Goal: Communication & Community: Answer question/provide support

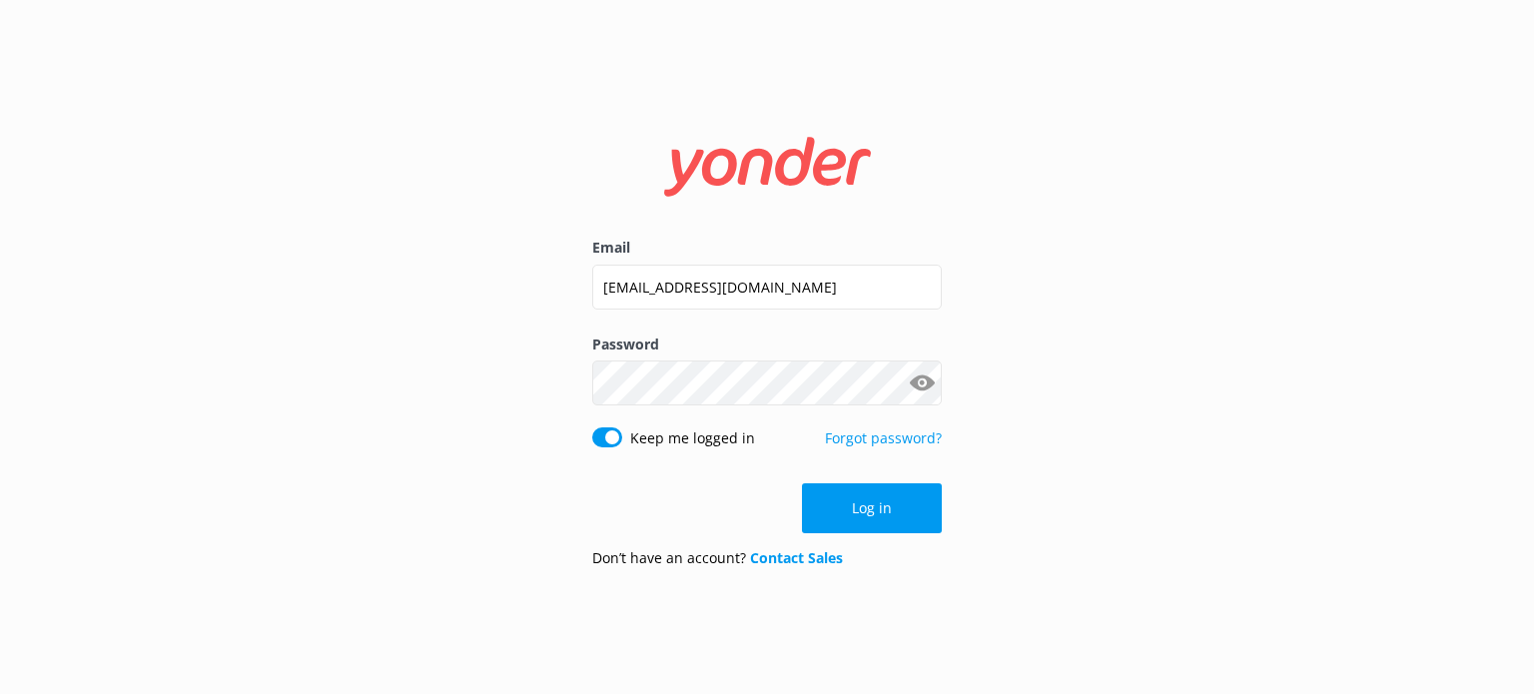
click button "Log in" at bounding box center [872, 508] width 140 height 50
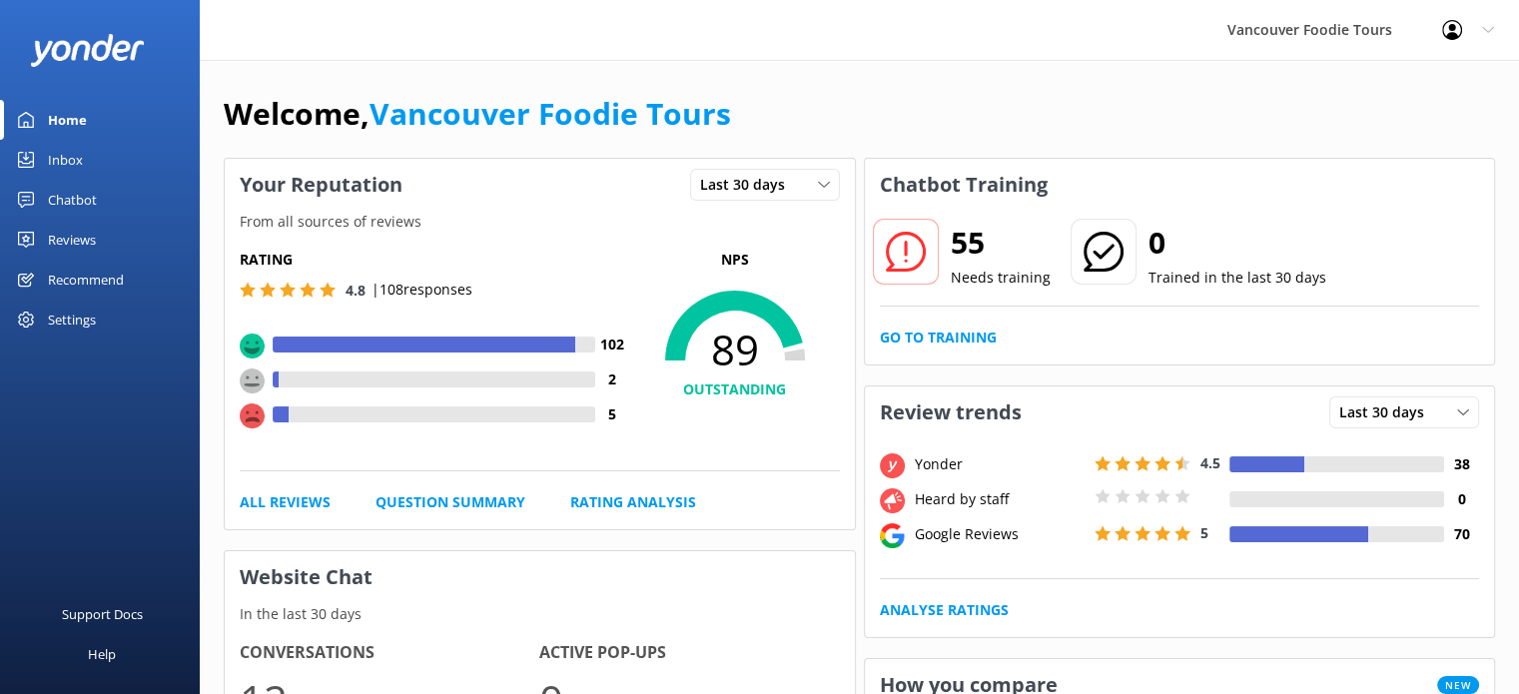
click at [86, 166] on link "Inbox" at bounding box center [100, 160] width 200 height 40
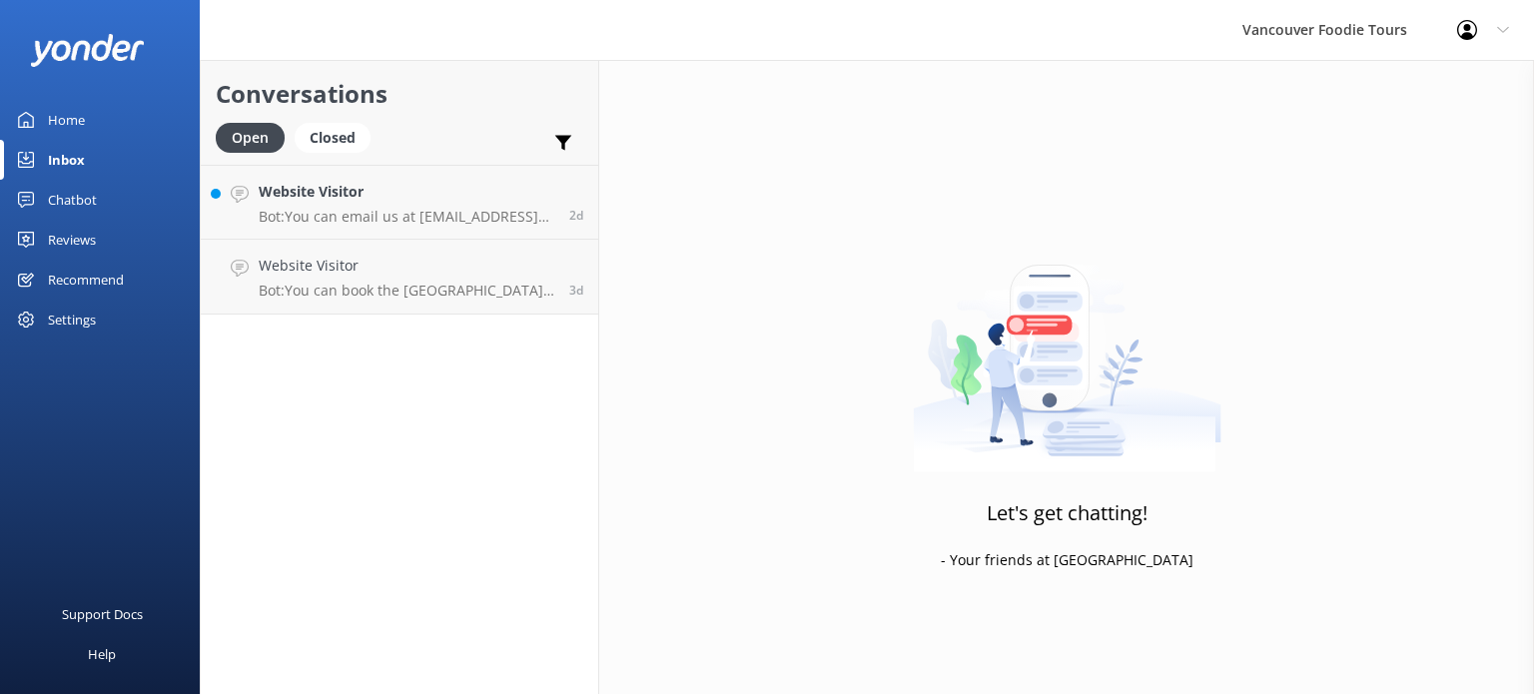
click at [95, 230] on div "Reviews" at bounding box center [72, 240] width 48 height 40
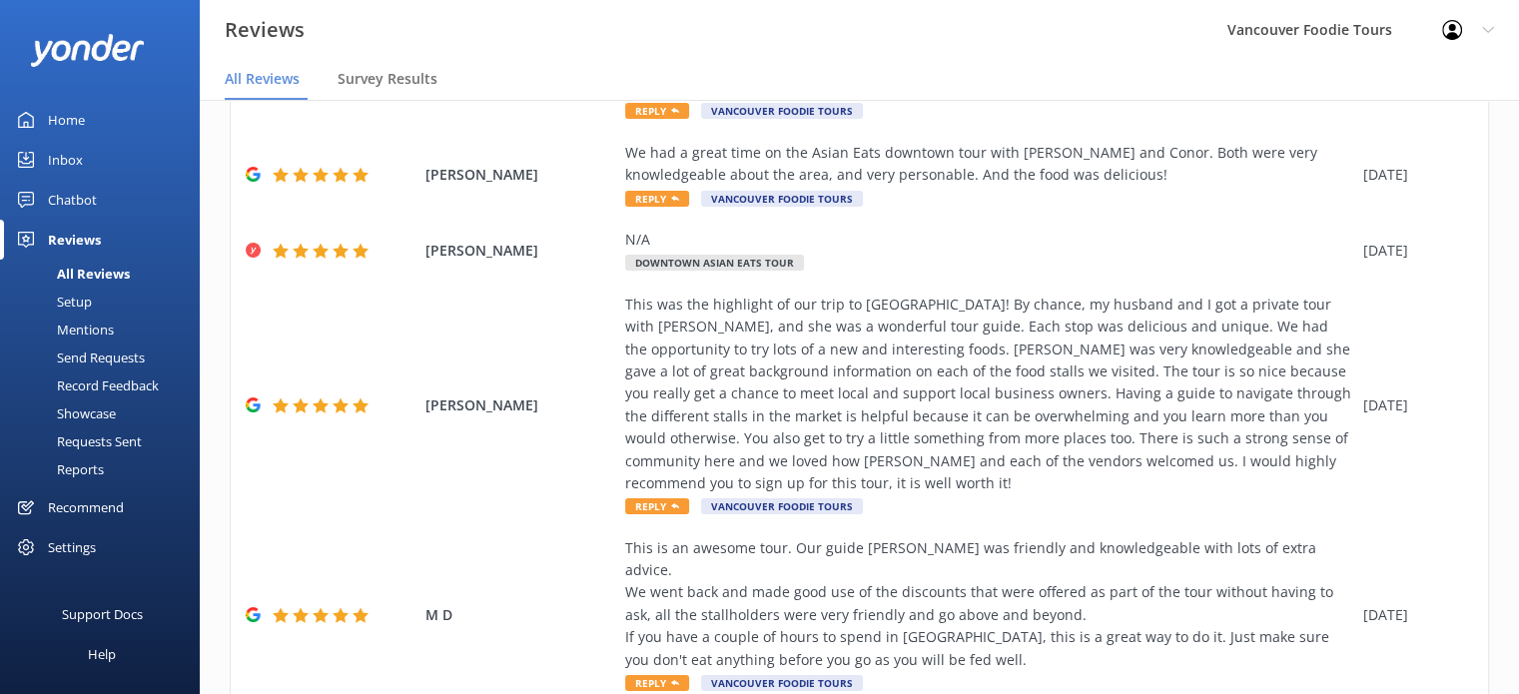
scroll to position [665, 0]
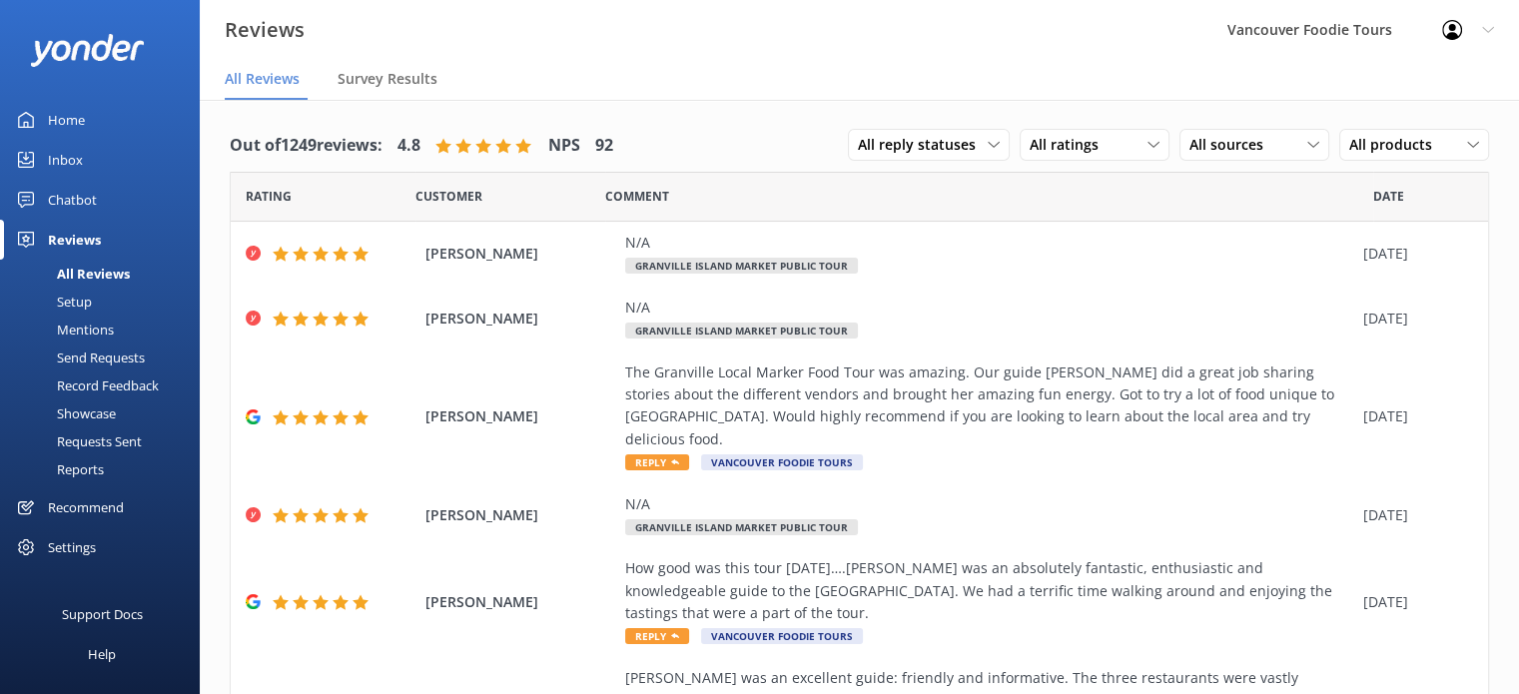
scroll to position [665, 0]
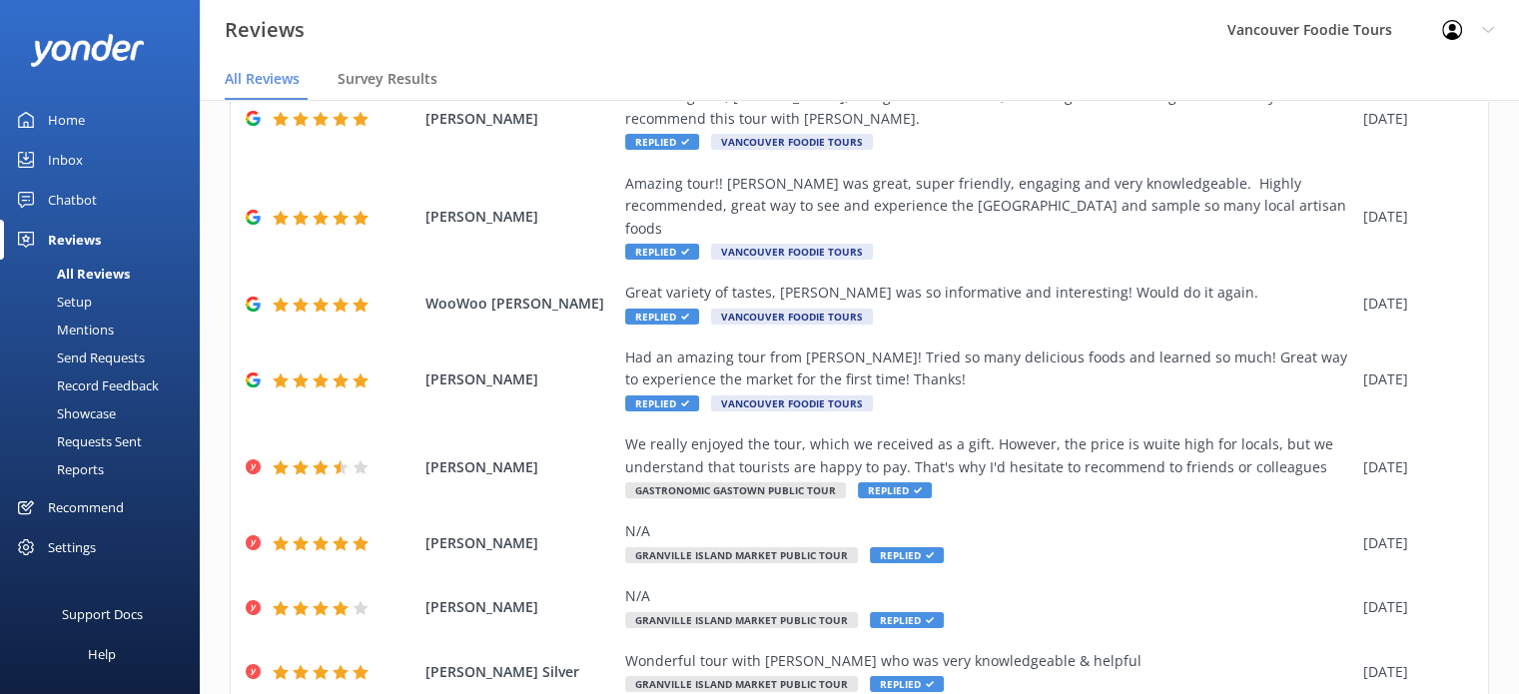
scroll to position [330, 0]
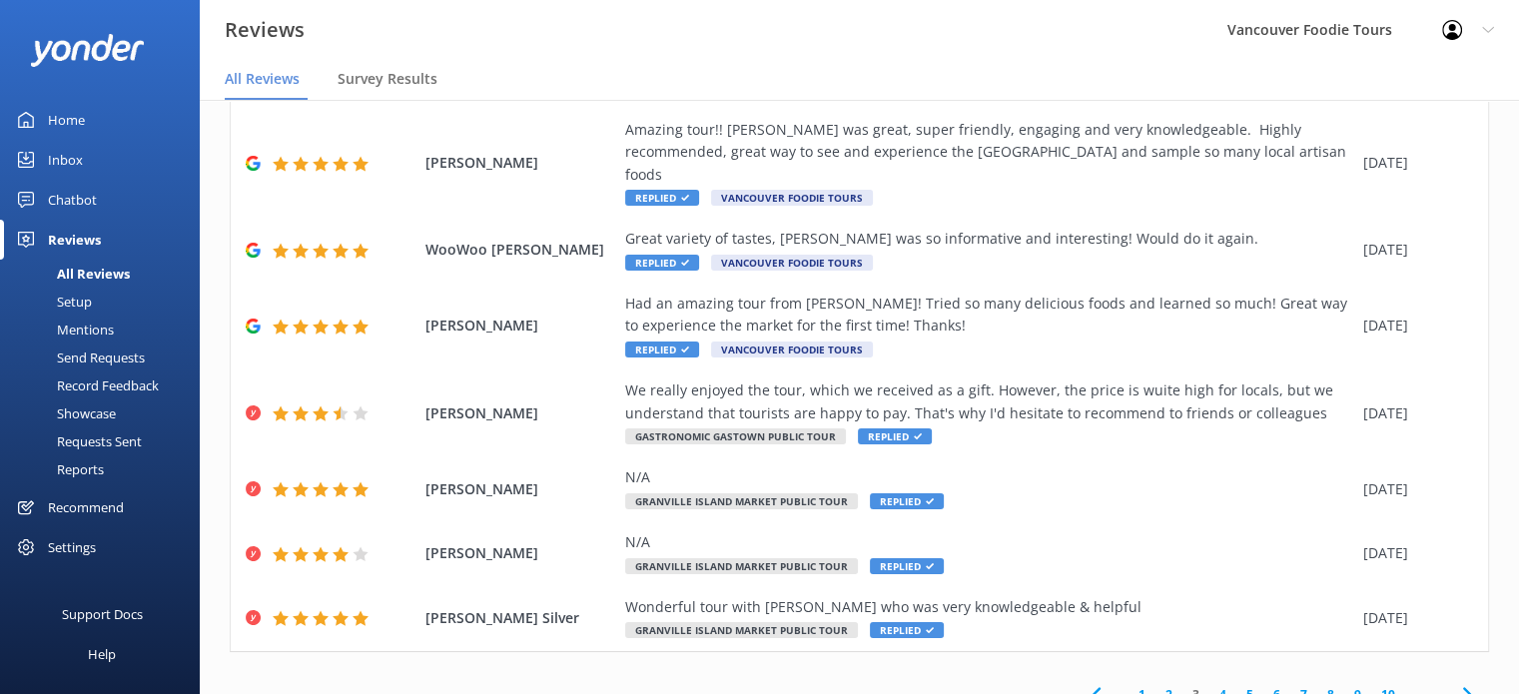
click at [1156, 685] on link "2" at bounding box center [1169, 694] width 27 height 19
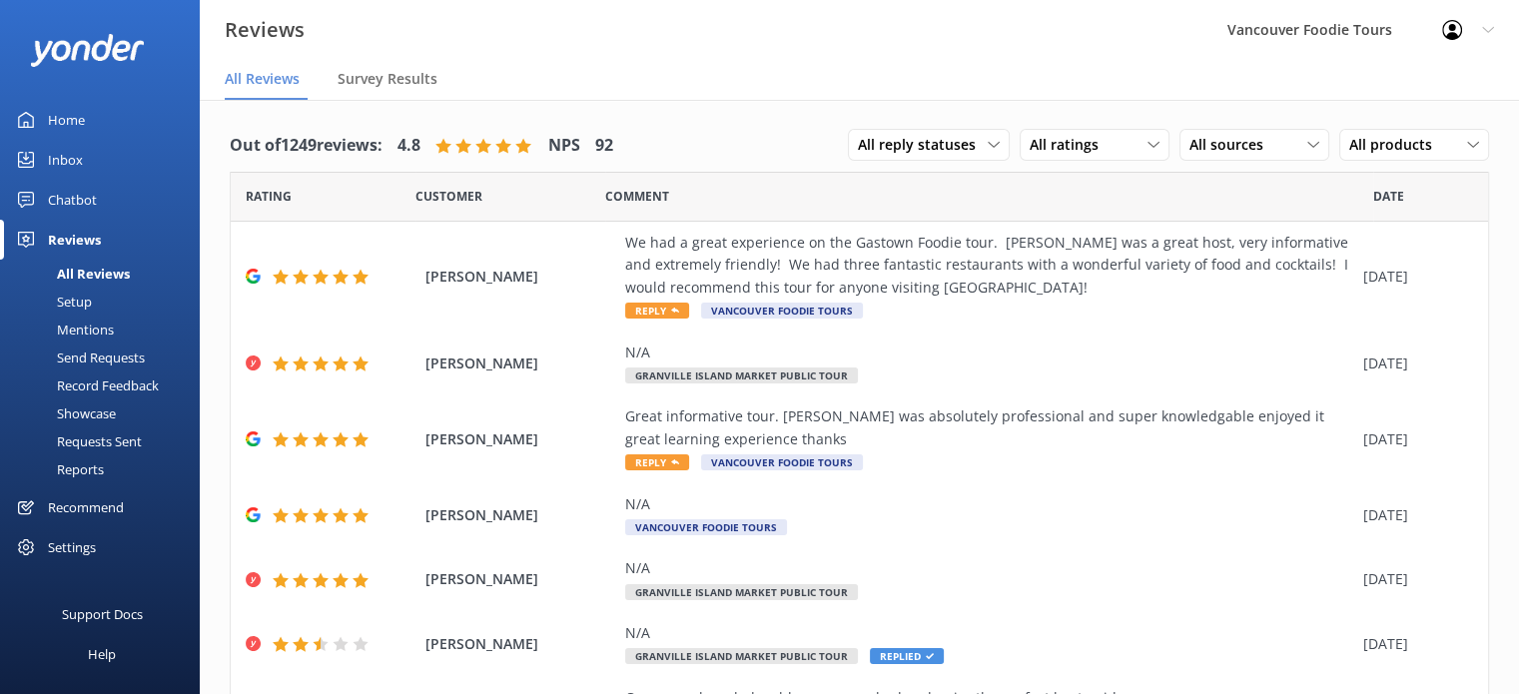
scroll to position [308, 0]
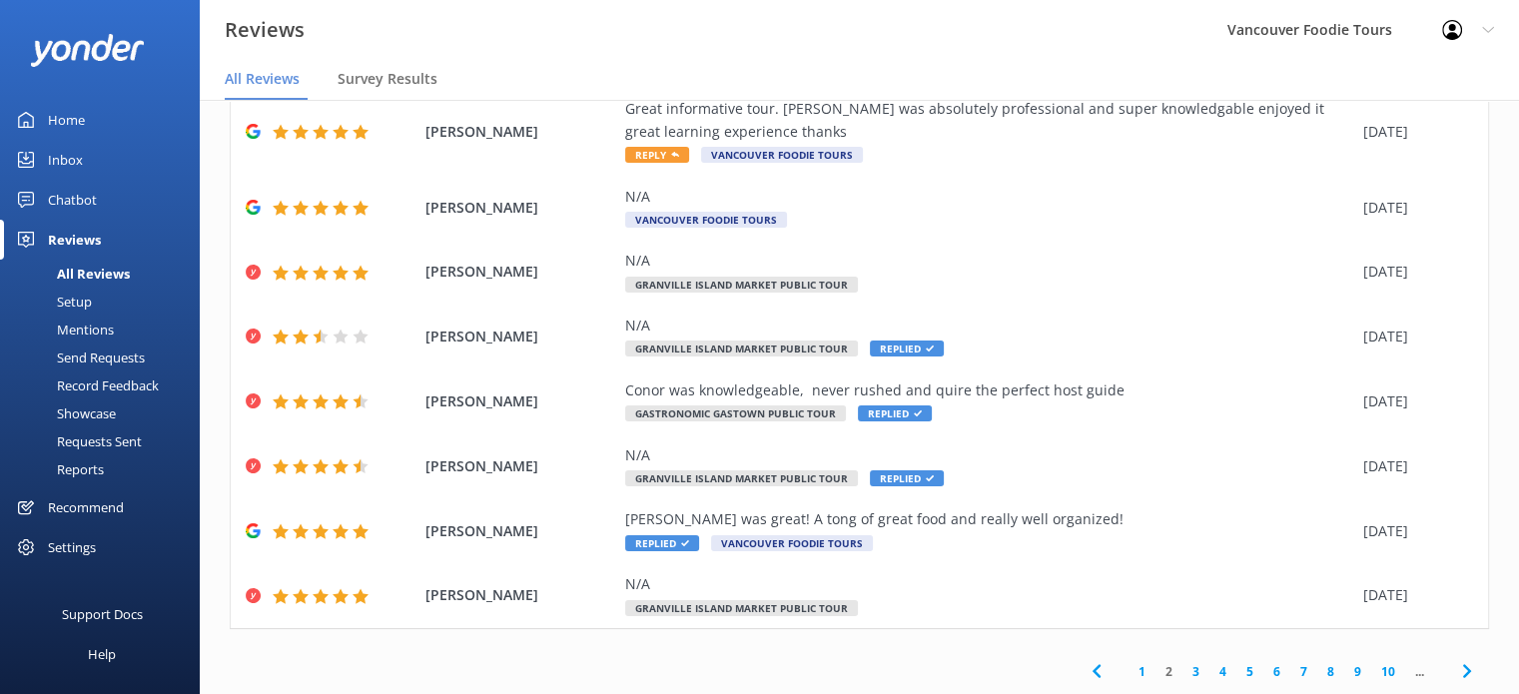
click at [1129, 669] on link "1" at bounding box center [1142, 671] width 27 height 19
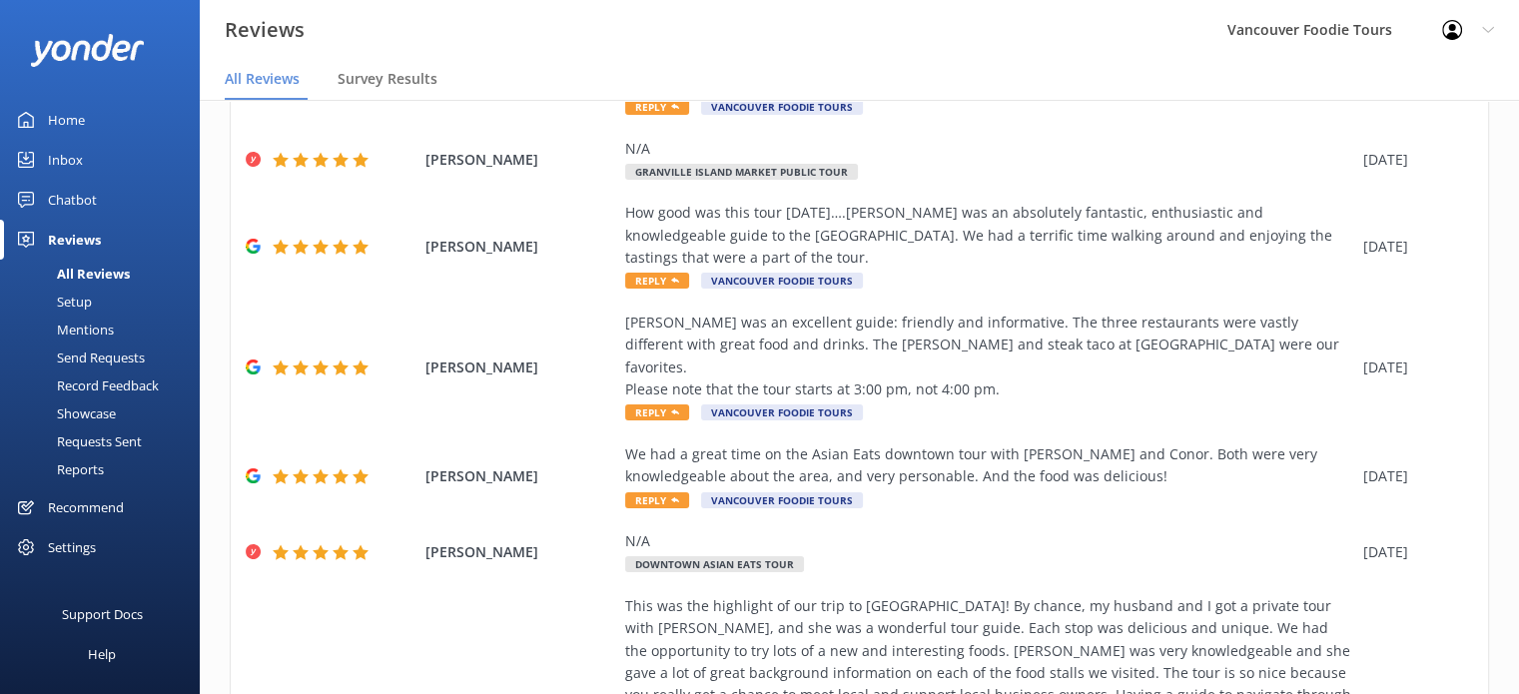
scroll to position [665, 0]
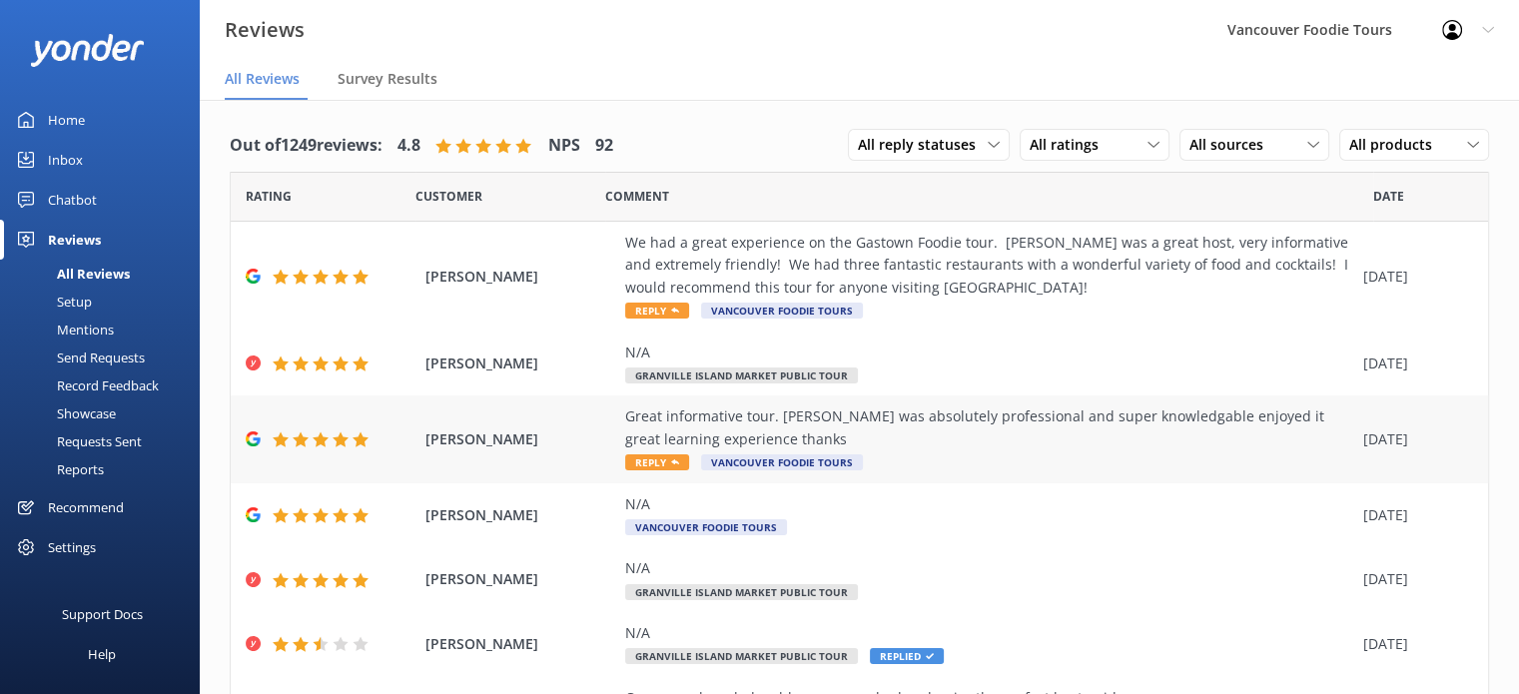
click at [1080, 438] on div "Great informative tour. MICHAEL GOUDGE was absolutely professional and super kn…" at bounding box center [989, 428] width 728 height 45
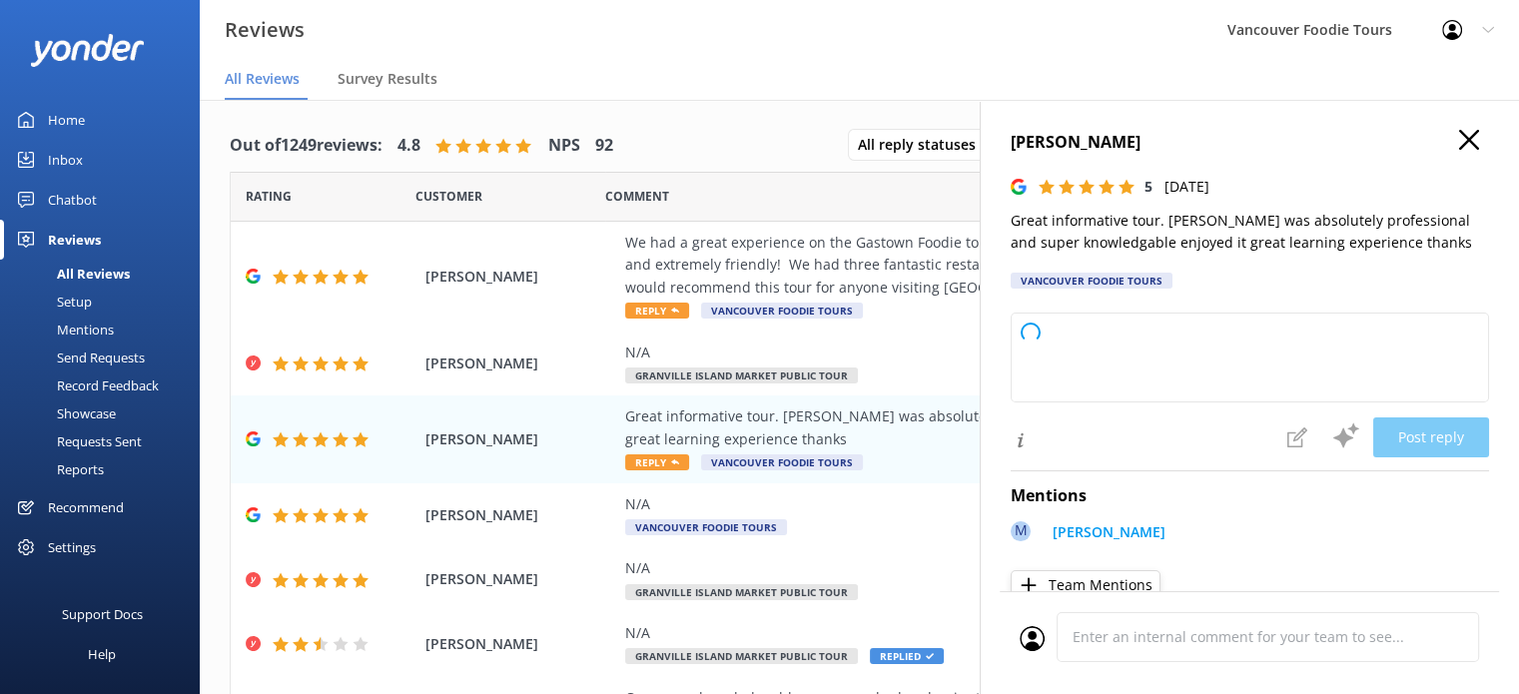
type textarea "Thank you so much for your wonderful feedback! We're thrilled to hear you enjoy…"
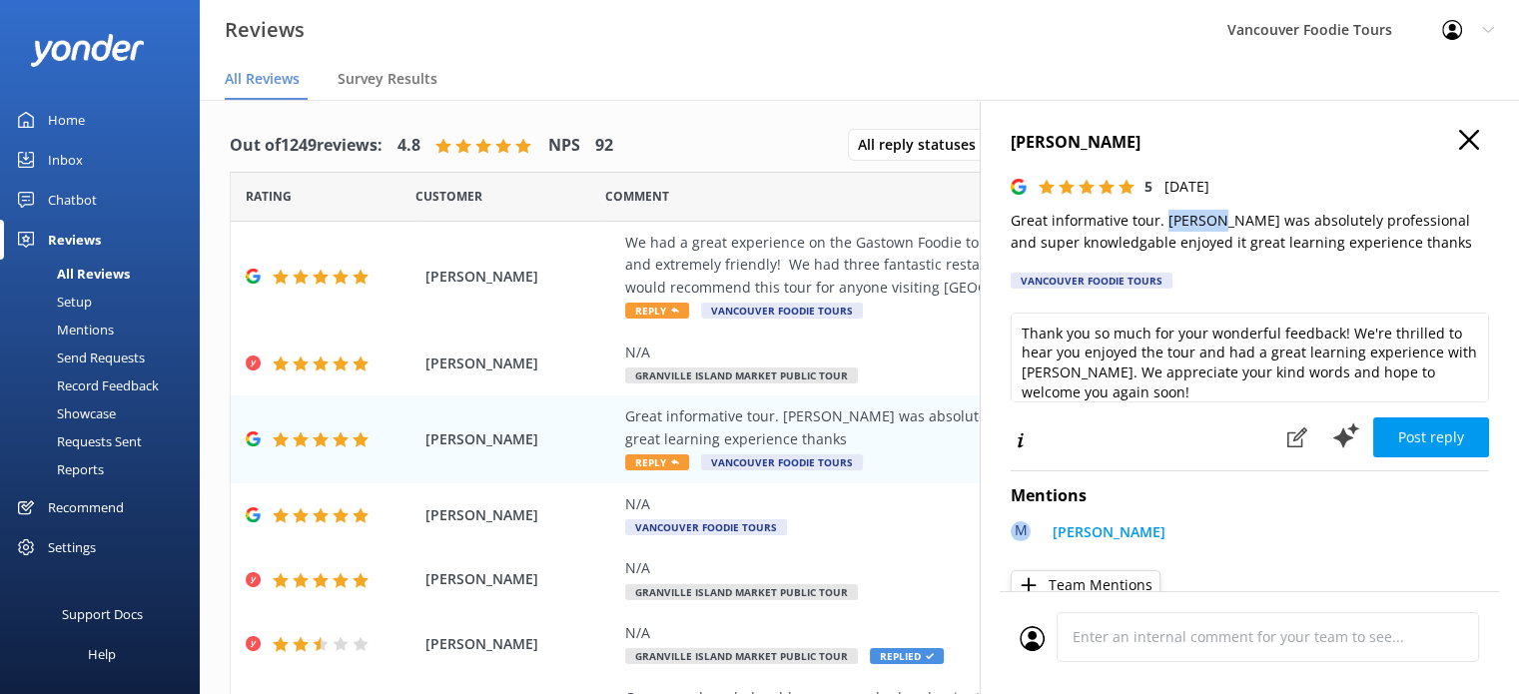
drag, startPoint x: 1167, startPoint y: 221, endPoint x: 1225, endPoint y: 224, distance: 58.0
click at [1225, 224] on p "Great informative tour. MICHAEL GOUDGE was absolutely professional and super kn…" at bounding box center [1250, 232] width 478 height 45
click at [874, 282] on div "We had a great experience on the Gastown Foodie tour. Bronson was a great host,…" at bounding box center [989, 265] width 728 height 67
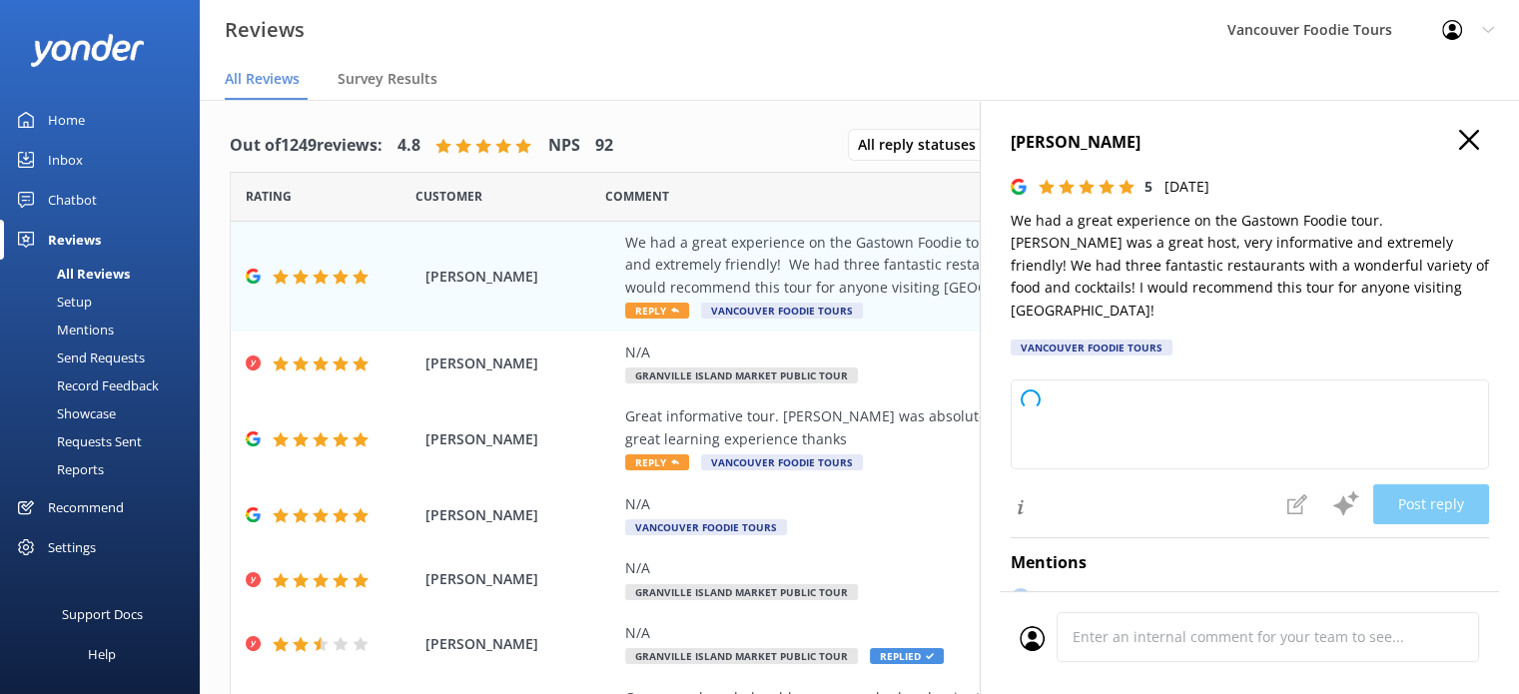
type textarea "Thank you so much for your wonderful review! We're thrilled to hear you enjoyed…"
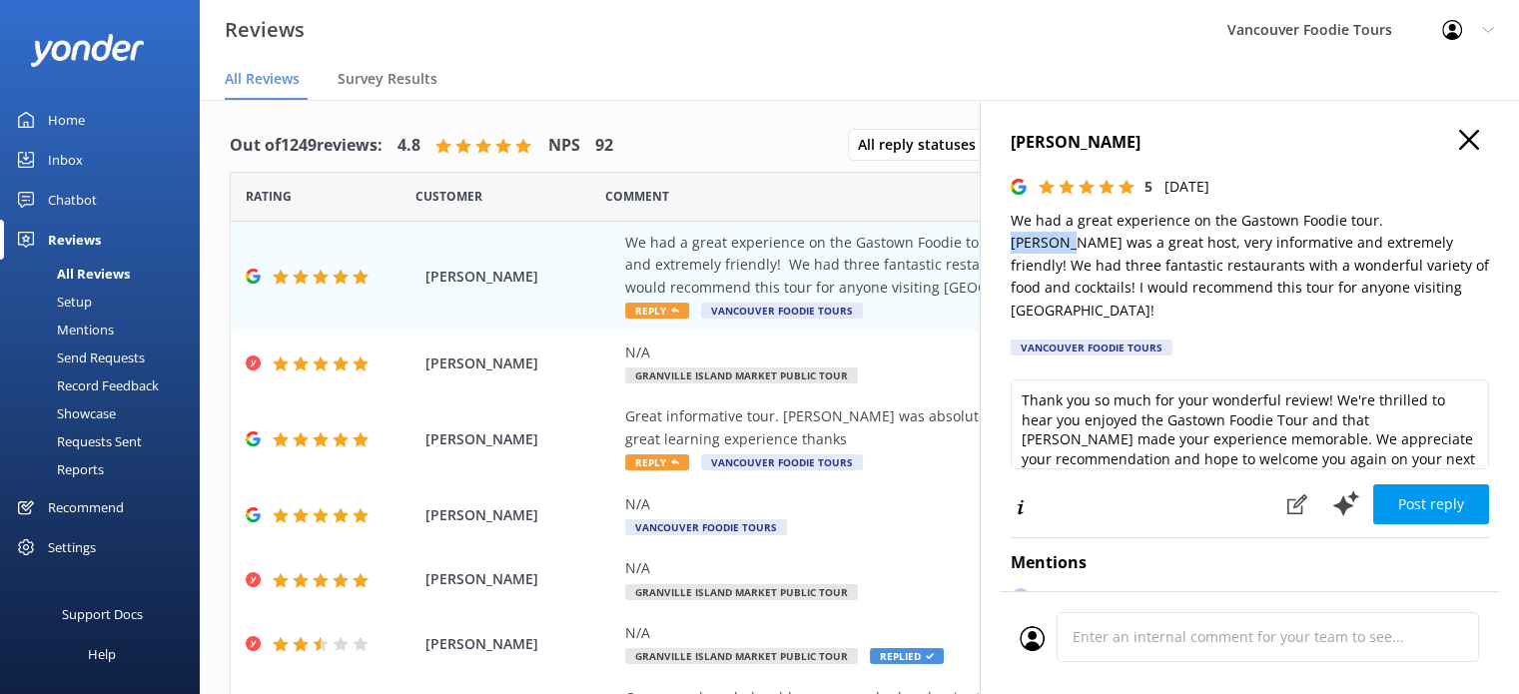
drag, startPoint x: 1378, startPoint y: 217, endPoint x: 1434, endPoint y: 216, distance: 55.9
click at [1434, 216] on p "We had a great experience on the Gastown Foodie tour. Bronson was a great host,…" at bounding box center [1250, 266] width 478 height 112
click at [1427, 213] on p "We had a great experience on the Gastown Foodie tour. Bronson was a great host,…" at bounding box center [1250, 266] width 478 height 112
drag, startPoint x: 1379, startPoint y: 223, endPoint x: 1431, endPoint y: 221, distance: 52.0
click at [1431, 221] on p "We had a great experience on the Gastown Foodie tour. Bronson was a great host,…" at bounding box center [1250, 266] width 478 height 112
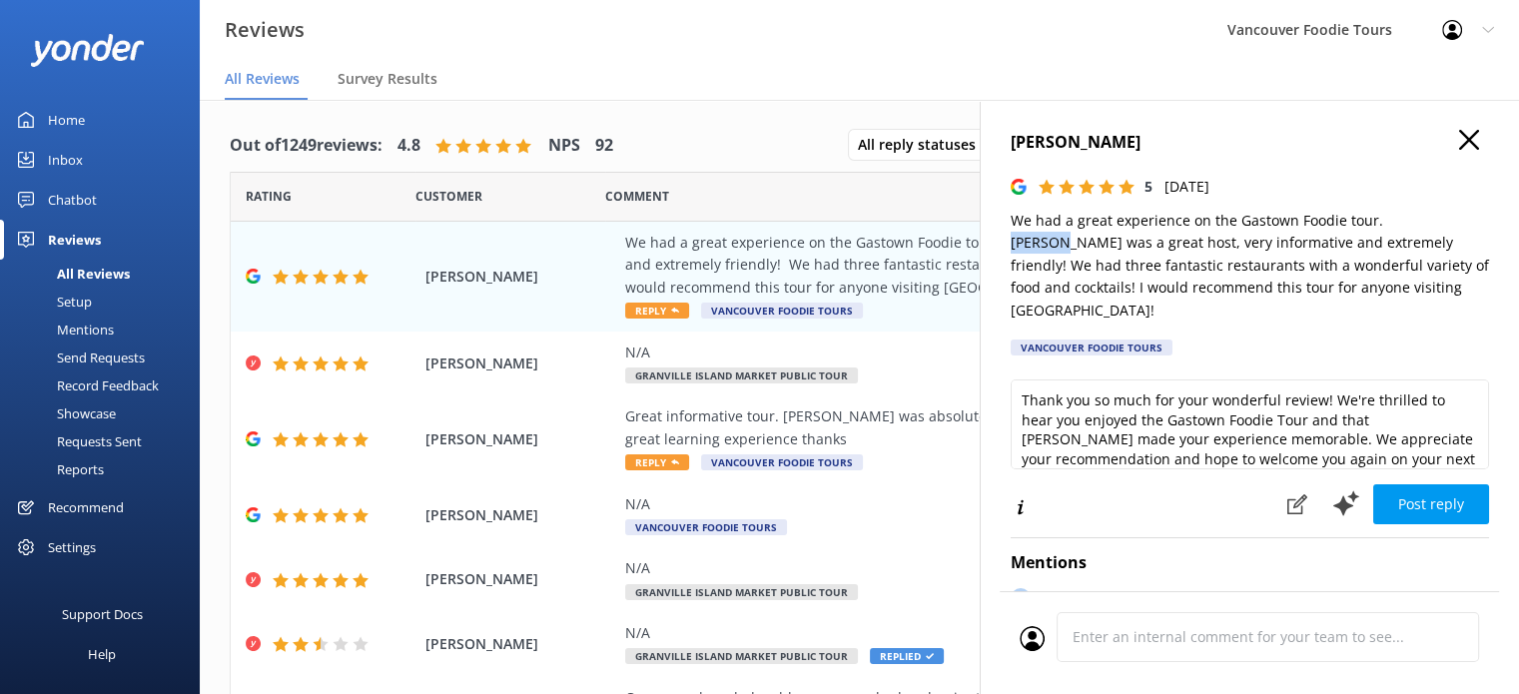
click at [1459, 143] on icon "button" at bounding box center [1469, 140] width 20 height 20
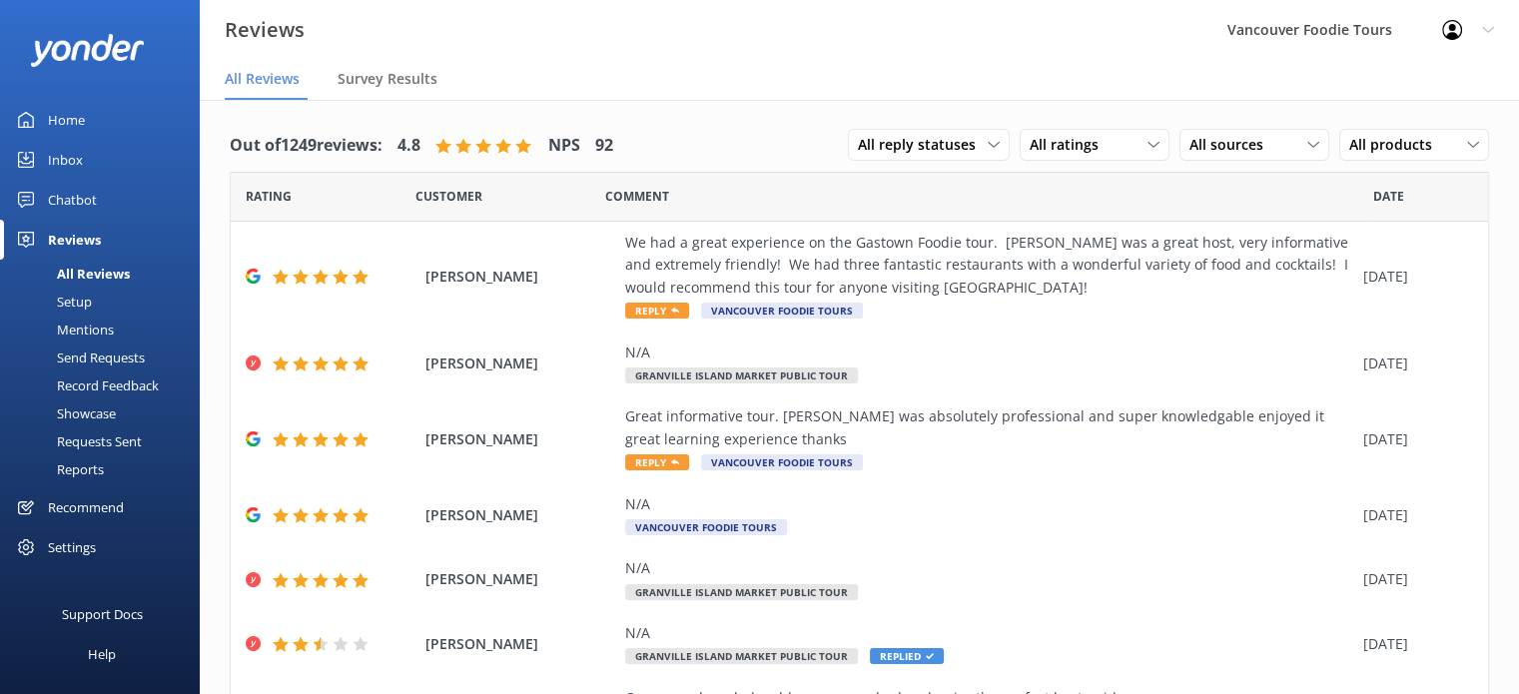
scroll to position [308, 0]
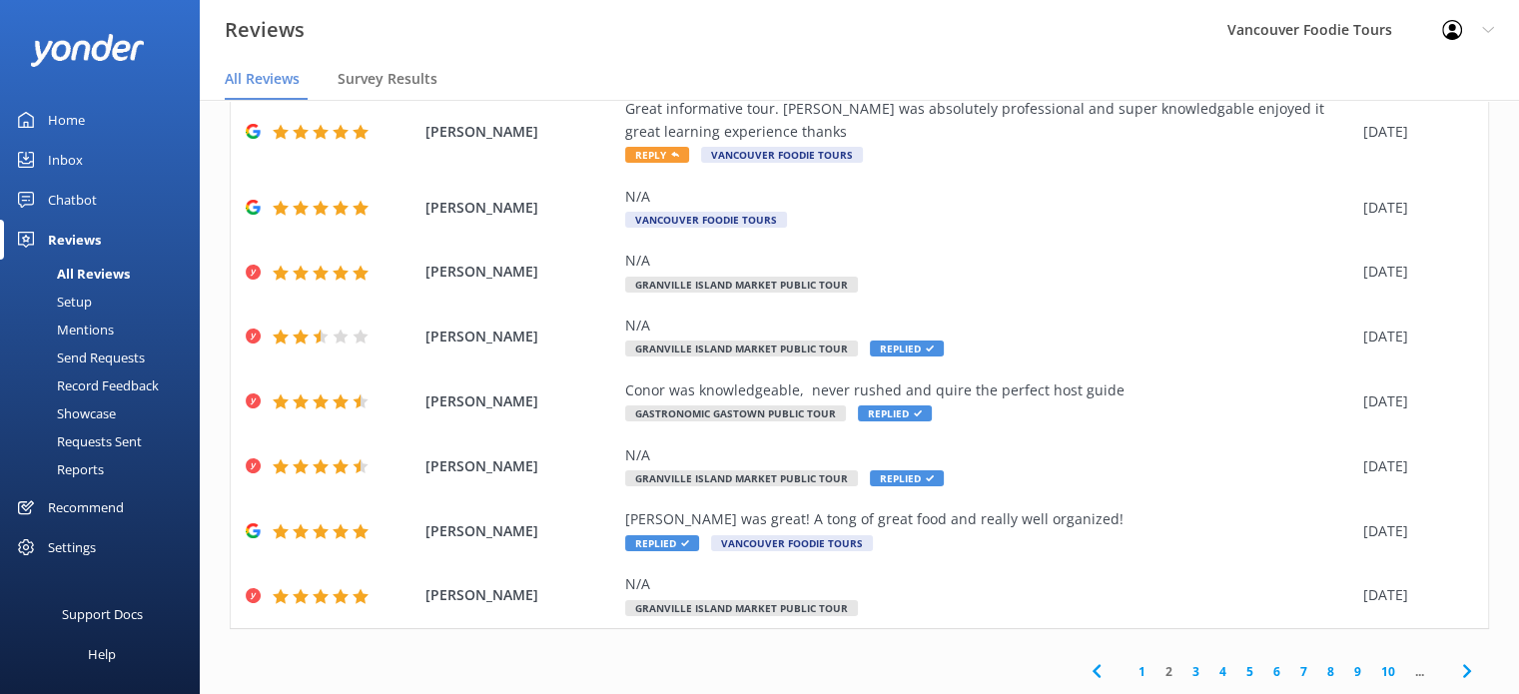
click at [1134, 671] on link "1" at bounding box center [1142, 671] width 27 height 19
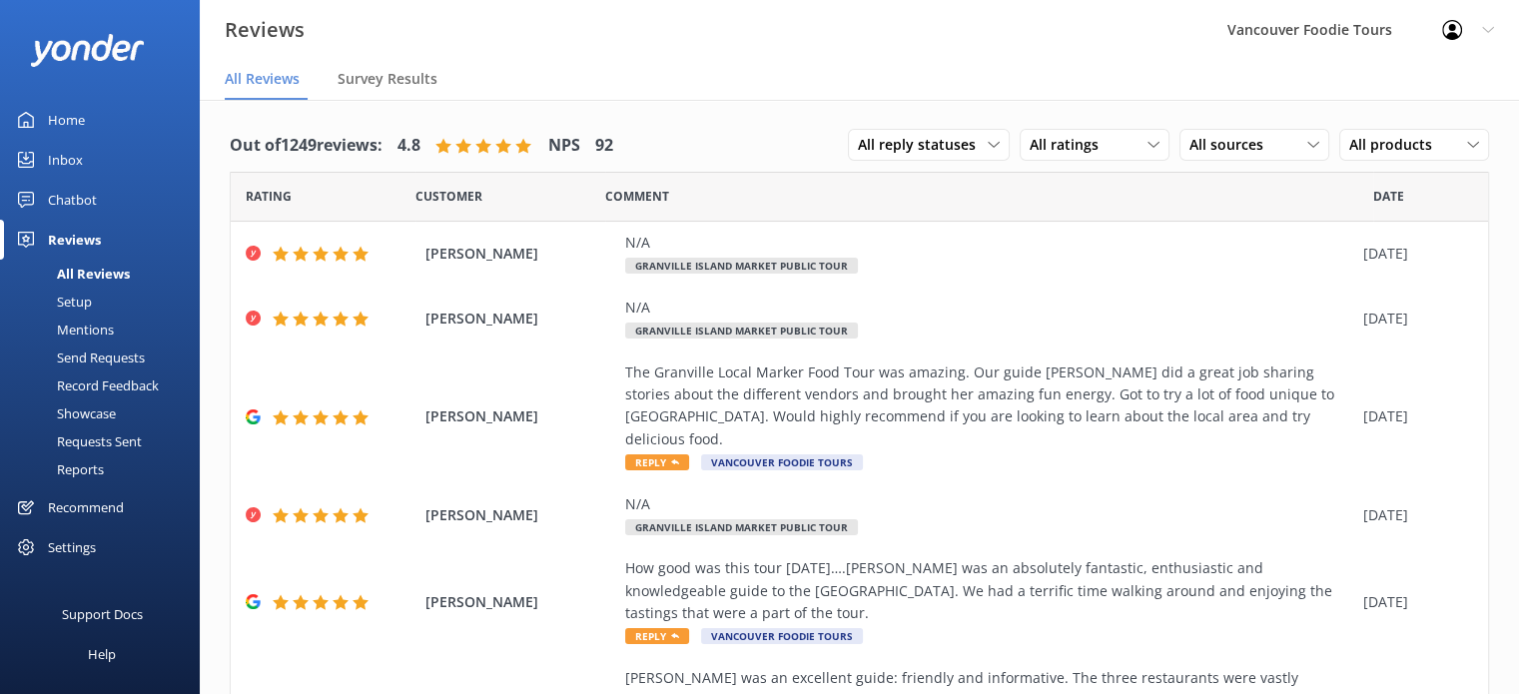
scroll to position [665, 0]
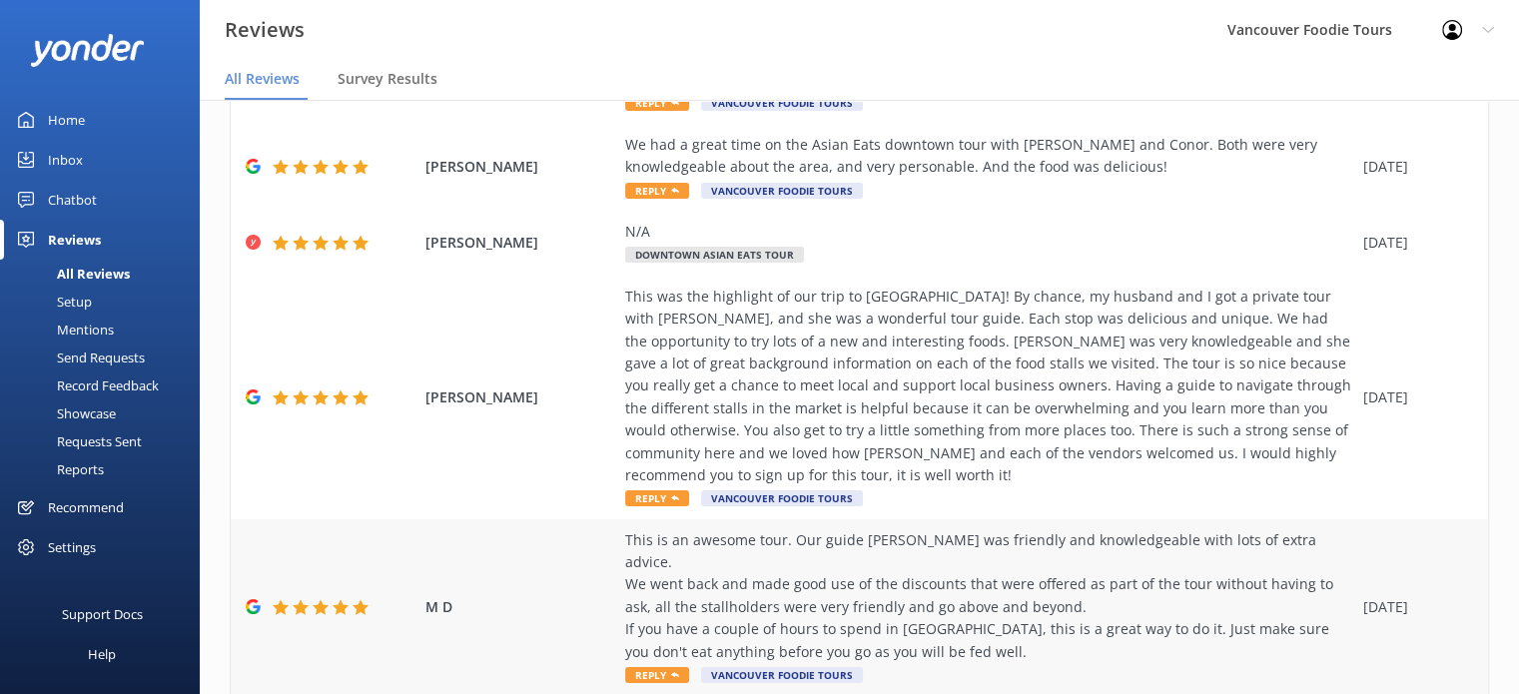
click at [1099, 529] on div "This is an awesome tour. Our guide [PERSON_NAME] was friendly and knowledgeable…" at bounding box center [989, 596] width 728 height 134
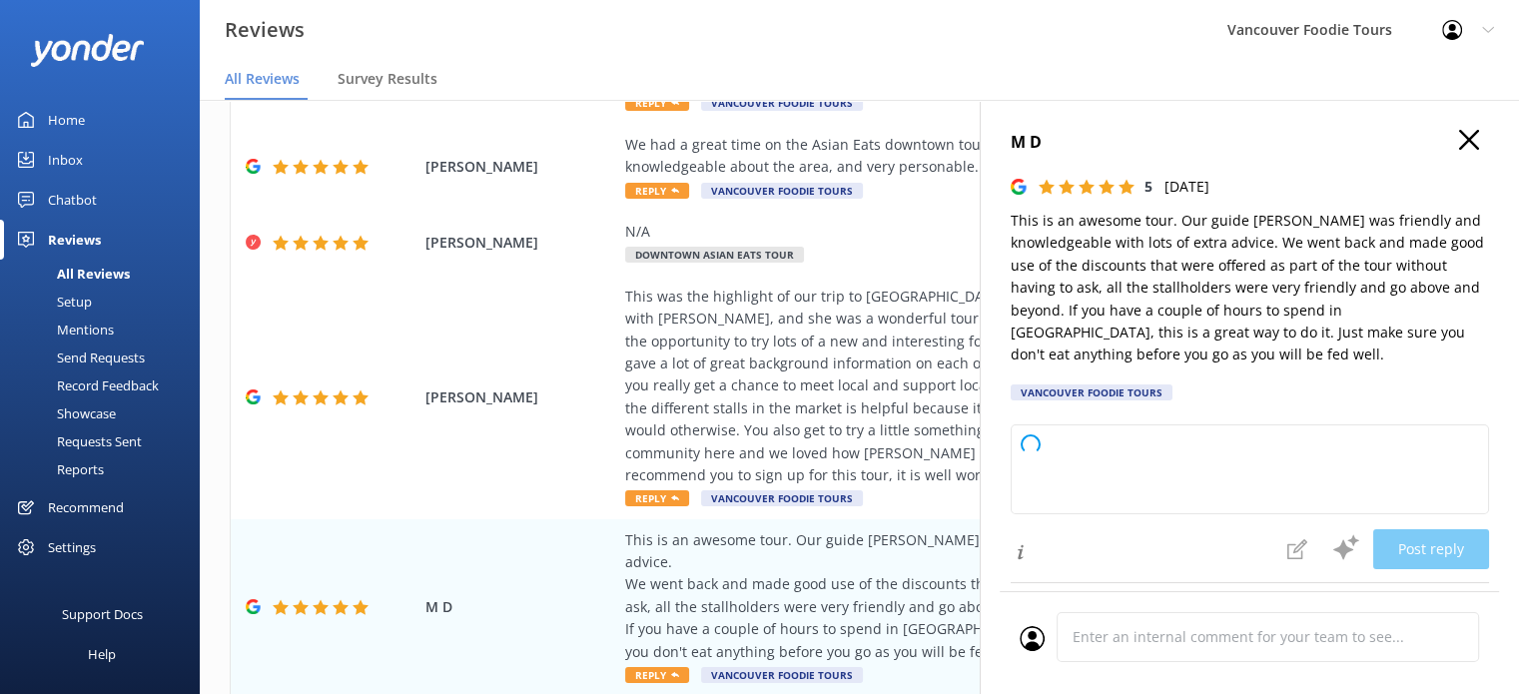
type textarea "Thank you so much for your wonderful review! We’re thrilled to hear you enjoyed…"
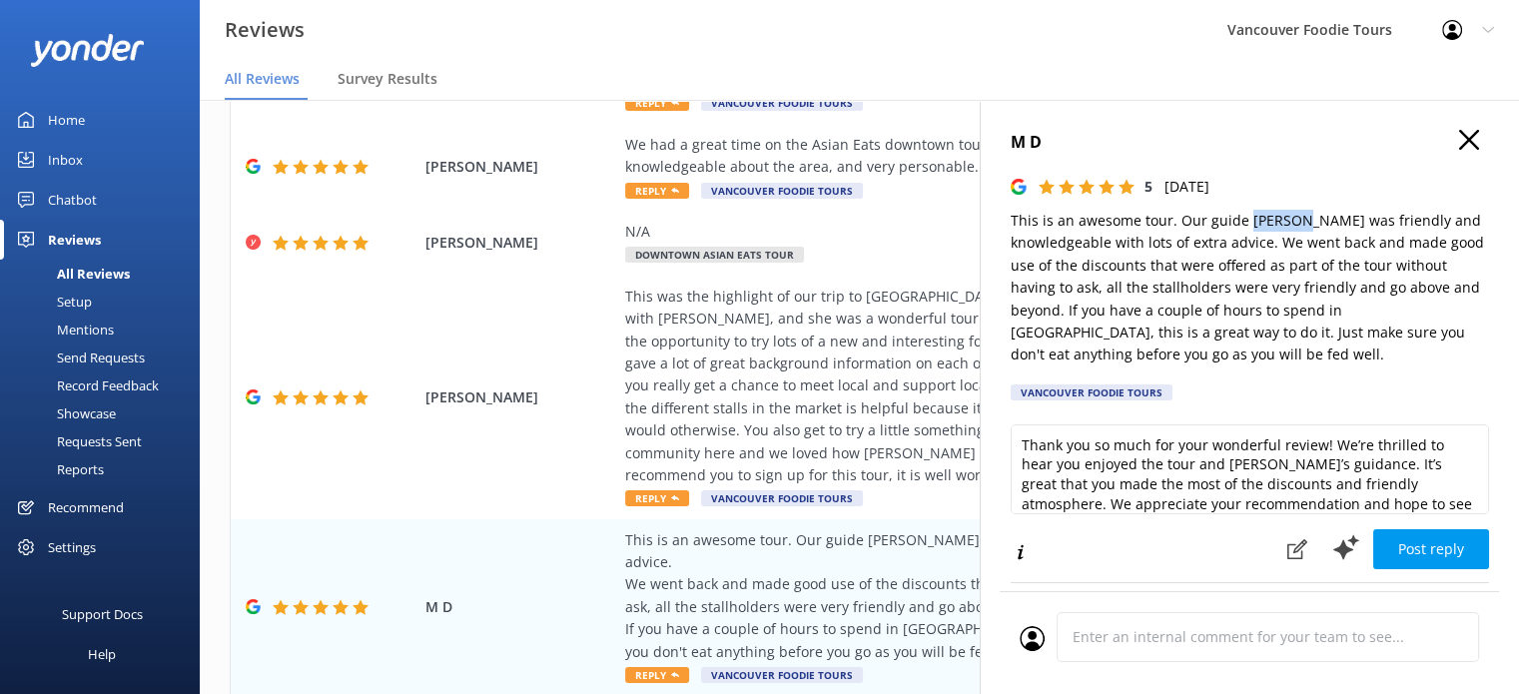
drag, startPoint x: 1246, startPoint y: 219, endPoint x: 1293, endPoint y: 220, distance: 47.0
click at [1293, 220] on p "This is an awesome tour. Our guide [PERSON_NAME] was friendly and knowledgeable…" at bounding box center [1250, 288] width 478 height 157
click at [747, 300] on div "This was the highlight of our trip to [GEOGRAPHIC_DATA]! By chance, my husband …" at bounding box center [989, 387] width 728 height 202
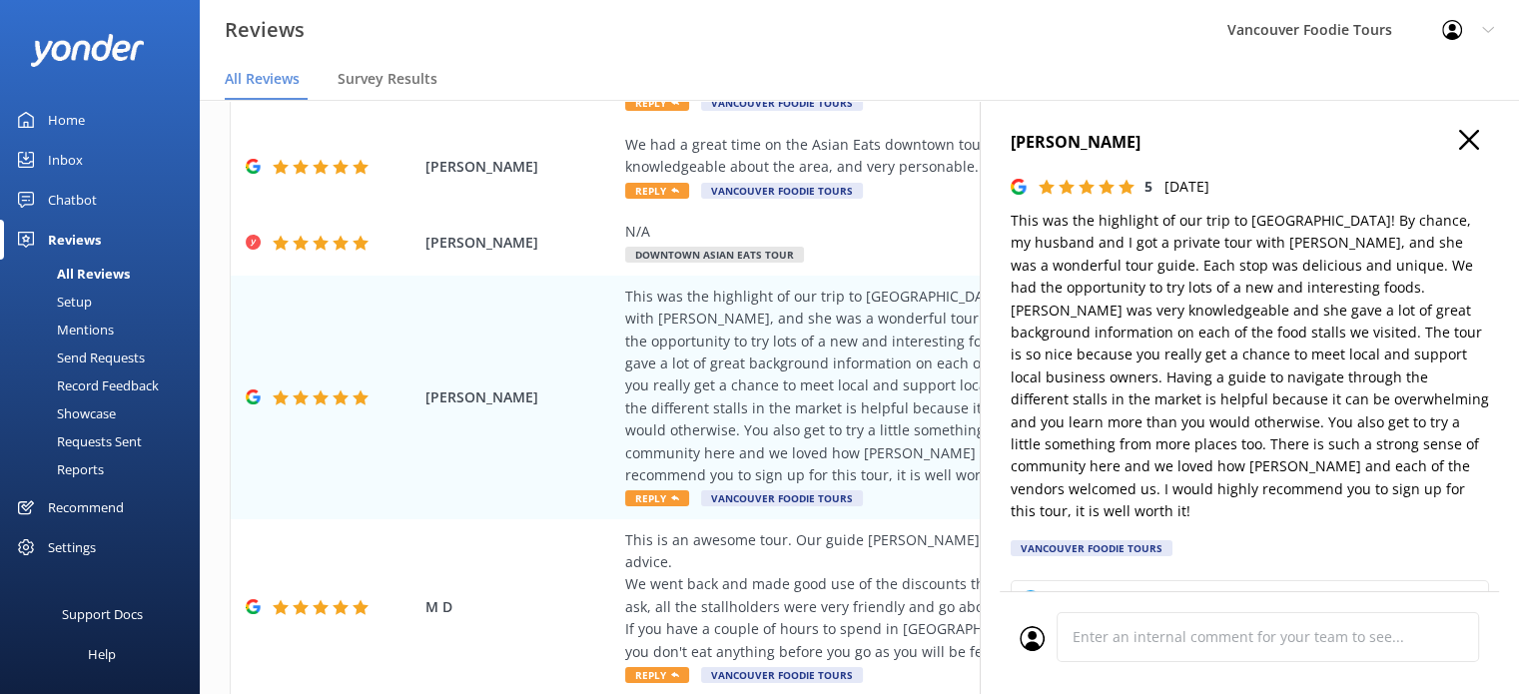
type textarea "Thank you so much for your wonderful review! We’re thrilled to hear that you an…"
drag, startPoint x: 1197, startPoint y: 243, endPoint x: 1242, endPoint y: 243, distance: 44.9
click at [1242, 243] on p "This was the highlight of our trip to [GEOGRAPHIC_DATA]! By chance, my husband …" at bounding box center [1250, 366] width 478 height 313
click at [900, 134] on div "We had a great time on the Asian Eats downtown tour with [PERSON_NAME] and Cono…" at bounding box center [989, 156] width 728 height 45
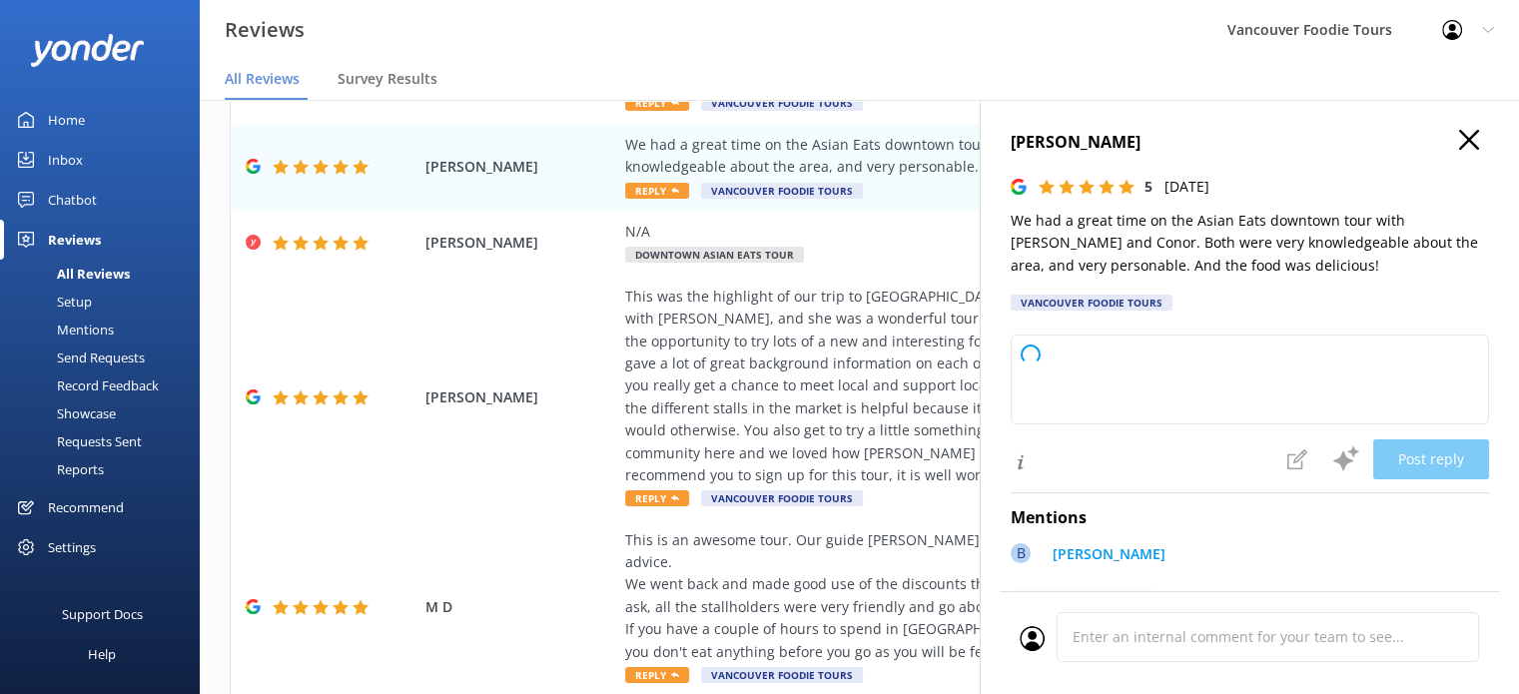
type textarea "Thank you so much for your wonderful review! We're thrilled you enjoyed the Asi…"
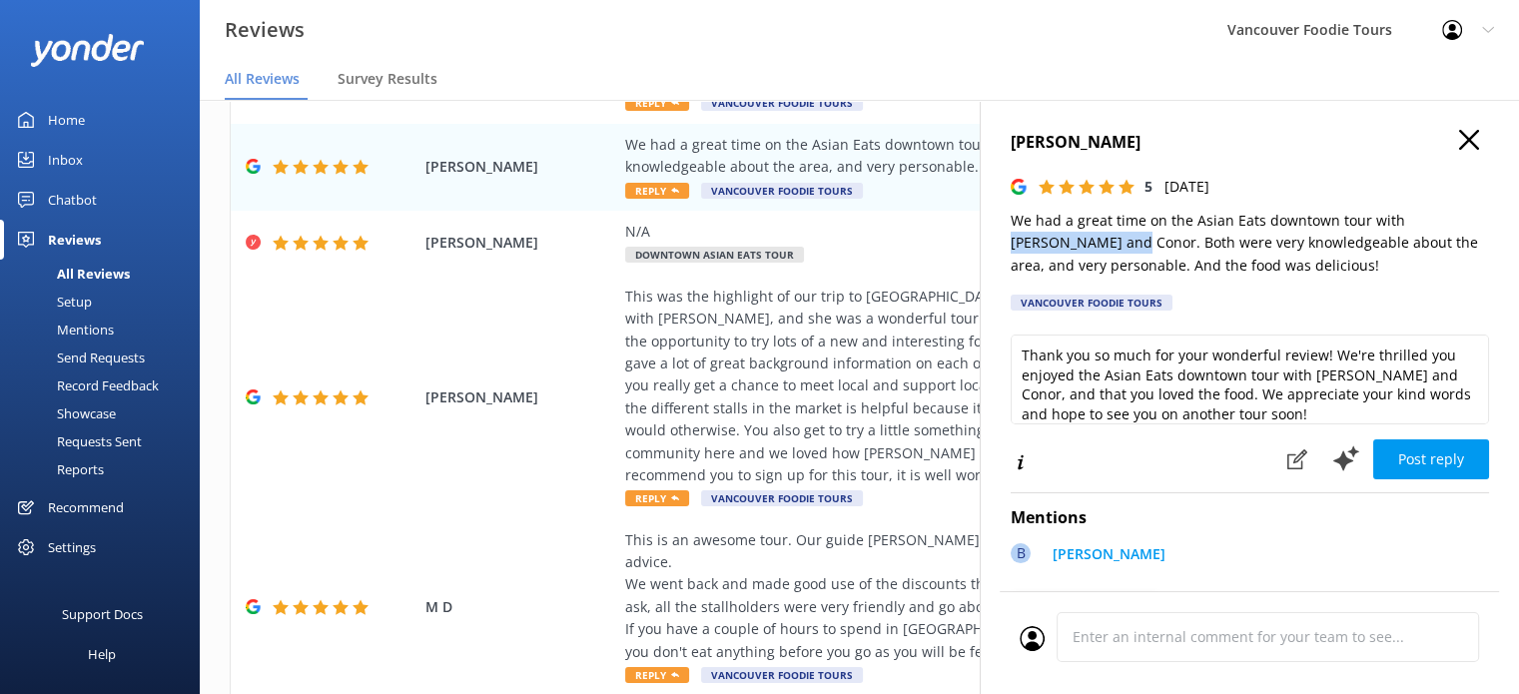
drag, startPoint x: 1399, startPoint y: 221, endPoint x: 1078, endPoint y: 247, distance: 322.7
click at [1078, 247] on p "We had a great time on the Asian Eats downtown tour with [PERSON_NAME] and Cono…" at bounding box center [1250, 243] width 478 height 67
click at [1459, 138] on use "button" at bounding box center [1469, 140] width 20 height 20
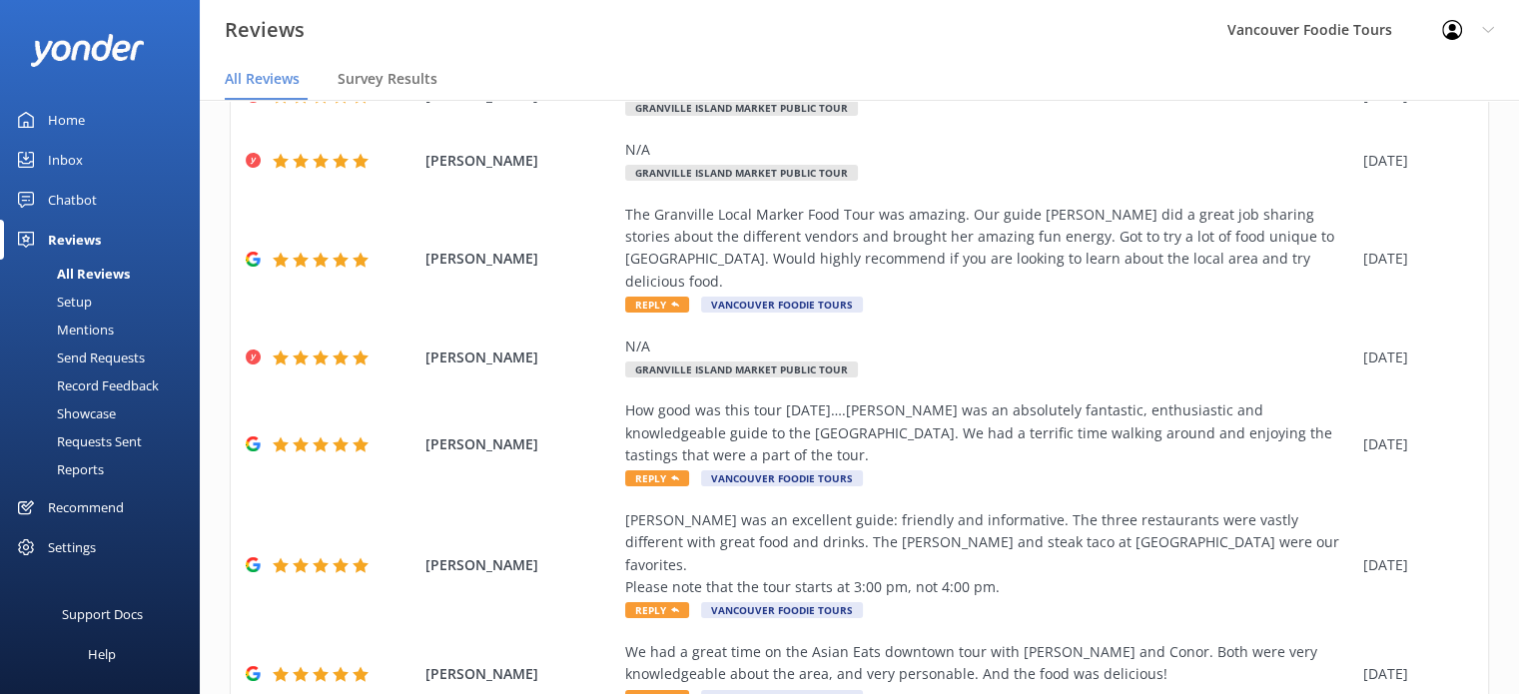
scroll to position [184, 0]
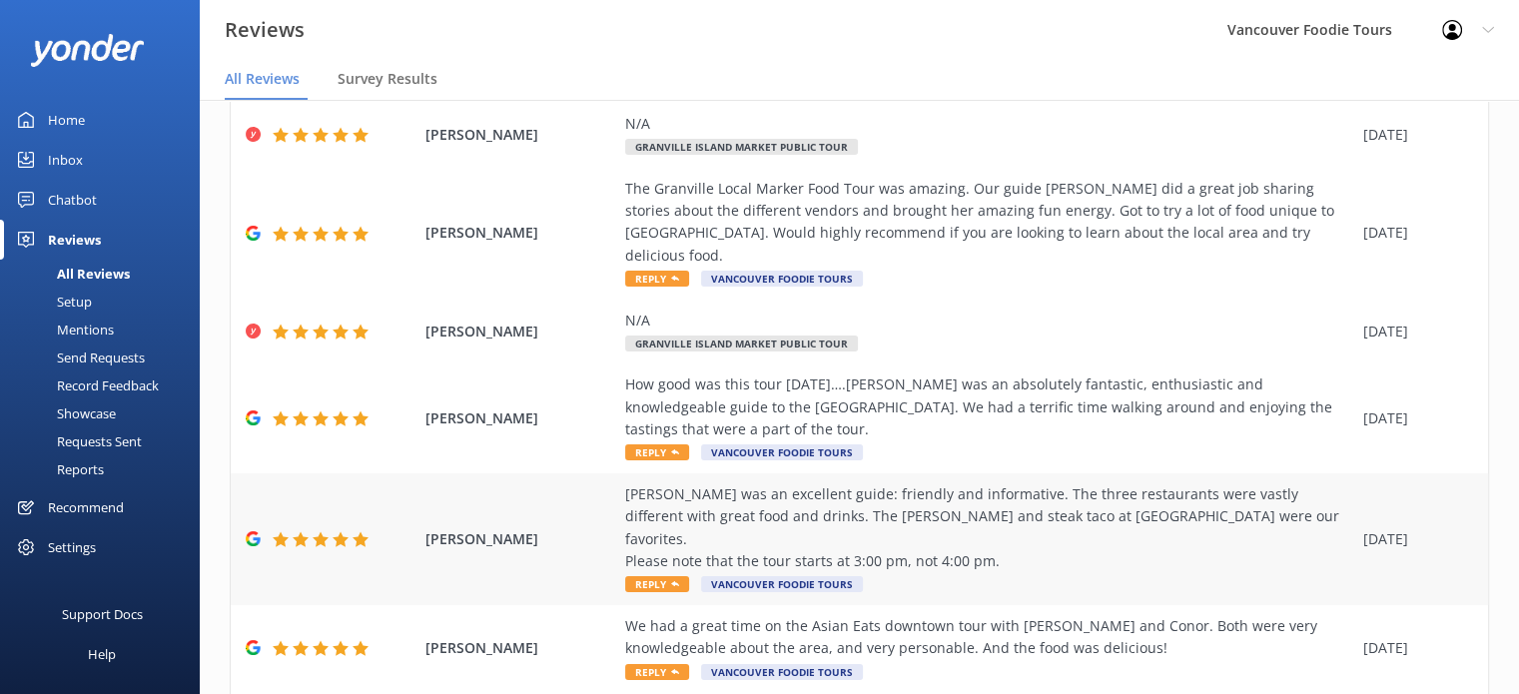
click at [1114, 485] on div "[PERSON_NAME] was an excellent guide: friendly and informative. The three resta…" at bounding box center [989, 528] width 728 height 90
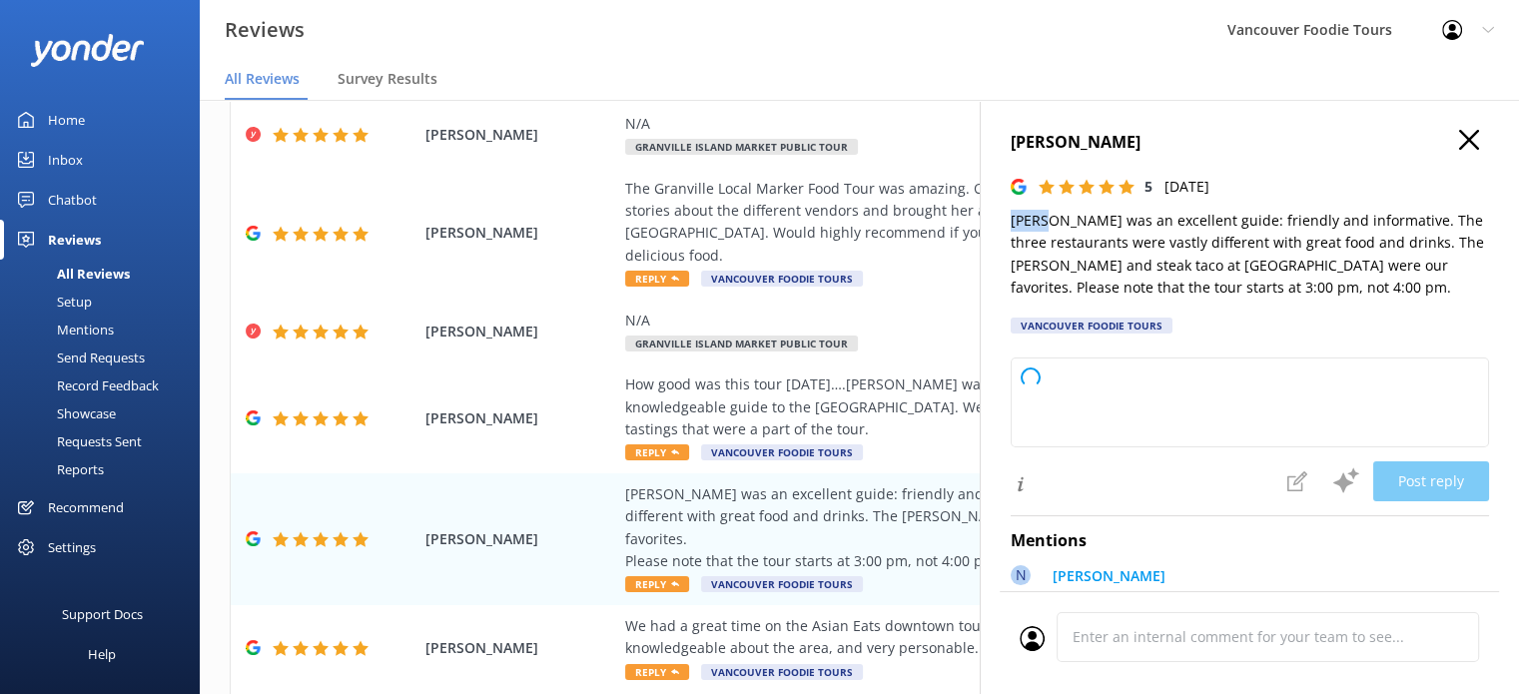
type textarea "Thank you so much for your wonderful review! We're thrilled to hear you enjoyed…"
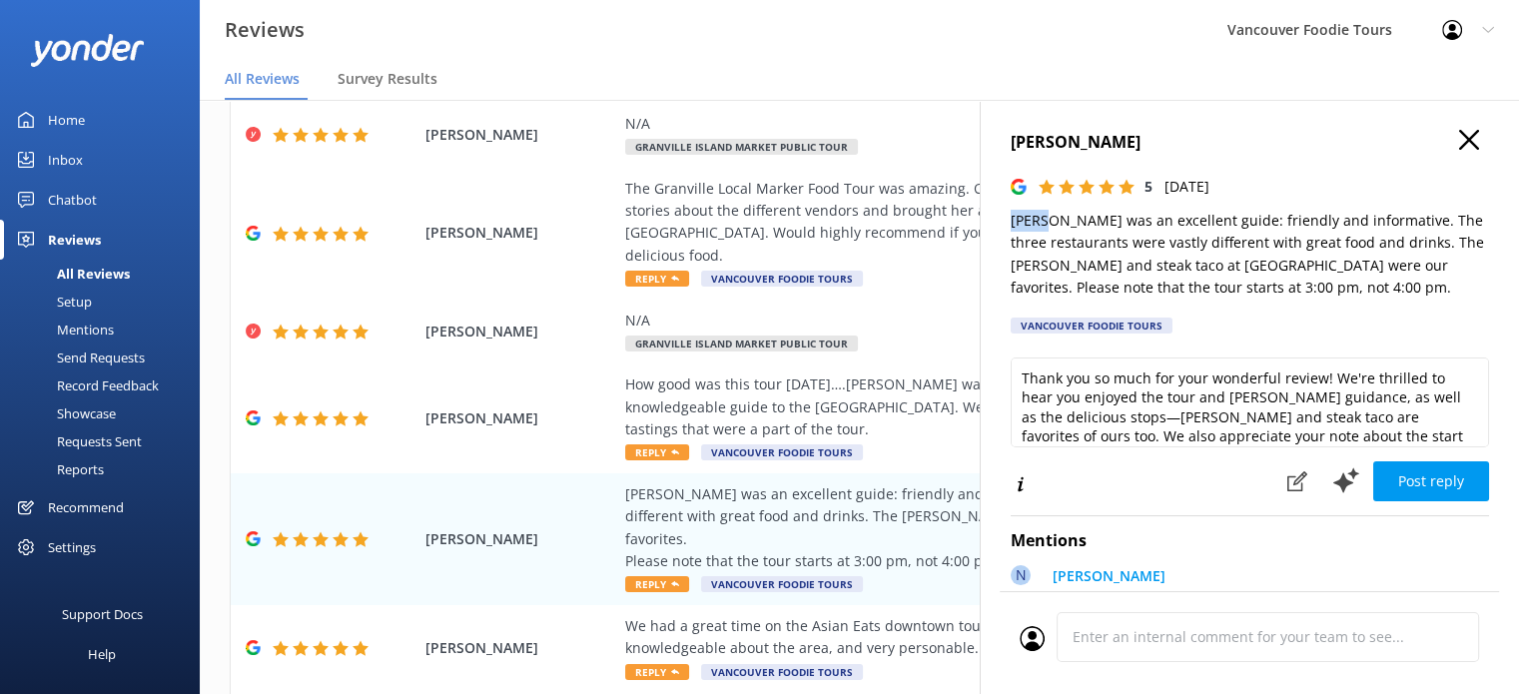
drag, startPoint x: 1004, startPoint y: 222, endPoint x: 1047, endPoint y: 219, distance: 43.1
click at [1047, 219] on div "Arthur Archibald 5 Sun, 7th Sep 2025 Nolan was an excellent guide: friendly and…" at bounding box center [1249, 447] width 539 height 694
click at [903, 406] on div "How good was this tour [DATE]….[PERSON_NAME] was an absolutely fantastic, enthu…" at bounding box center [989, 407] width 728 height 67
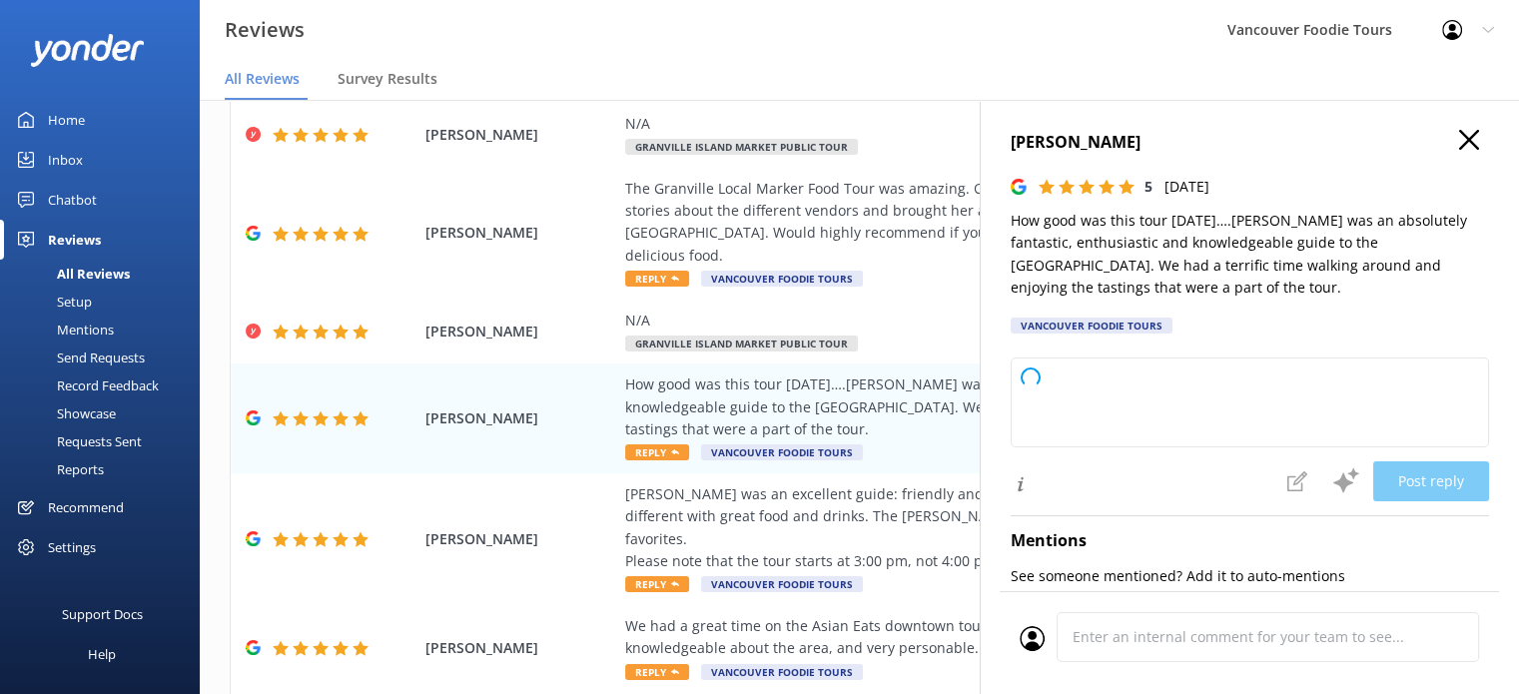
type textarea "Thank you so much for your wonderful feedback! We're thrilled to hear you had a…"
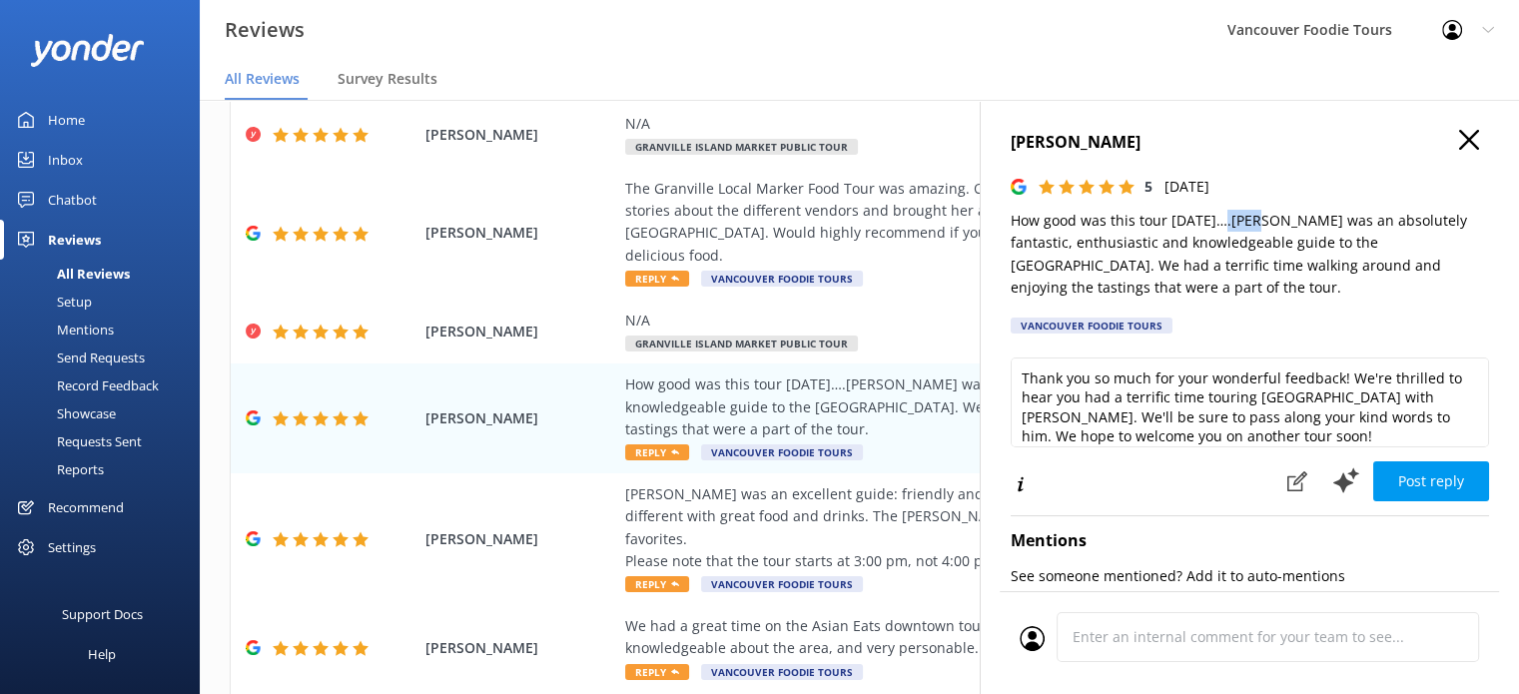
drag, startPoint x: 1221, startPoint y: 227, endPoint x: 1255, endPoint y: 223, distance: 34.2
click at [1255, 223] on p "How good was this tour [DATE]….[PERSON_NAME] was an absolutely fantastic, enthu…" at bounding box center [1250, 255] width 478 height 90
click at [885, 198] on div "The Granville Local Marker Food Tour was amazing. Our guide [PERSON_NAME] did a…" at bounding box center [989, 223] width 728 height 90
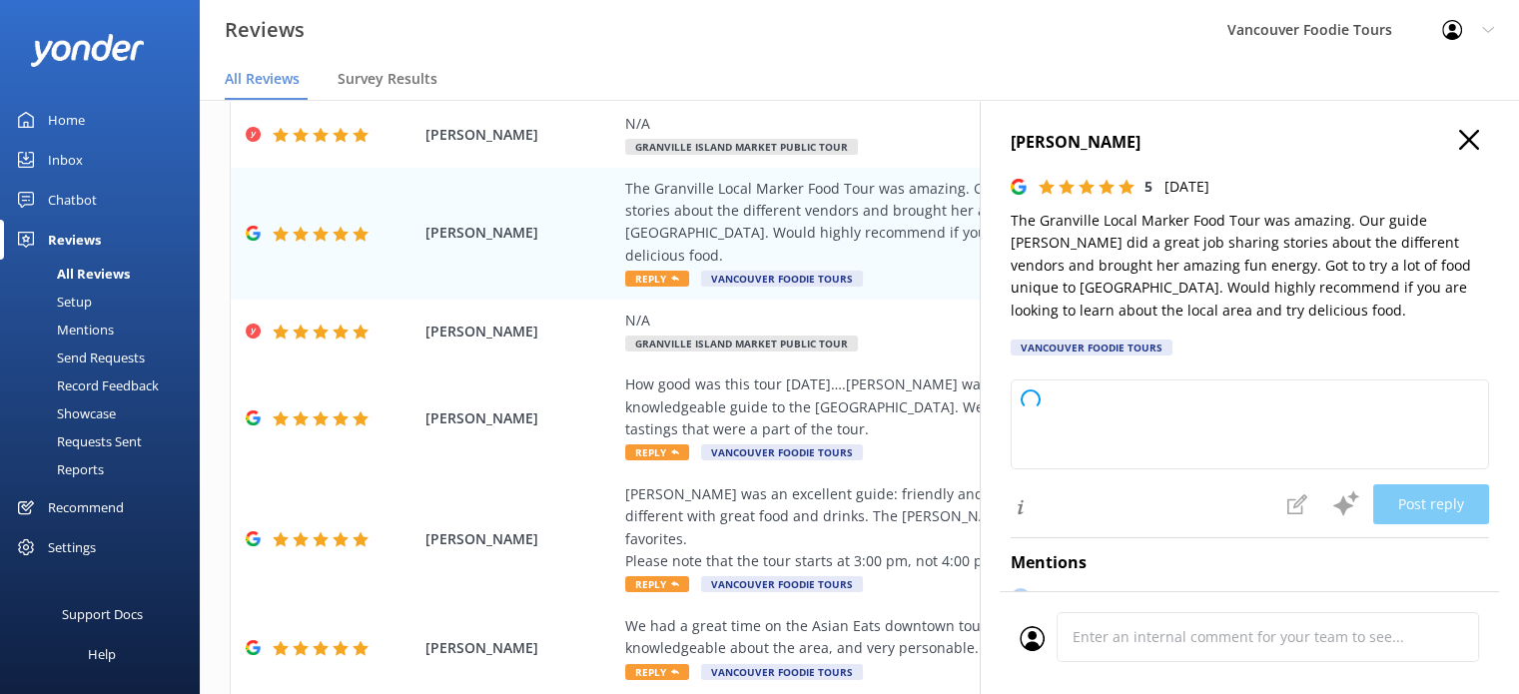
type textarea "Thank you so much for your wonderful review! We're thrilled to hear you enjoyed…"
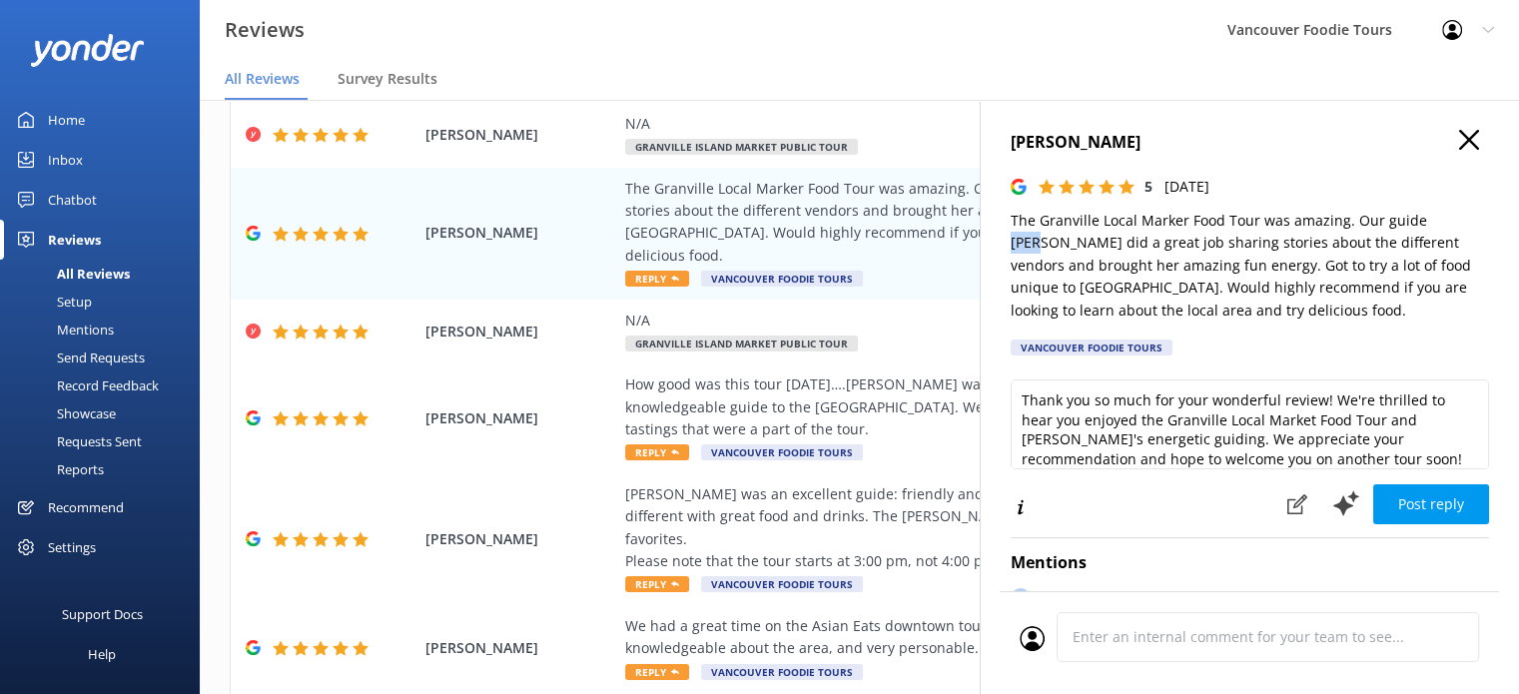
drag, startPoint x: 1414, startPoint y: 225, endPoint x: 1445, endPoint y: 222, distance: 31.1
click at [1445, 222] on p "The Granville Local Marker Food Tour was amazing. Our guide [PERSON_NAME] did a…" at bounding box center [1250, 266] width 478 height 112
click at [1439, 242] on p "The Granville Local Marker Food Tour was amazing. Our guide [PERSON_NAME] did a…" at bounding box center [1250, 266] width 478 height 112
drag, startPoint x: 1415, startPoint y: 219, endPoint x: 1449, endPoint y: 219, distance: 34.0
click at [1449, 219] on p "The Granville Local Marker Food Tour was amazing. Our guide [PERSON_NAME] did a…" at bounding box center [1250, 266] width 478 height 112
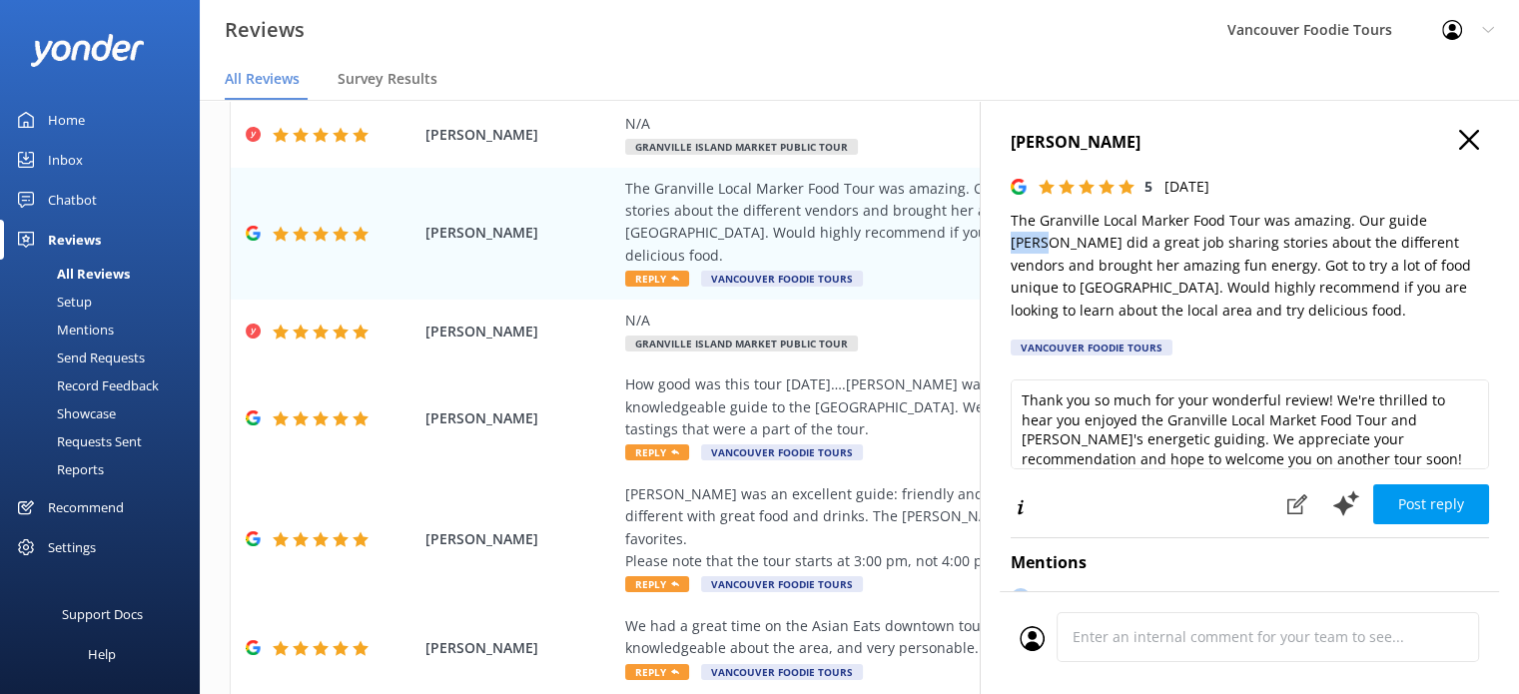
click at [1459, 148] on icon "button" at bounding box center [1469, 140] width 20 height 20
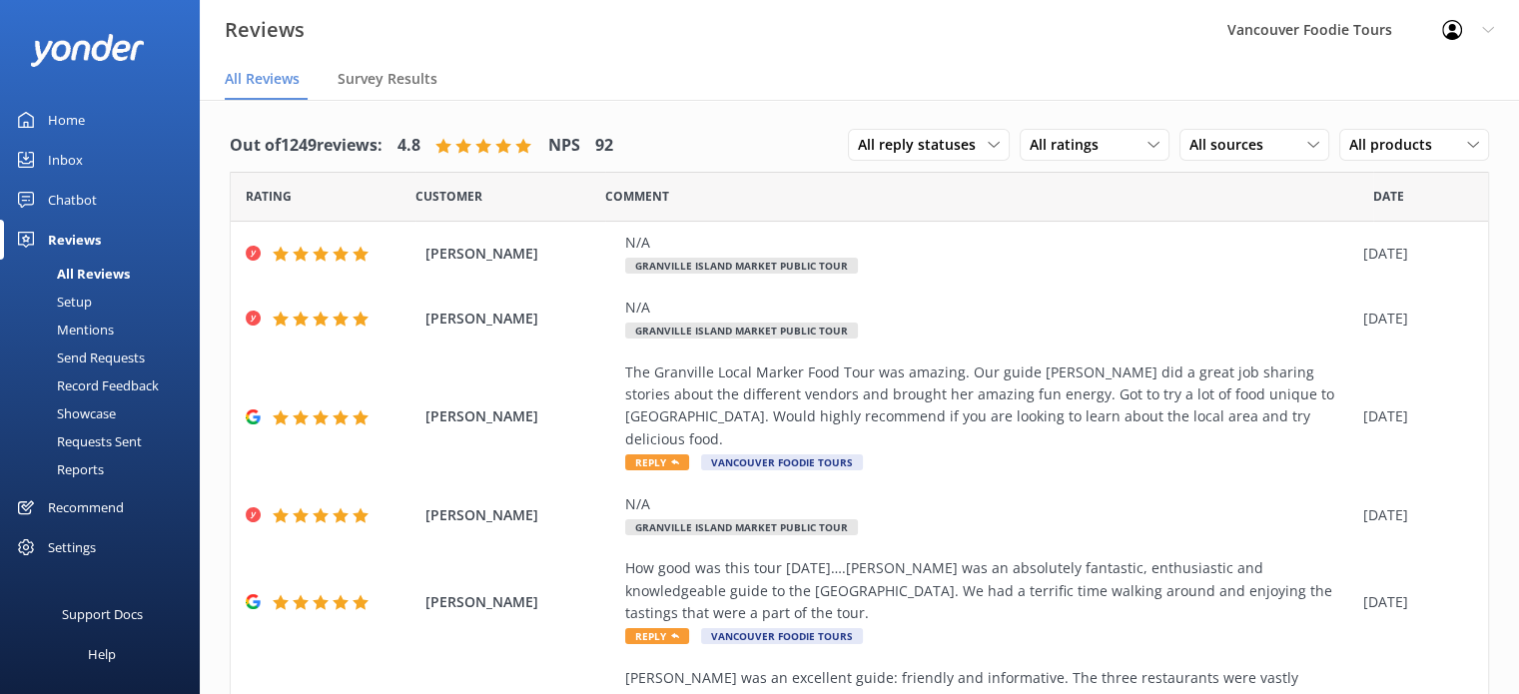
scroll to position [665, 0]
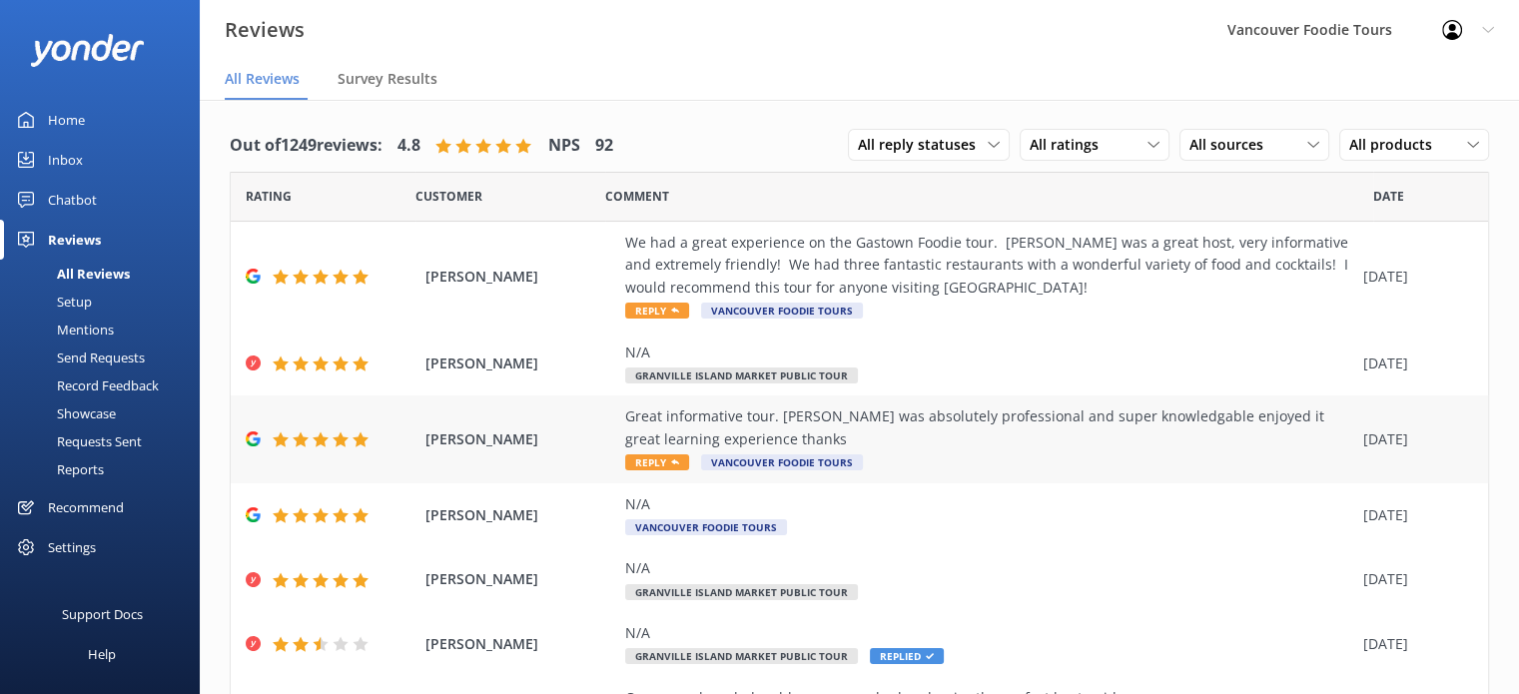
click at [1087, 452] on div "Great informative tour. MICHAEL GOUDGE was absolutely professional and super kn…" at bounding box center [989, 439] width 728 height 67
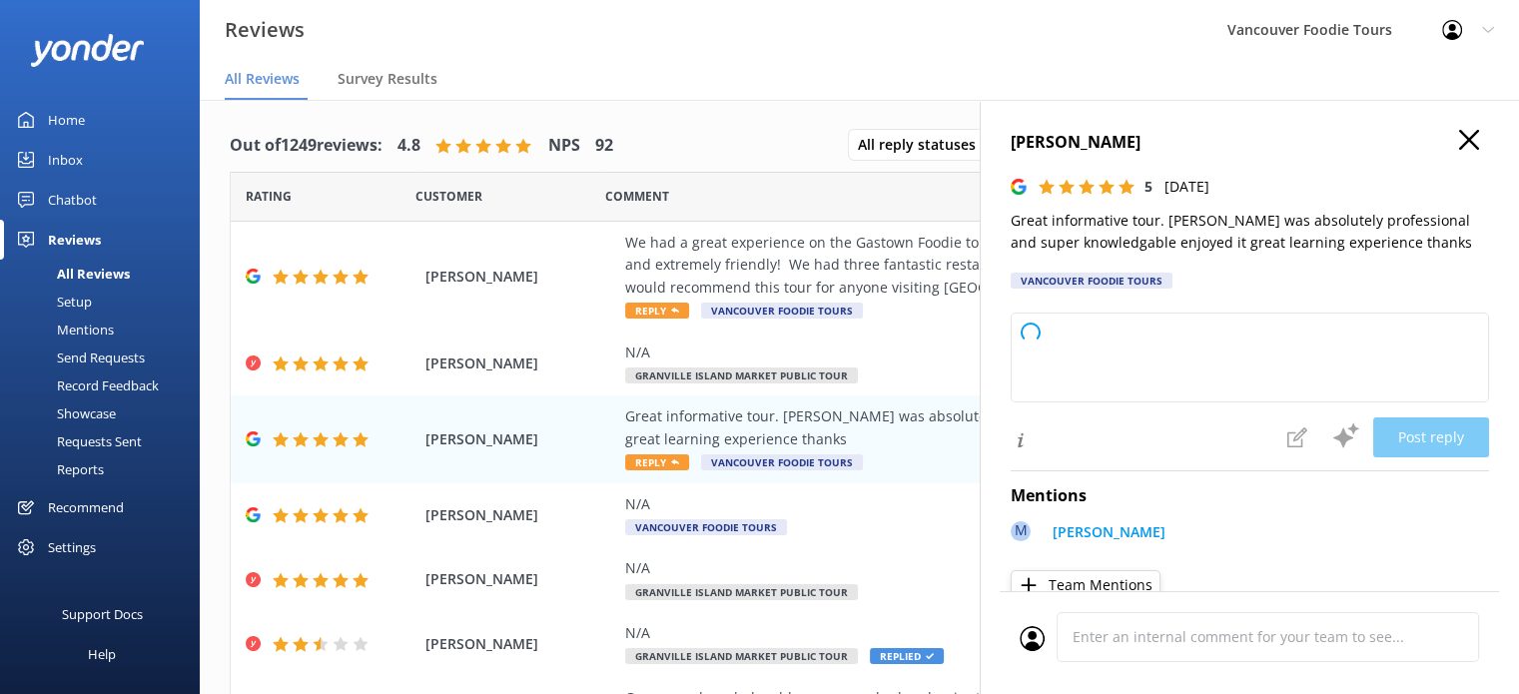
scroll to position [0, 13]
drag, startPoint x: 1009, startPoint y: 228, endPoint x: 1483, endPoint y: 249, distance: 474.9
click at [1483, 249] on div "Evelyne De Groote 5 Fri, 5th Sep 2025 Great informative tour. MICHAEL GOUDGE wa…" at bounding box center [1249, 447] width 539 height 694
copy p "Great informative tour. MICHAEL GOUDGE was absolutely professional and super kn…"
type textarea "Thank you so much for your wonderful review! We’re thrilled to hear you enjoyed…"
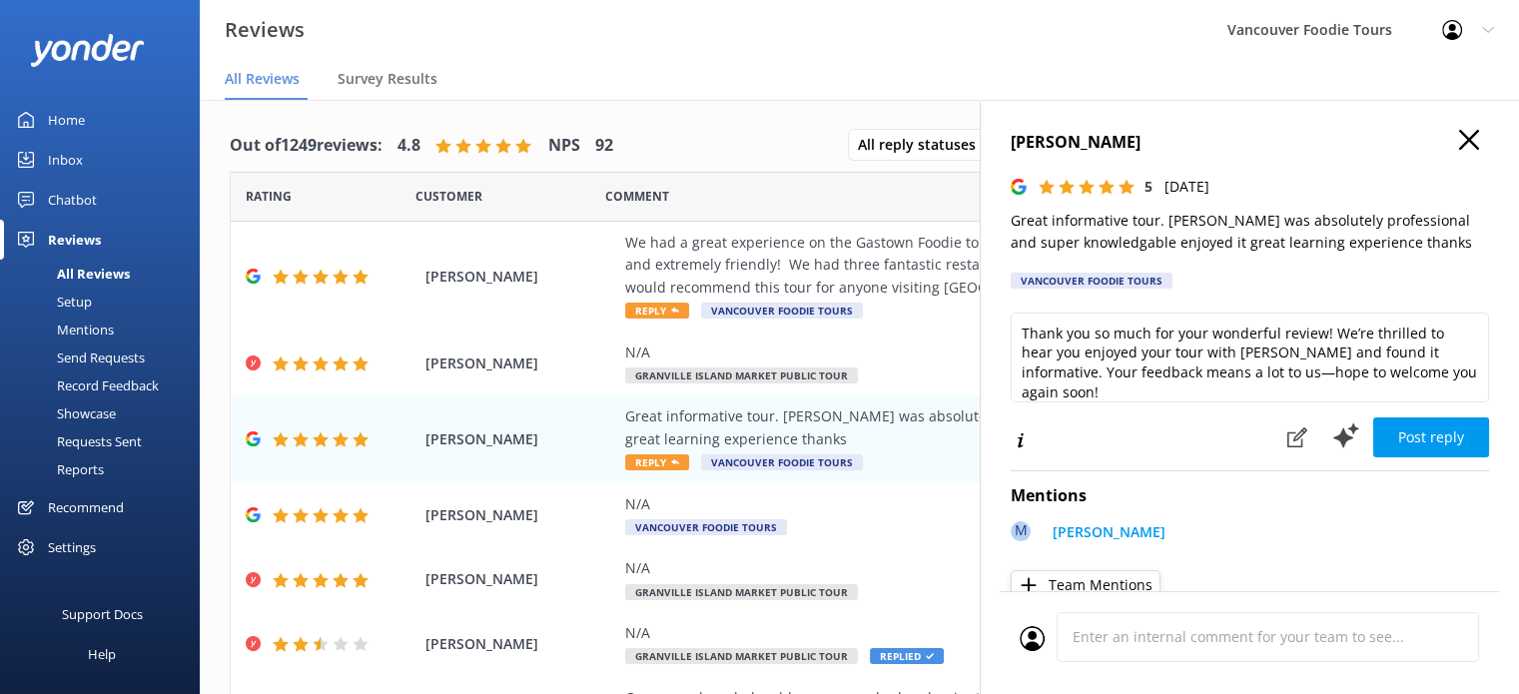
copy p "Great informative tour. MICHAEL GOUDGE was absolutely professional and super kn…"
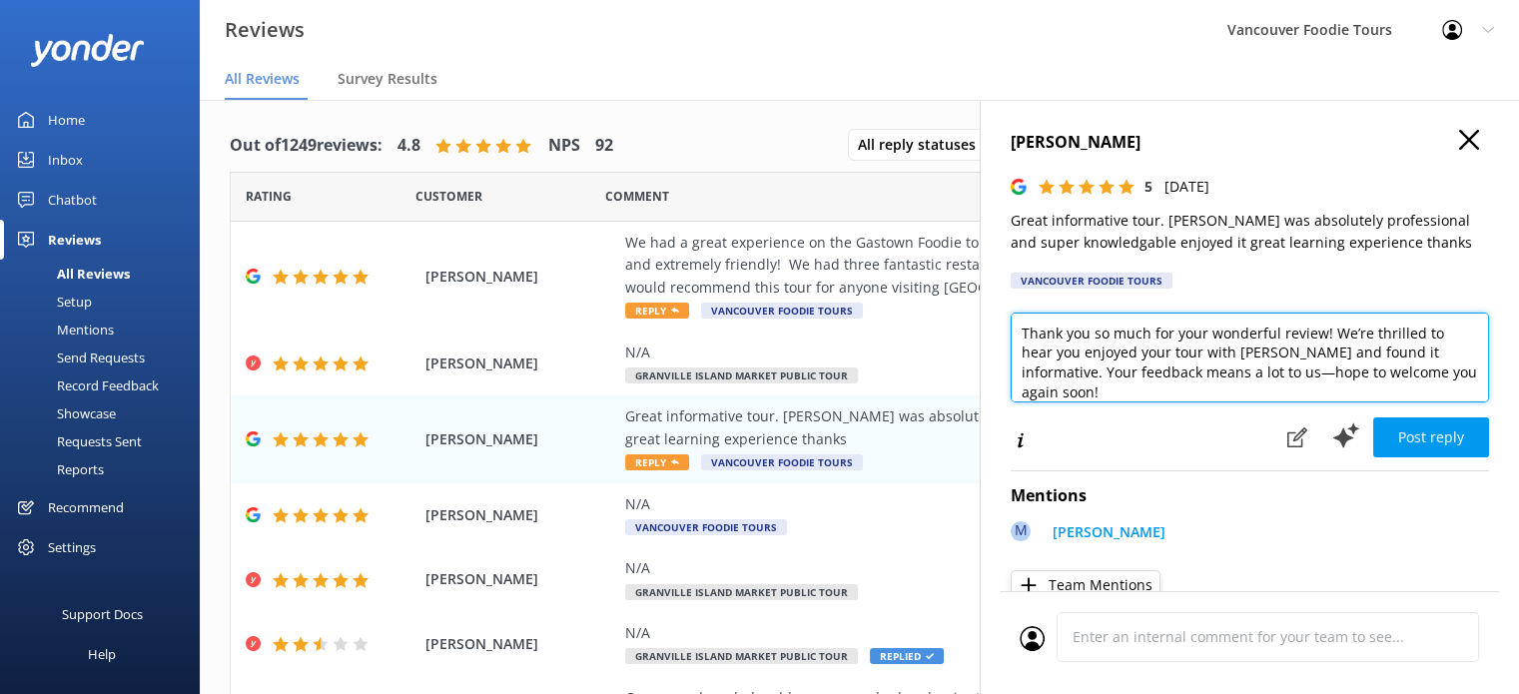
click at [1184, 360] on textarea "Thank you so much for your wonderful review! We’re thrilled to hear you enjoyed…" at bounding box center [1250, 358] width 478 height 90
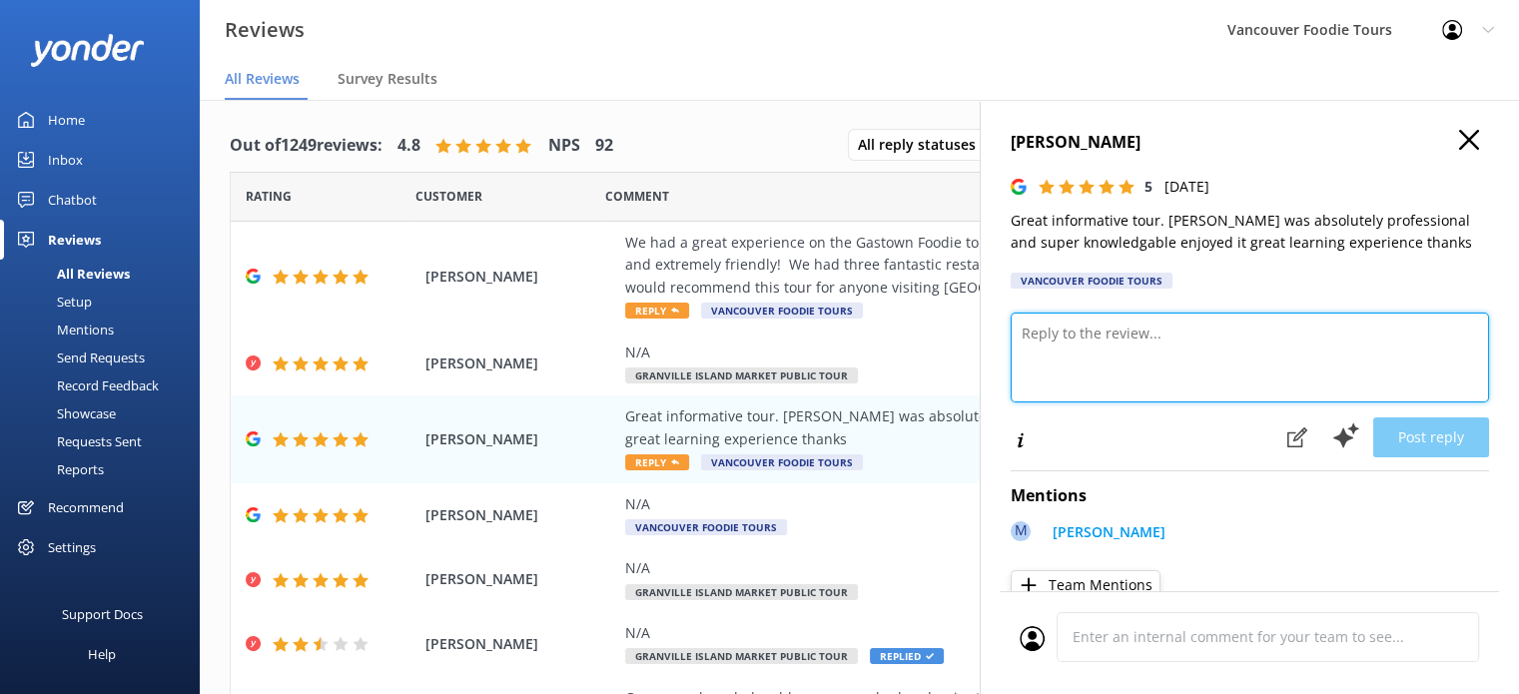
paste textarea "Hi Evelyne, Thank you so much for your lovely feedback! We’re so glad you enjoy…"
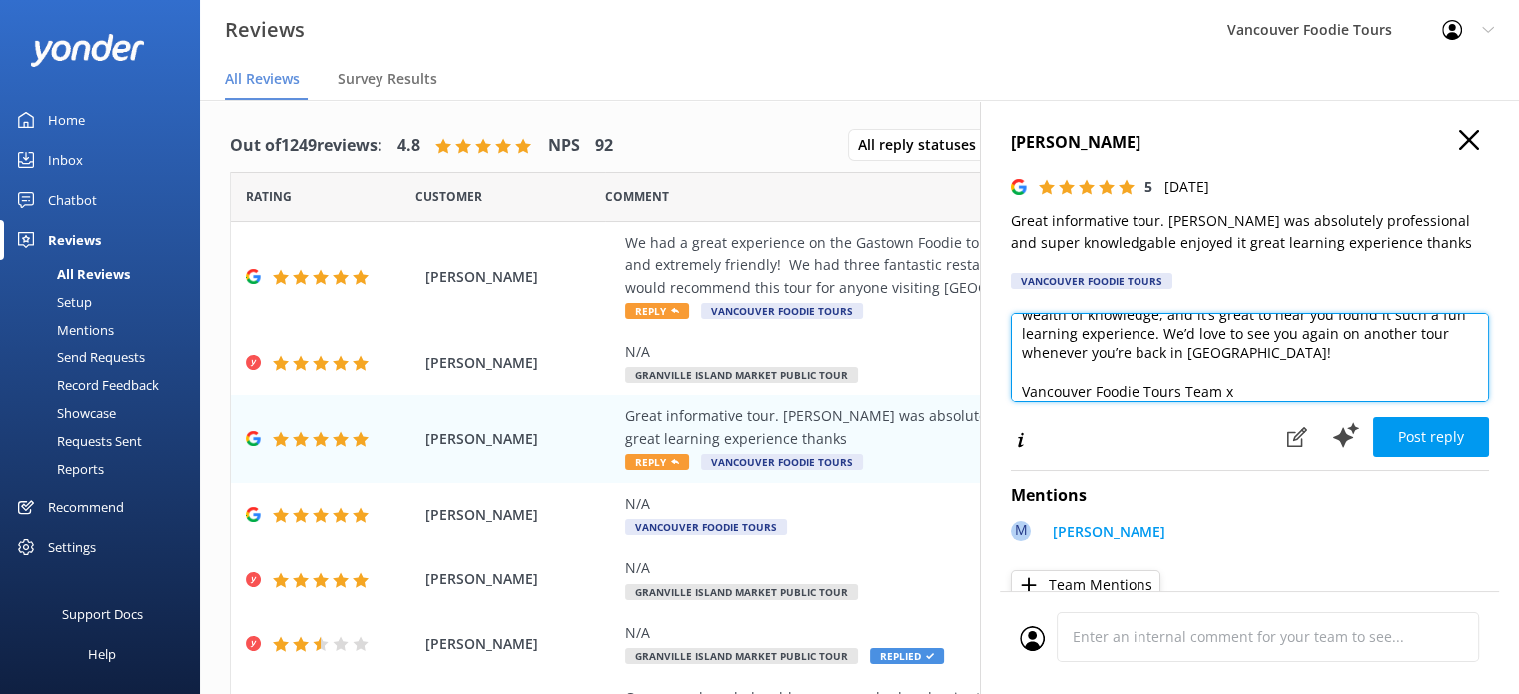
scroll to position [10, 0]
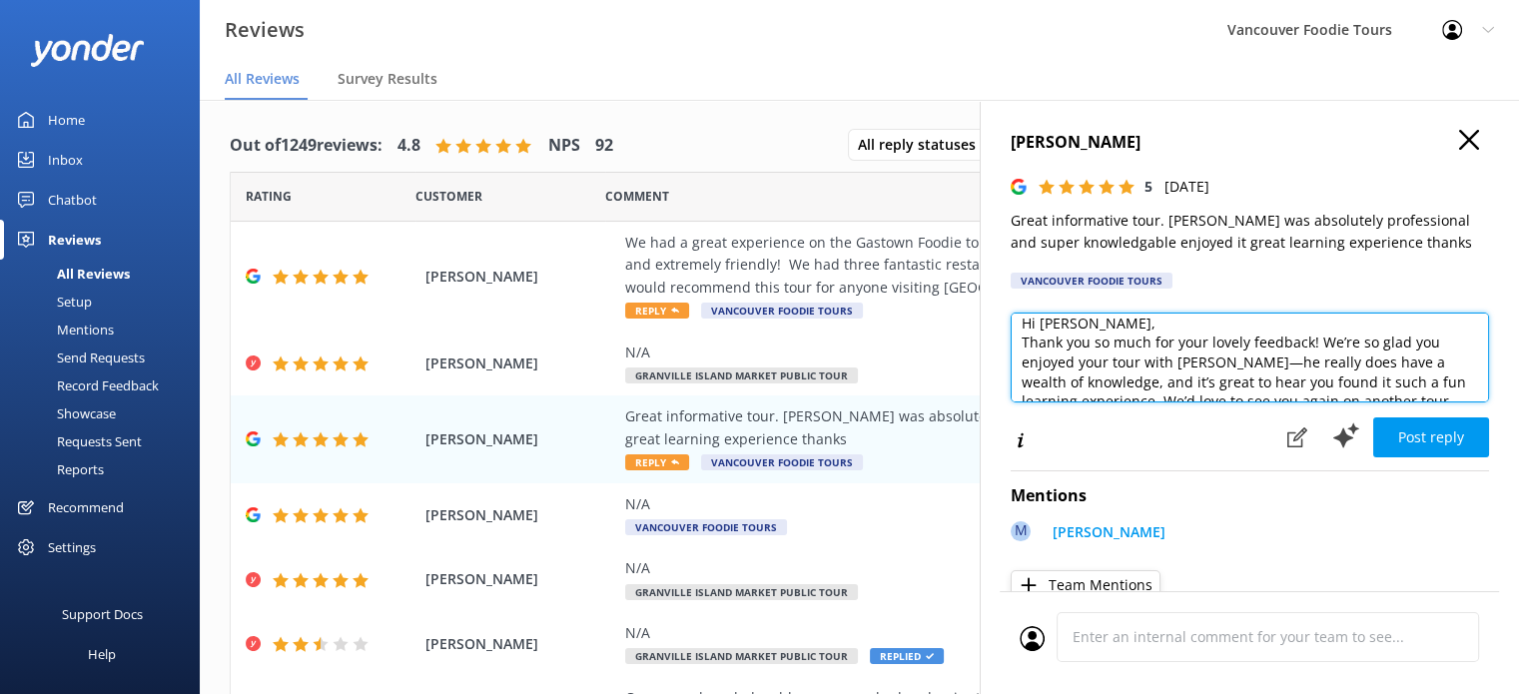
click at [1091, 327] on textarea "Hi Evelyne, Thank you so much for your lovely feedback! We’re so glad you enjoy…" at bounding box center [1250, 358] width 478 height 90
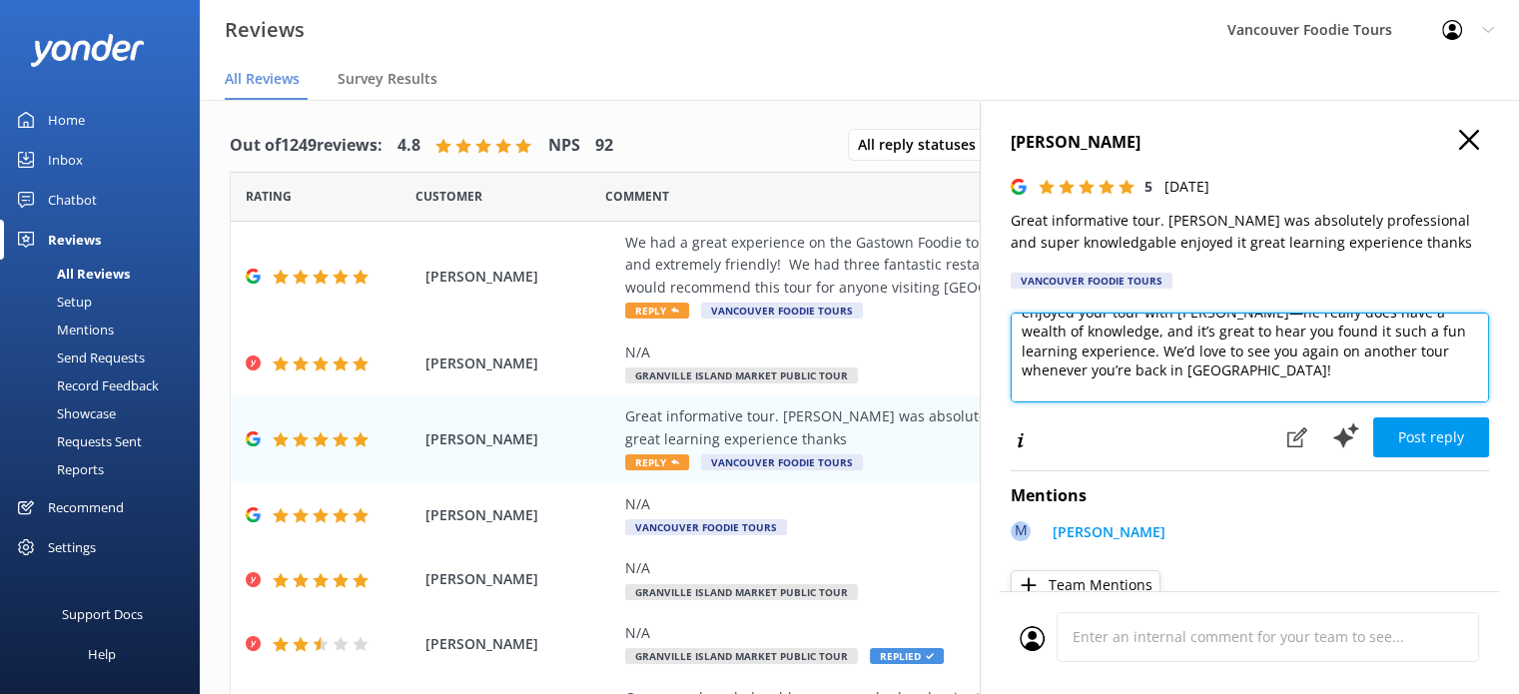
scroll to position [108, 0]
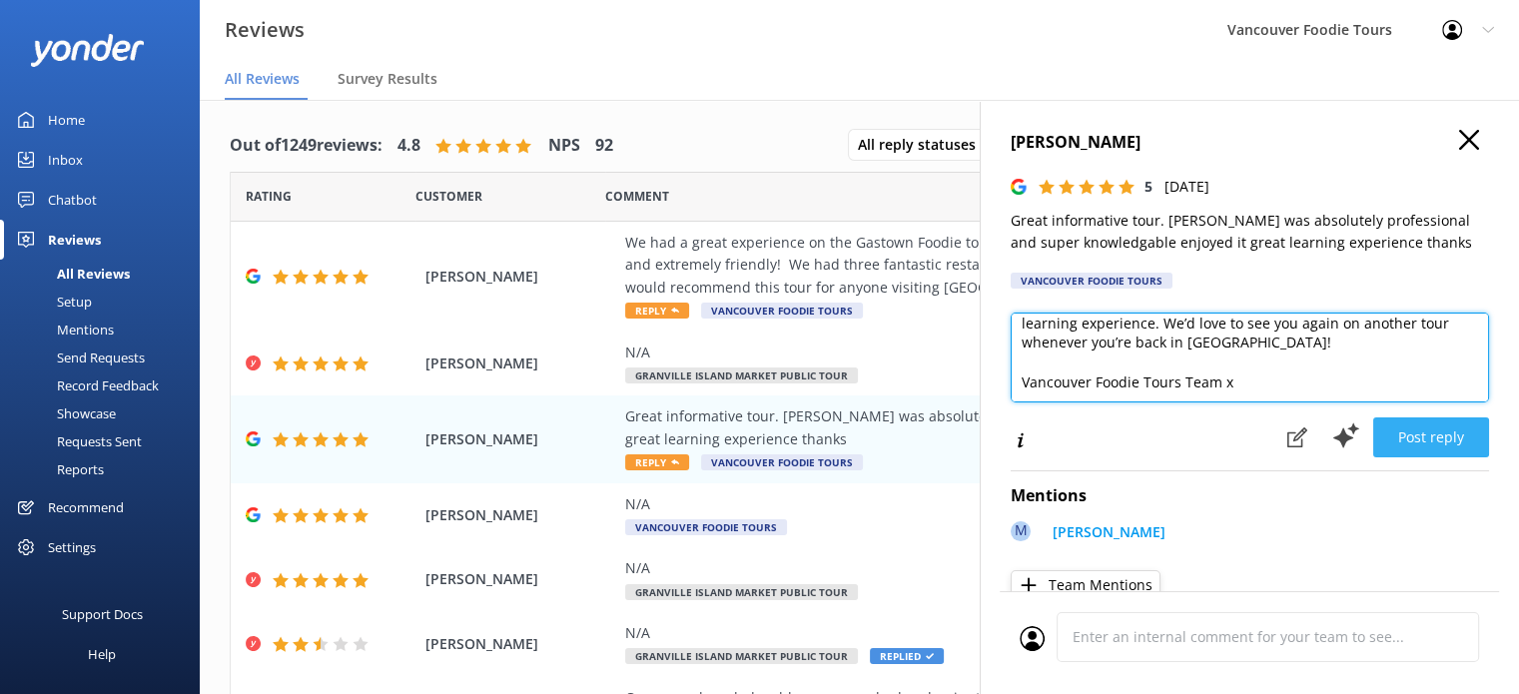
type textarea "Hi Evelyne, Thank you so much for your lovely feedback! We’re so glad you enjoy…"
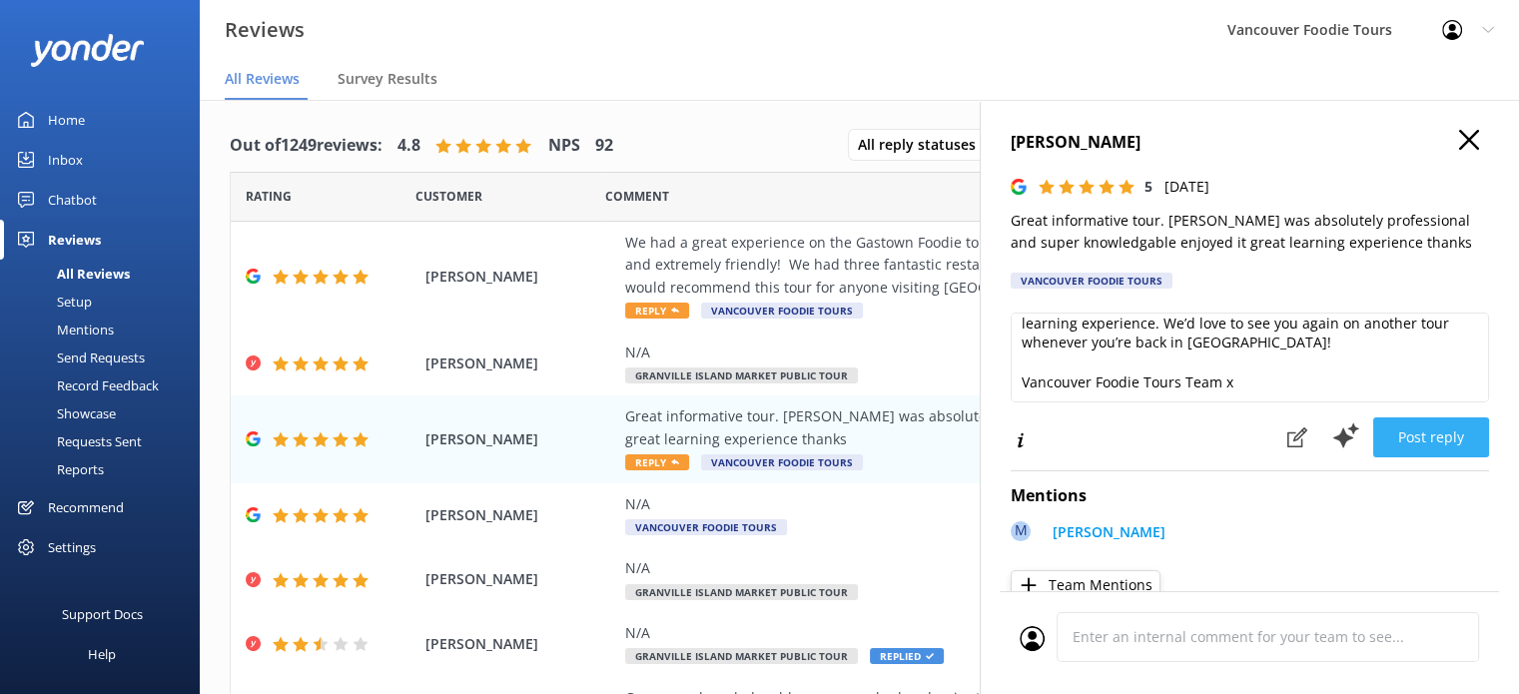
click at [1424, 427] on button "Post reply" at bounding box center [1431, 438] width 116 height 40
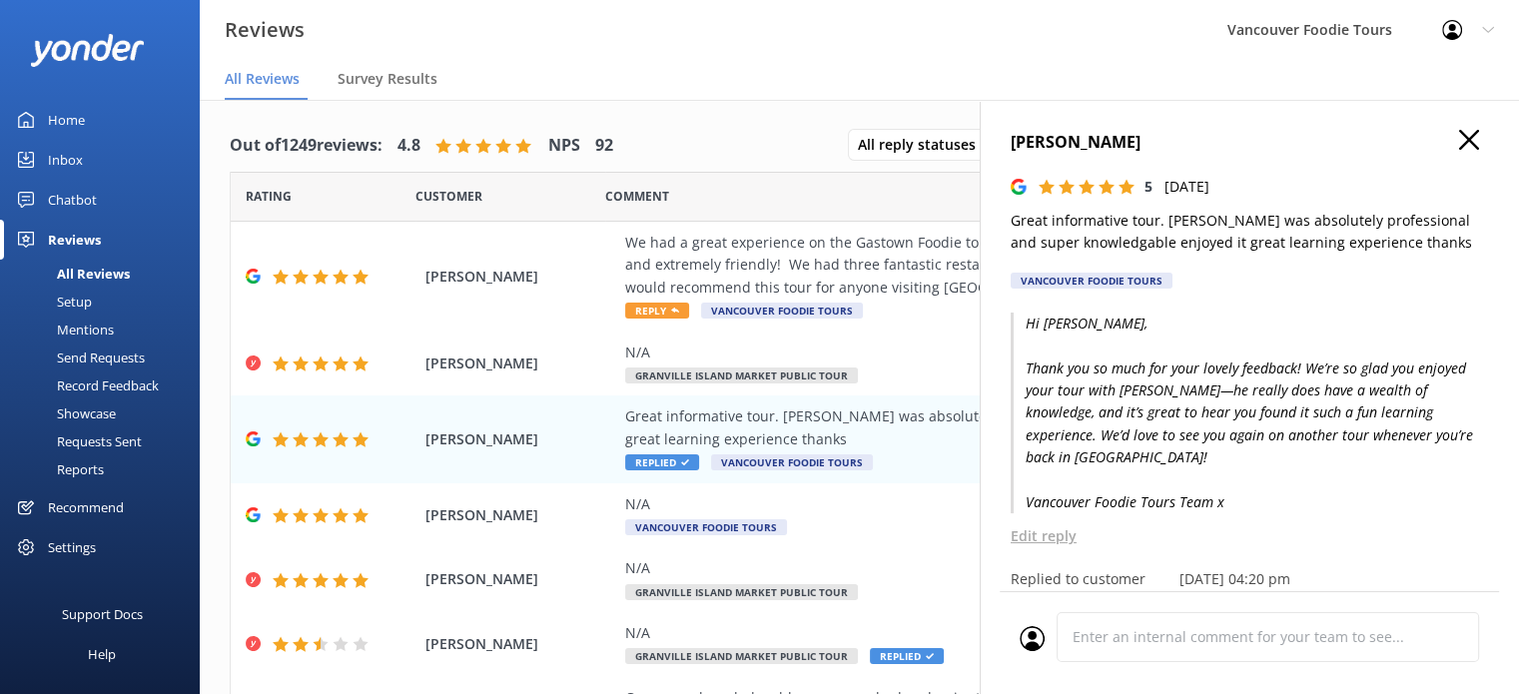
click at [1459, 133] on icon "button" at bounding box center [1469, 140] width 20 height 20
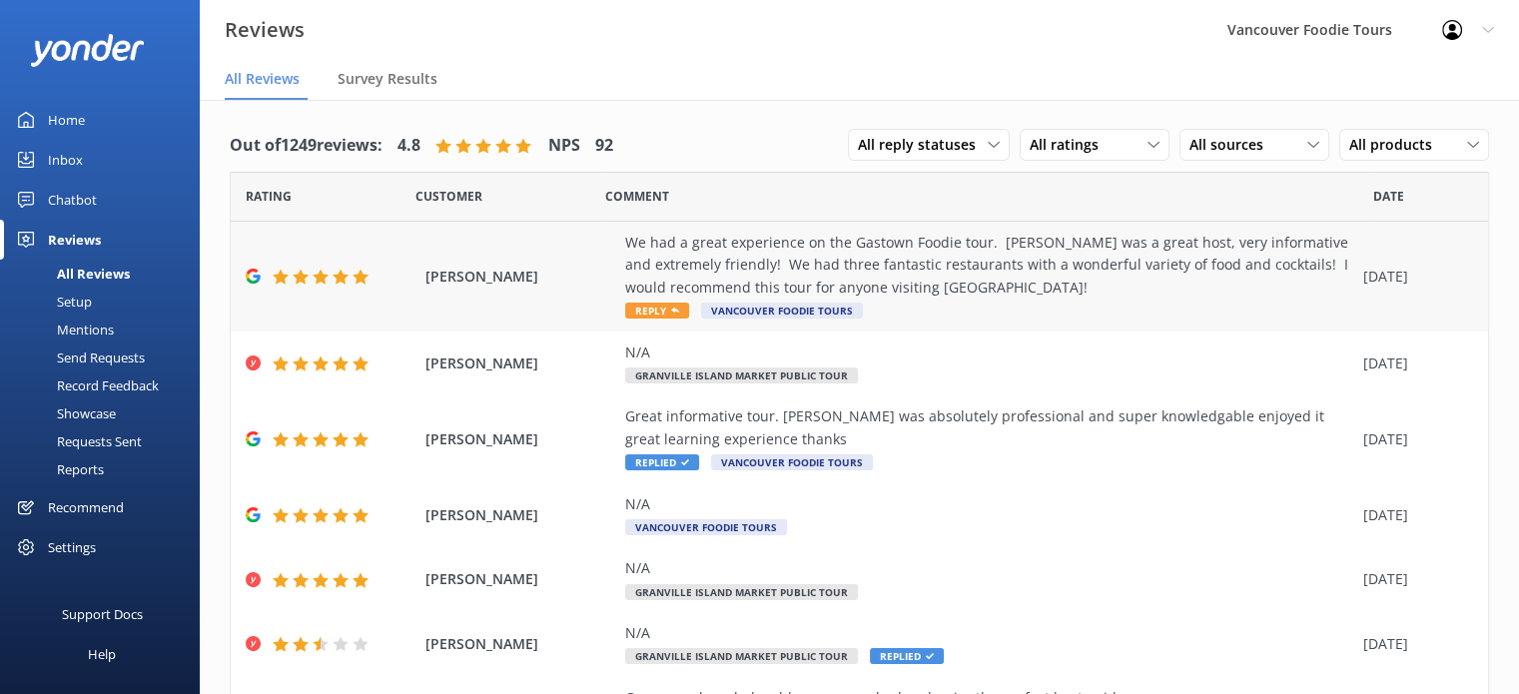
click at [915, 256] on div "We had a great experience on the Gastown Foodie tour. Bronson was a great host,…" at bounding box center [989, 265] width 728 height 67
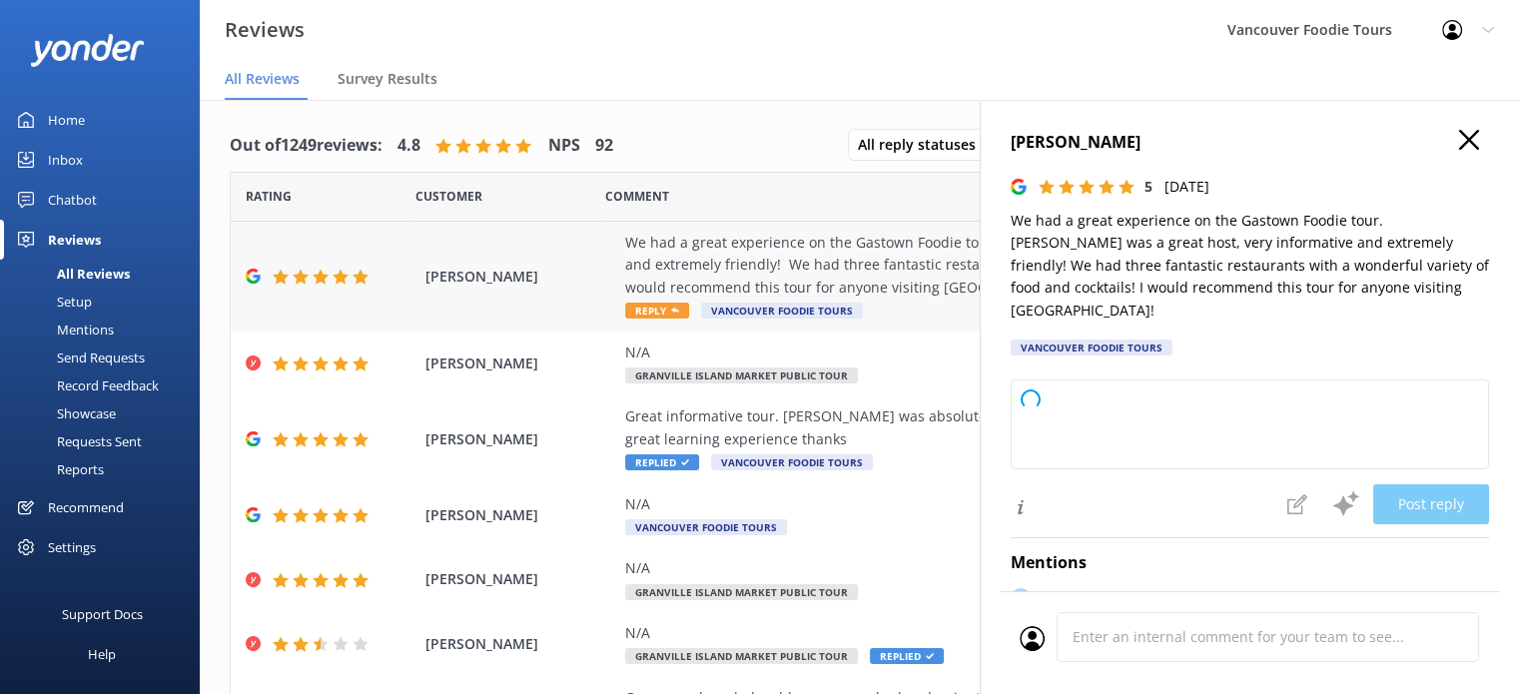
type textarea "Thank you so much for your wonderful review! We're thrilled to hear you enjoyed…"
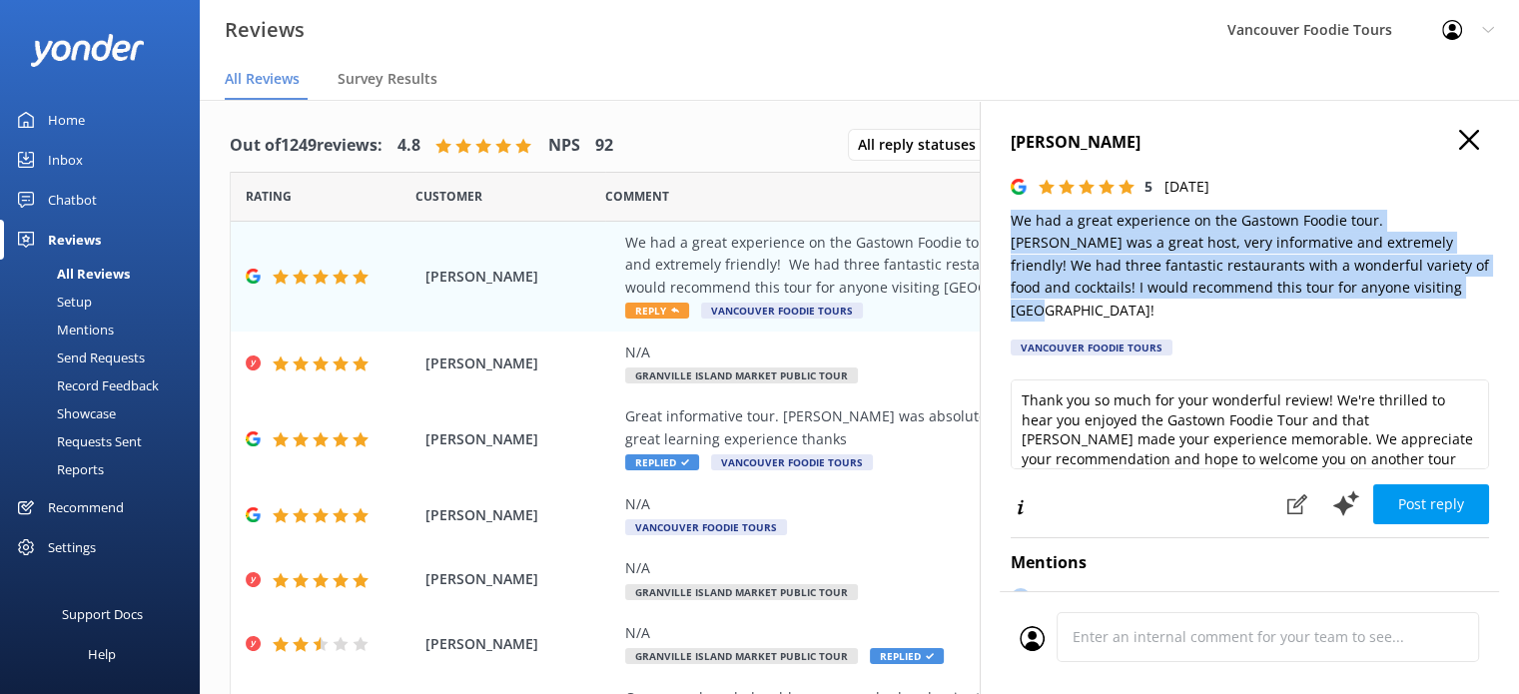
drag, startPoint x: 1013, startPoint y: 222, endPoint x: 1400, endPoint y: 293, distance: 394.0
click at [1400, 293] on p "We had a great experience on the Gastown Foodie tour. Bronson was a great host,…" at bounding box center [1250, 266] width 478 height 112
copy p "We had a great experience on the Gastown Foodie tour. Bronson was a great host,…"
click at [1354, 237] on p "We had a great experience on the Gastown Foodie tour. Bronson was a great host,…" at bounding box center [1250, 266] width 478 height 112
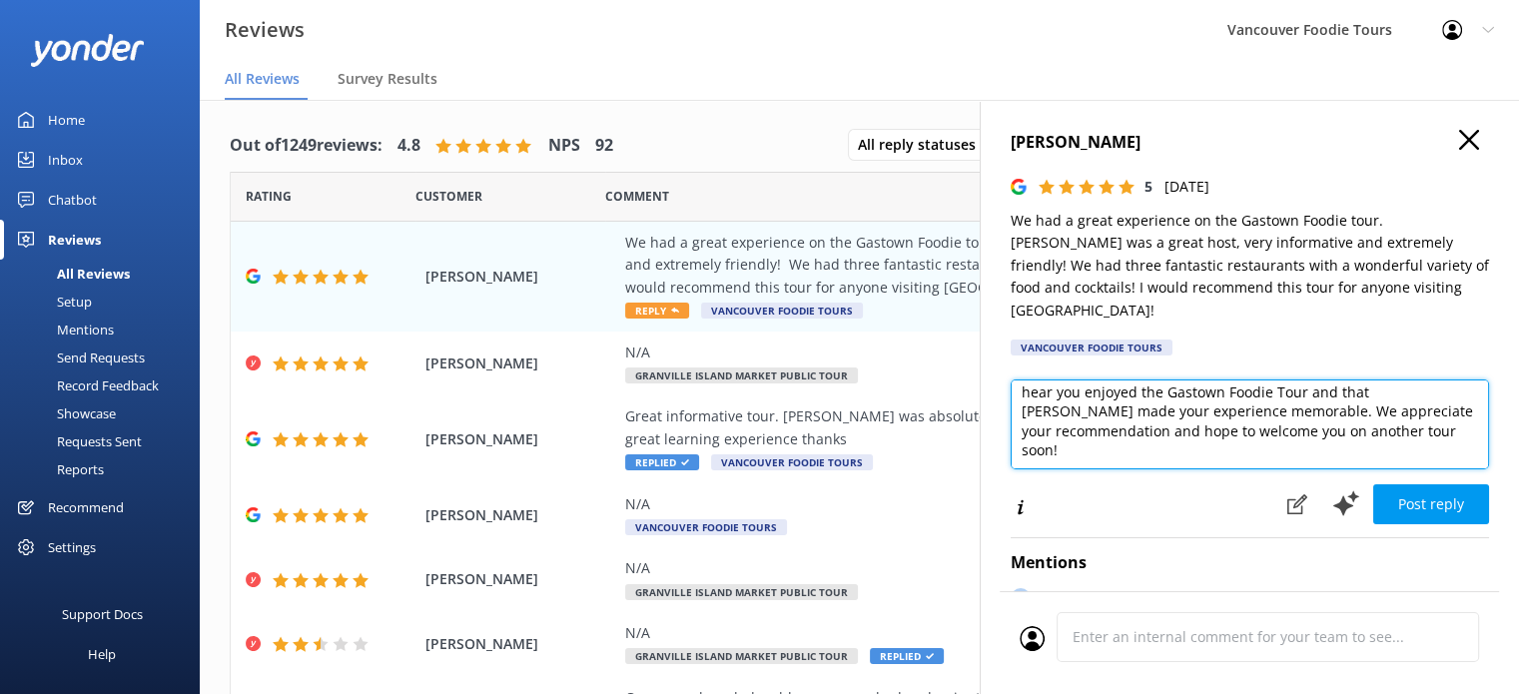
scroll to position [29, 0]
click at [1370, 411] on textarea "Thank you so much for your wonderful review! We're thrilled to hear you enjoyed…" at bounding box center [1250, 425] width 478 height 90
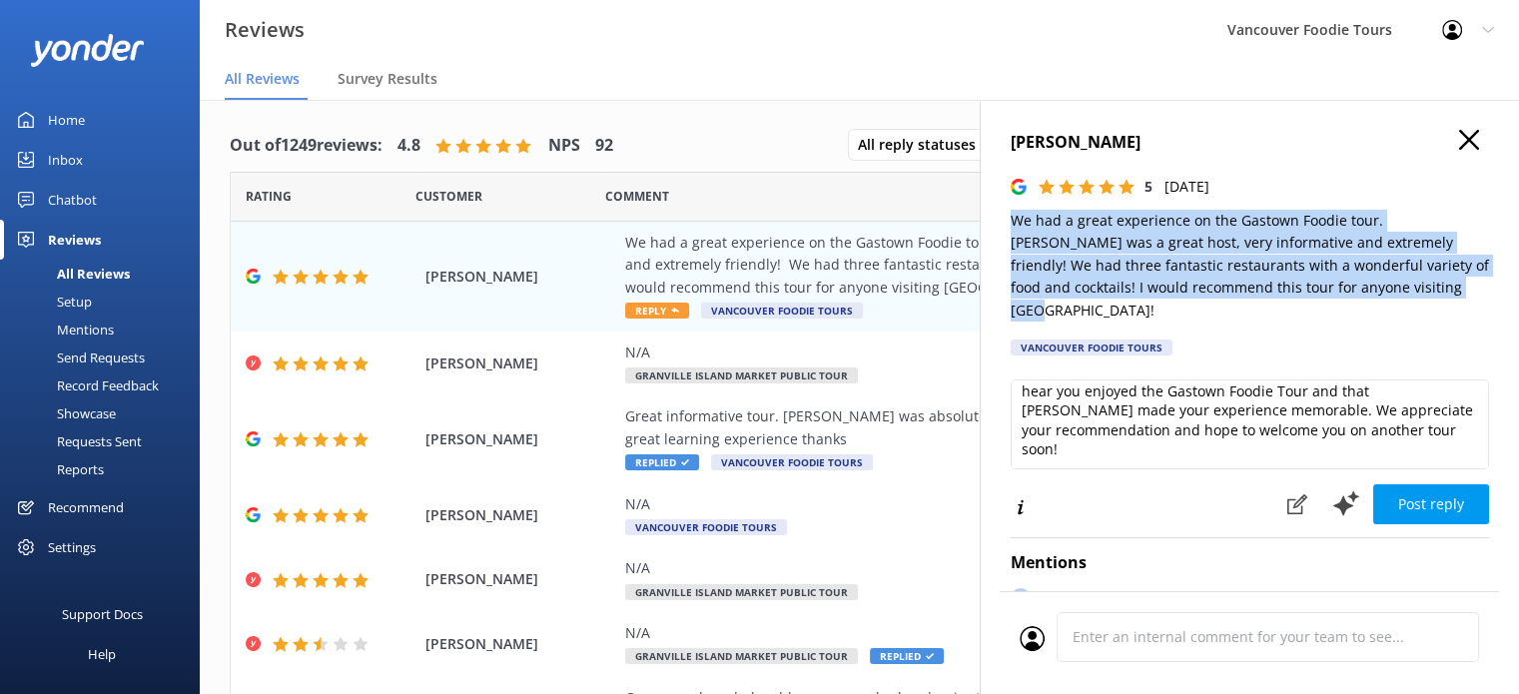
drag, startPoint x: 1011, startPoint y: 217, endPoint x: 1410, endPoint y: 292, distance: 406.5
click at [1410, 292] on p "We had a great experience on the Gastown Foodie tour. Bronson was a great host,…" at bounding box center [1250, 266] width 478 height 112
copy p "We had a great experience on the Gastown Foodie tour. Bronson was a great host,…"
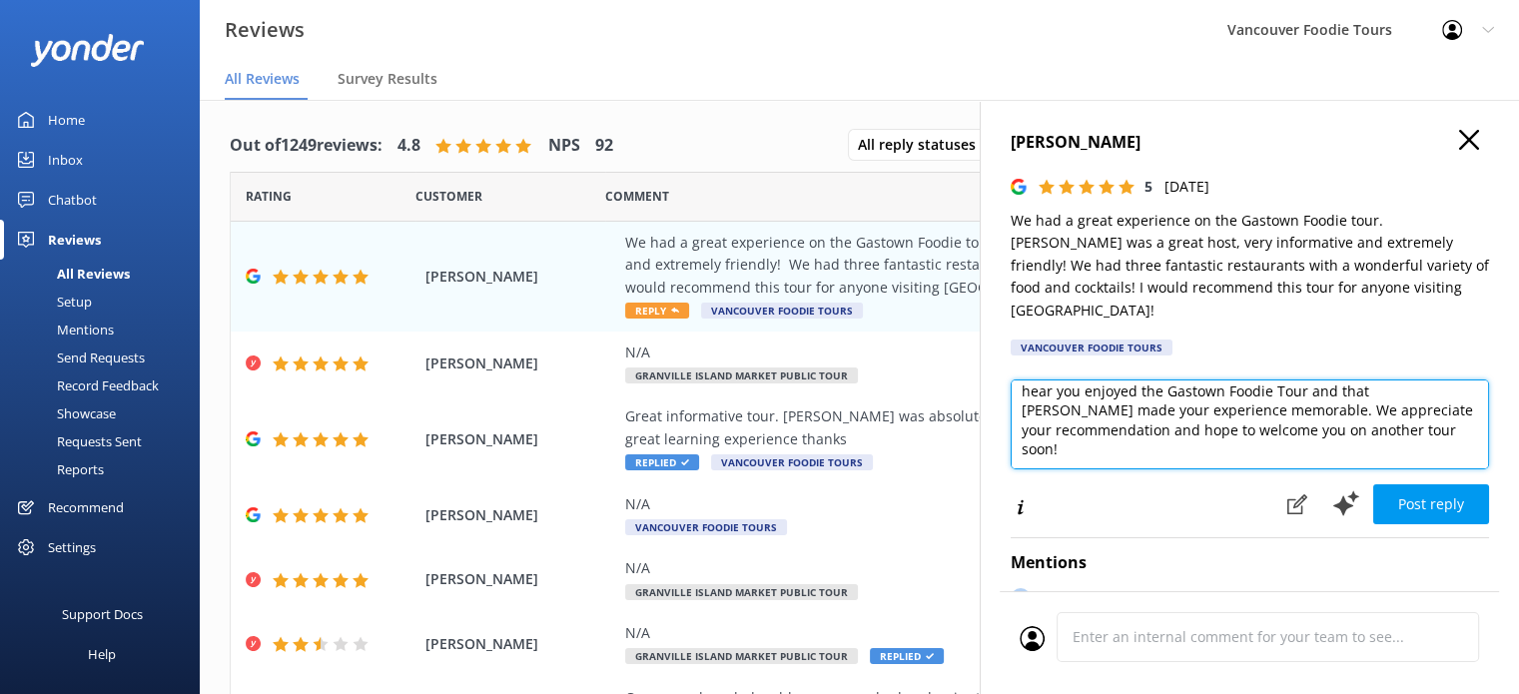
click at [1243, 415] on textarea "Thank you so much for your wonderful review! We're thrilled to hear you enjoyed…" at bounding box center [1250, 425] width 478 height 90
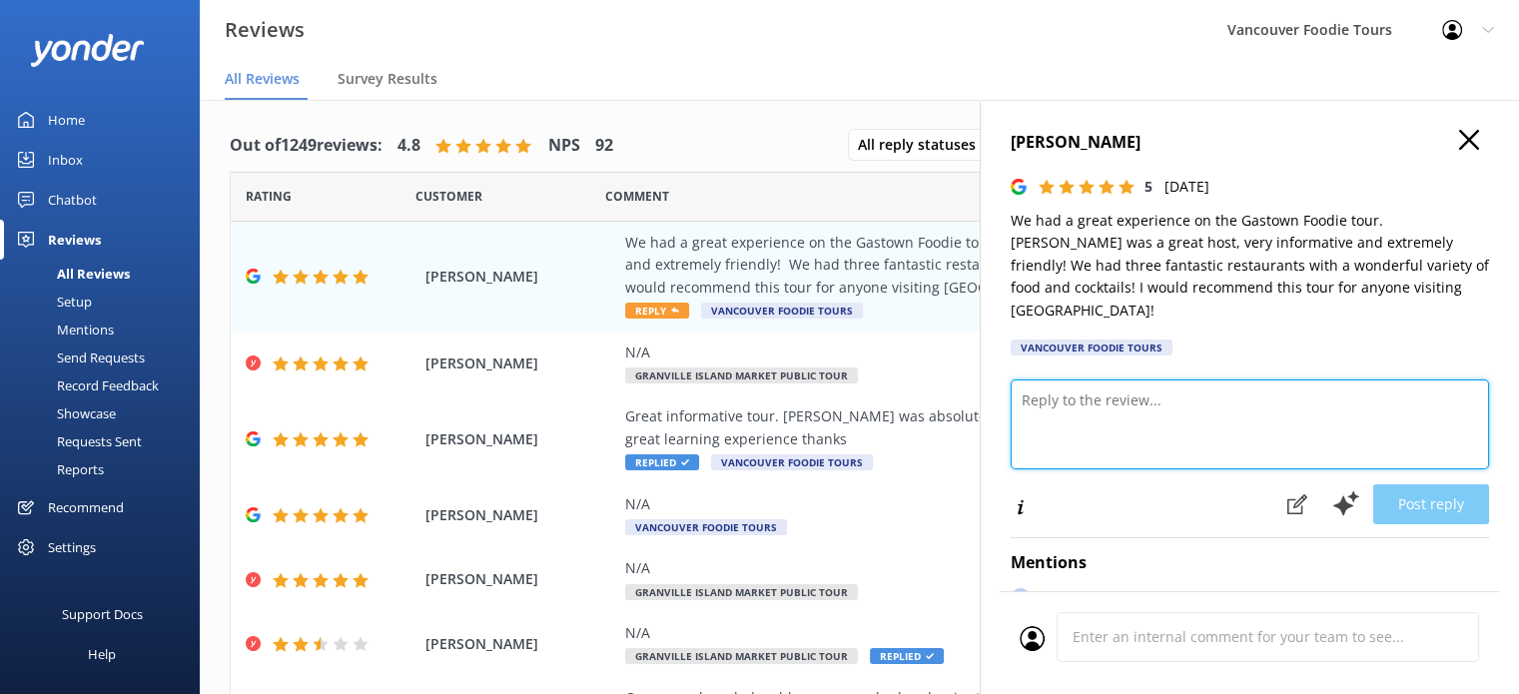
scroll to position [0, 0]
paste textarea "Hi Janet, Thanks so much for your kind words! We’re thrilled you had such a gre…"
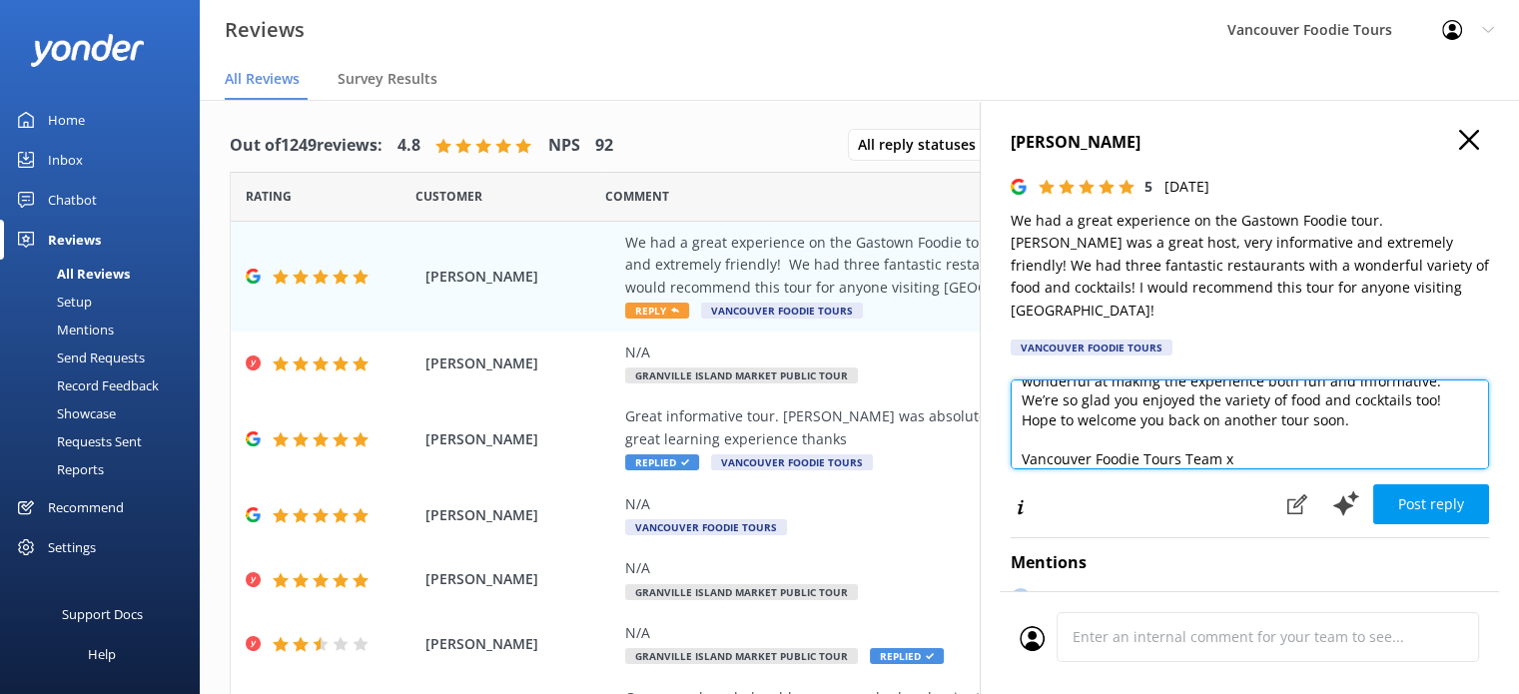
scroll to position [10, 0]
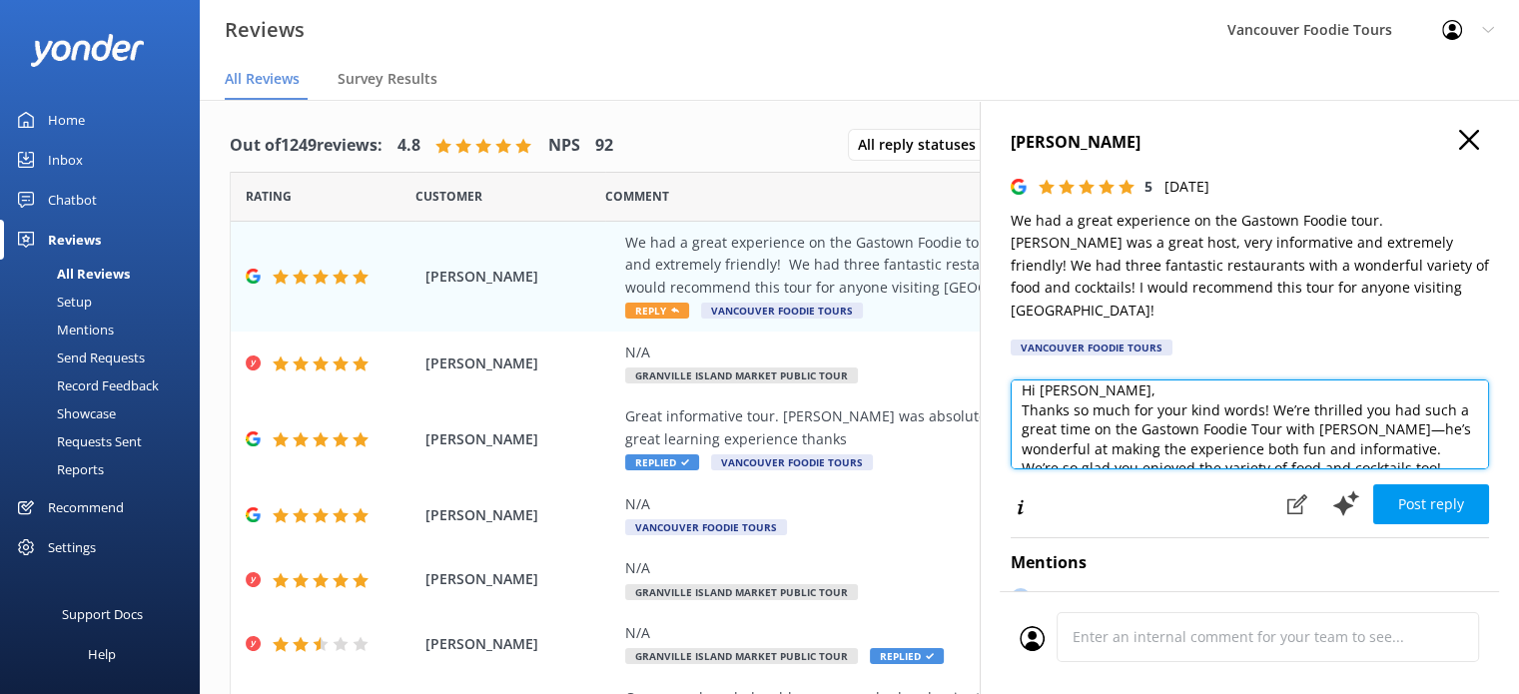
click at [1233, 380] on textarea "Hi Janet, Thanks so much for your kind words! We’re thrilled you had such a gre…" at bounding box center [1250, 425] width 478 height 90
drag, startPoint x: 1253, startPoint y: 392, endPoint x: 1167, endPoint y: 402, distance: 86.5
click at [1167, 402] on textarea "Hi Janet, Thanks so much for your kind words! We’re thrilled you had such a gre…" at bounding box center [1250, 425] width 478 height 90
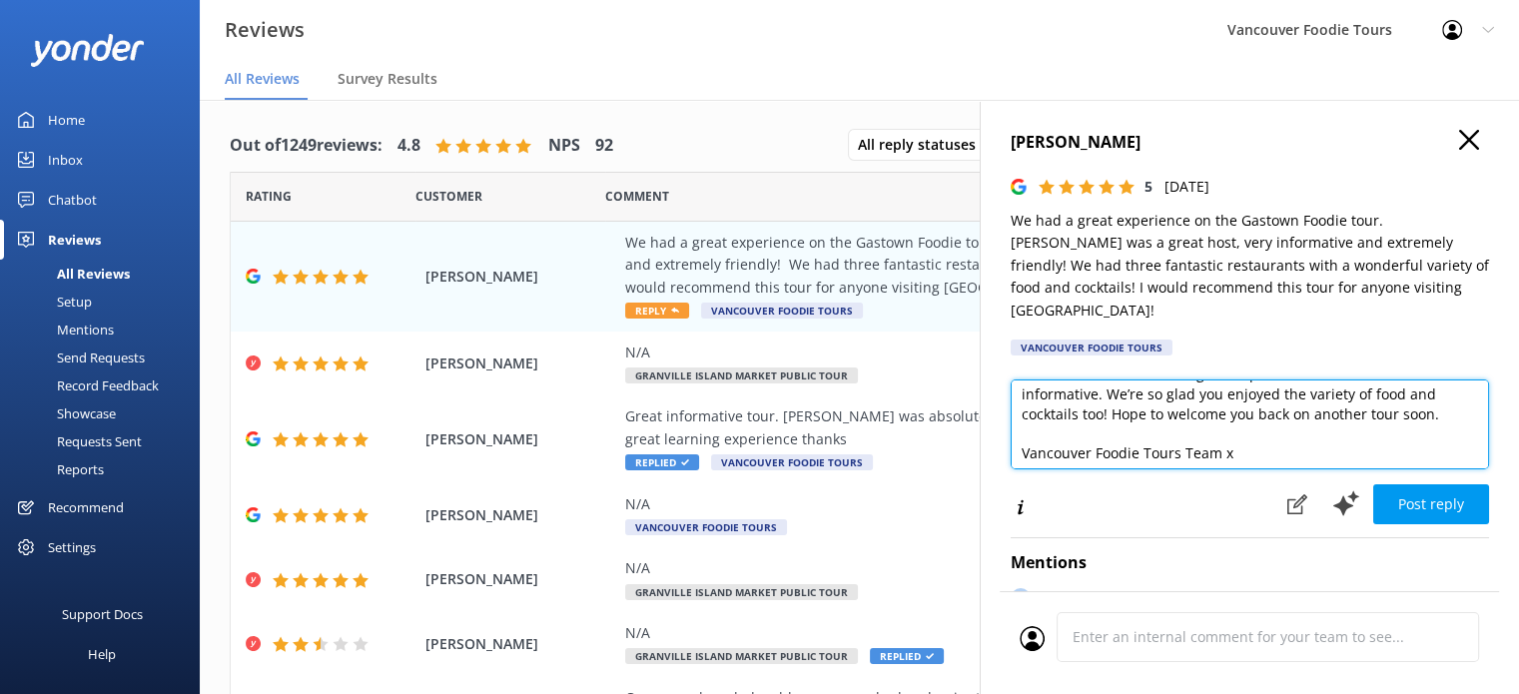
scroll to position [108, 0]
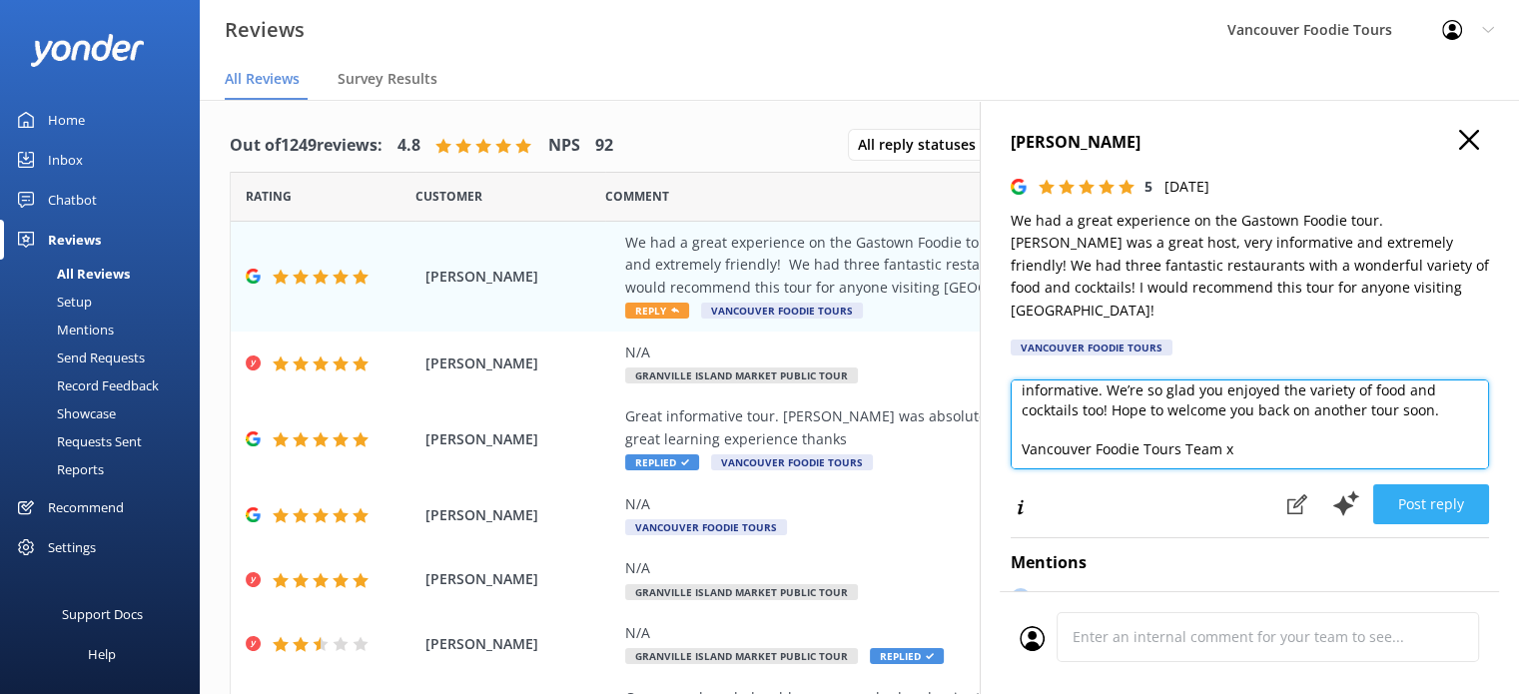
type textarea "Hi Janet, Thanks so much for your kind words! We’re thrilled you had such a gre…"
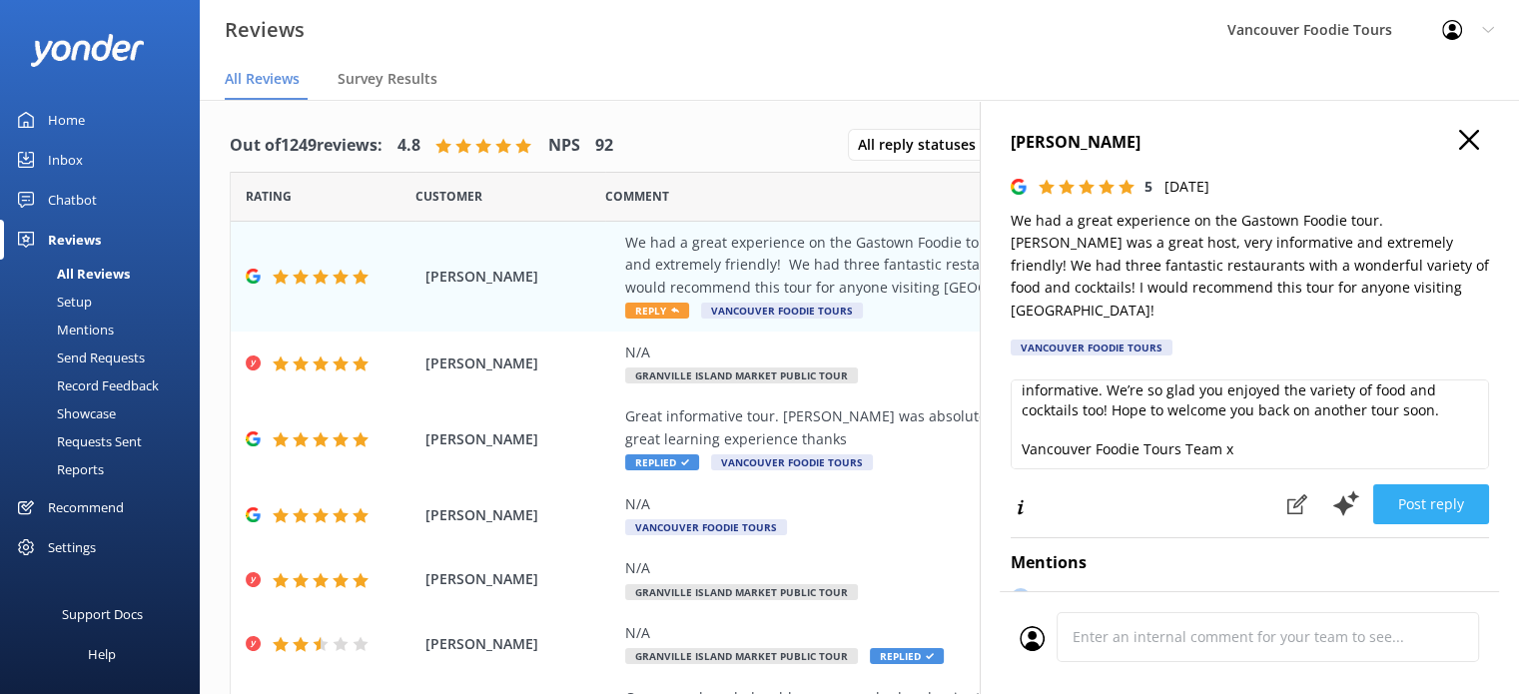
click at [1432, 484] on button "Post reply" at bounding box center [1431, 504] width 116 height 40
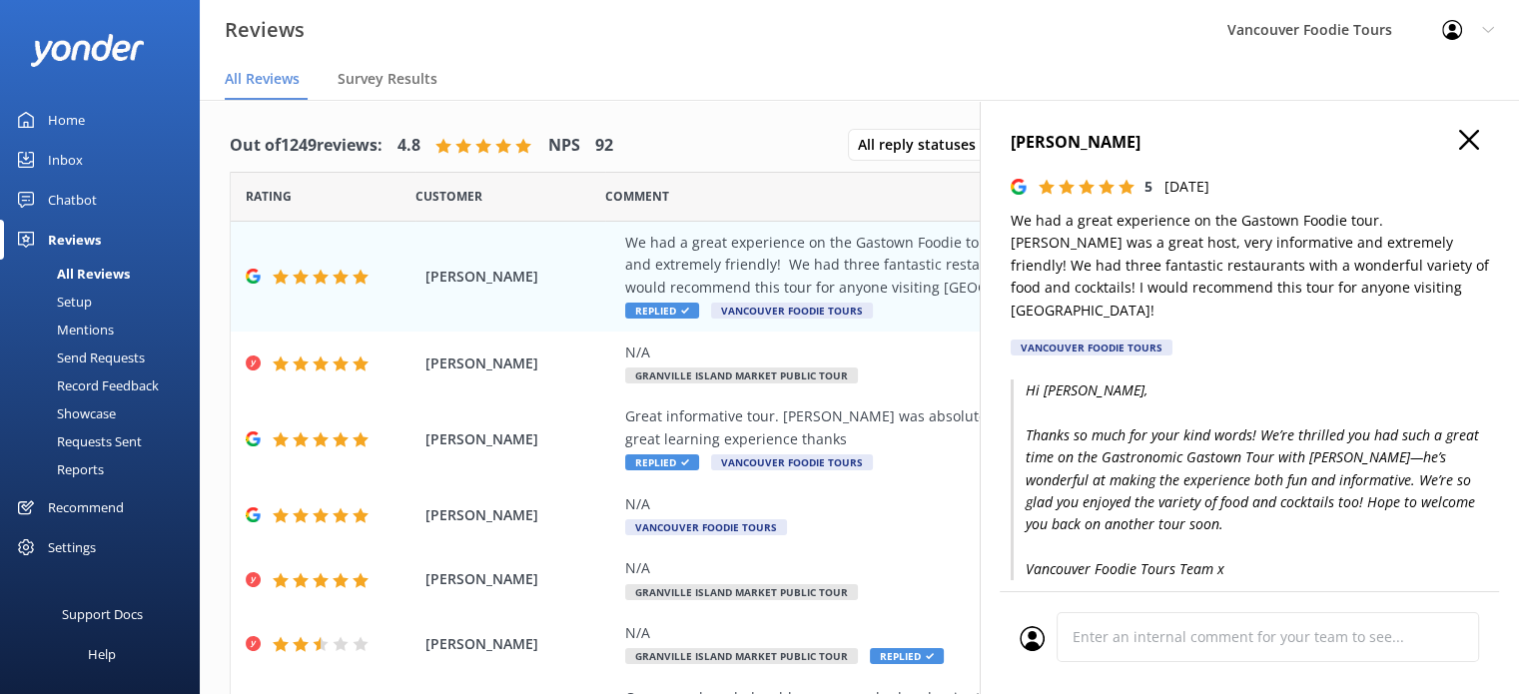
click at [1442, 136] on h4 "janet catlin" at bounding box center [1250, 143] width 478 height 26
click at [1459, 134] on use "button" at bounding box center [1469, 140] width 20 height 20
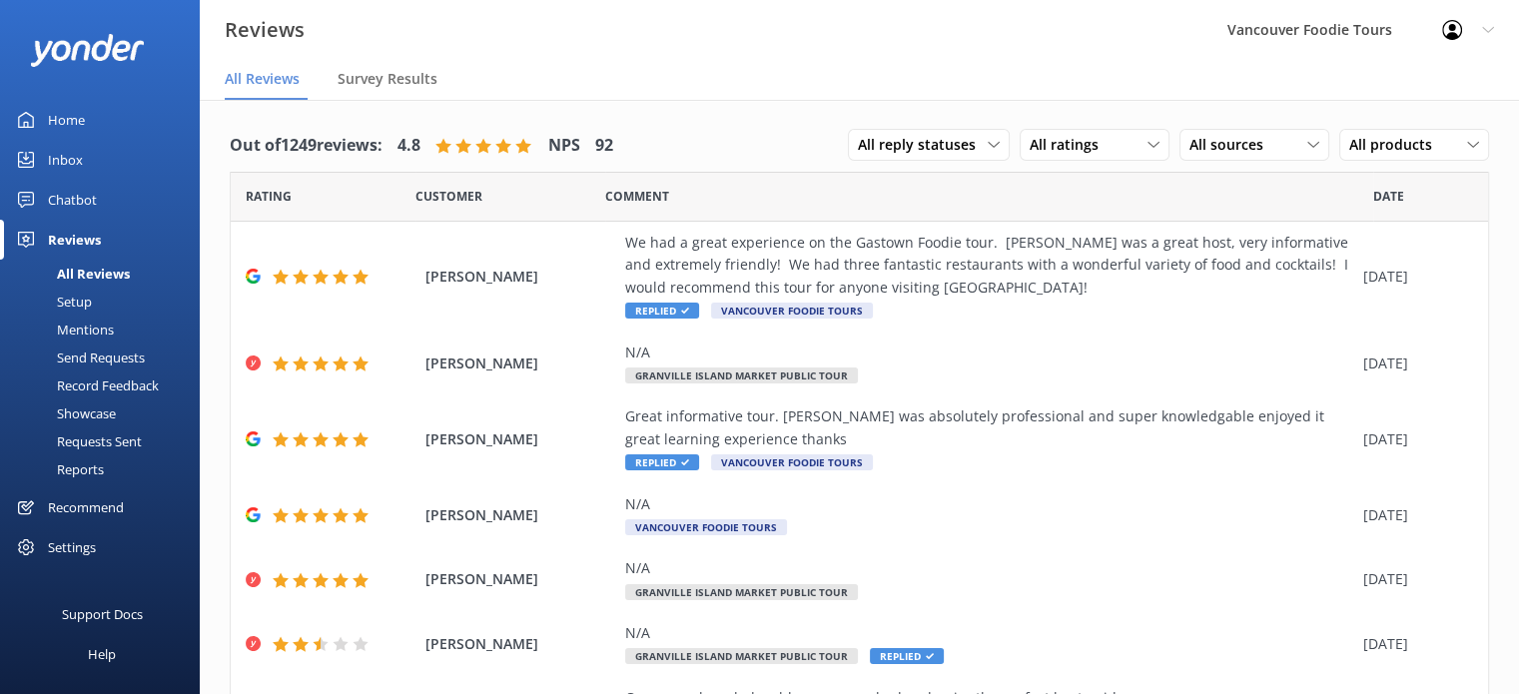
scroll to position [308, 0]
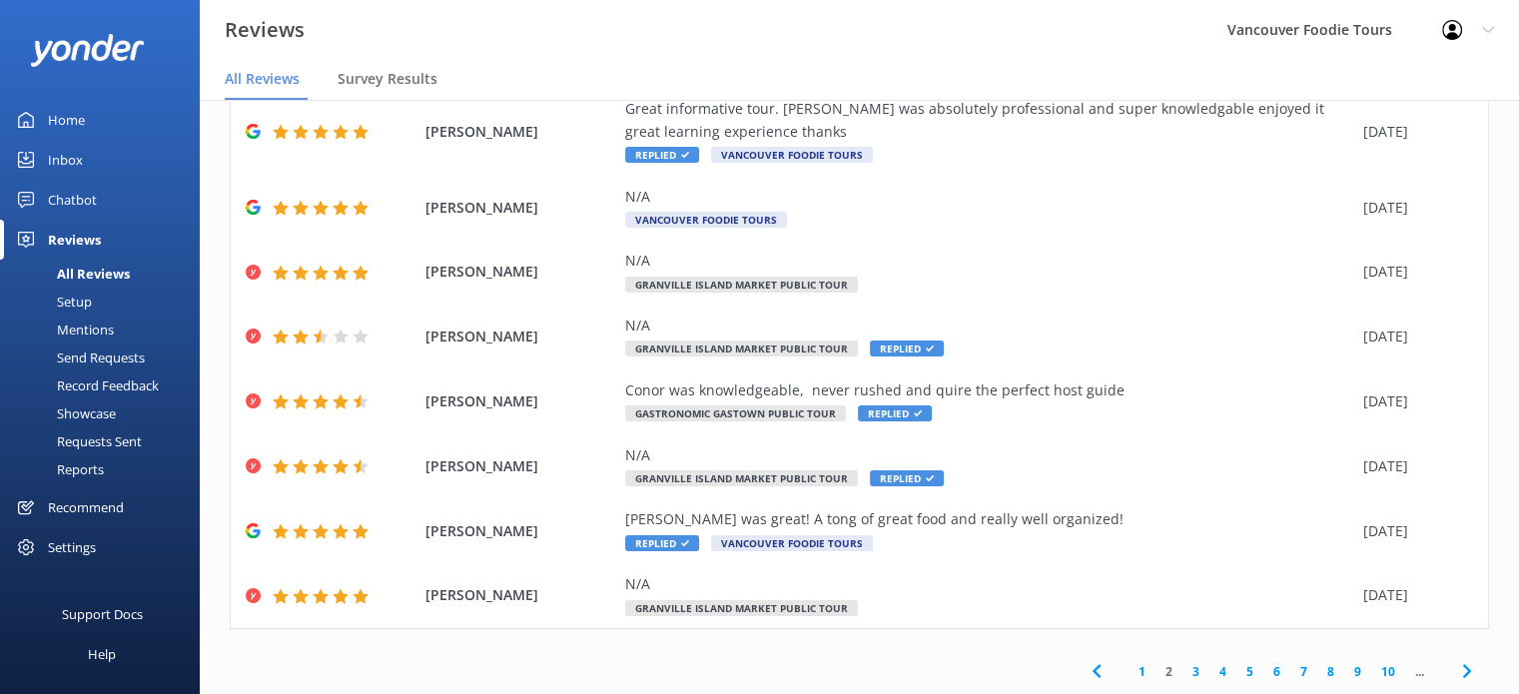
click at [1129, 672] on link "1" at bounding box center [1142, 671] width 27 height 19
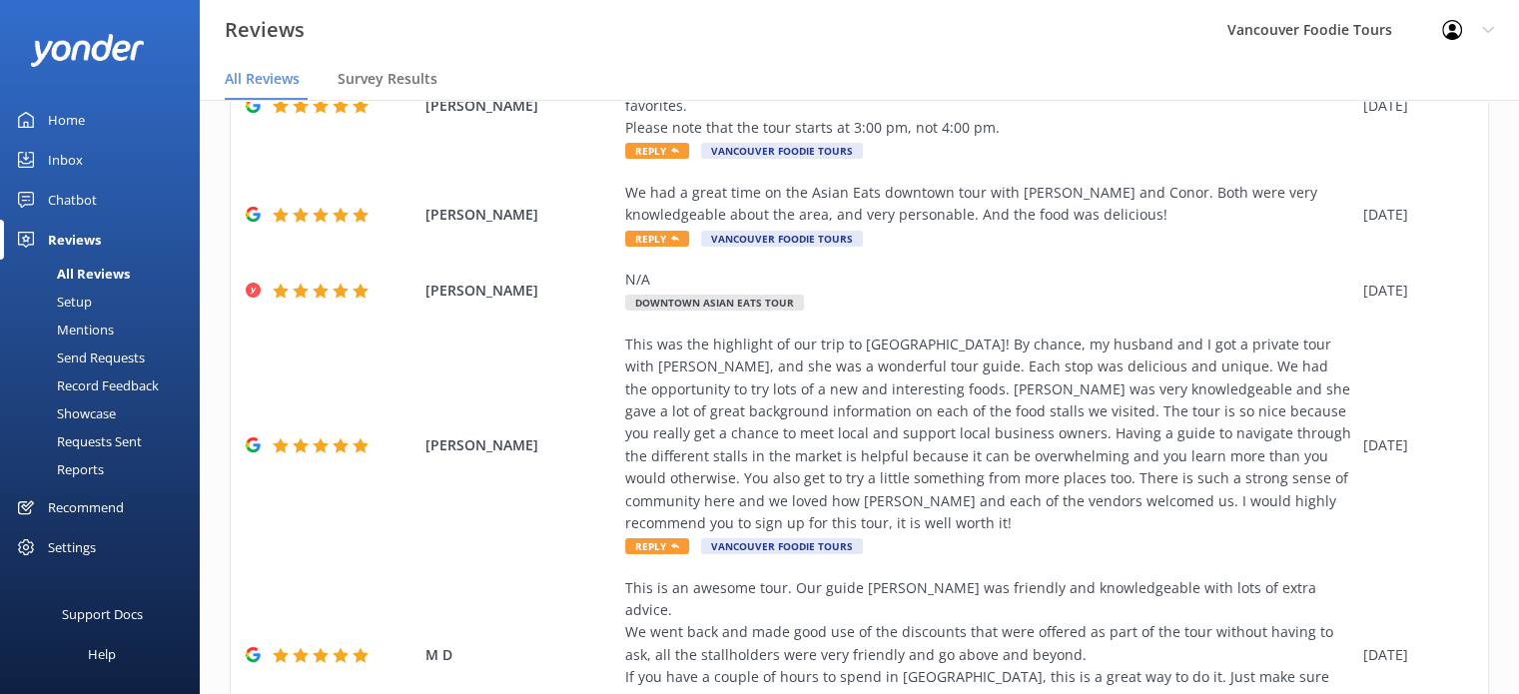
scroll to position [665, 0]
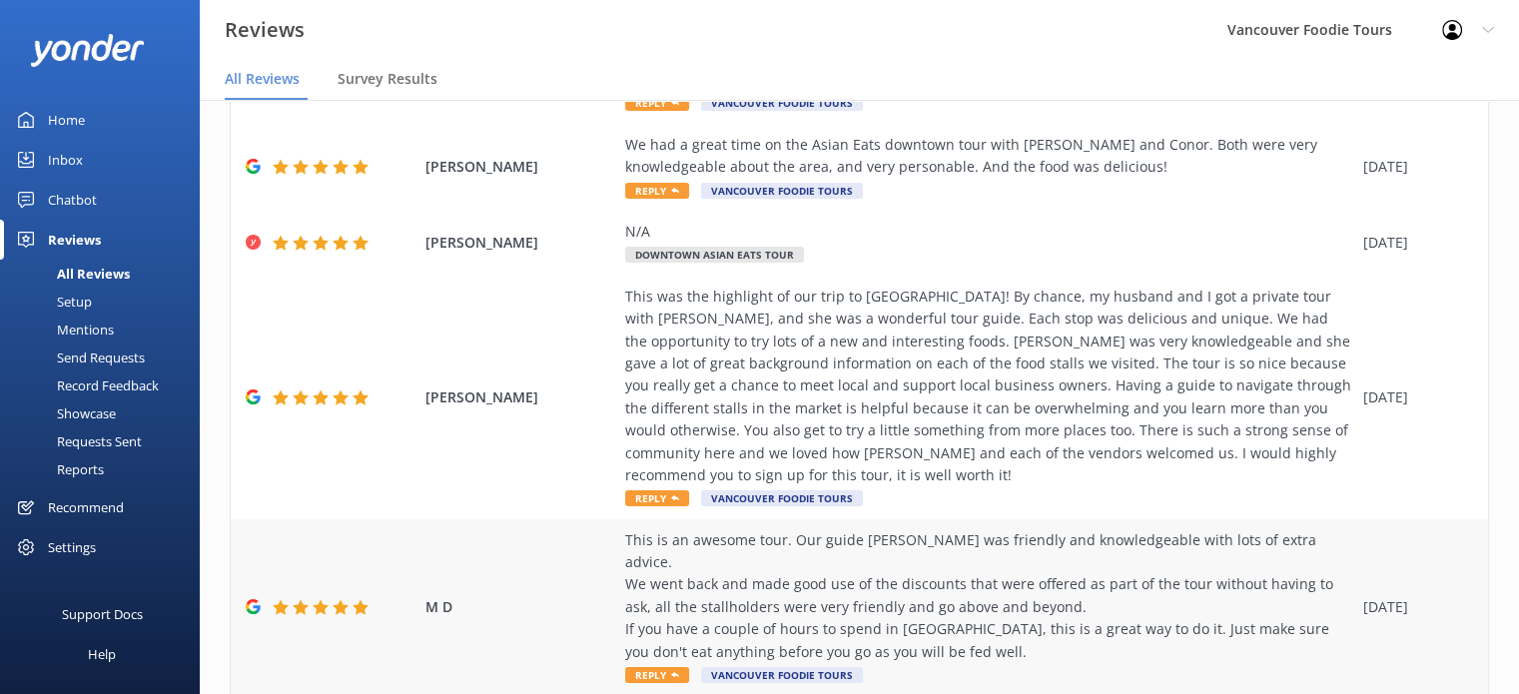
click at [914, 529] on div "This is an awesome tour. Our guide [PERSON_NAME] was friendly and knowledgeable…" at bounding box center [989, 596] width 728 height 134
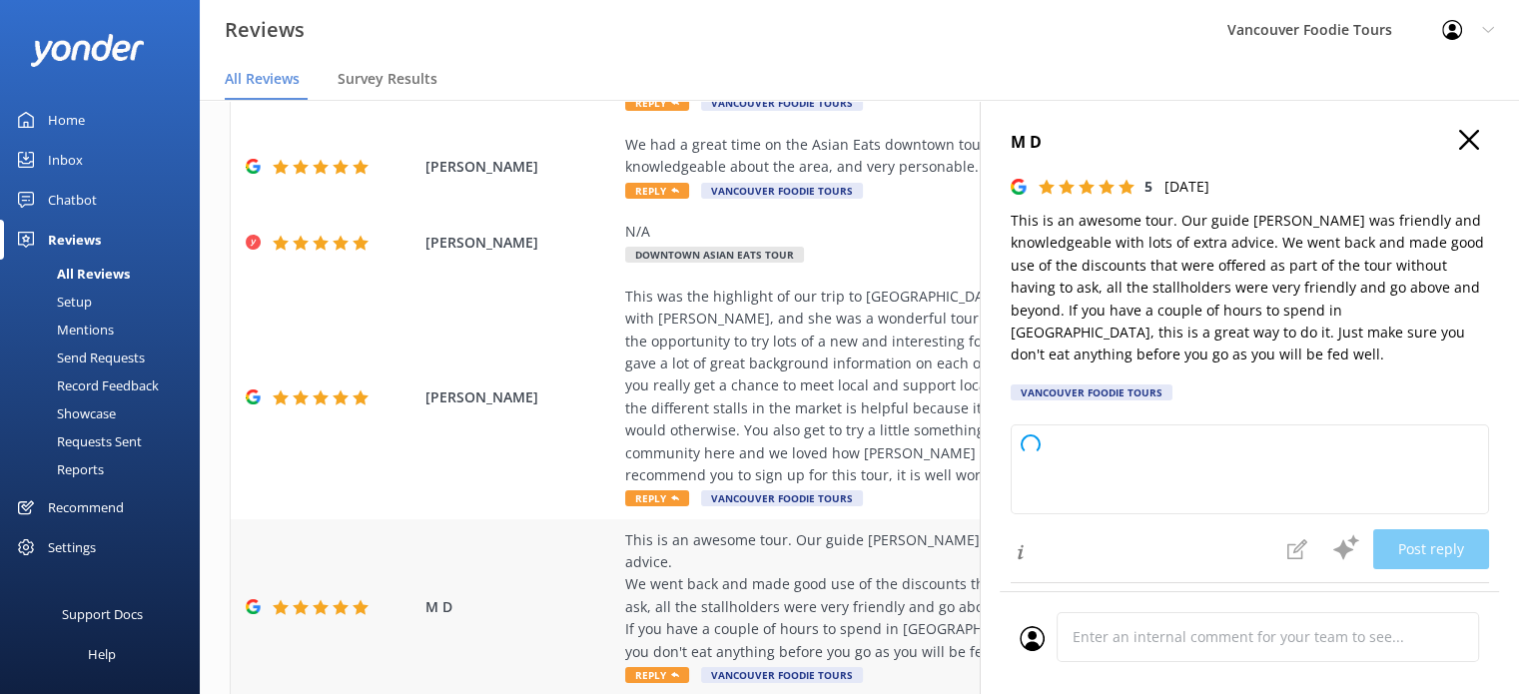
type textarea "Thank you so much for your wonderful review! We're delighted to hear you enjoye…"
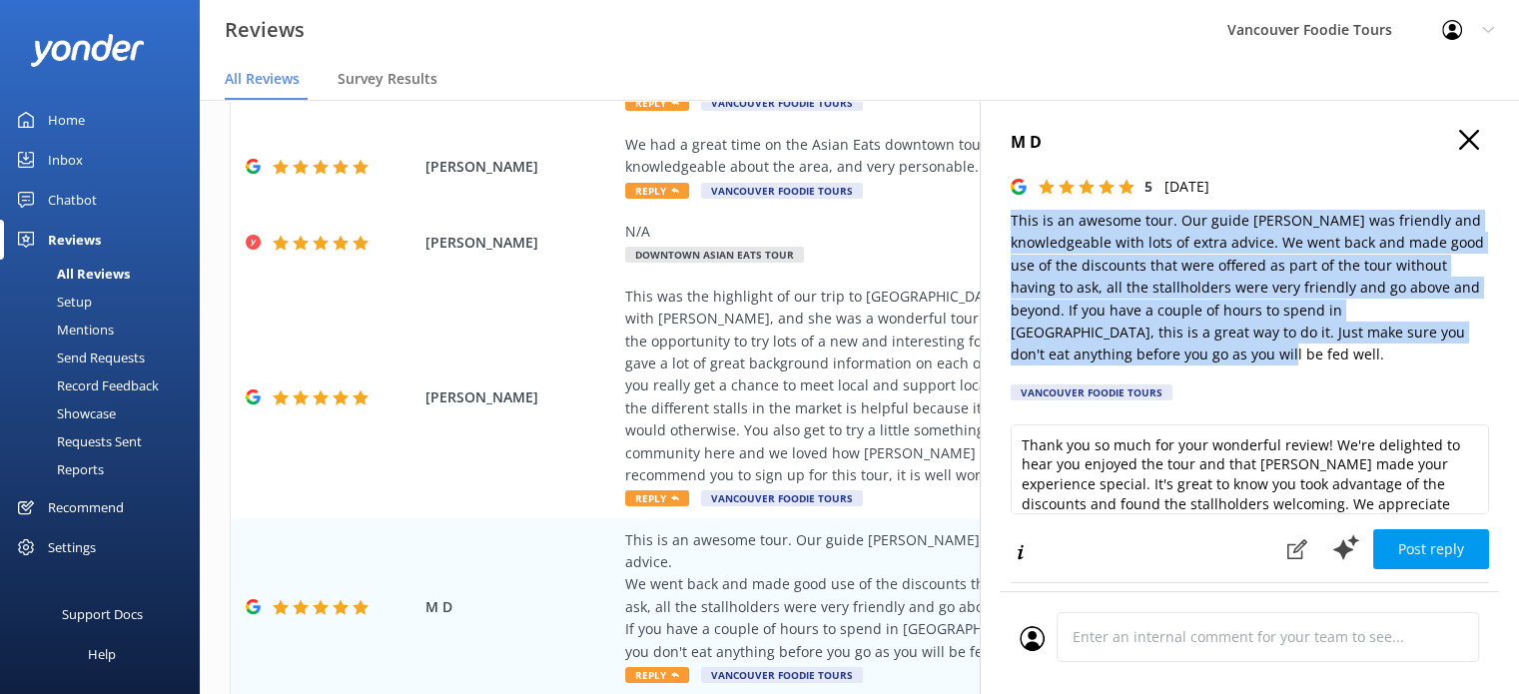
drag, startPoint x: 1011, startPoint y: 222, endPoint x: 1187, endPoint y: 351, distance: 218.0
click at [1187, 351] on p "This is an awesome tour. Our guide [PERSON_NAME] was friendly and knowledgeable…" at bounding box center [1250, 288] width 478 height 157
copy p "This is an awesome tour. Our guide [PERSON_NAME] was friendly and knowledgeable…"
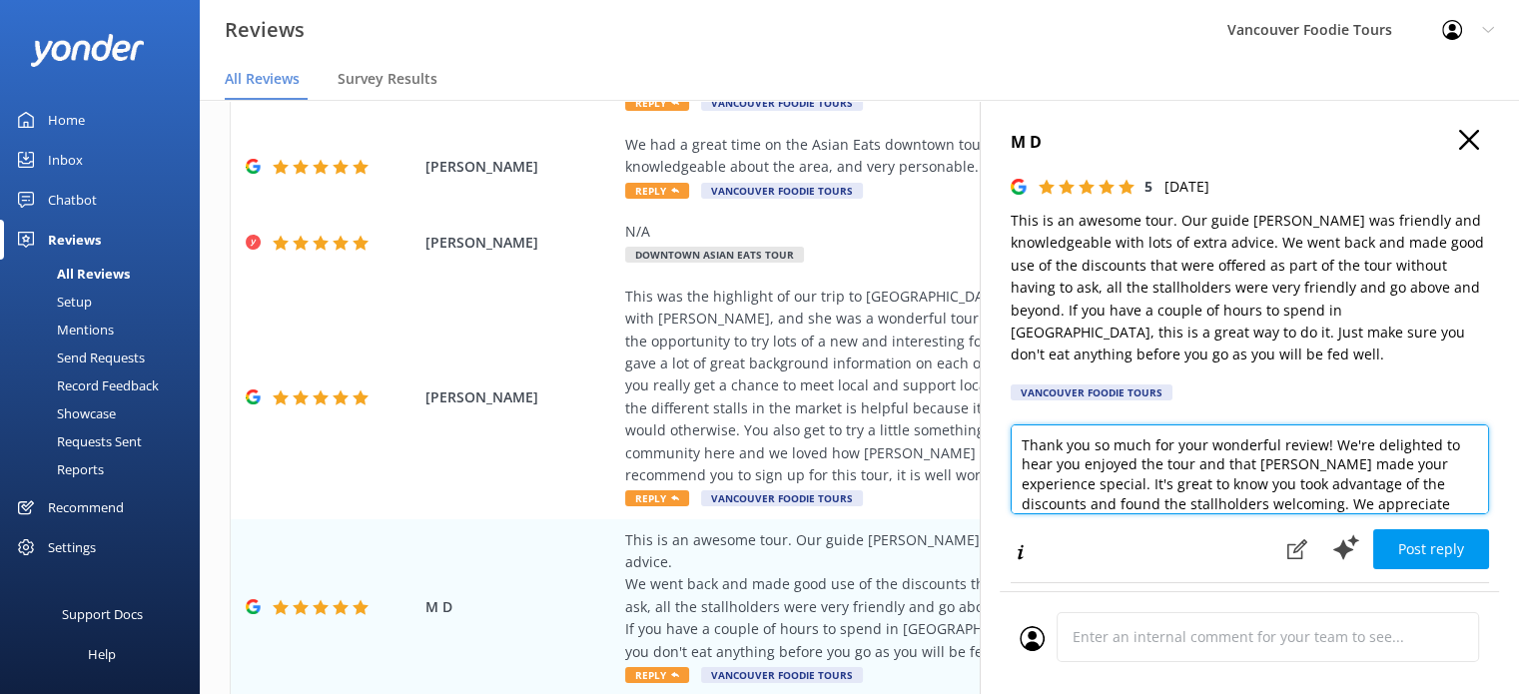
click at [1146, 464] on textarea "Thank you so much for your wonderful review! We're delighted to hear you enjoye…" at bounding box center [1250, 470] width 478 height 90
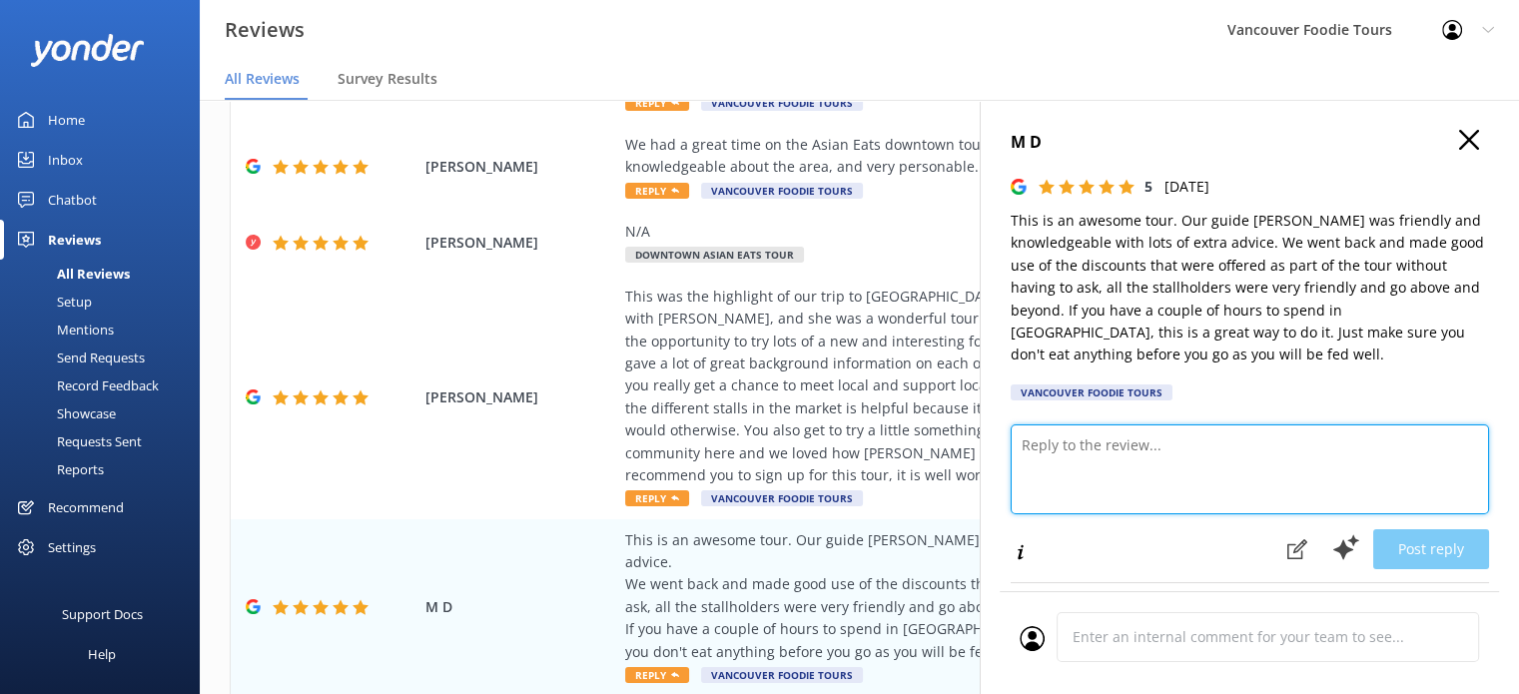
paste textarea "Hi there, Thank you so much for sharing your experience! We’re delighted you en…"
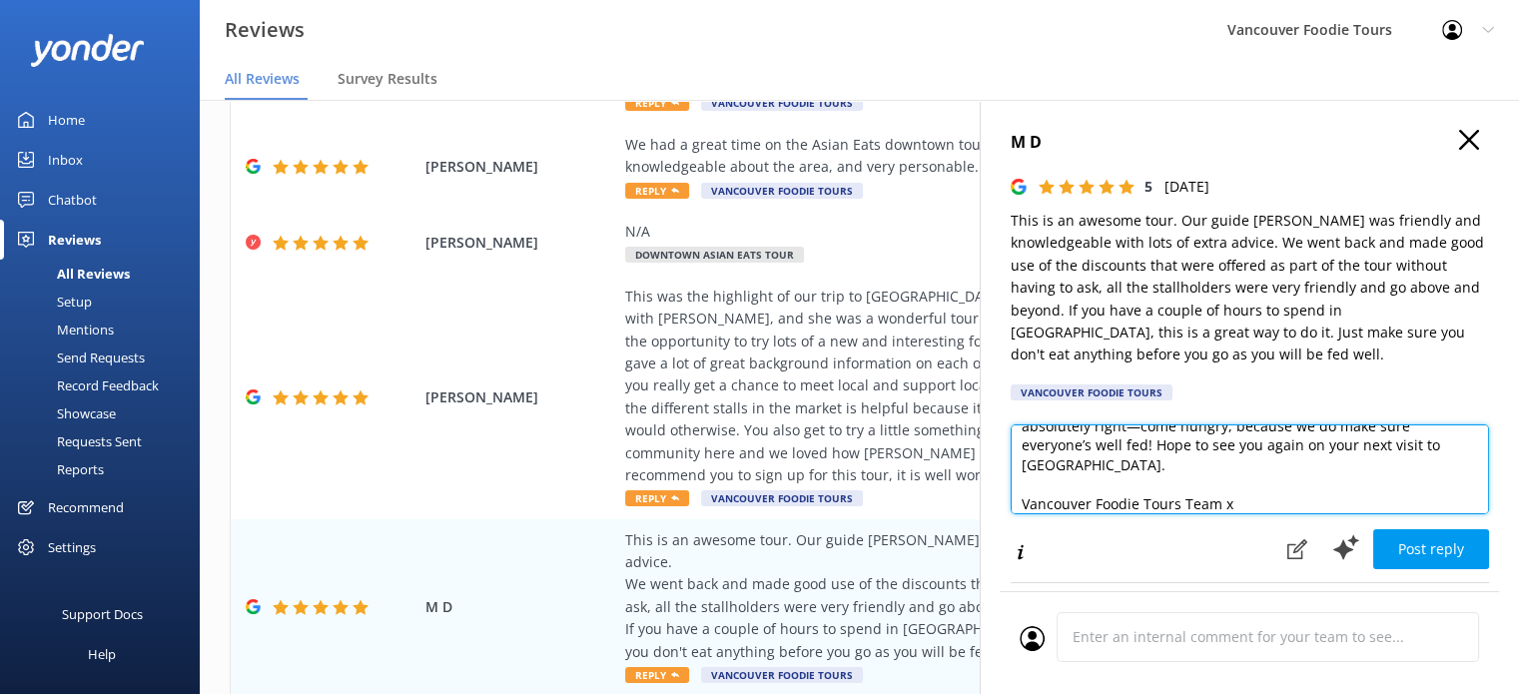
scroll to position [10, 0]
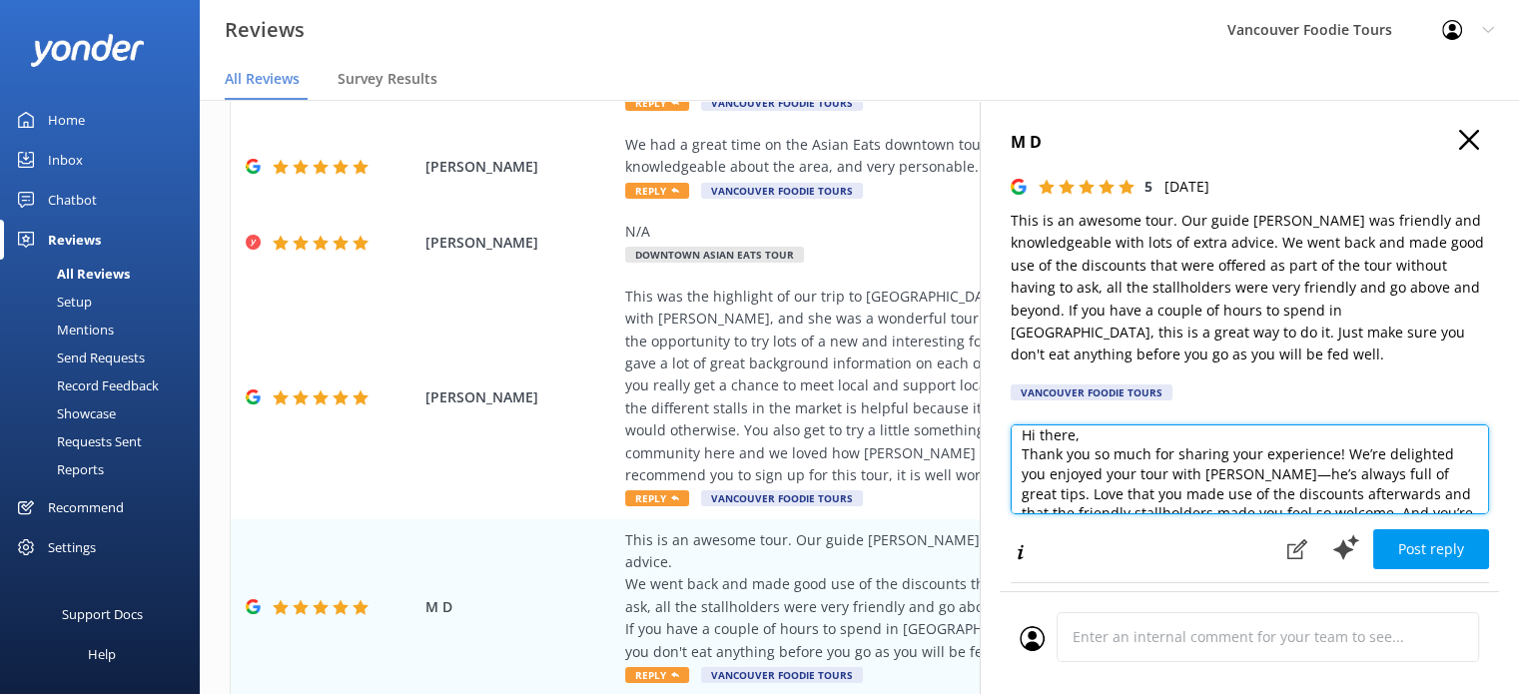
click at [1131, 434] on textarea "Hi there, Thank you so much for sharing your experience! We’re delighted you en…" at bounding box center [1250, 470] width 478 height 90
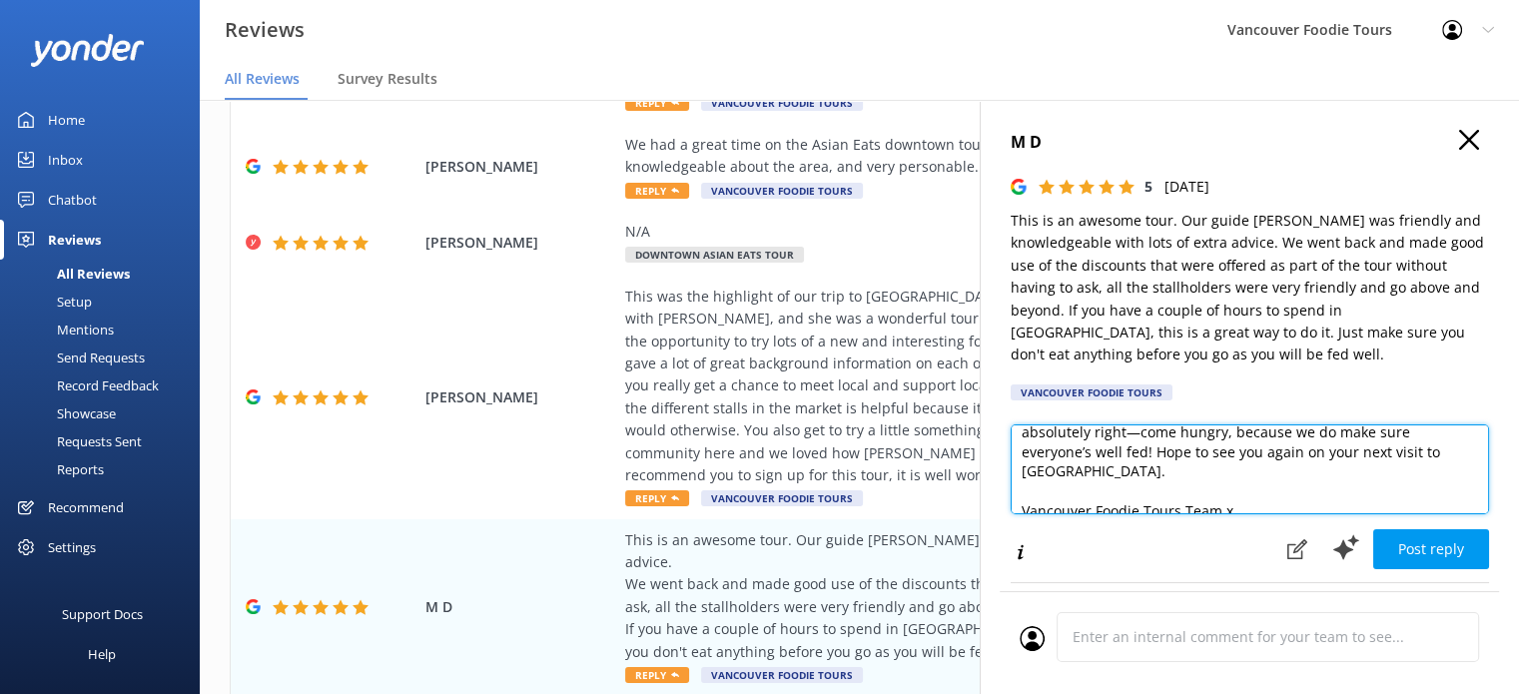
scroll to position [147, 0]
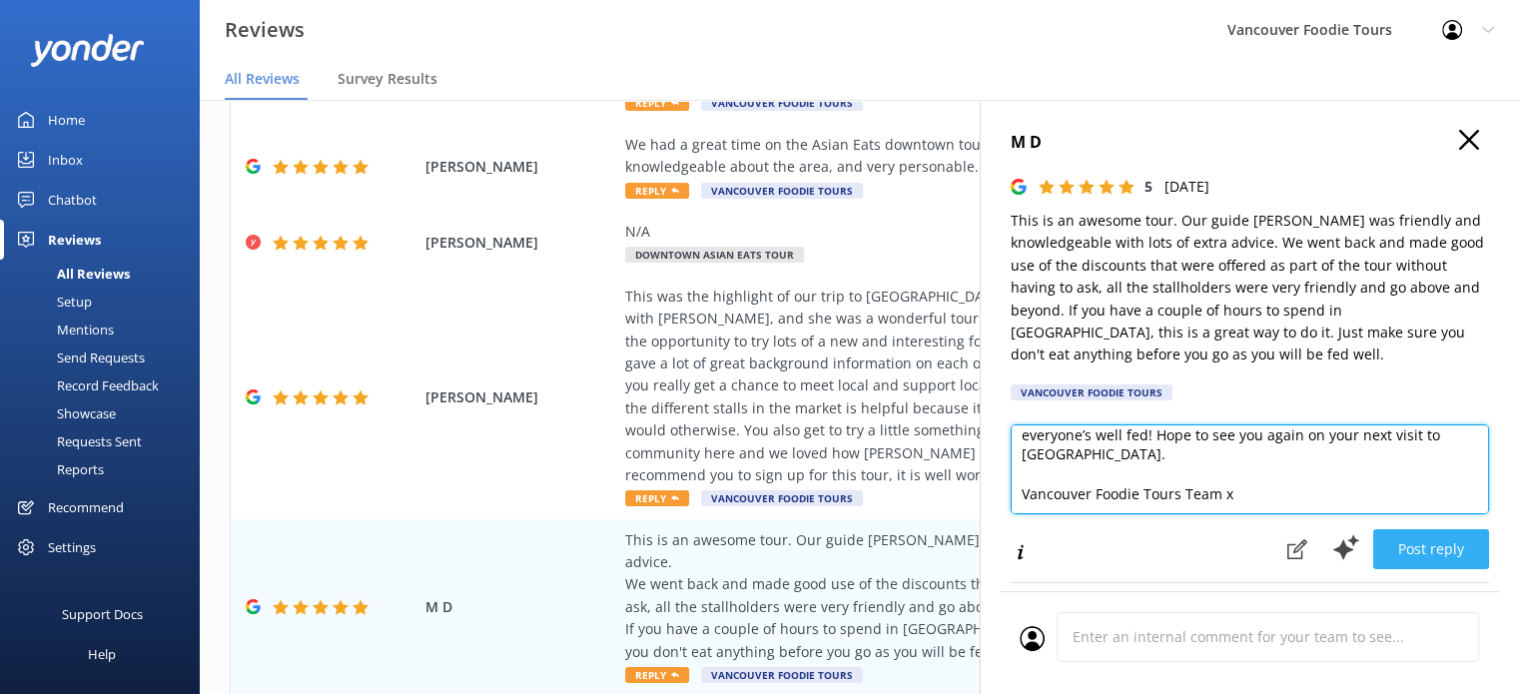
type textarea "Hi there, Thank you so much for sharing your experience! We’re delighted you en…"
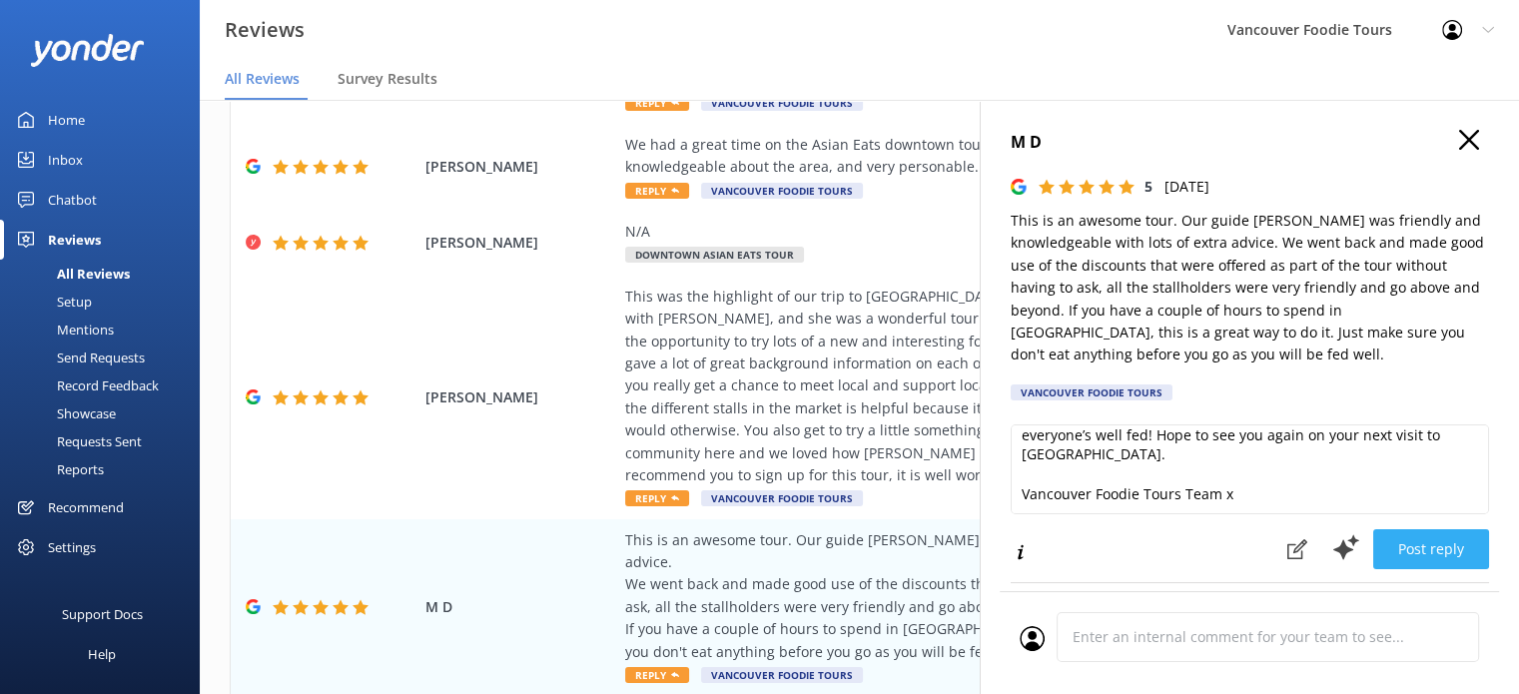
click at [1463, 538] on button "Post reply" at bounding box center [1431, 549] width 116 height 40
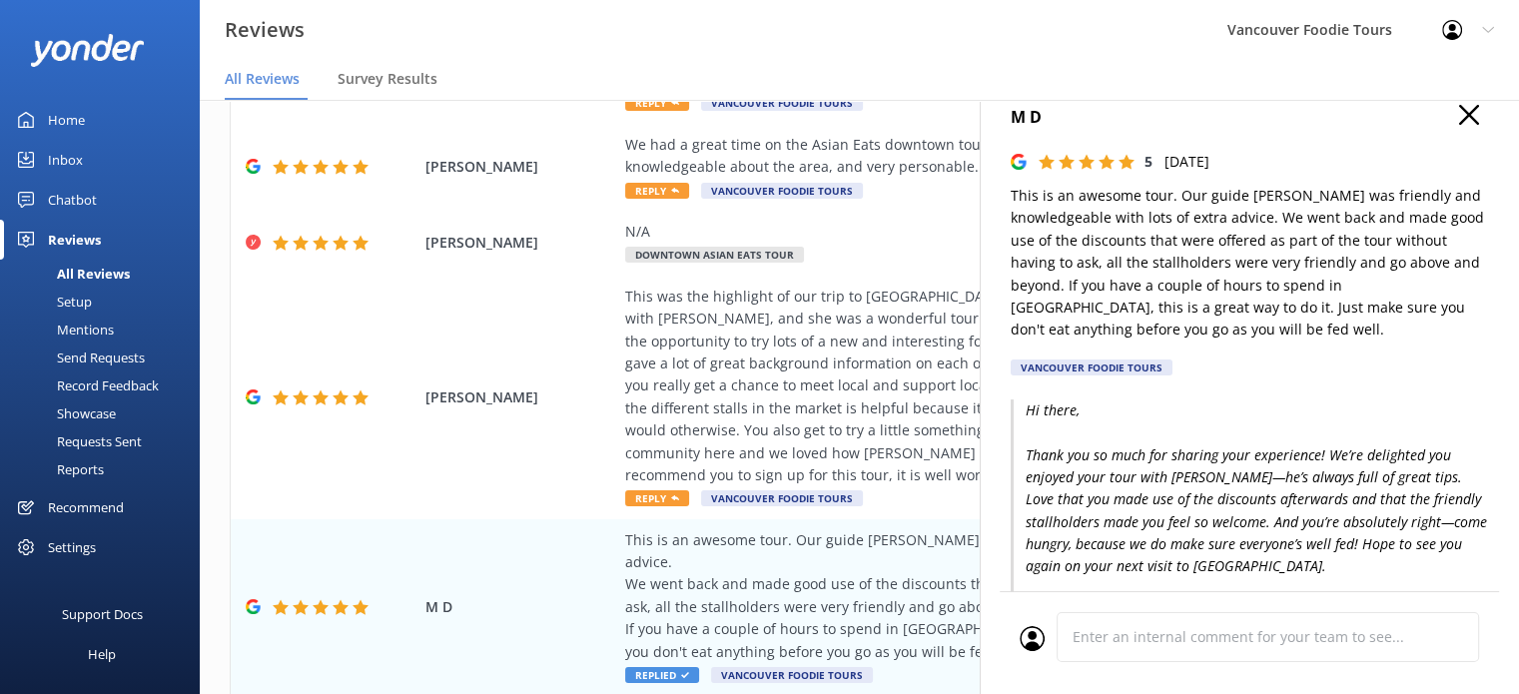
scroll to position [0, 0]
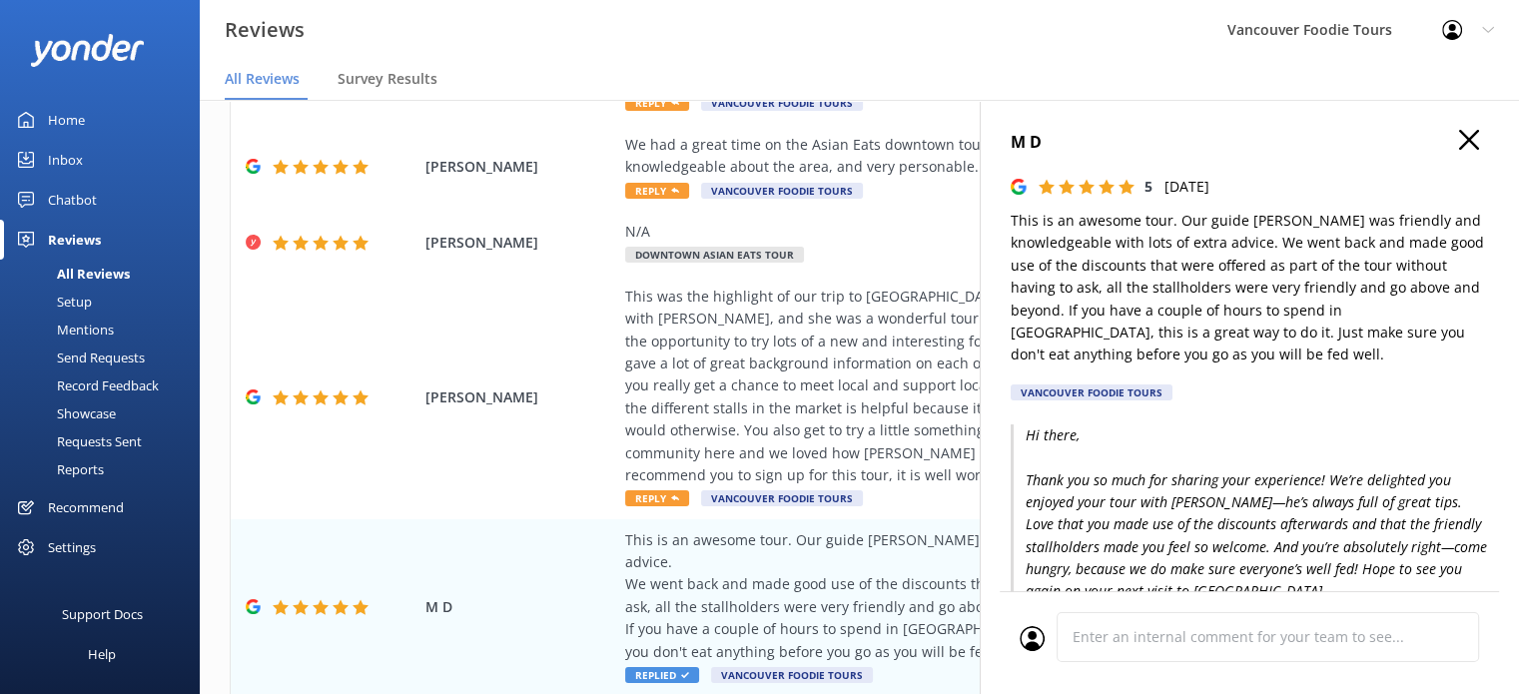
click at [1446, 122] on div "M D 5 Sat, 6th Sep 2025 This is an awesome tour. Our guide Michael was friendly…" at bounding box center [1249, 447] width 539 height 694
click at [1459, 135] on icon "button" at bounding box center [1469, 140] width 20 height 20
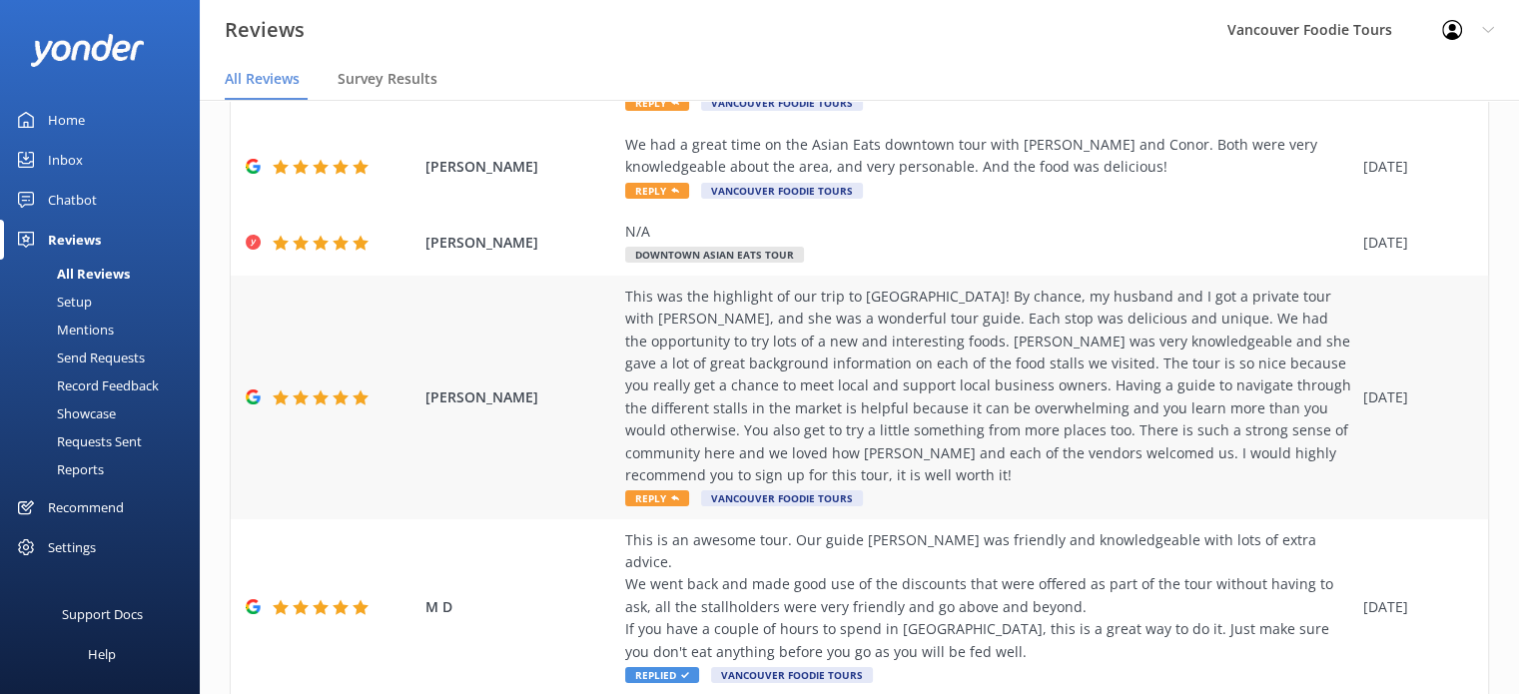
click at [1058, 331] on div "This was the highlight of our trip to [GEOGRAPHIC_DATA]! By chance, my husband …" at bounding box center [989, 387] width 728 height 202
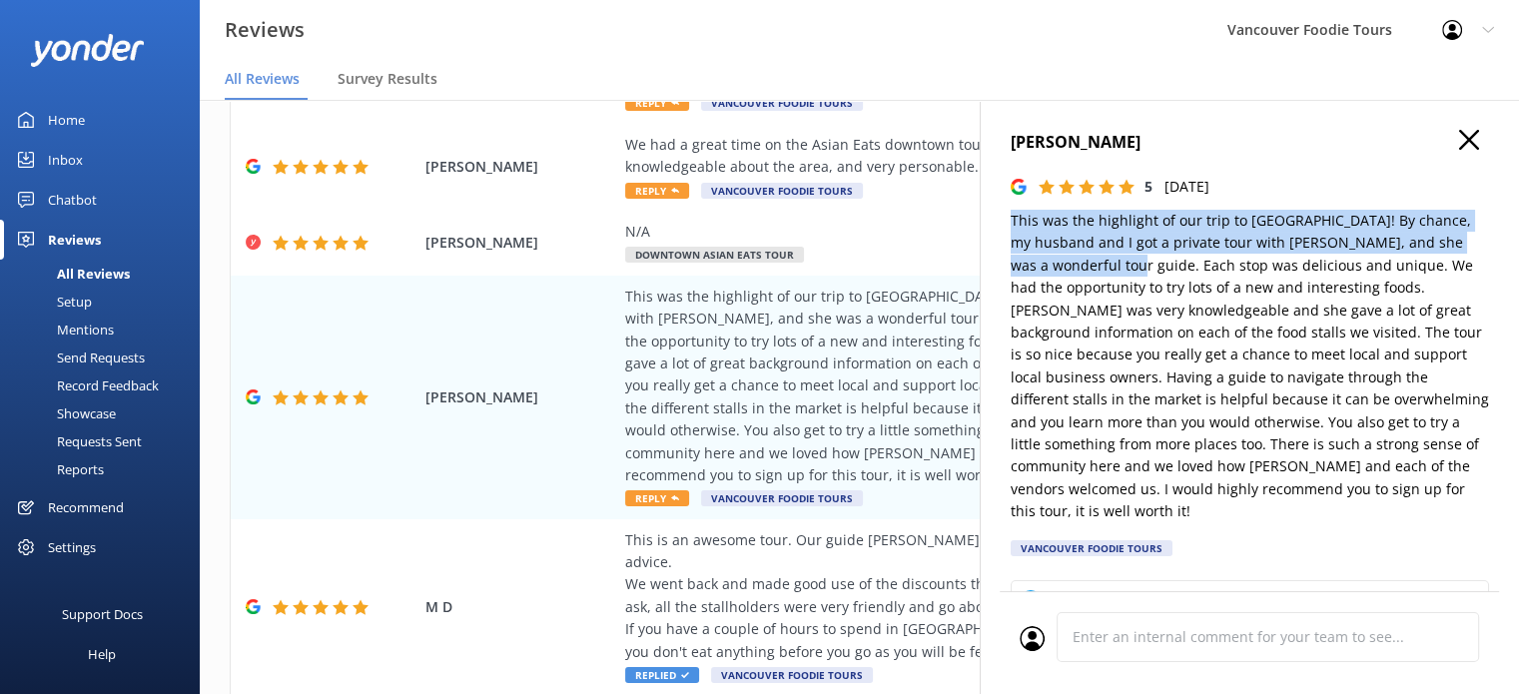
type textarea "Thank you so much for your wonderful review! We’re delighted to hear that your …"
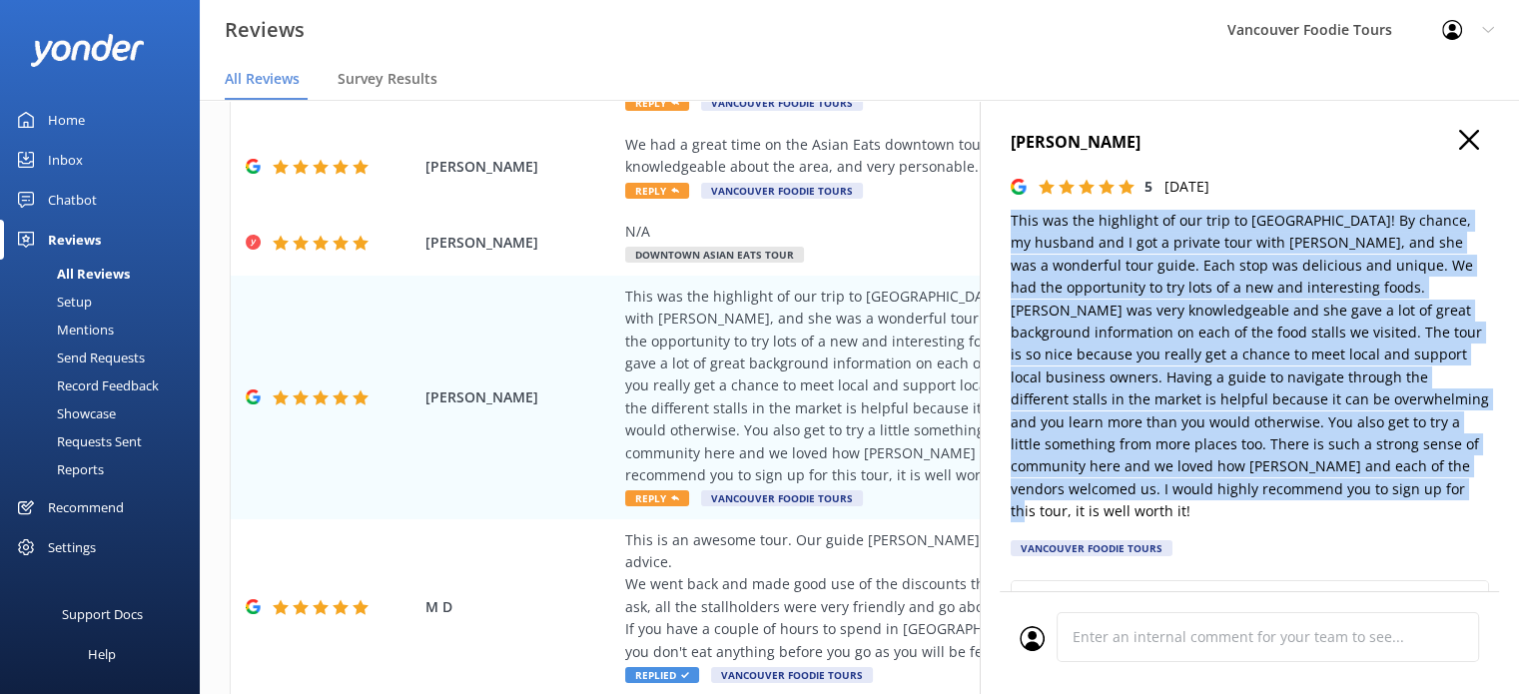
drag, startPoint x: 1012, startPoint y: 220, endPoint x: 1383, endPoint y: 498, distance: 464.5
click at [1383, 498] on p "This was the highlight of our trip to [GEOGRAPHIC_DATA]! By chance, my husband …" at bounding box center [1250, 366] width 478 height 313
copy p "This was the highlight of our trip to [GEOGRAPHIC_DATA]! By chance, my husband …"
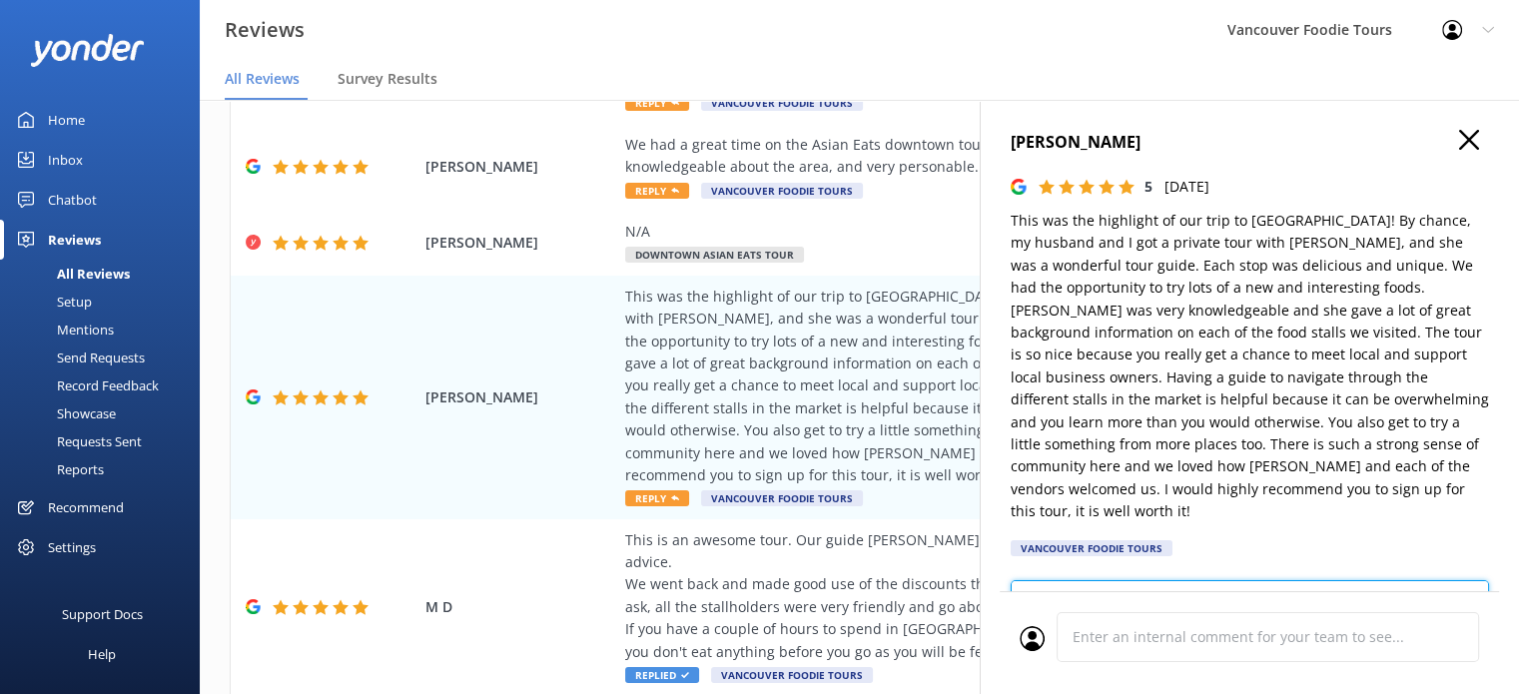
click at [1047, 589] on textarea "Thank you so much for your wonderful review! We’re delighted to hear that your …" at bounding box center [1250, 625] width 478 height 90
paste textarea "Hi Melissa, Wow—thank you for such a wonderful review! We’re thrilled your tour…"
click at [1099, 580] on textarea "Hi Melissa, Wow—thank you for such a wonderful review! We’re thrilled your tour…" at bounding box center [1250, 625] width 478 height 90
type textarea "Hi Melissa, Wow—thank you for such a wonderful review! We’re thrilled your tour…"
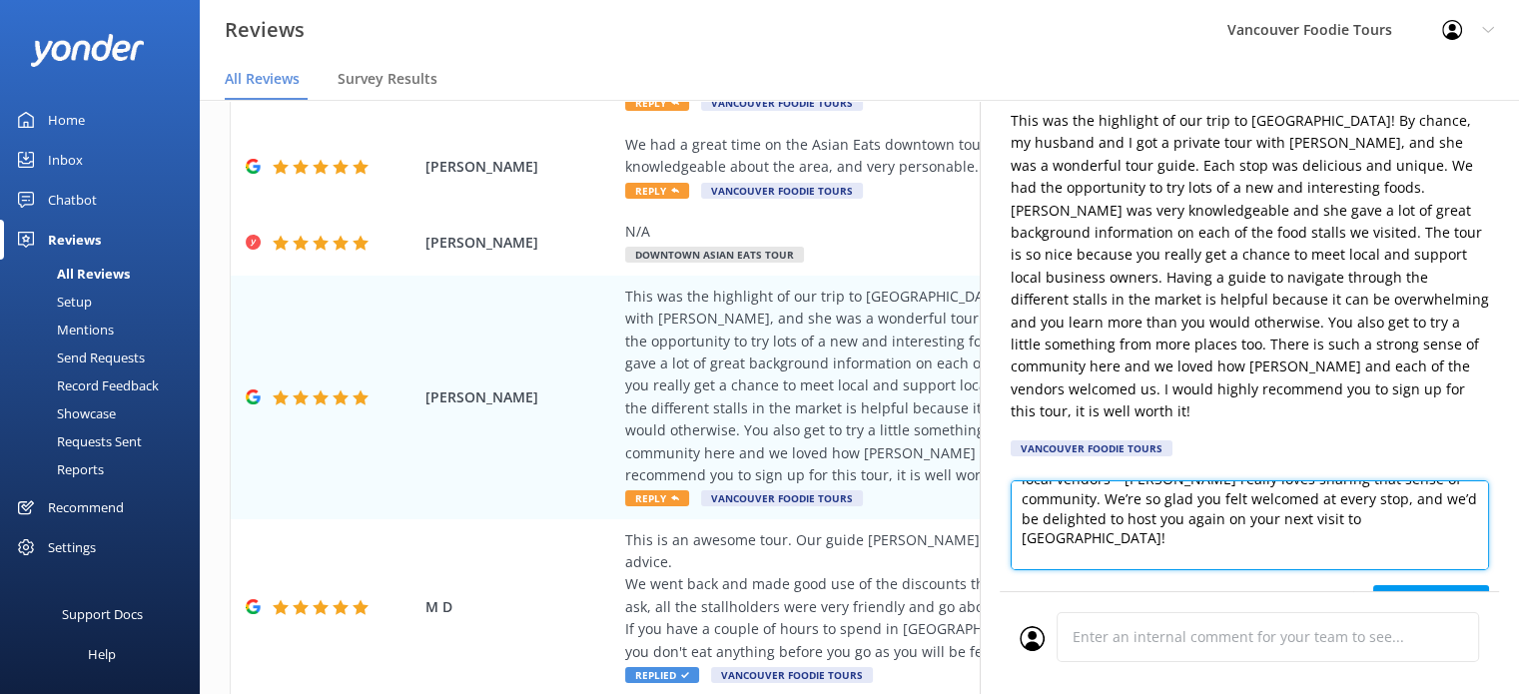
scroll to position [127, 0]
click at [1450, 539] on textarea "Hi Melissa, Wow—thank you for such a wonderful review! We’re thrilled your tour…" at bounding box center [1250, 525] width 478 height 90
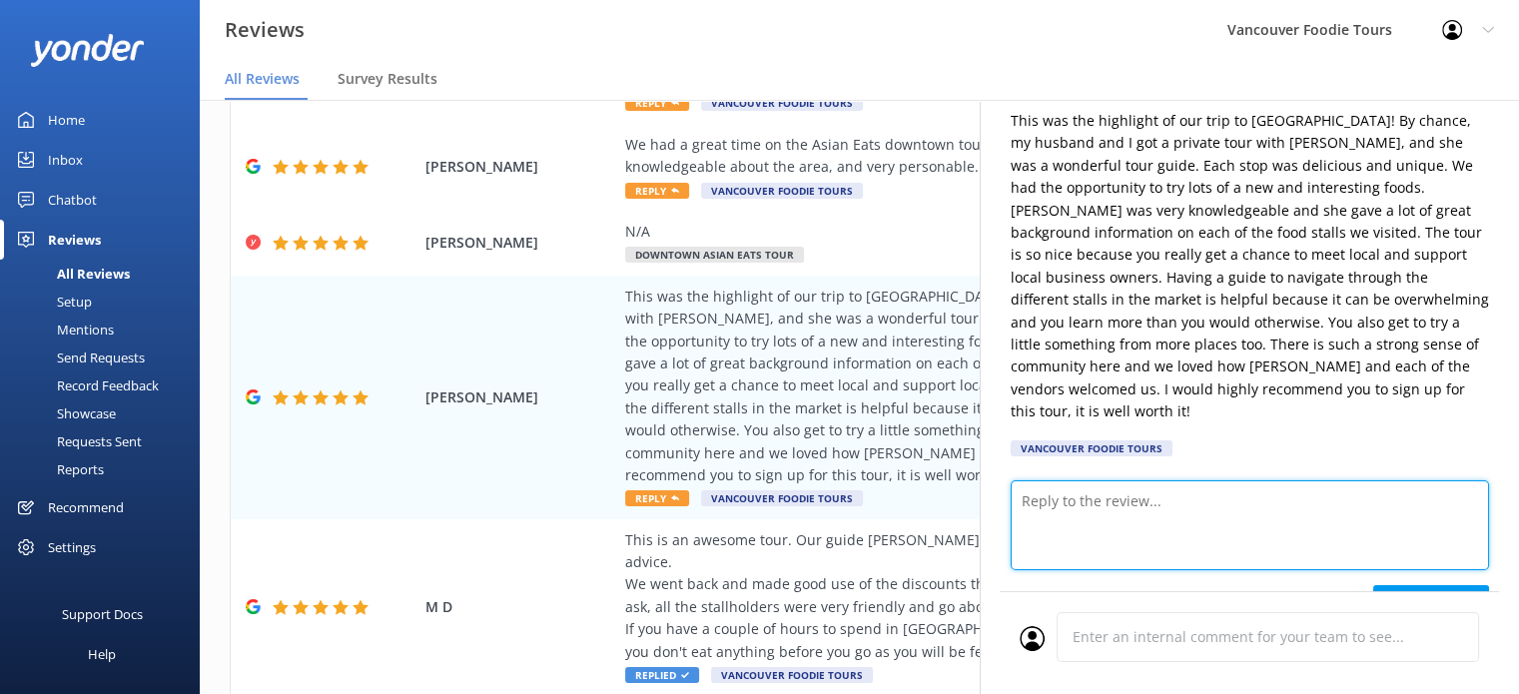
scroll to position [0, 0]
click at [1161, 494] on textarea at bounding box center [1250, 525] width 478 height 90
paste textarea "Hi Melissa, Thank you so much for your incredible review—we’re truly over the m…"
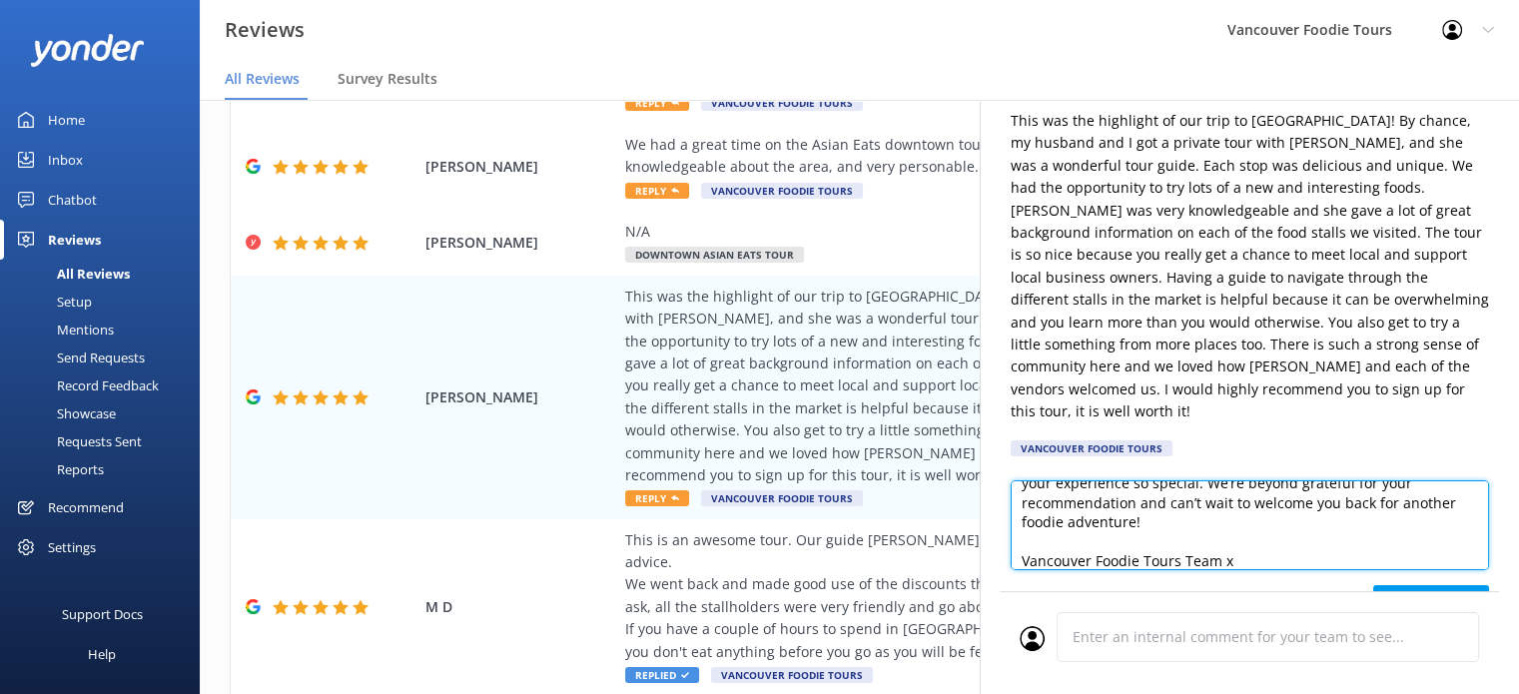
scroll to position [10, 0]
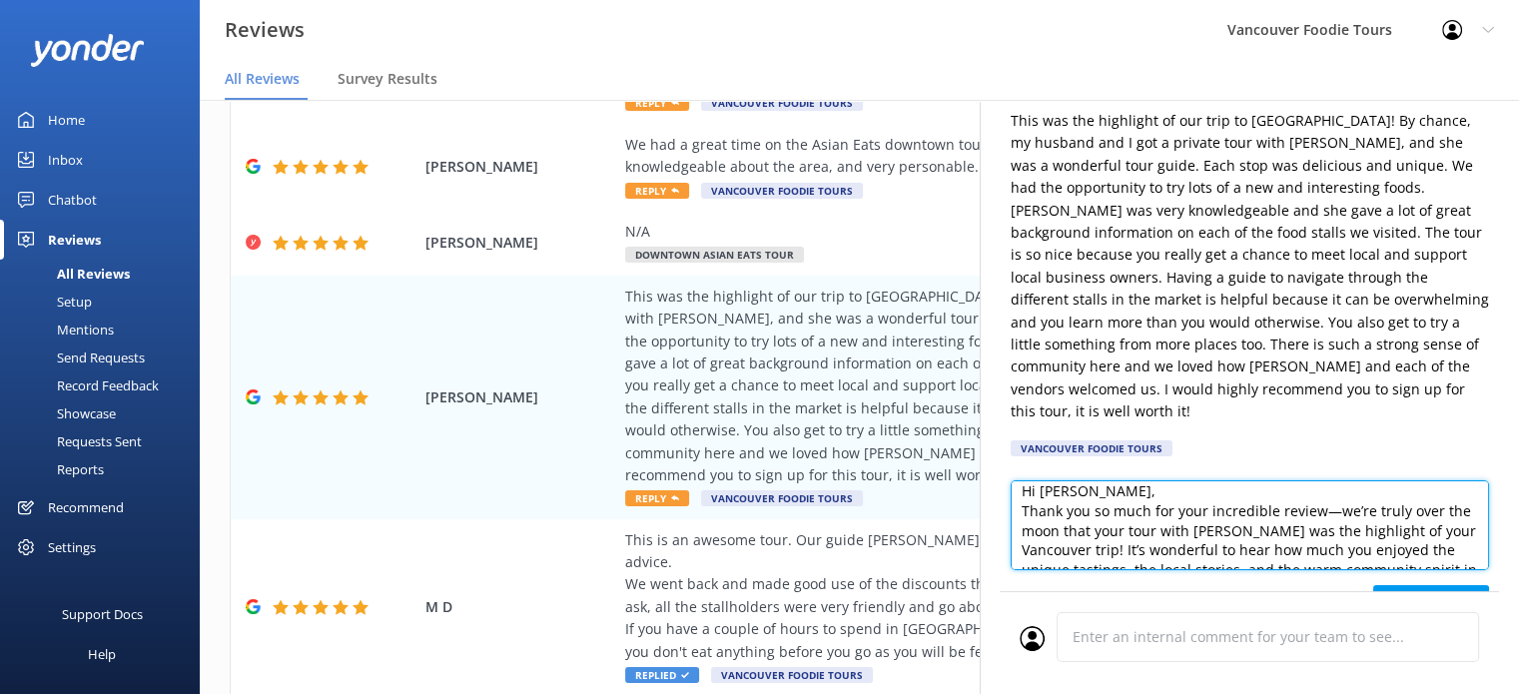
click at [1161, 480] on textarea "Hi Melissa, Thank you so much for your incredible review—we’re truly over the m…" at bounding box center [1250, 525] width 478 height 90
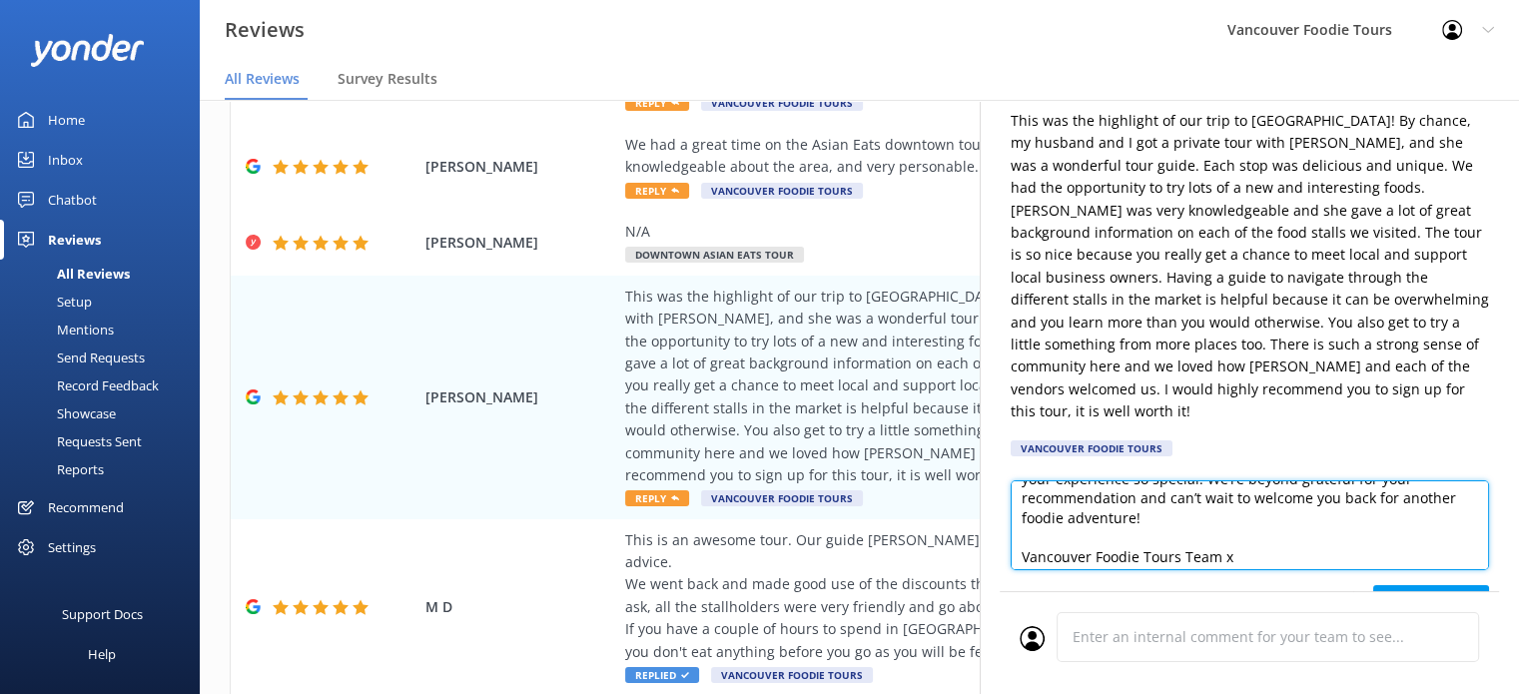
scroll to position [166, 0]
type textarea "Hi Melissa, Thank you so much for your incredible review—we’re truly over the m…"
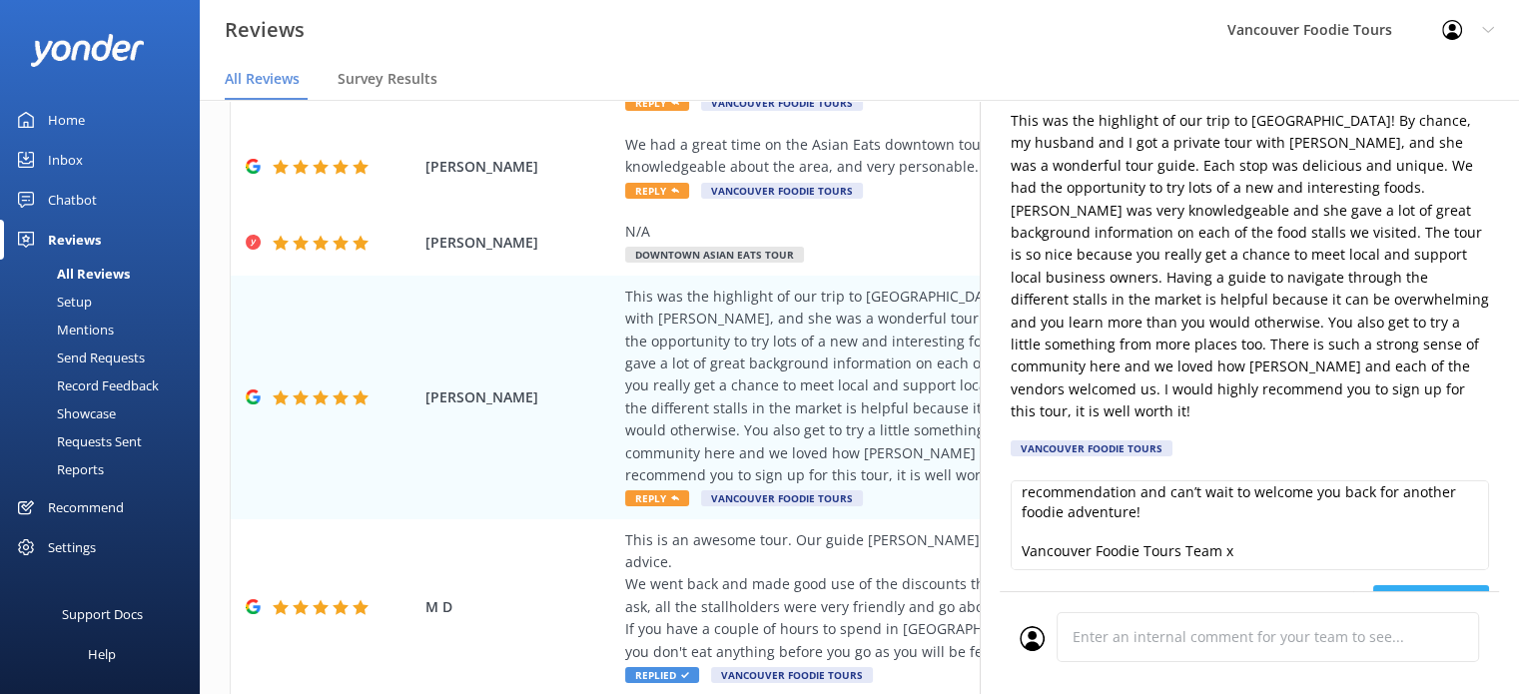
click at [1438, 585] on button "Post reply" at bounding box center [1431, 605] width 116 height 40
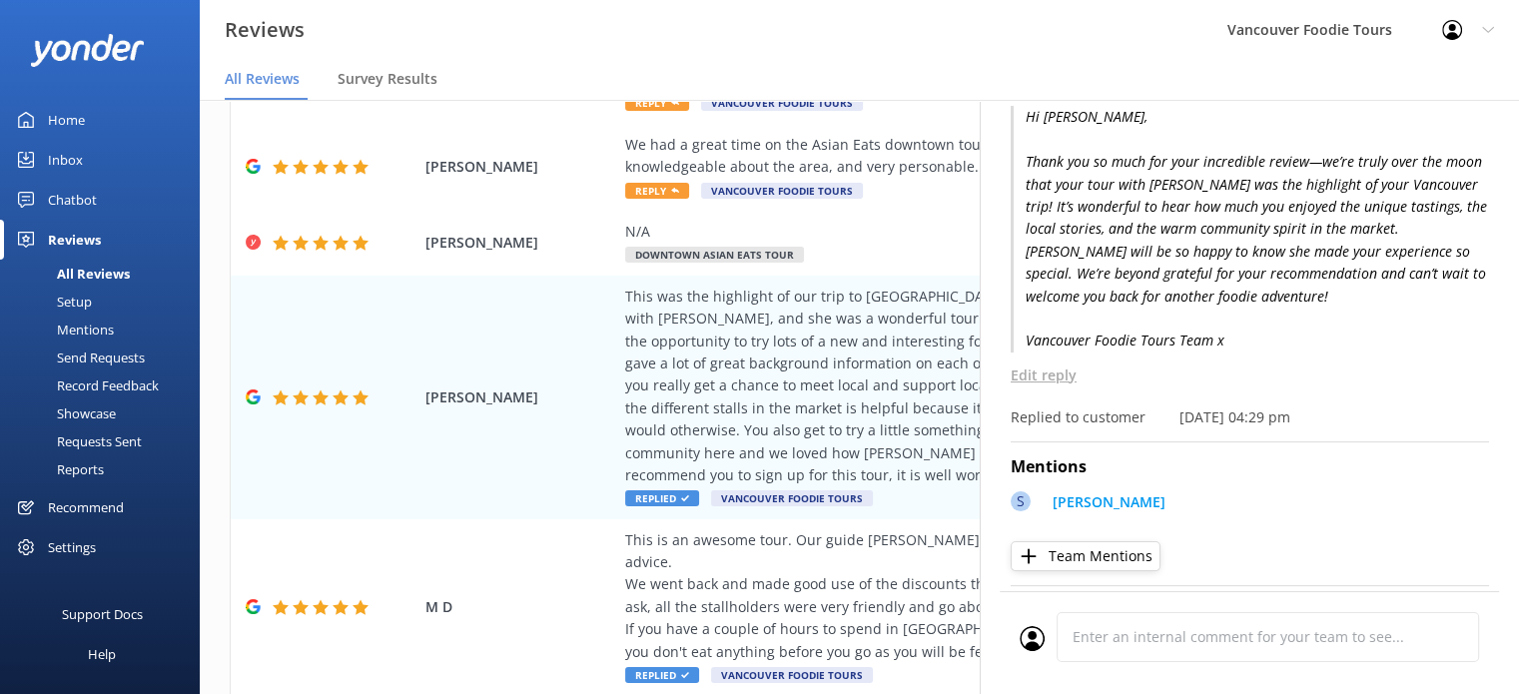
scroll to position [499, 0]
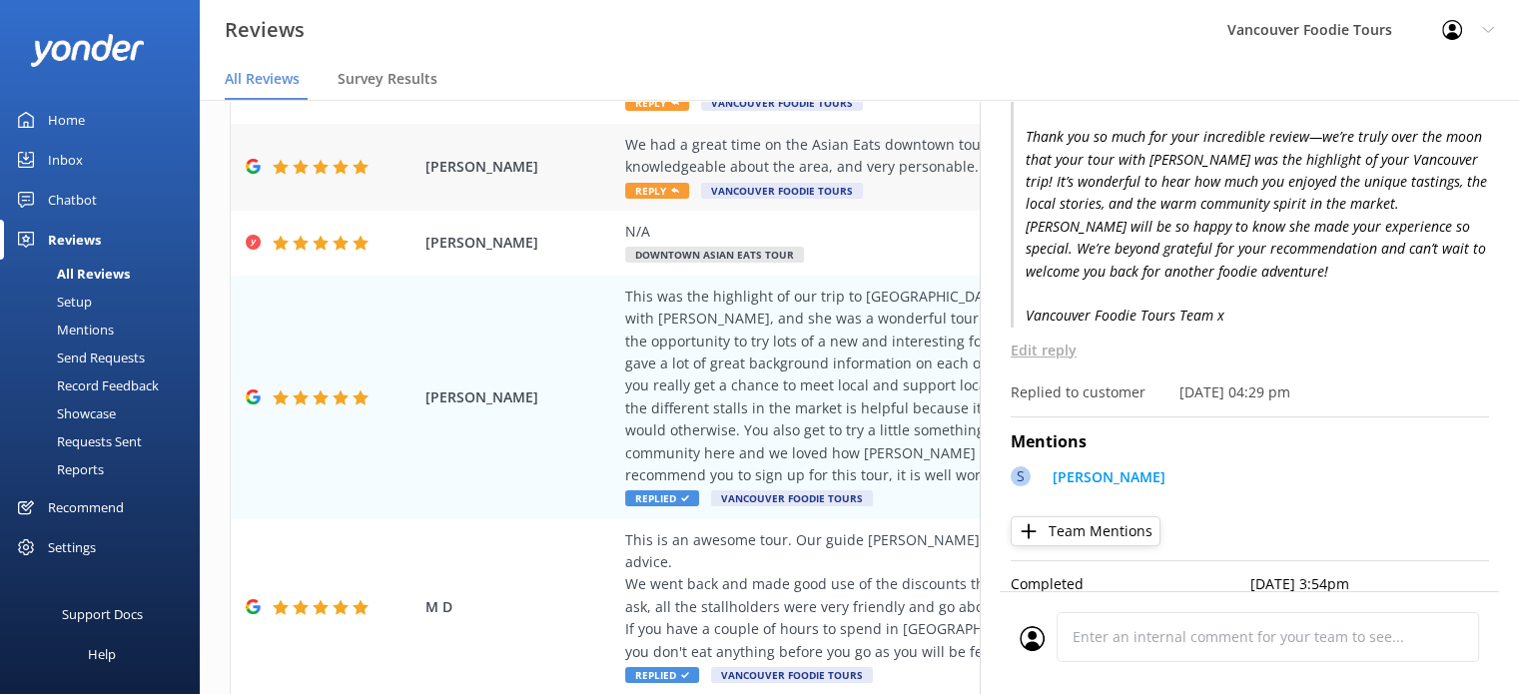
click at [932, 134] on div "We had a great time on the Asian Eats downtown tour with [PERSON_NAME] and Cono…" at bounding box center [989, 156] width 728 height 45
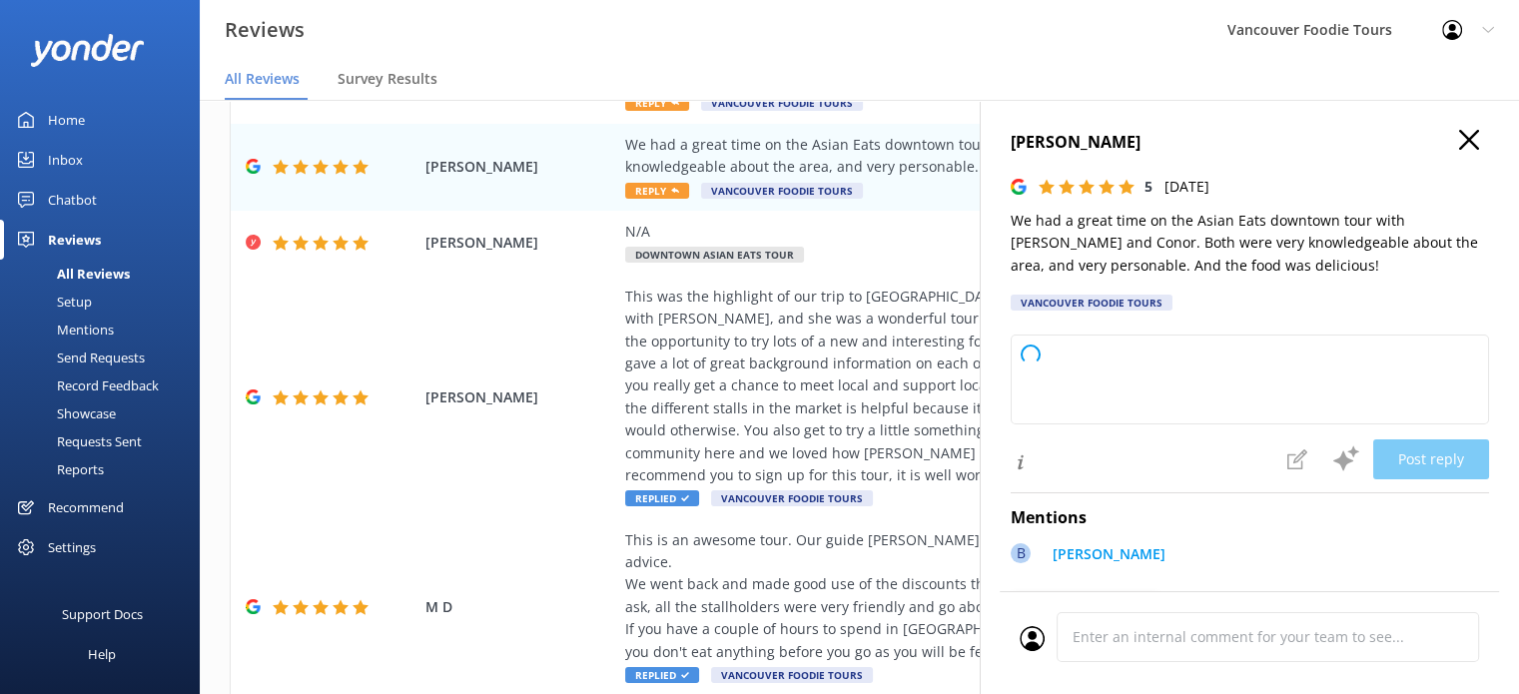
type textarea "Thank you so much for your wonderful review! We're thrilled to hear you enjoyed…"
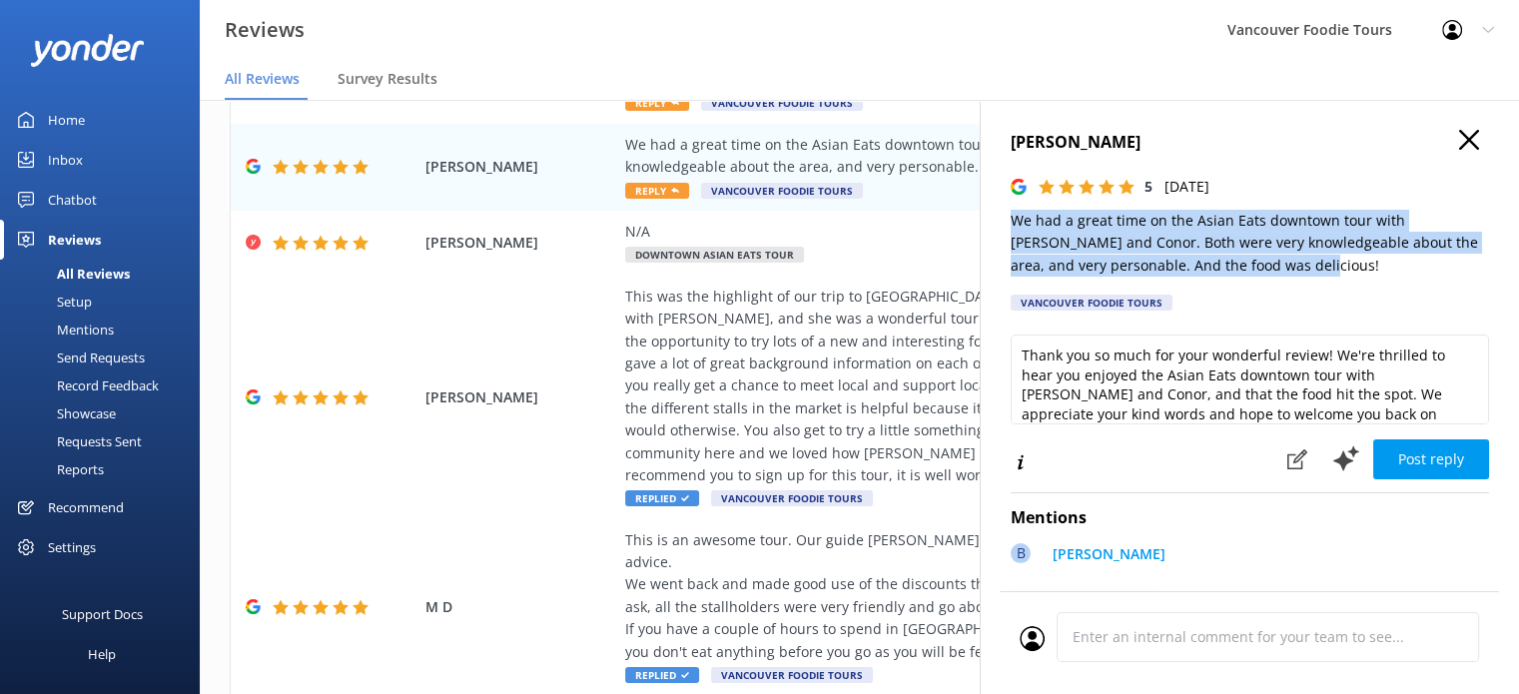
drag, startPoint x: 1001, startPoint y: 221, endPoint x: 1342, endPoint y: 267, distance: 344.7
click at [1342, 267] on div "Lisa L. 5 Sat, 6th Sep 2025 We had a great time on the Asian Eats downtown tour…" at bounding box center [1249, 447] width 539 height 694
copy p "We had a great time on the Asian Eats downtown tour with [PERSON_NAME] and Cono…"
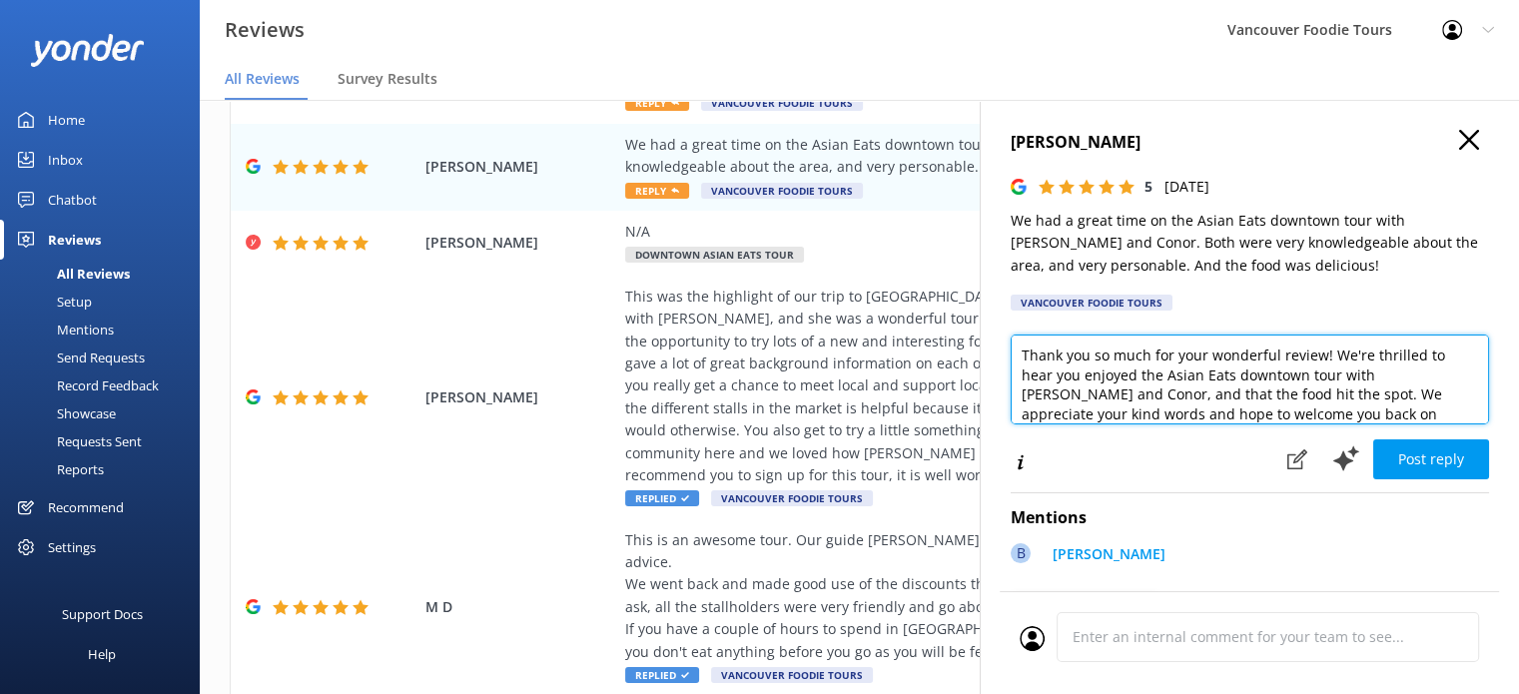
click at [1176, 355] on textarea "Thank you so much for your wonderful review! We're thrilled to hear you enjoyed…" at bounding box center [1250, 380] width 478 height 90
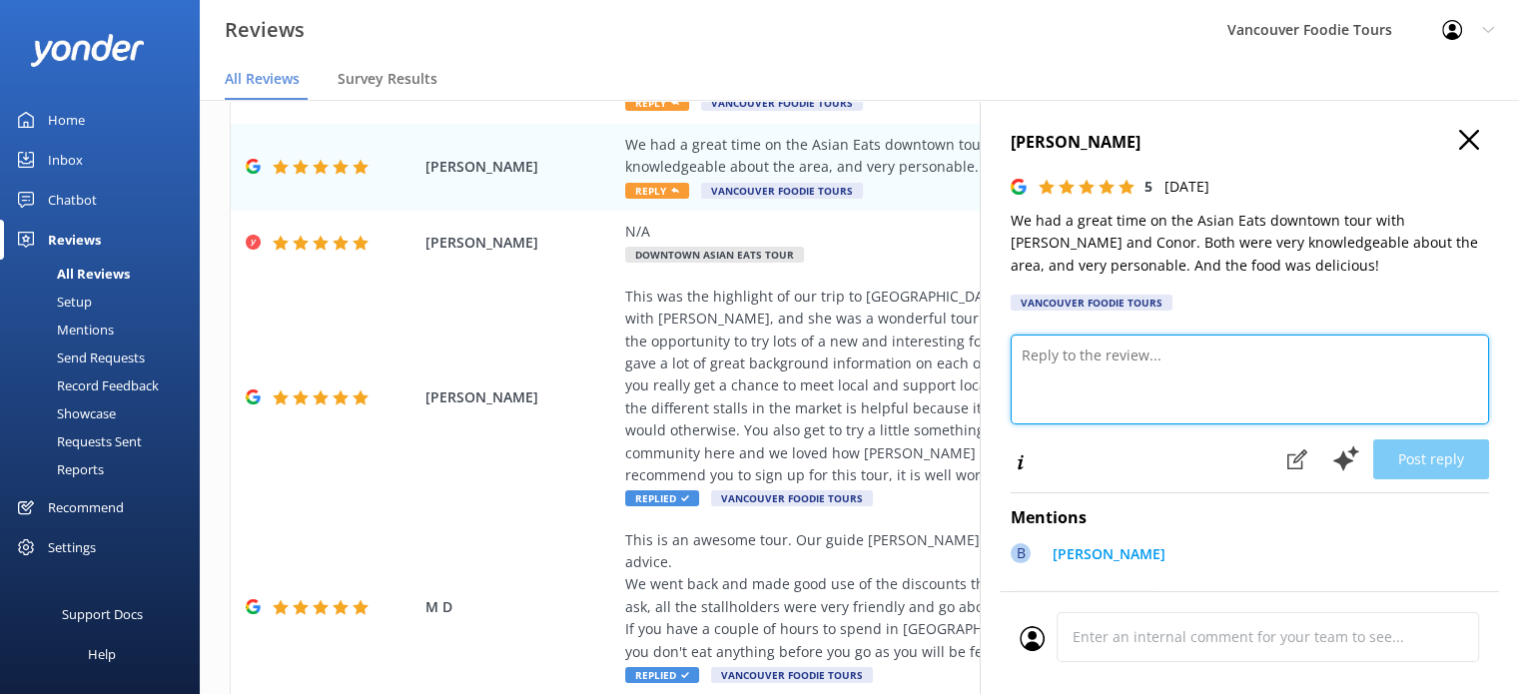
paste textarea "Hi Lisa, Thank you so much for your kind words! We’re thrilled you had a great …"
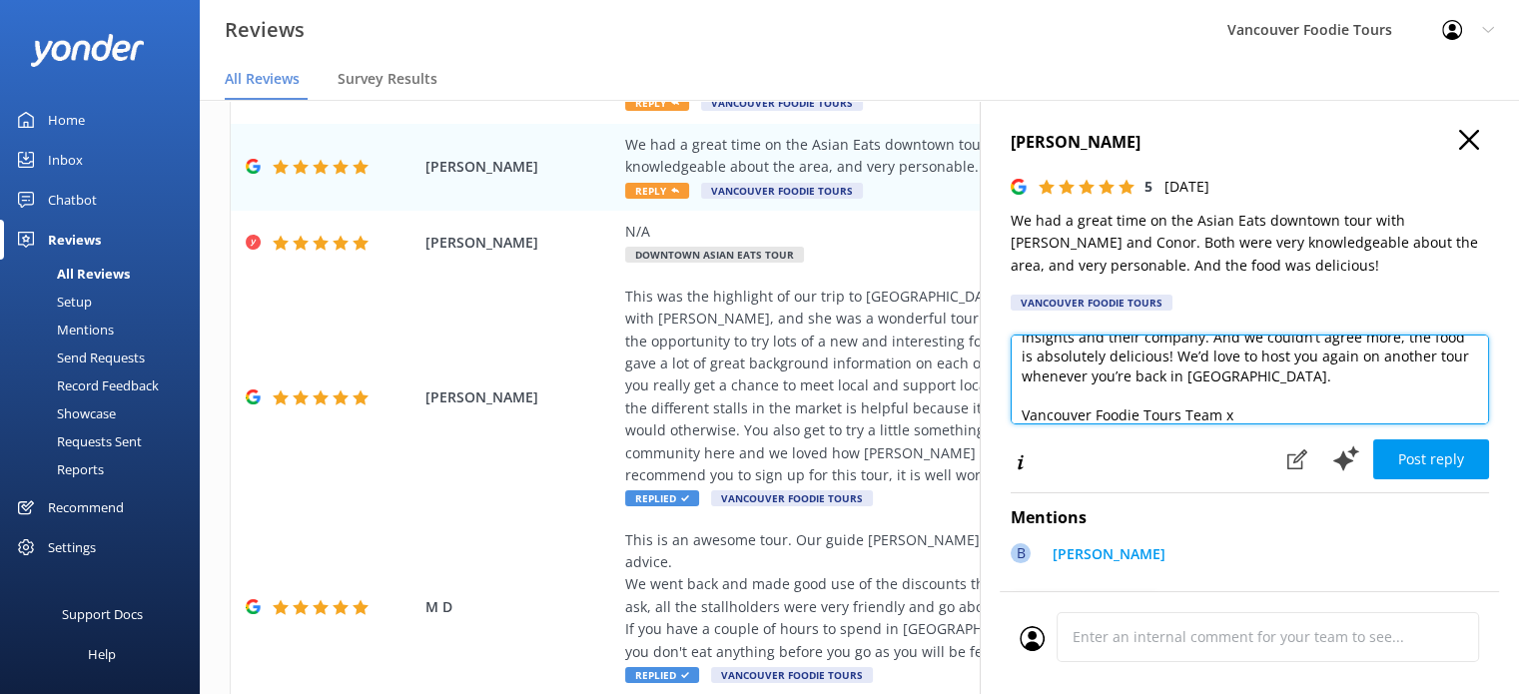
scroll to position [10, 0]
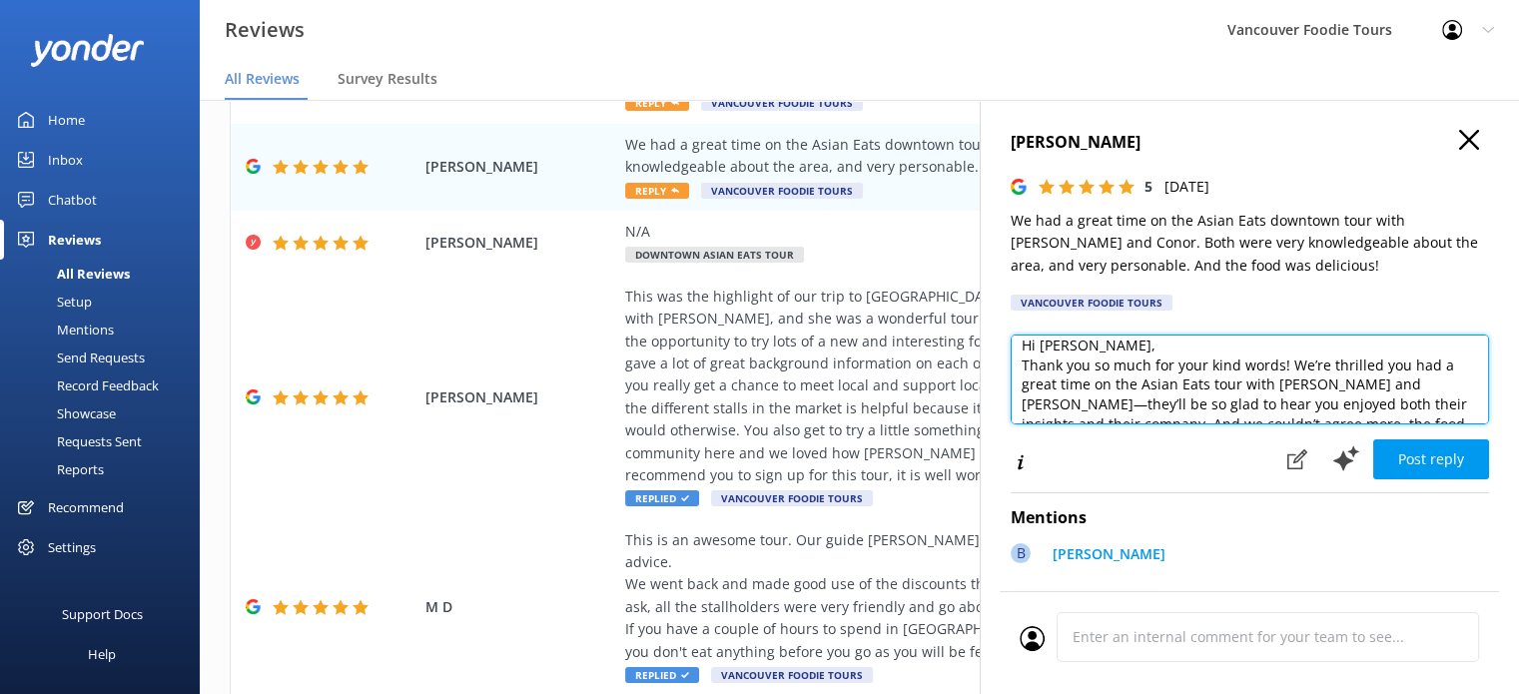
click at [1175, 355] on textarea "Hi Lisa, Thank you so much for your kind words! We’re thrilled you had a great …" at bounding box center [1250, 380] width 478 height 90
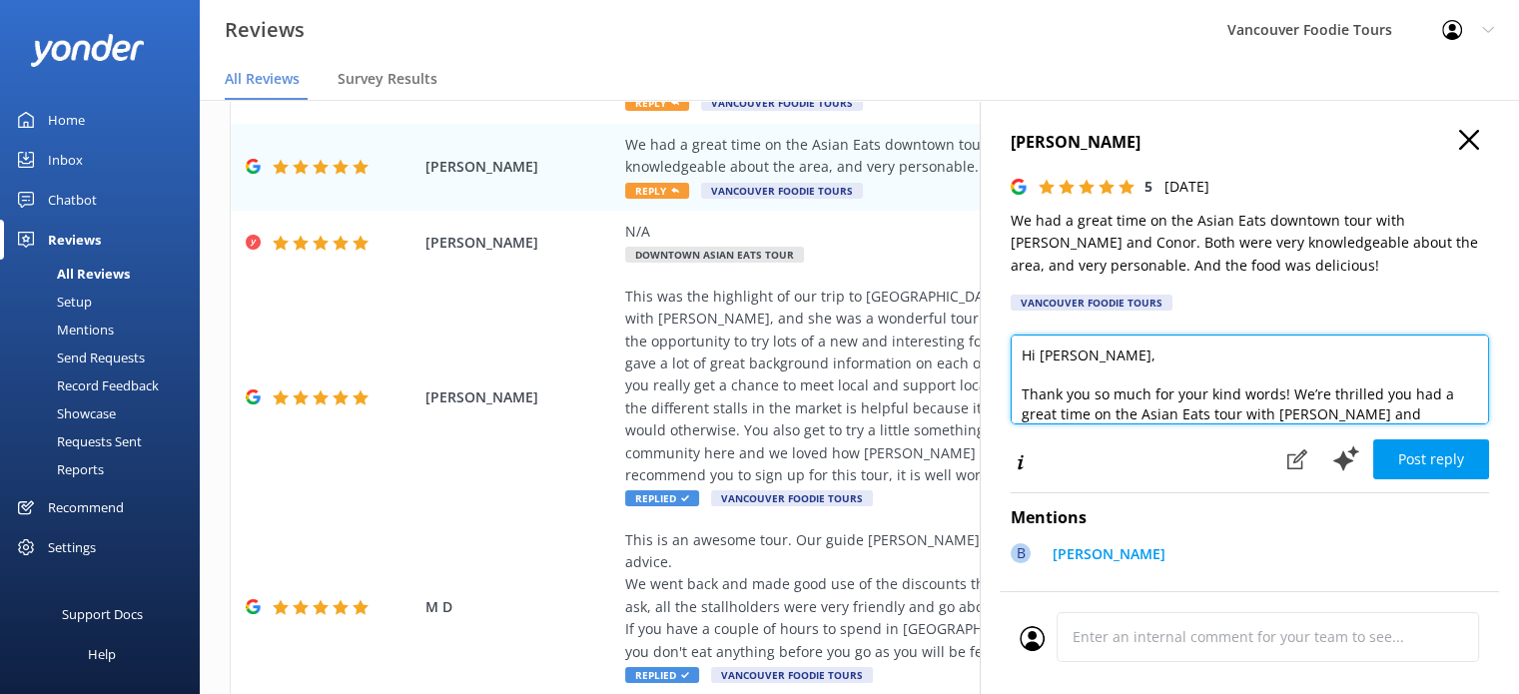
scroll to position [40, 0]
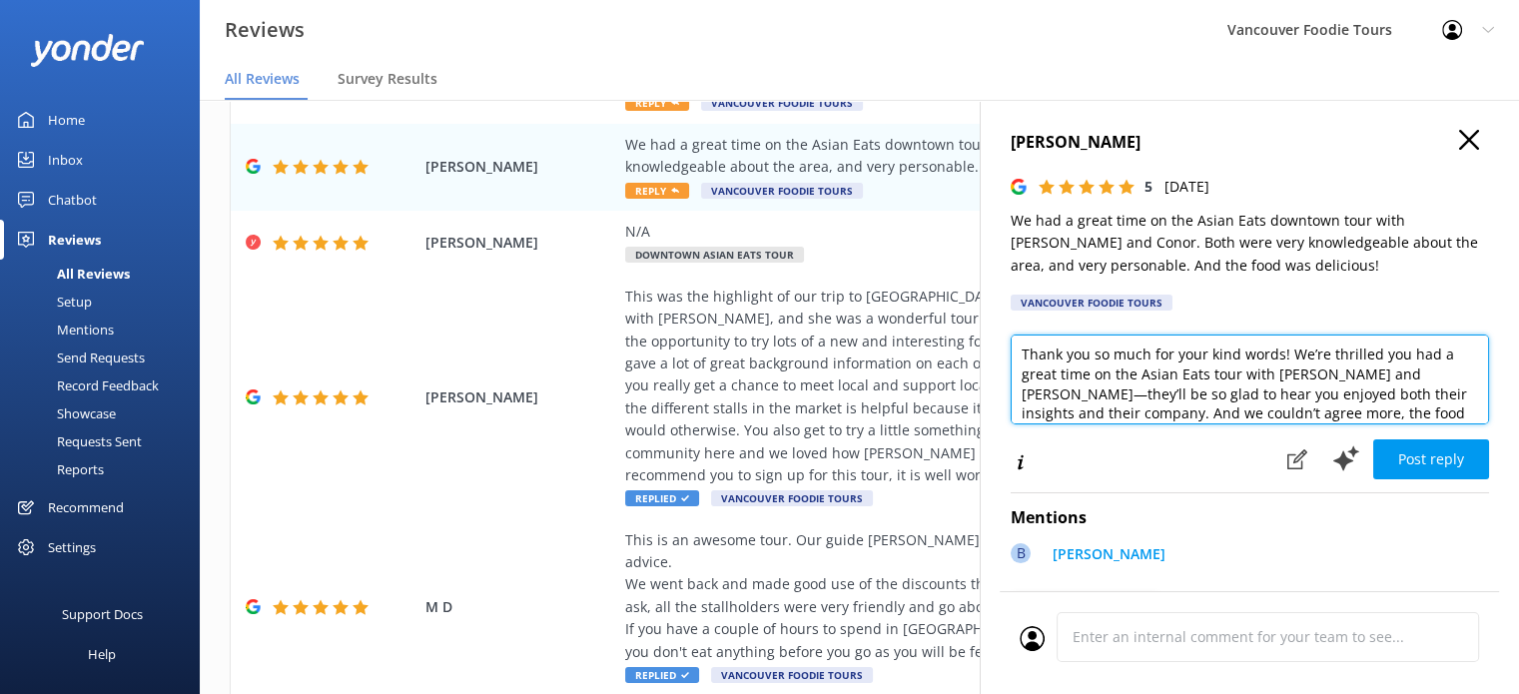
drag, startPoint x: 1235, startPoint y: 375, endPoint x: 1160, endPoint y: 375, distance: 74.9
click at [1160, 375] on textarea "Hi Lisa, Thank you so much for your kind words! We’re thrilled you had a great …" at bounding box center [1250, 380] width 478 height 90
click at [1137, 375] on textarea "Hi Lisa, Thank you so much for your kind words! We’re thrilled you had a great …" at bounding box center [1250, 380] width 478 height 90
click at [1287, 375] on textarea "Hi Lisa, Thank you so much for your kind words! We’re thrilled you had a great …" at bounding box center [1250, 380] width 478 height 90
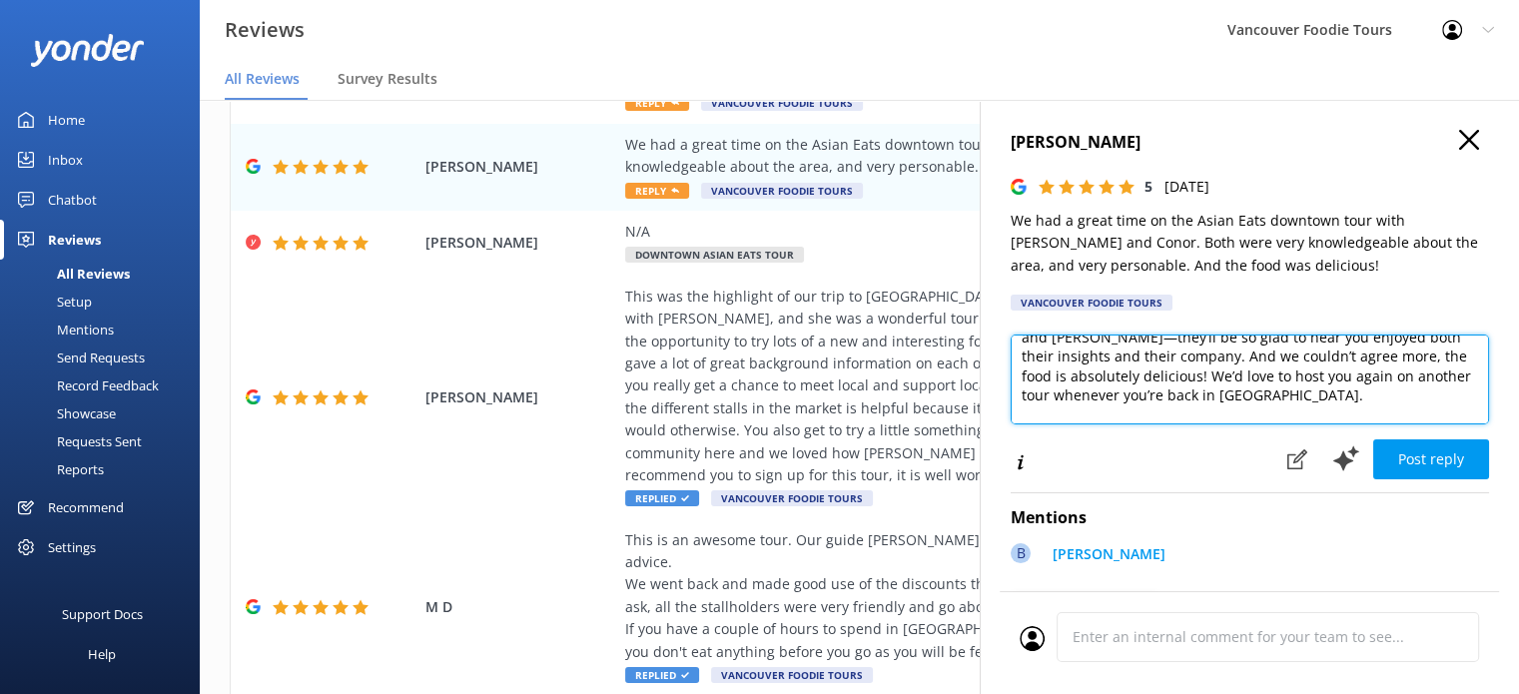
scroll to position [117, 0]
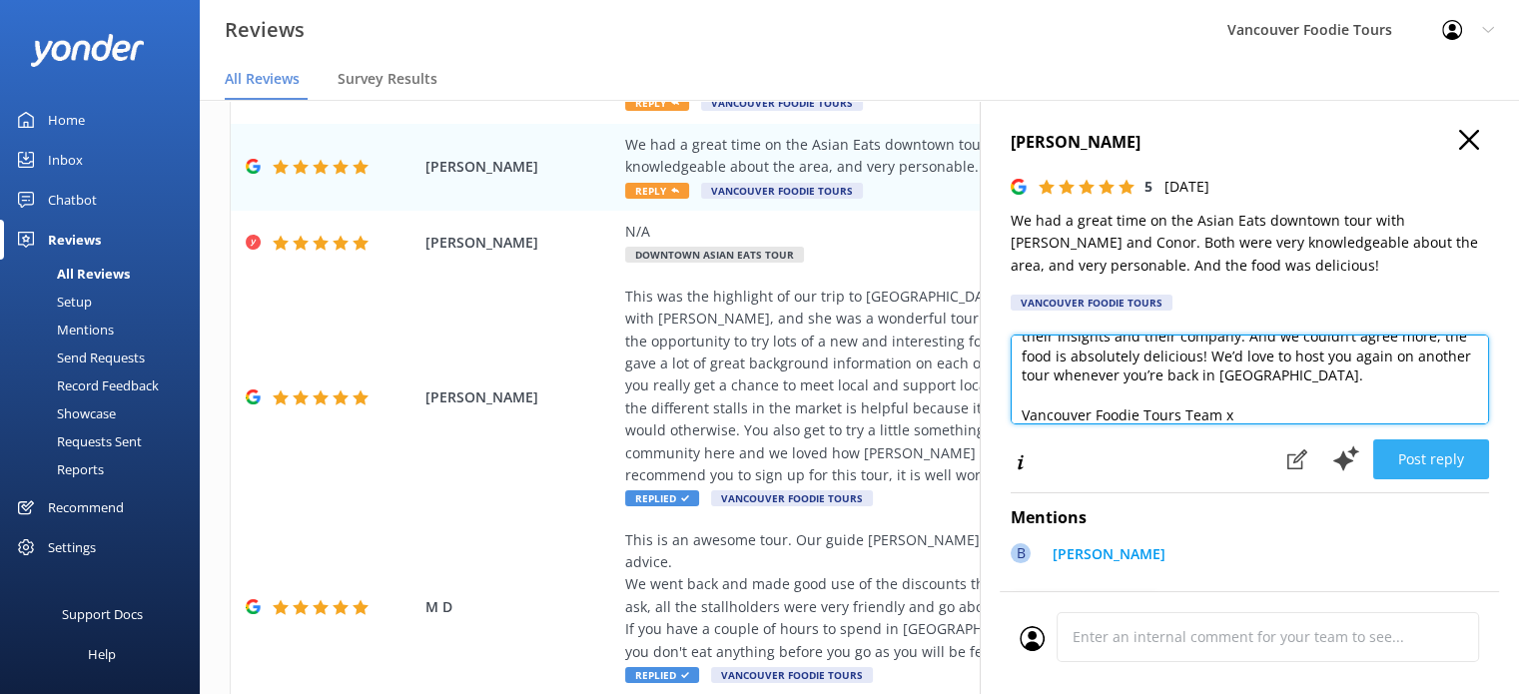
type textarea "Hi Lisa, Thank you so much for your kind words! We’re thrilled you had a great …"
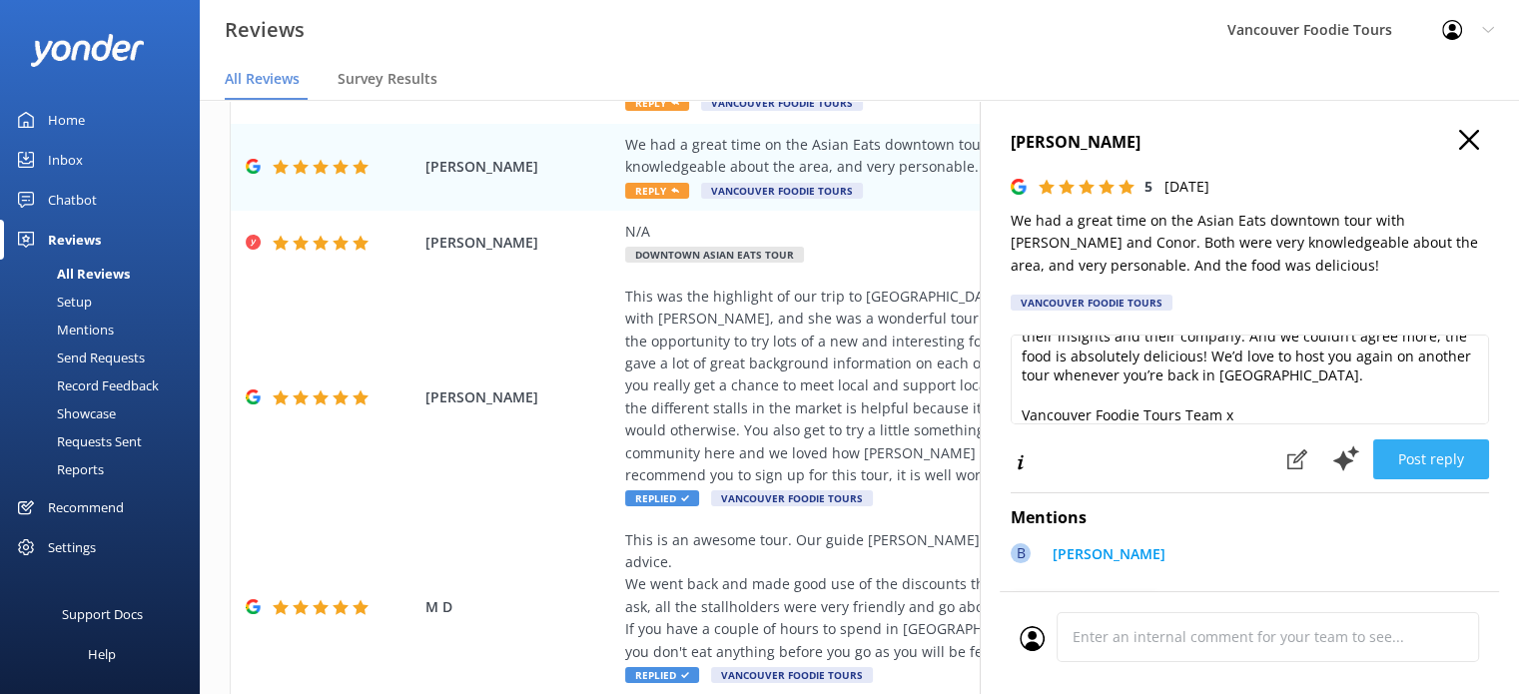
click at [1397, 459] on button "Post reply" at bounding box center [1431, 459] width 116 height 40
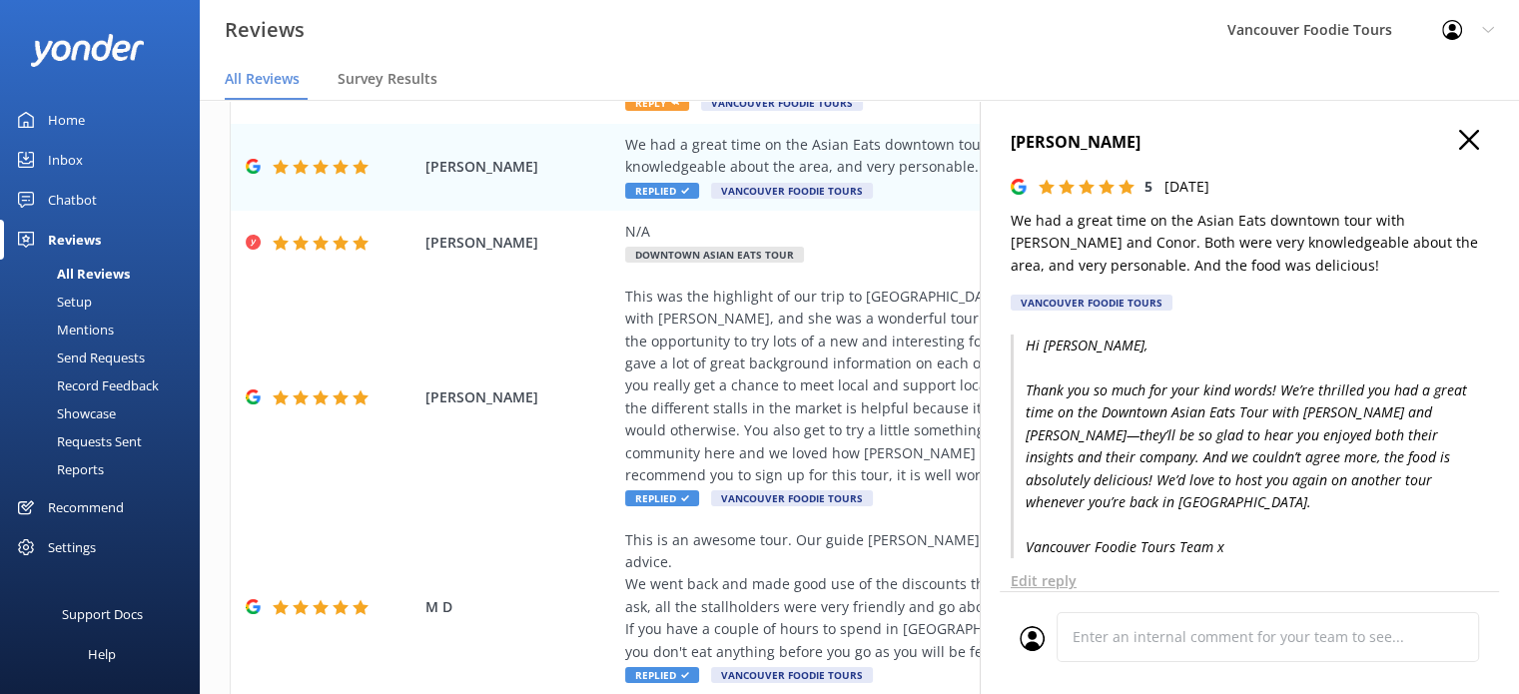
click at [1459, 145] on use "button" at bounding box center [1469, 140] width 20 height 20
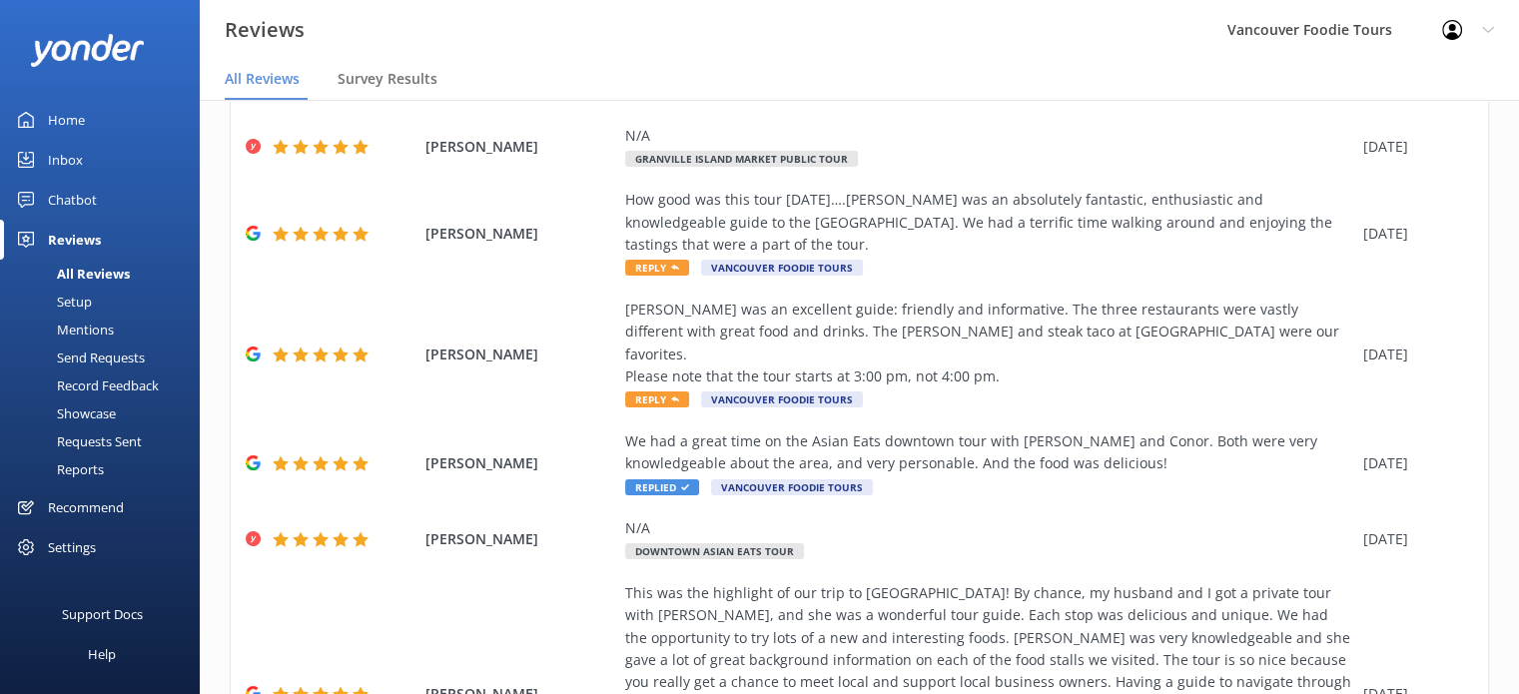
scroll to position [374, 0]
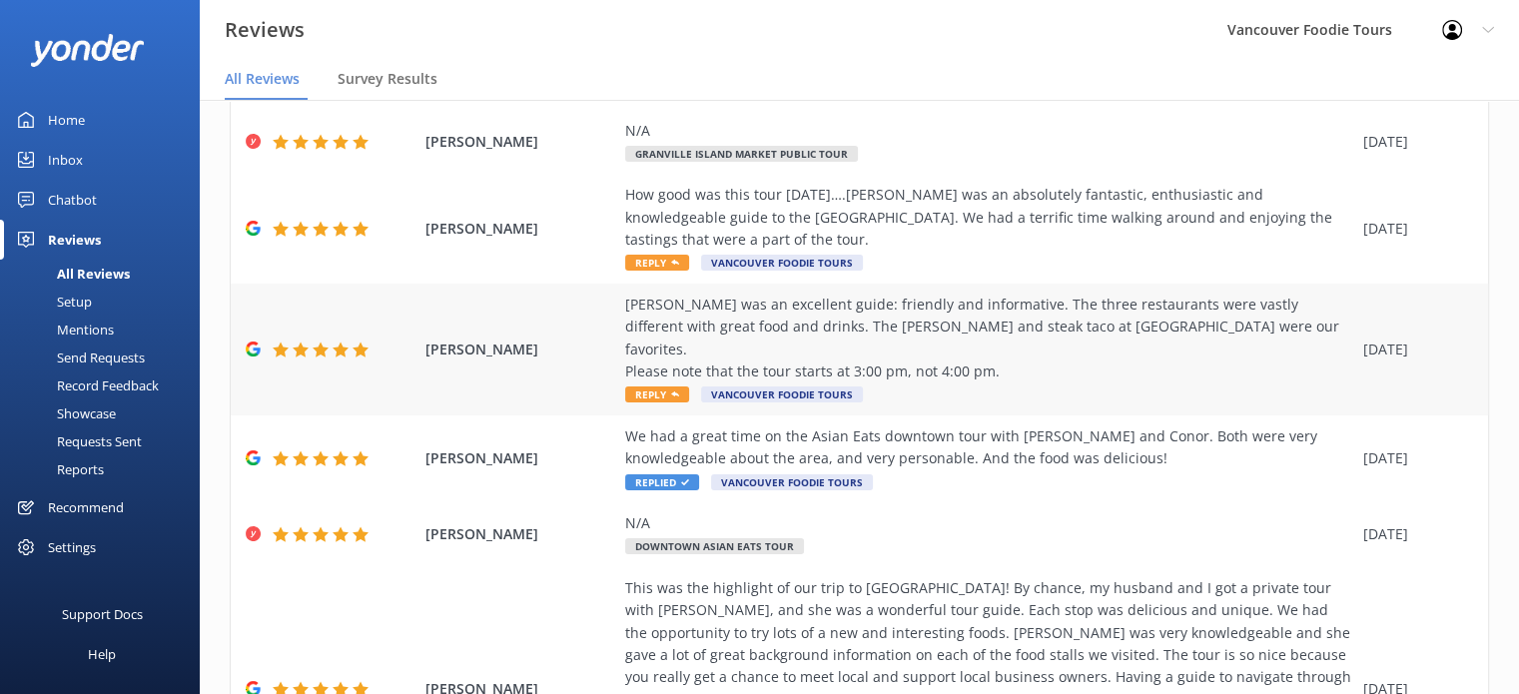
click at [1029, 336] on div "[PERSON_NAME] was an excellent guide: friendly and informative. The three resta…" at bounding box center [989, 339] width 728 height 90
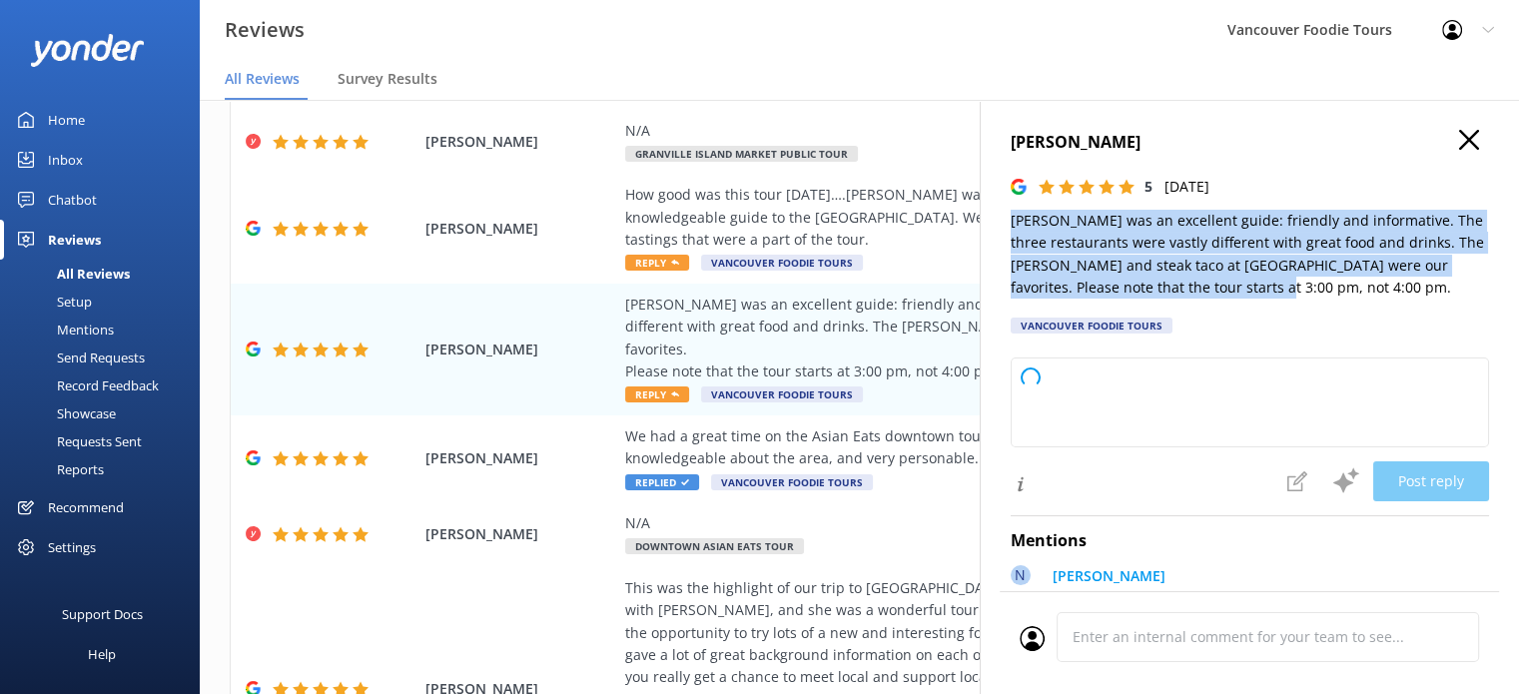
type textarea "Thank you so much for your wonderful review! We're delighted to hear you enjoye…"
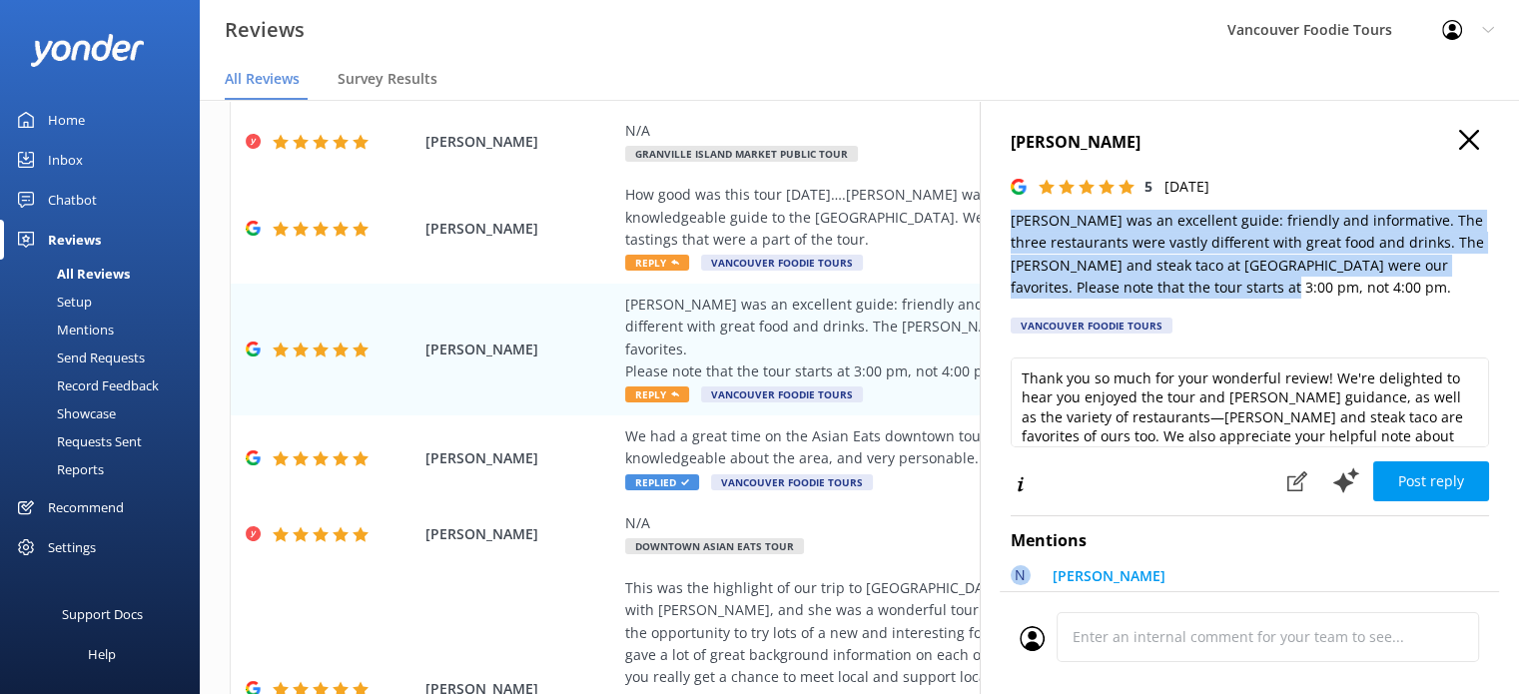
drag, startPoint x: 1001, startPoint y: 222, endPoint x: 1309, endPoint y: 288, distance: 315.6
click at [1309, 288] on div "Arthur Archibald 5 Sun, 7th Sep 2025 Nolan was an excellent guide: friendly and…" at bounding box center [1249, 447] width 539 height 694
copy p "[PERSON_NAME] was an excellent guide: friendly and informative. The three resta…"
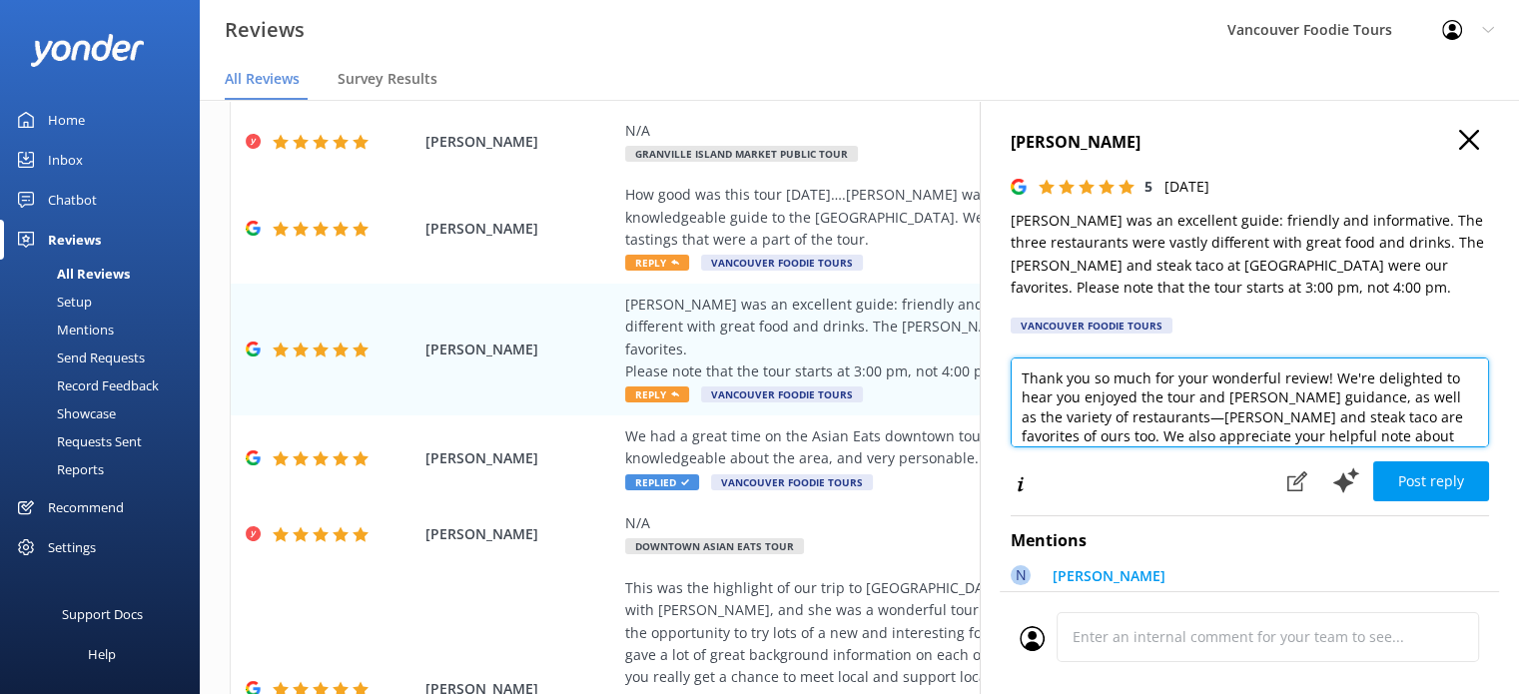
click at [1135, 382] on textarea "Thank you so much for your wonderful review! We're delighted to hear you enjoye…" at bounding box center [1250, 403] width 478 height 90
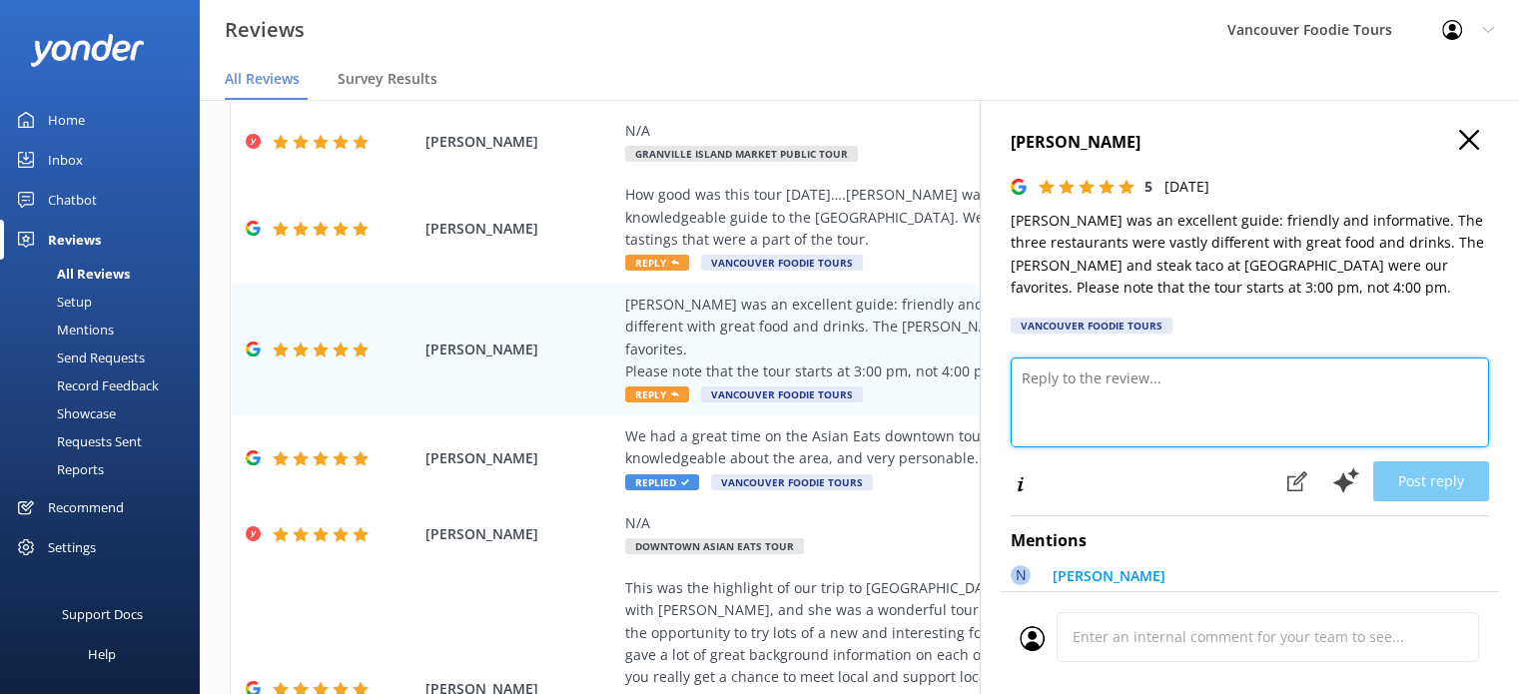
paste textarea "Hi Arthur, Thank you so much for your lovely review! We’re delighted to hear yo…"
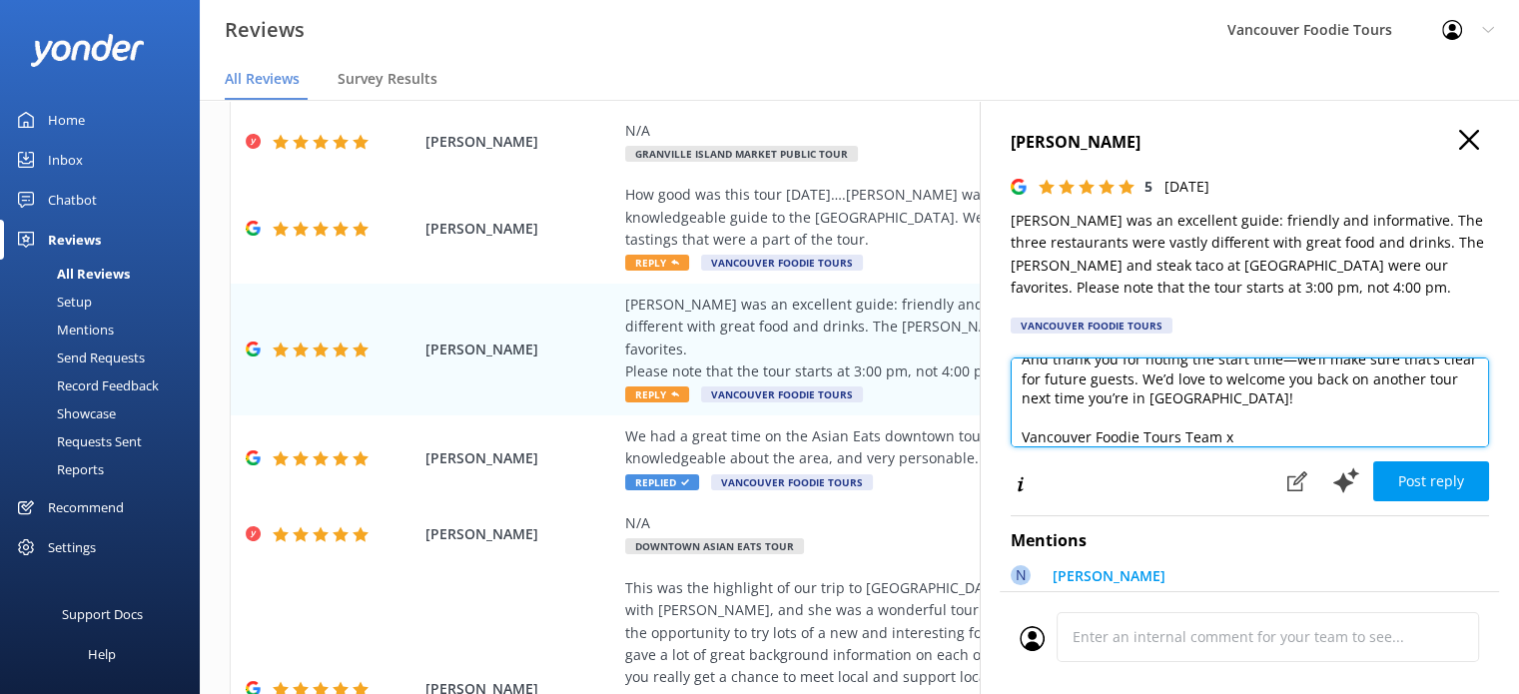
scroll to position [10, 0]
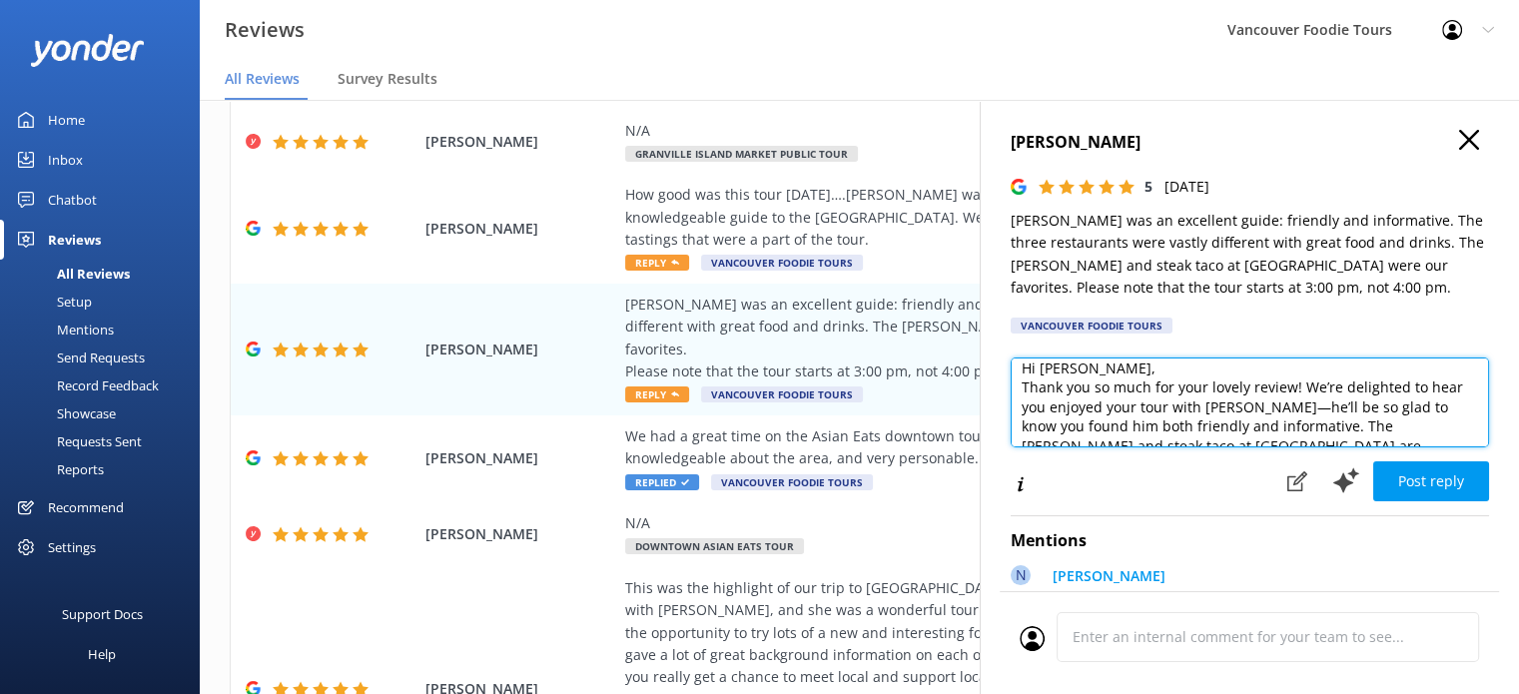
click at [1139, 371] on textarea "Hi Arthur, Thank you so much for your lovely review! We’re delighted to hear yo…" at bounding box center [1250, 403] width 478 height 90
type textarea "Hi Arthur, Thank you so much for your lovely review! We’re delighted to hear yo…"
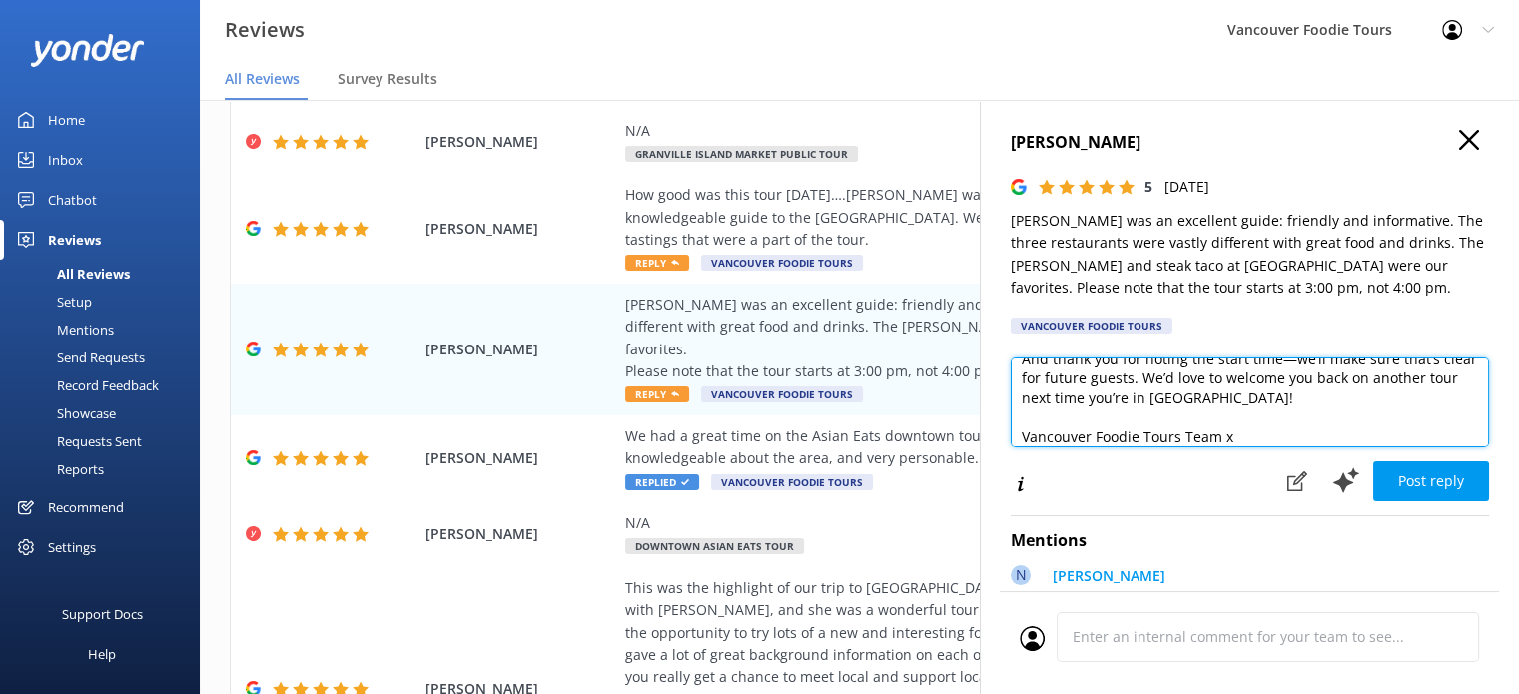
scroll to position [166, 0]
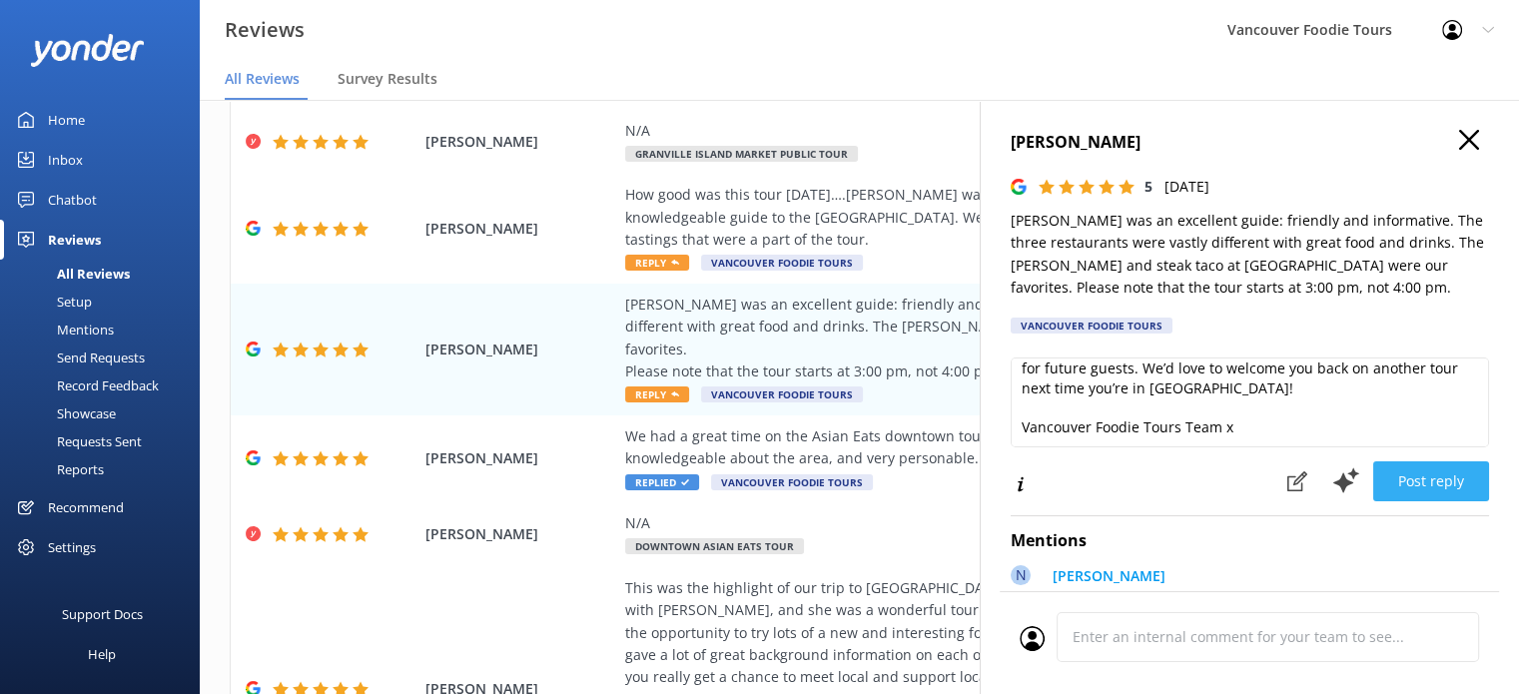
click at [1414, 486] on button "Post reply" at bounding box center [1431, 481] width 116 height 40
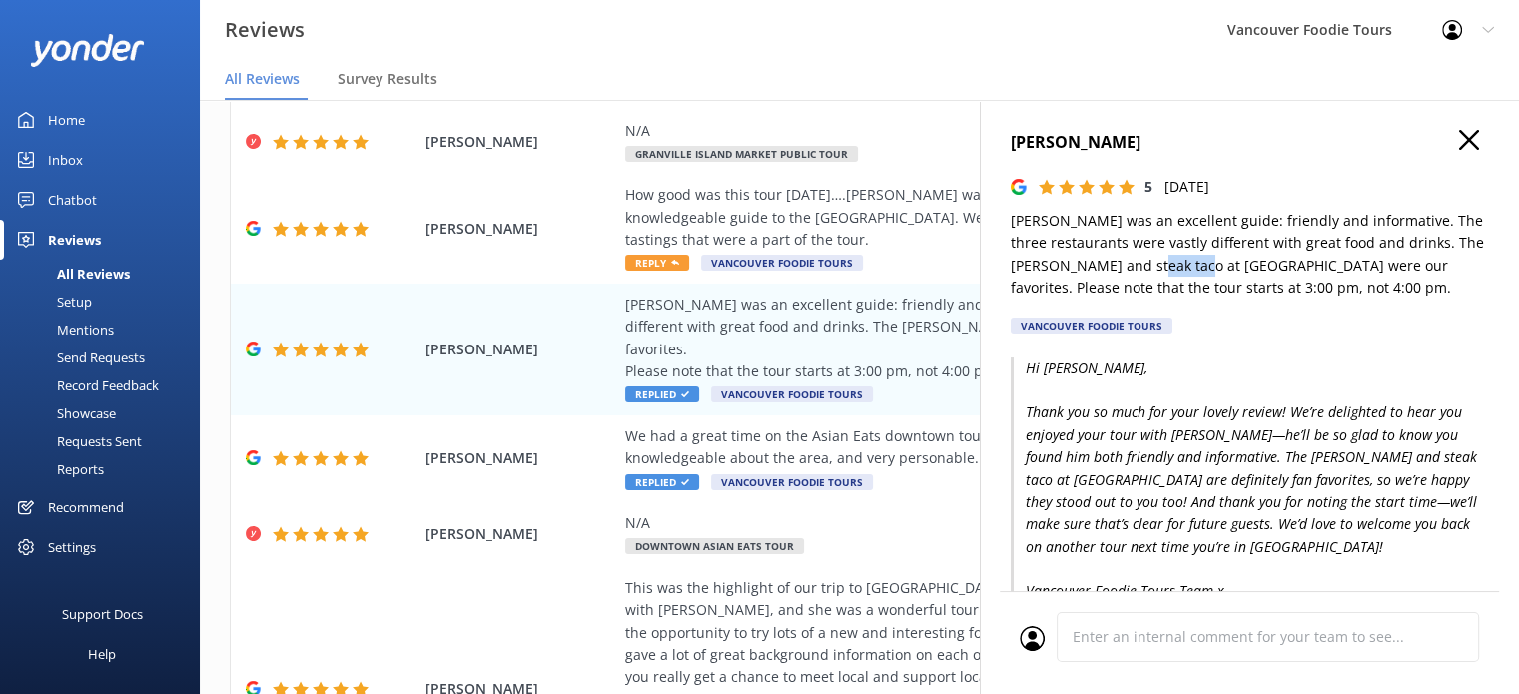
drag, startPoint x: 1194, startPoint y: 259, endPoint x: 1250, endPoint y: 258, distance: 55.9
click at [1250, 258] on p "[PERSON_NAME] was an excellent guide: friendly and informative. The three resta…" at bounding box center [1250, 255] width 478 height 90
click at [819, 191] on div "How good was this tour [DATE]….[PERSON_NAME] was an absolutely fantastic, enthu…" at bounding box center [989, 217] width 728 height 67
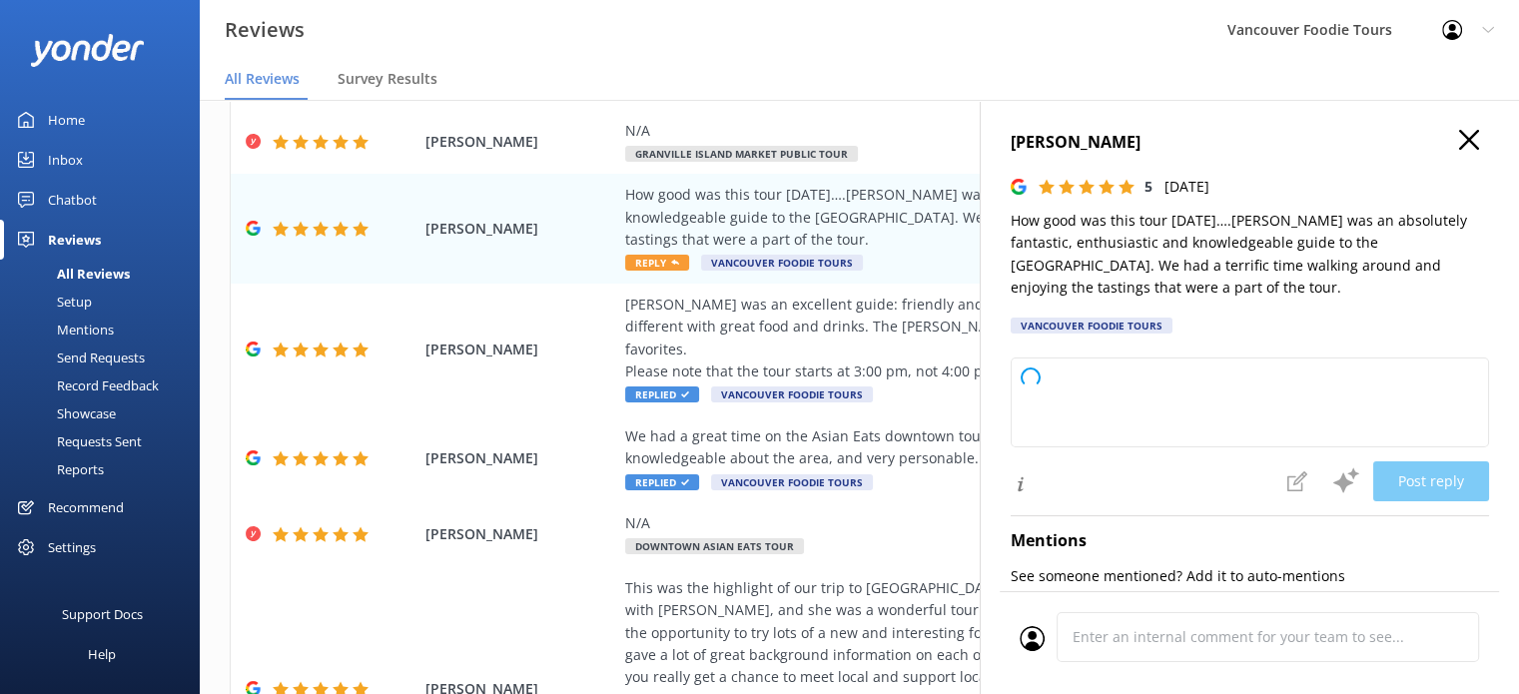
type textarea "Thank you so much for your wonderful review! We're delighted to hear you had a …"
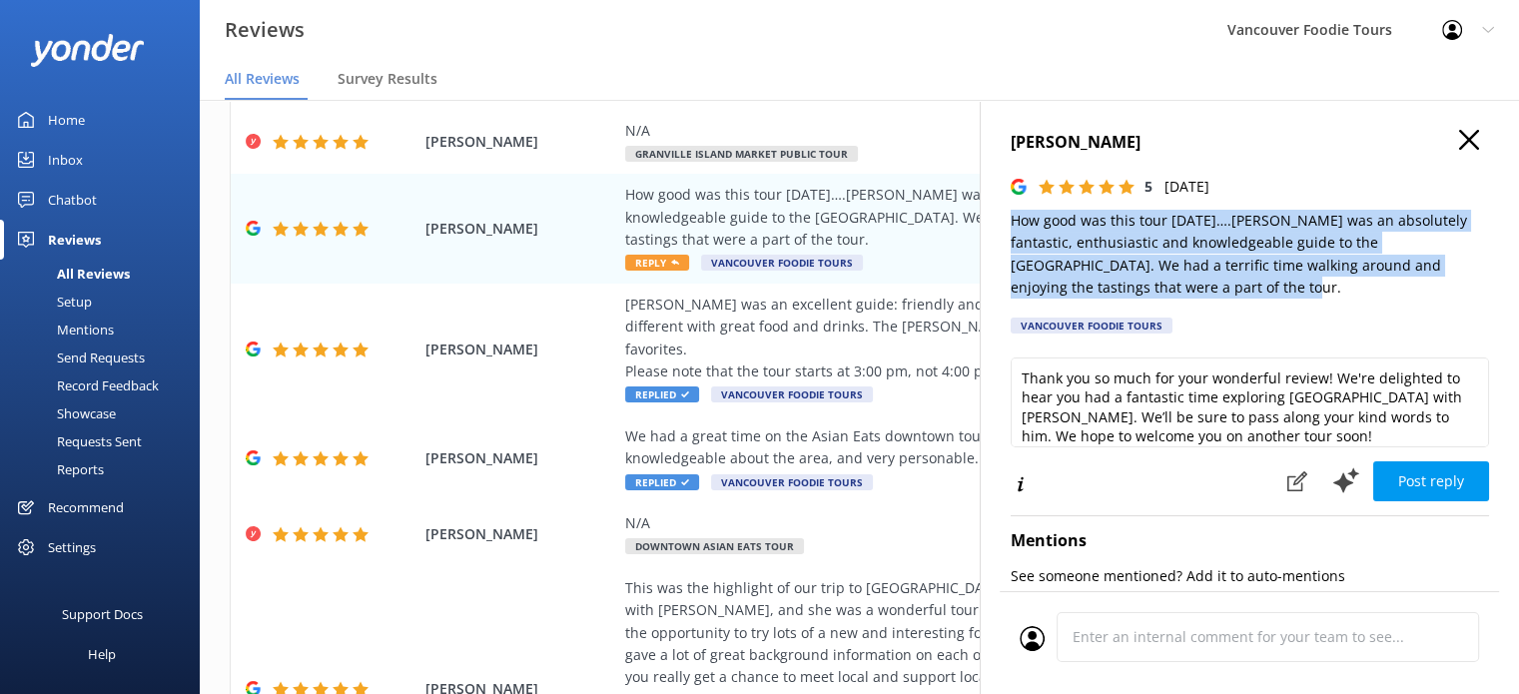
drag, startPoint x: 1004, startPoint y: 215, endPoint x: 1187, endPoint y: 289, distance: 197.2
click at [1187, 289] on div "Wayne McColl 5 Sun, 7th Sep 2025 How good was this tour today….Nolan was an abs…" at bounding box center [1249, 447] width 539 height 694
copy p "How good was this tour [DATE]….[PERSON_NAME] was an absolutely fantastic, enthu…"
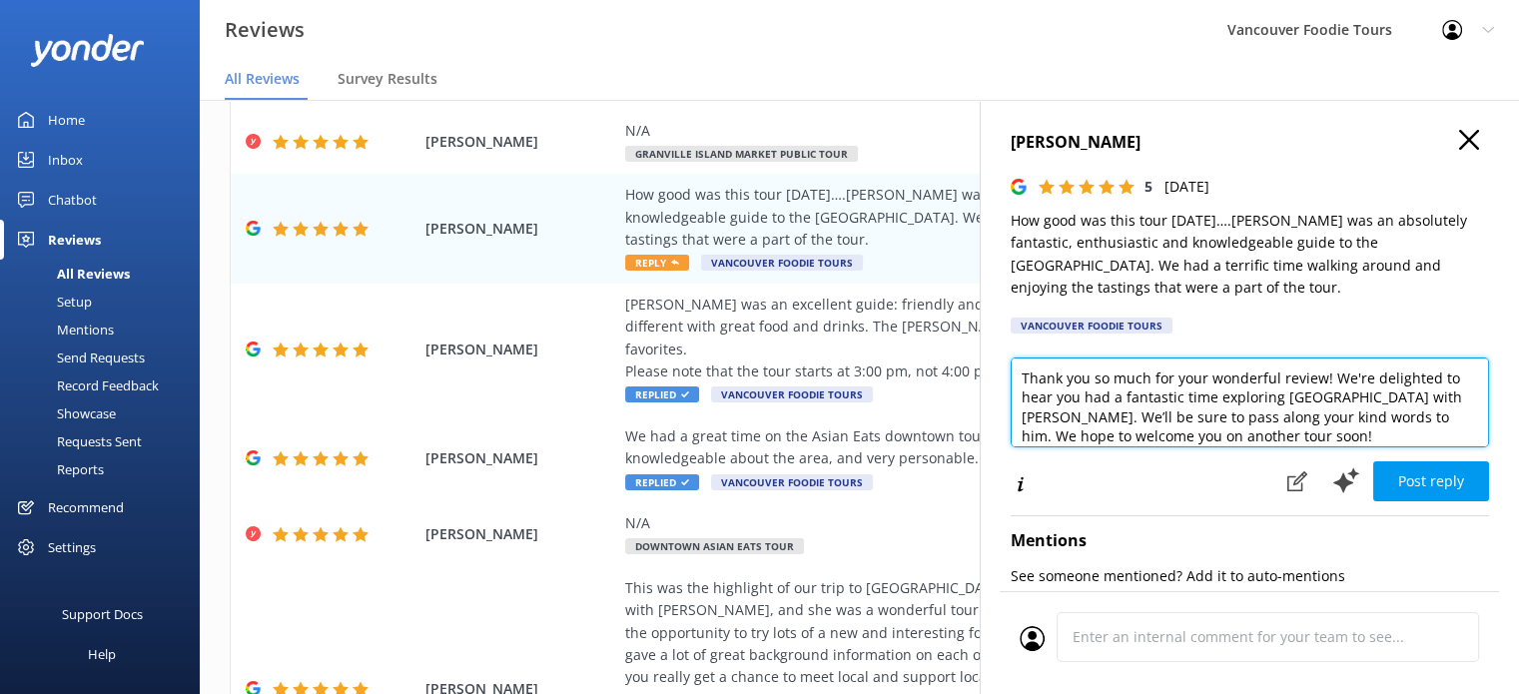
click at [1107, 409] on textarea "Thank you so much for your wonderful review! We're delighted to hear you had a …" at bounding box center [1250, 403] width 478 height 90
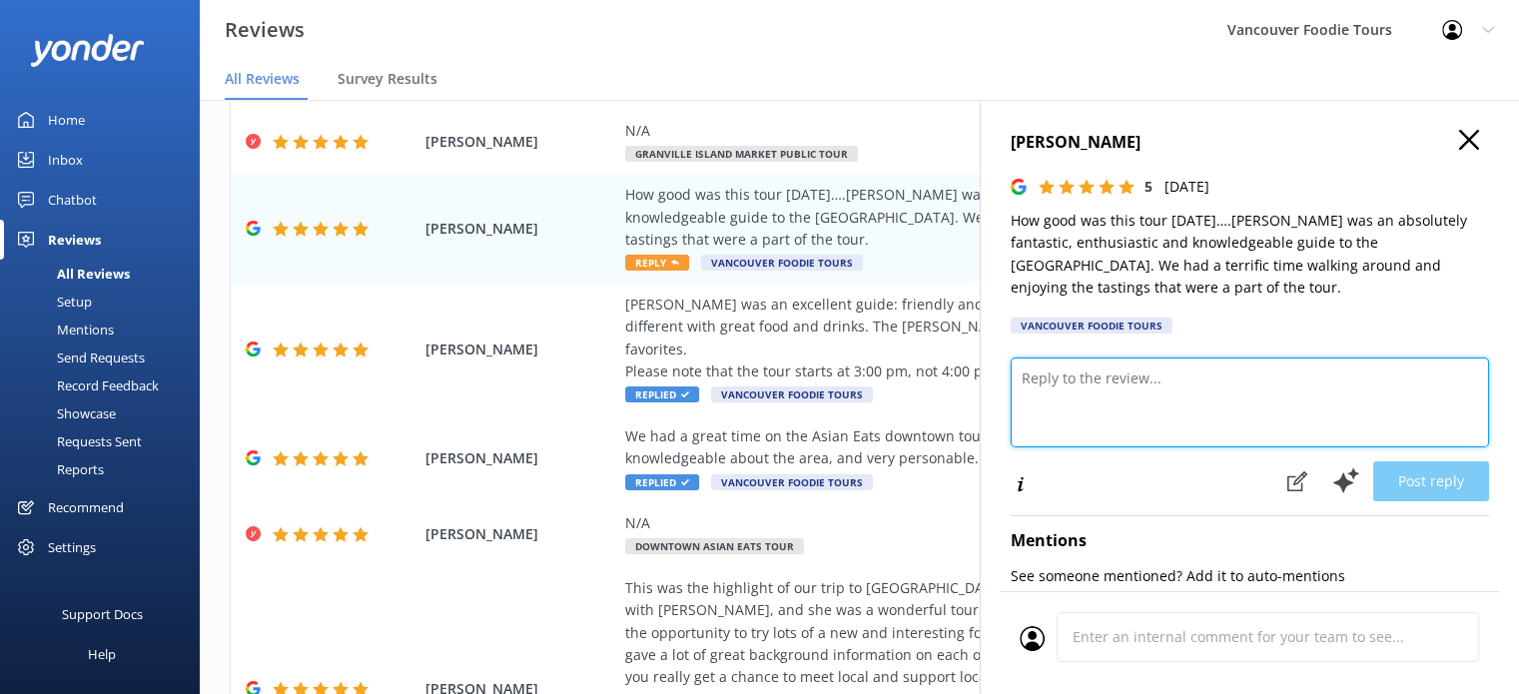
paste textarea "Hi Wayne, Thank you so much for your wonderful feedback! We’re thrilled to hear…"
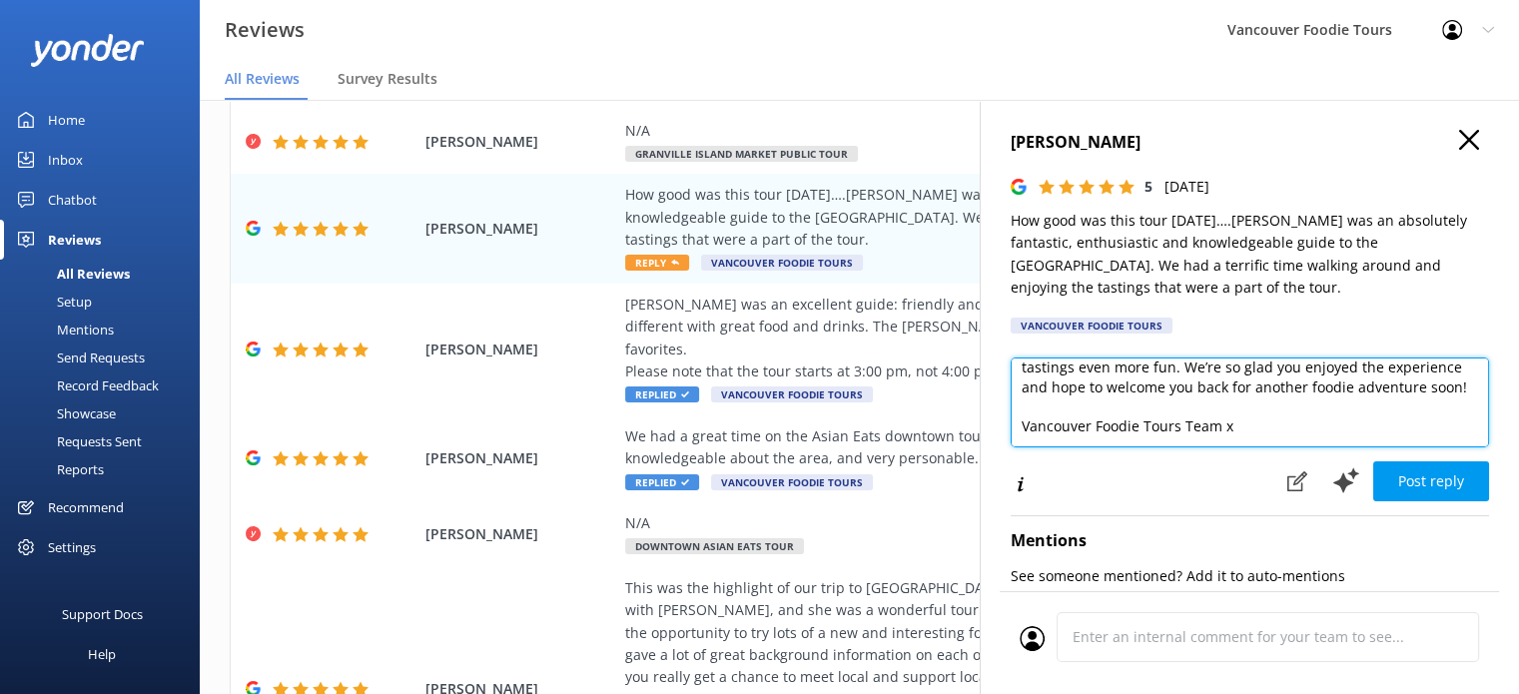
scroll to position [10, 0]
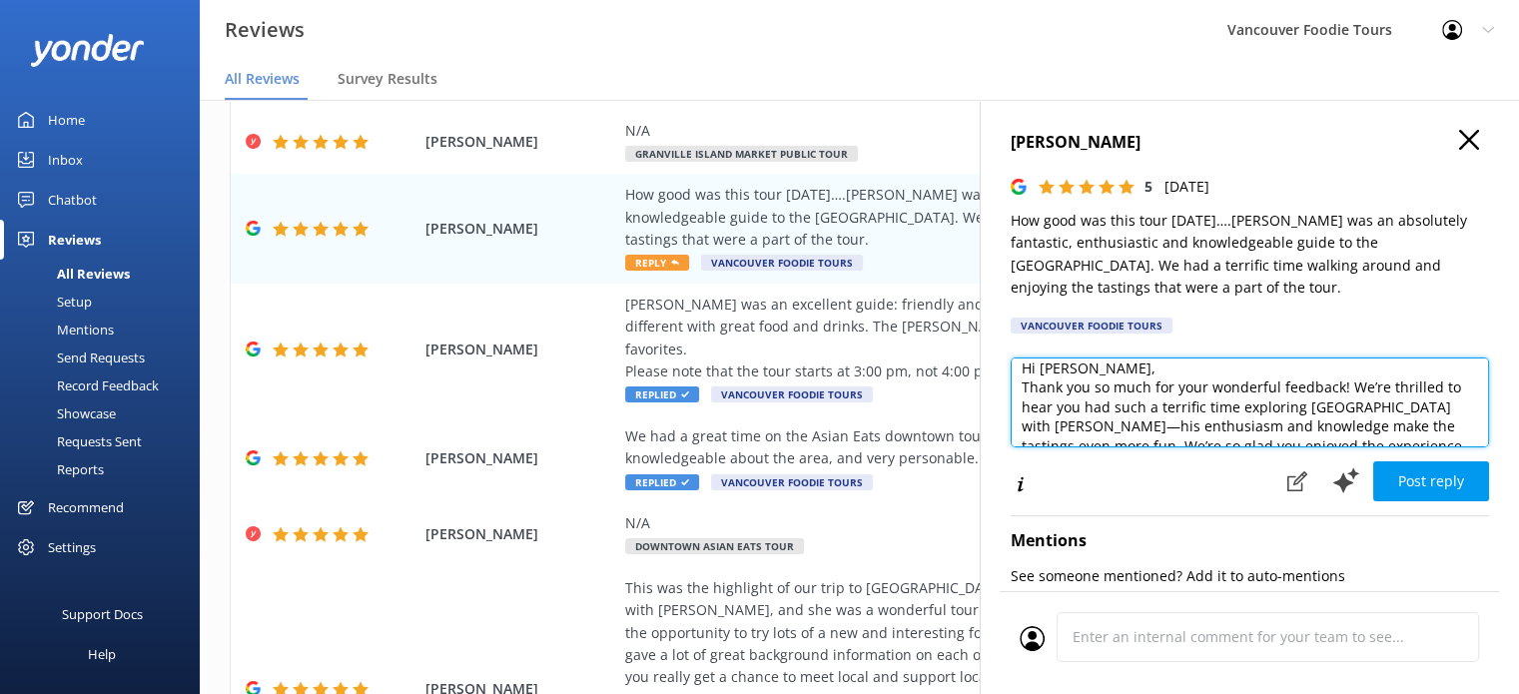
click at [1093, 376] on textarea "Hi Wayne, Thank you so much for your wonderful feedback! We’re thrilled to hear…" at bounding box center [1250, 403] width 478 height 90
click at [1424, 383] on textarea "Hi Wayne, Thank you so much for your wonderful feedback! We’re thrilled to hear…" at bounding box center [1250, 403] width 478 height 90
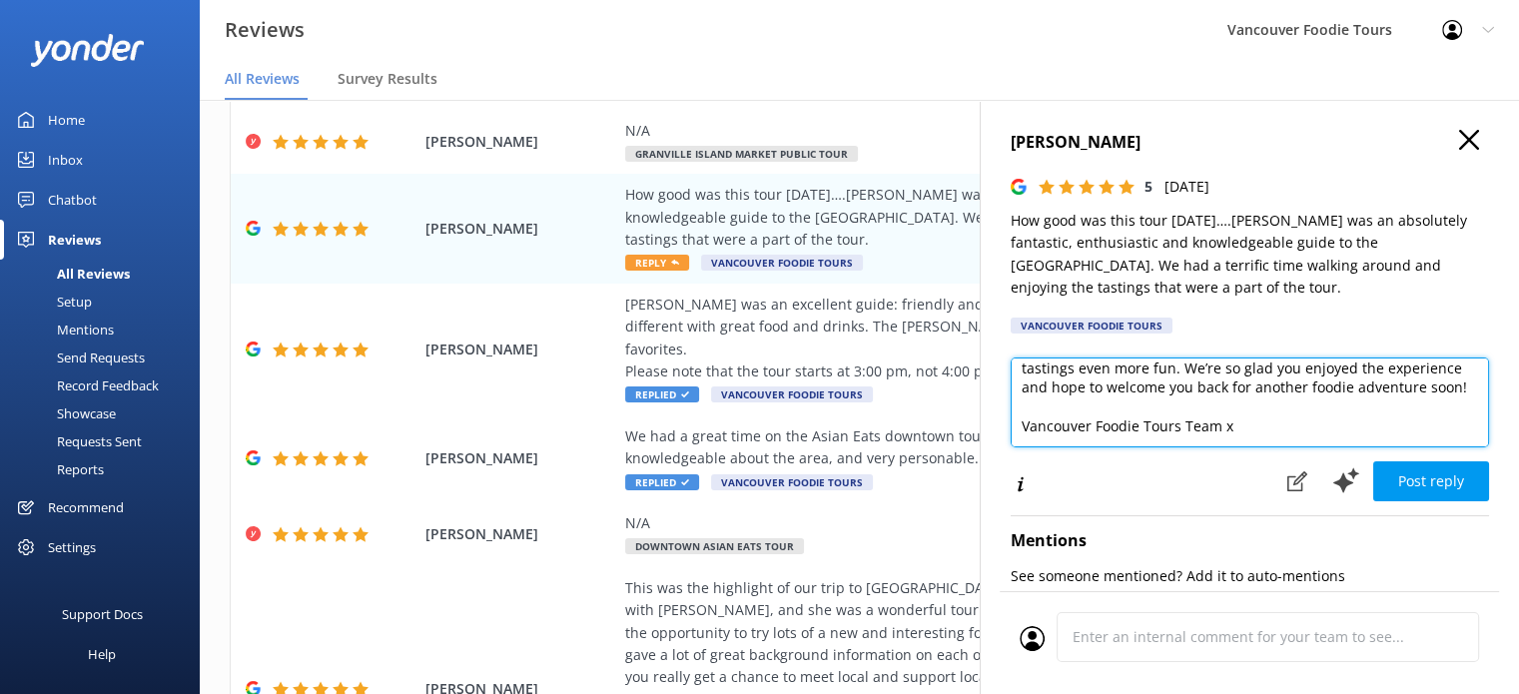
scroll to position [127, 0]
type textarea "Hi Wayne, Thank you so much for your wonderful feedback! We’re thrilled to hear…"
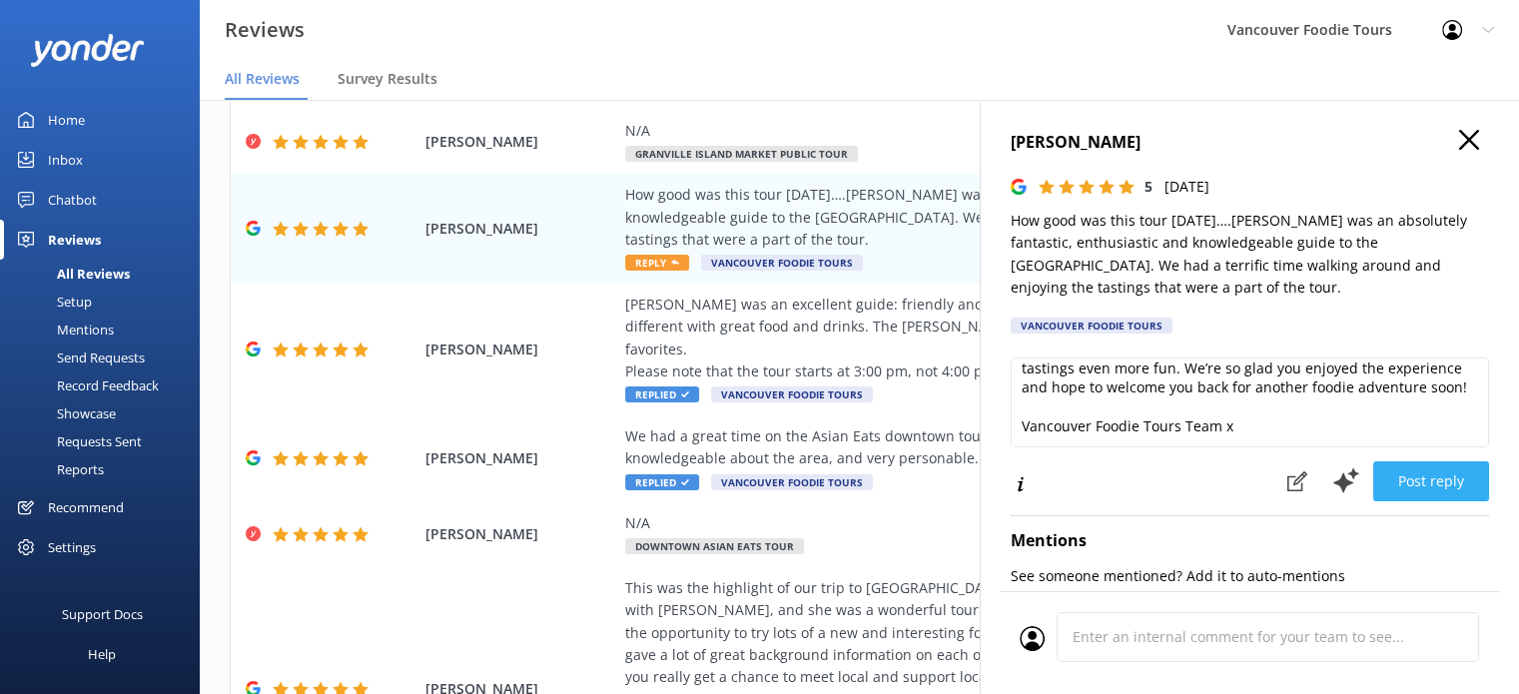
click at [1416, 497] on button "Post reply" at bounding box center [1431, 481] width 116 height 40
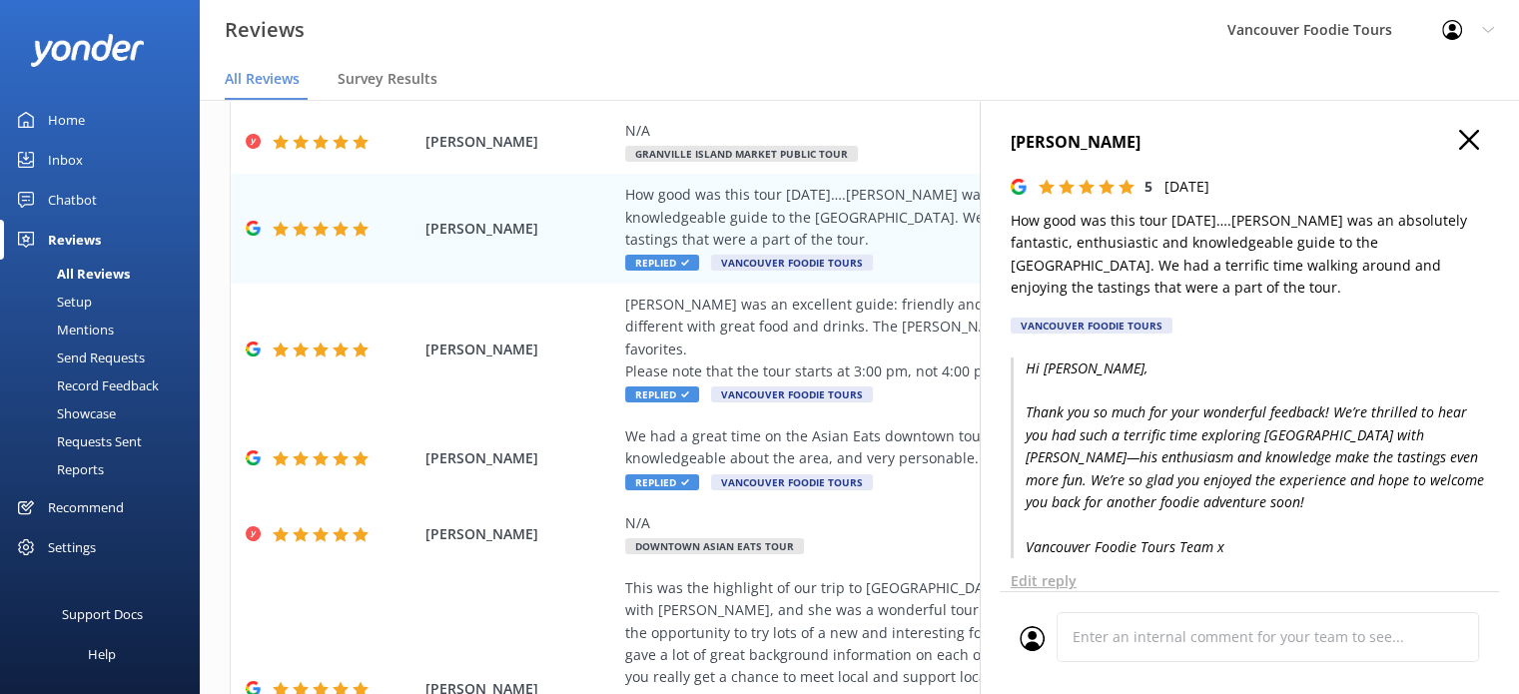
click at [1459, 139] on use "button" at bounding box center [1469, 140] width 20 height 20
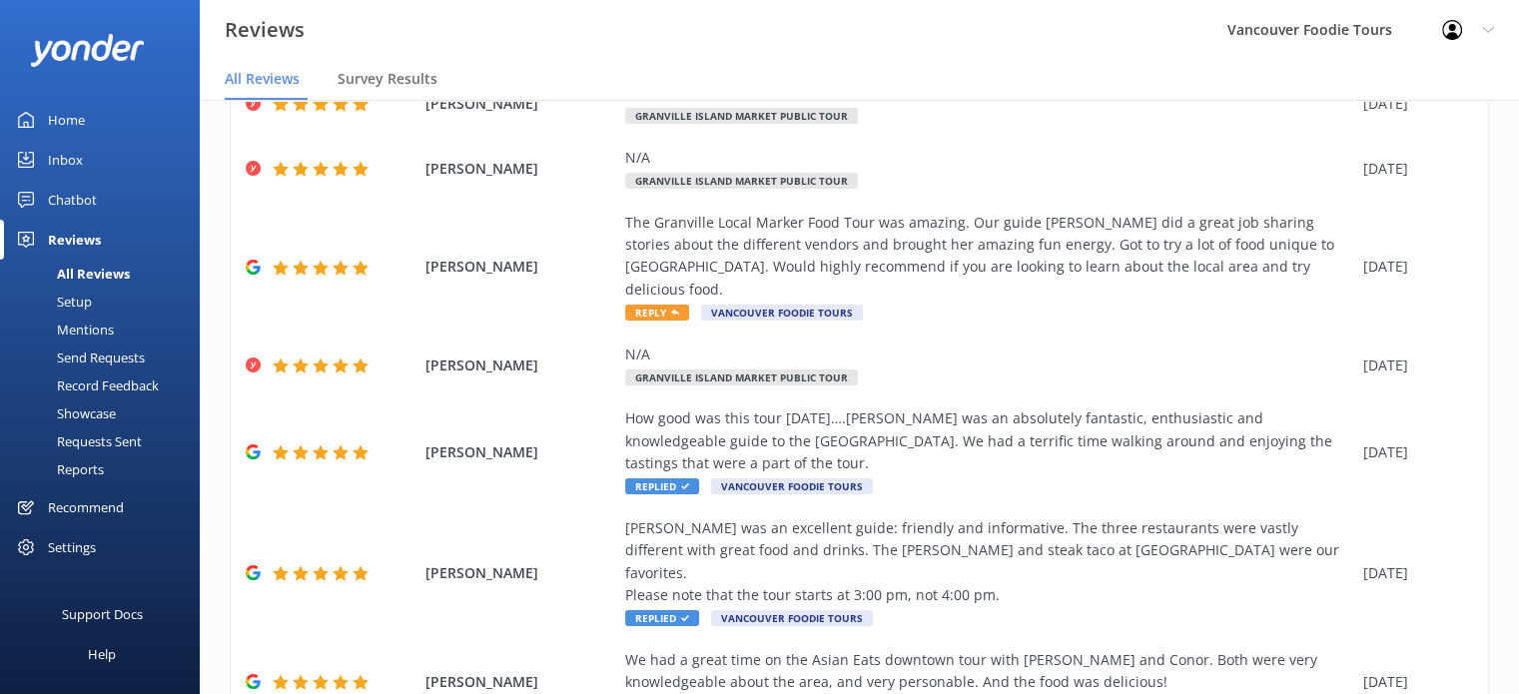
scroll to position [0, 0]
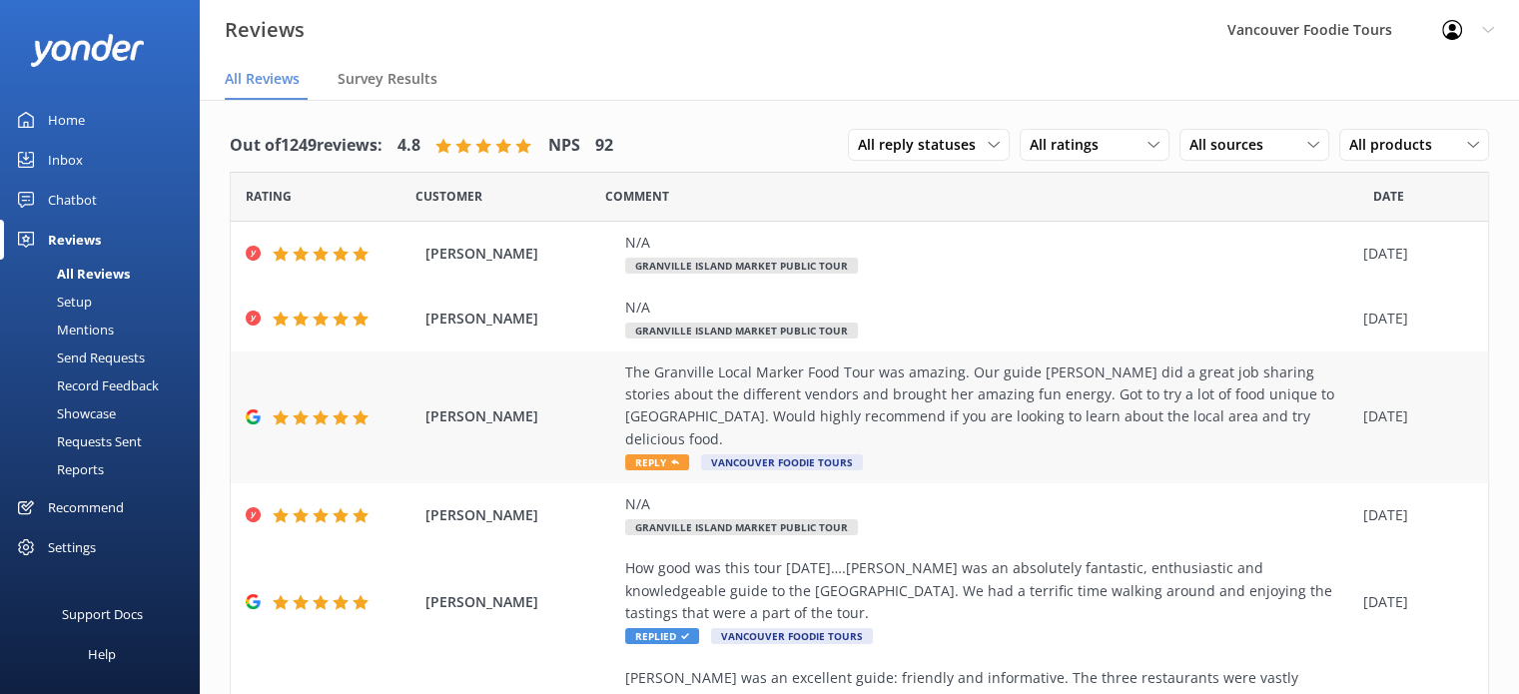
click at [1040, 380] on div "The Granville Local Marker Food Tour was amazing. Our guide [PERSON_NAME] did a…" at bounding box center [989, 407] width 728 height 90
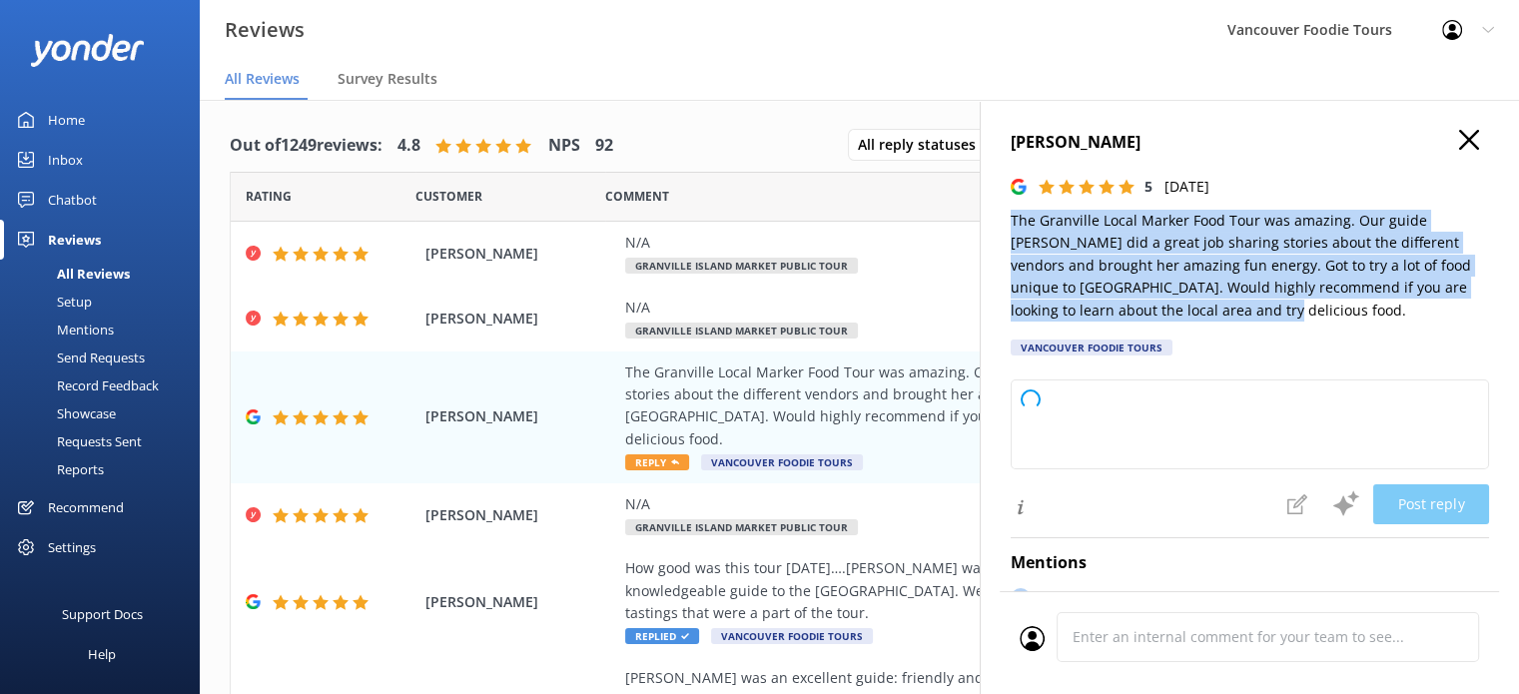
type textarea "Thank you so much for your wonderful review! We're thrilled to hear you enjoyed…"
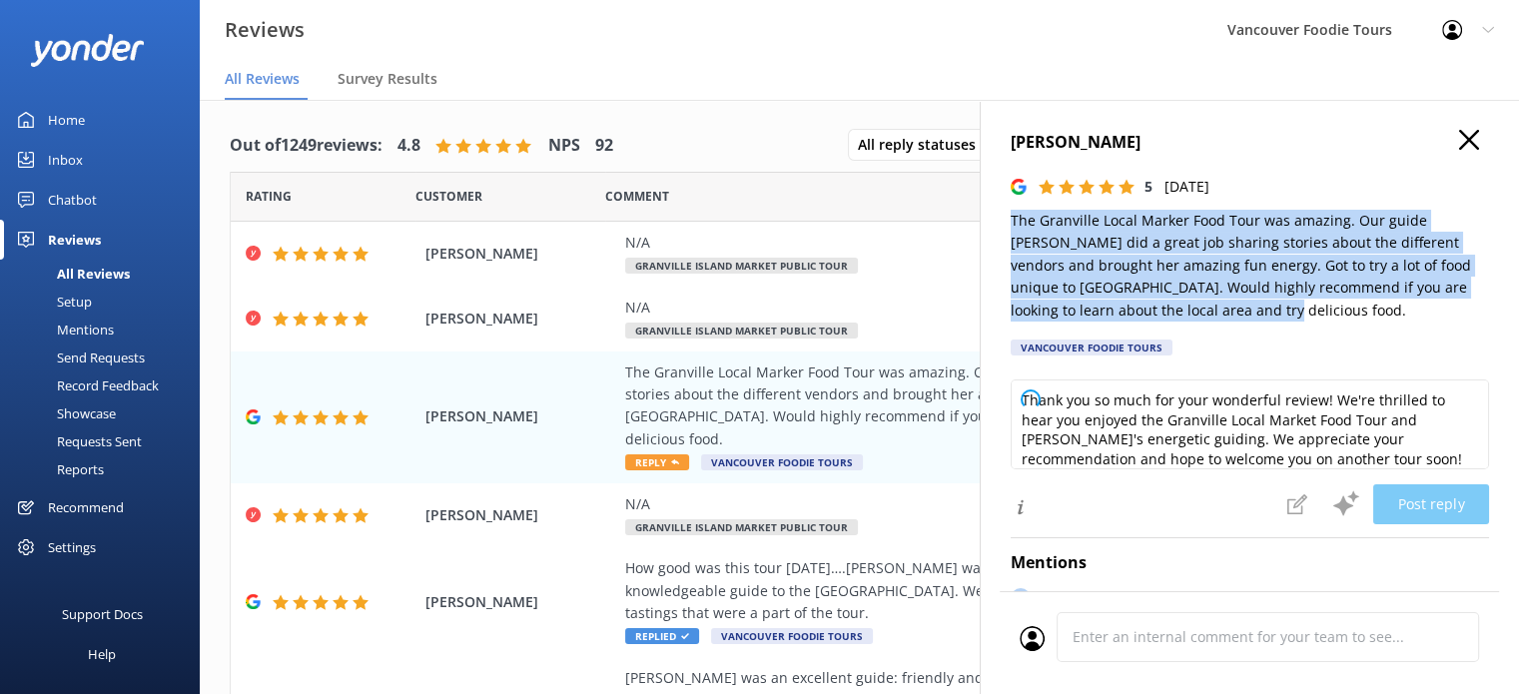
drag, startPoint x: 1011, startPoint y: 222, endPoint x: 1197, endPoint y: 314, distance: 207.3
click at [1197, 314] on p "The Granville Local Marker Food Tour was amazing. Our guide [PERSON_NAME] did a…" at bounding box center [1250, 266] width 478 height 112
copy p "The Granville Local Marker Food Tour was amazing. Our guide [PERSON_NAME] did a…"
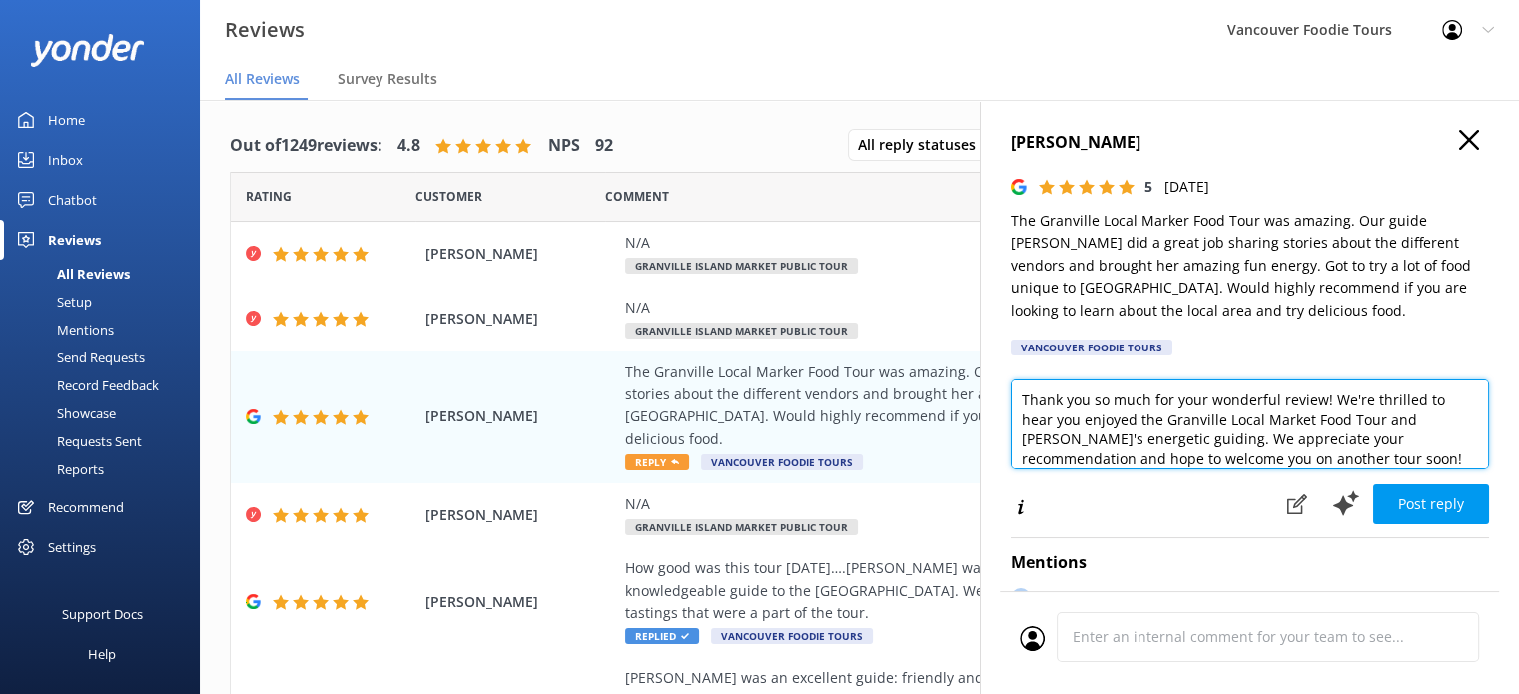
click at [1115, 416] on textarea "Thank you so much for your wonderful review! We're thrilled to hear you enjoyed…" at bounding box center [1250, 425] width 478 height 90
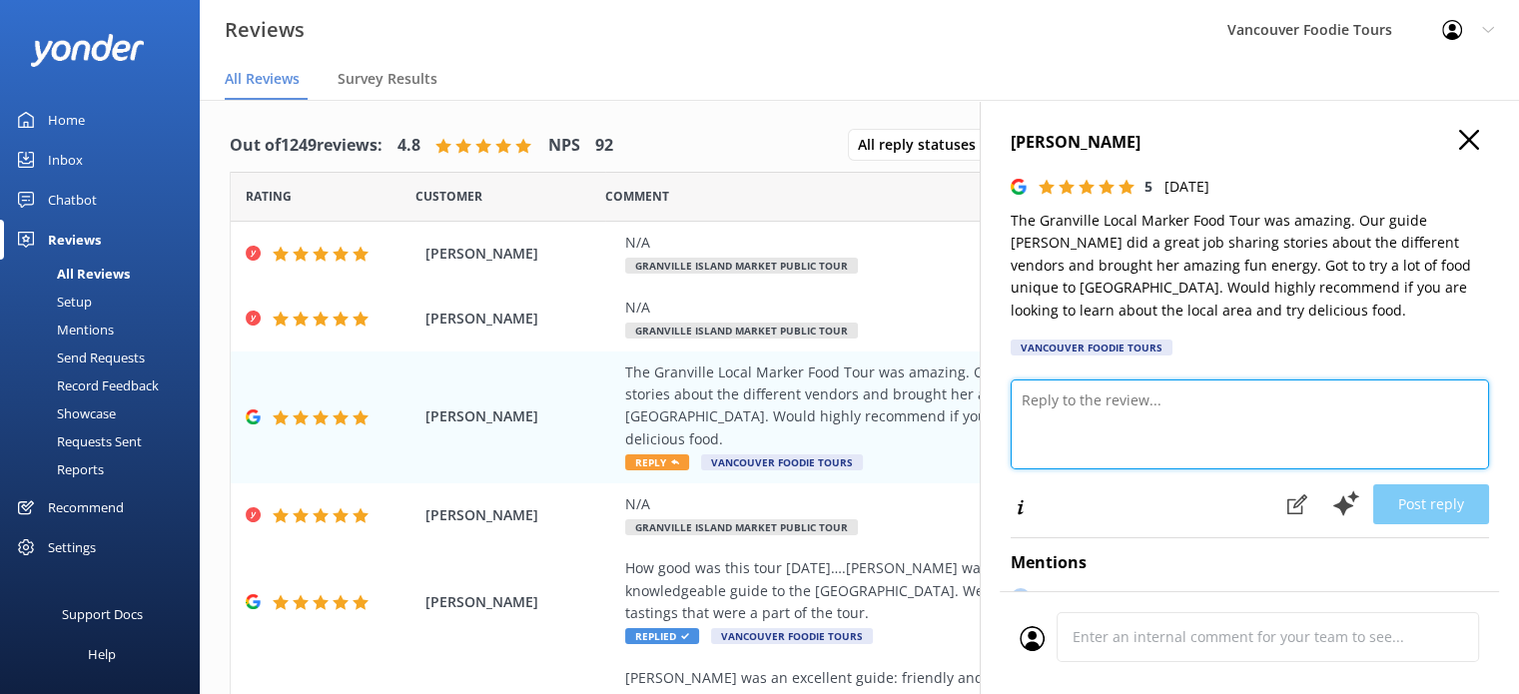
paste textarea "Hi Julie, Thank you so much for your amazing review! We’re thrilled you enjoyed…"
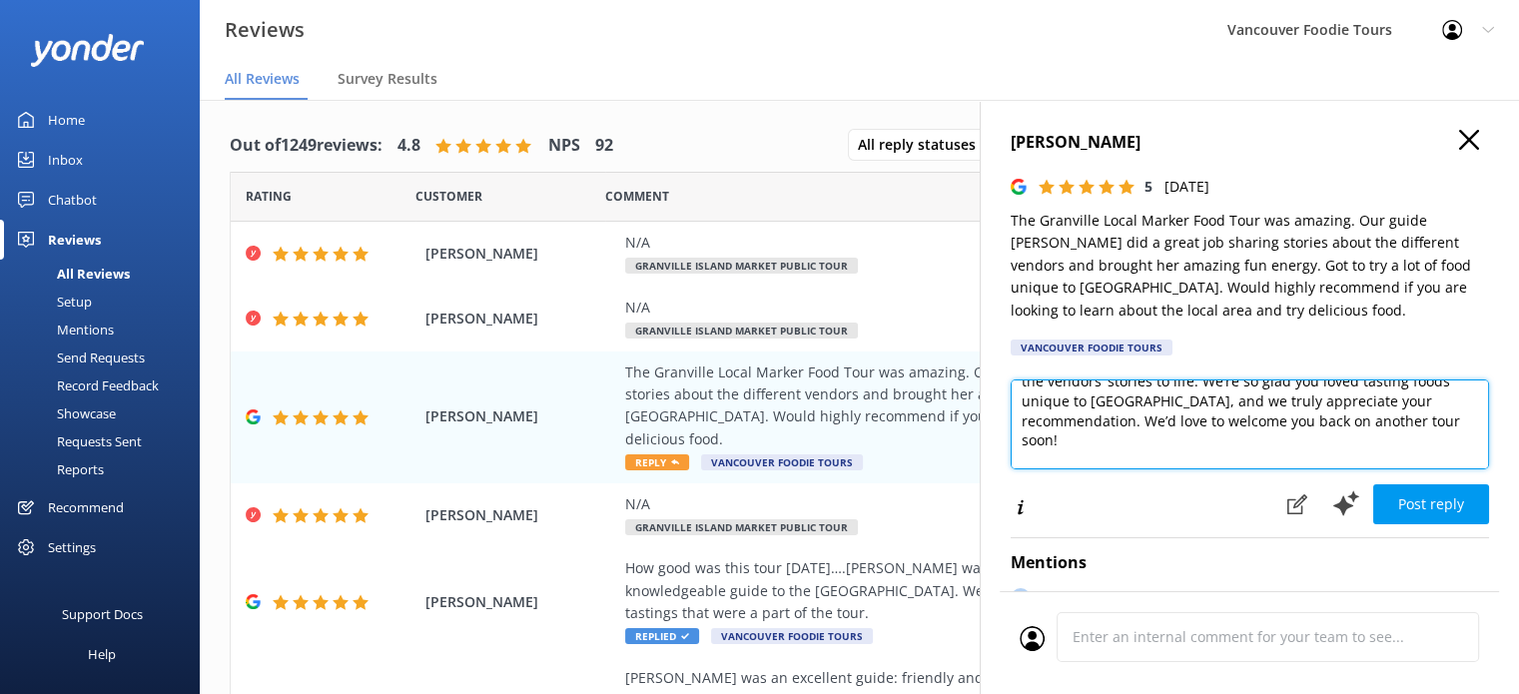
scroll to position [10, 0]
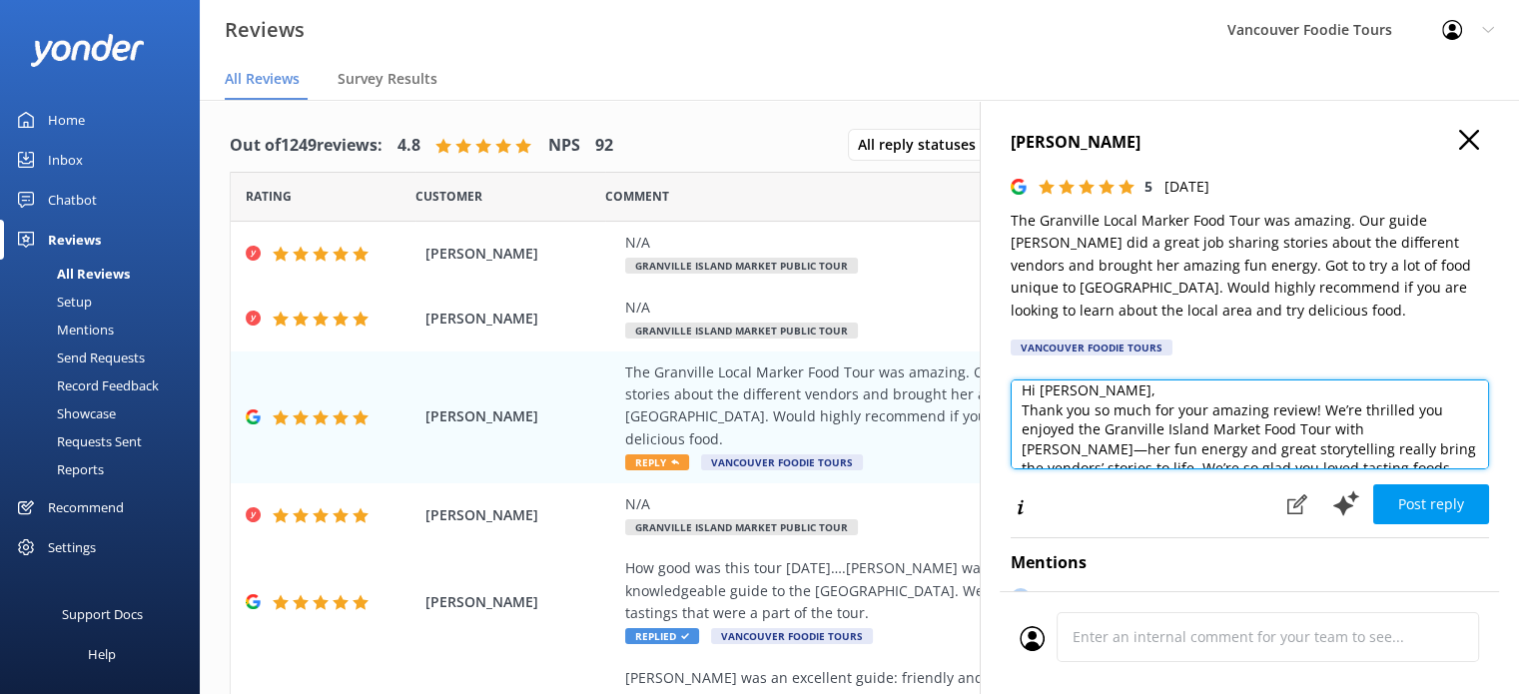
click at [1127, 387] on textarea "Hi Julie, Thank you so much for your amazing review! We’re thrilled you enjoyed…" at bounding box center [1250, 425] width 478 height 90
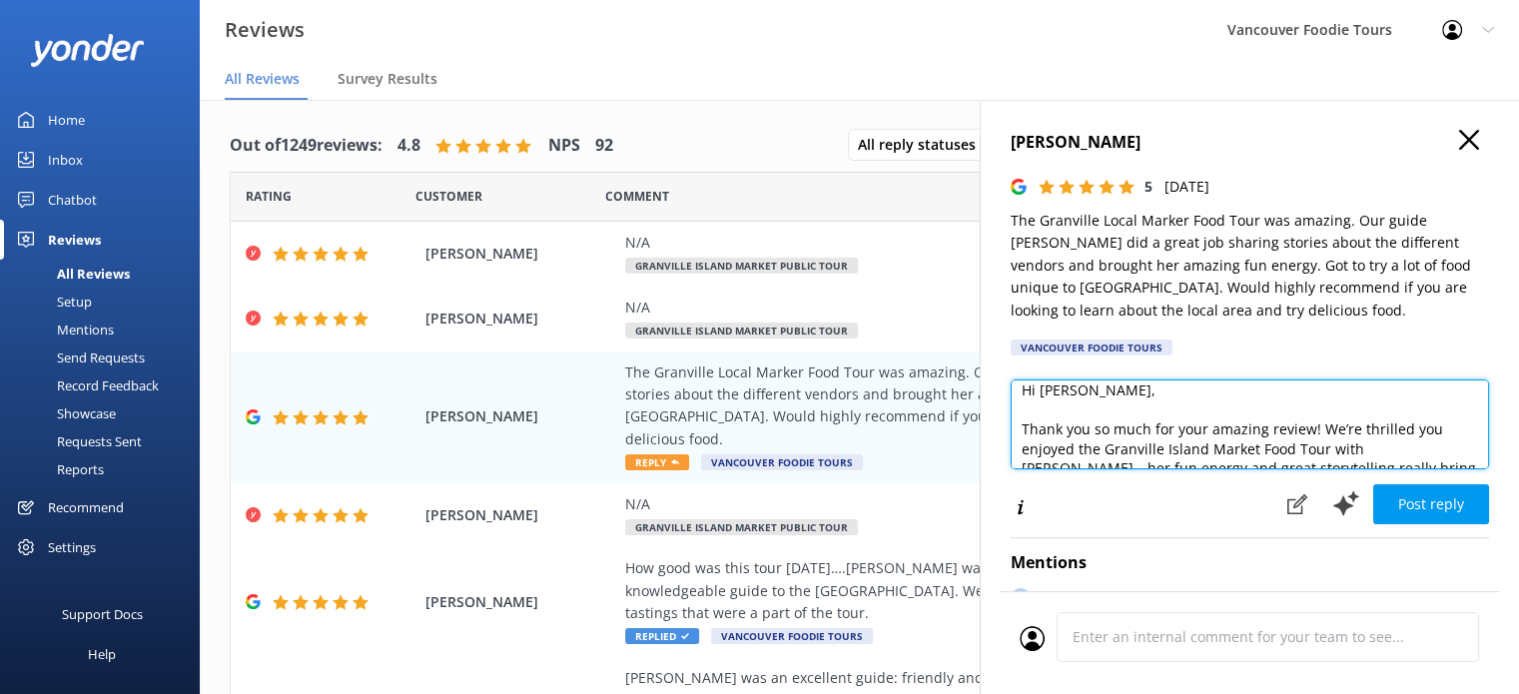
drag, startPoint x: 1293, startPoint y: 444, endPoint x: 1255, endPoint y: 444, distance: 38.0
click at [1255, 444] on textarea "Hi Julie, Thank you so much for your amazing review! We’re thrilled you enjoyed…" at bounding box center [1250, 425] width 478 height 90
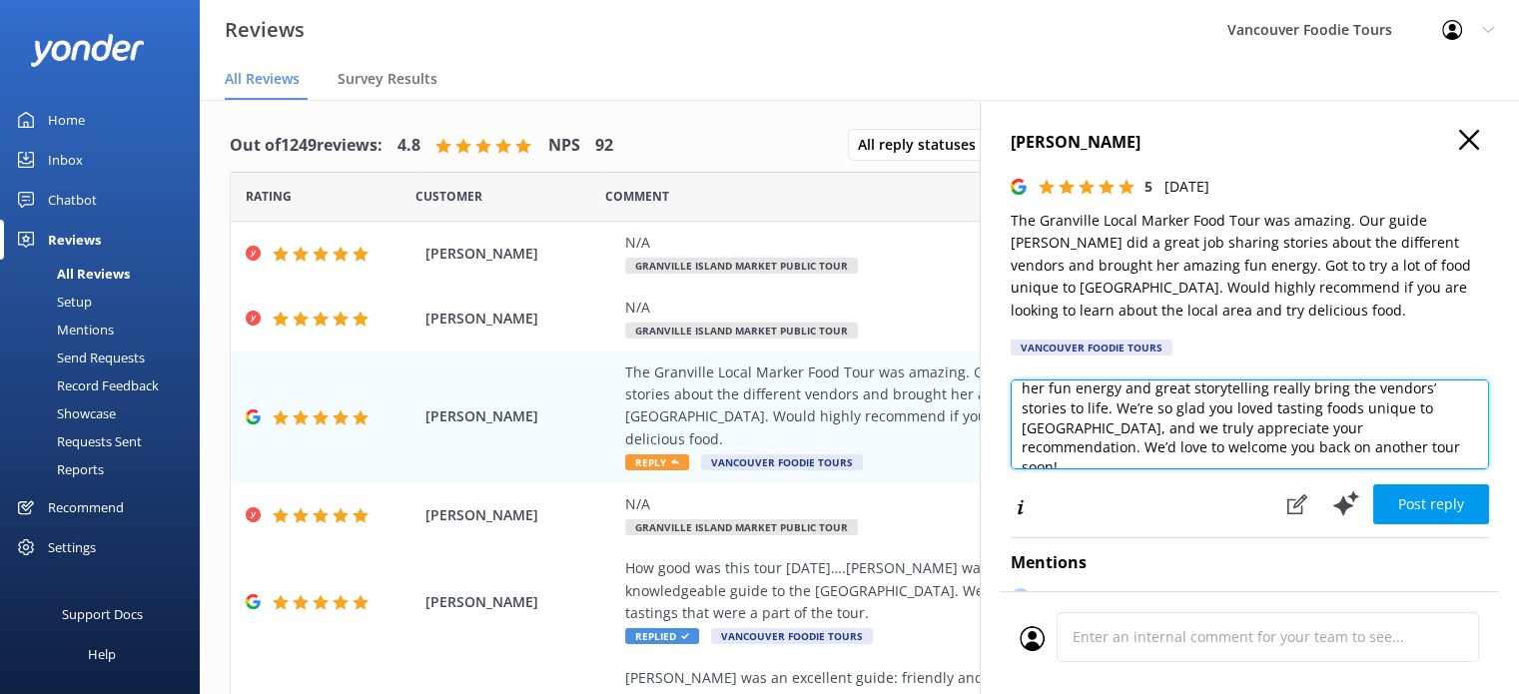
scroll to position [127, 0]
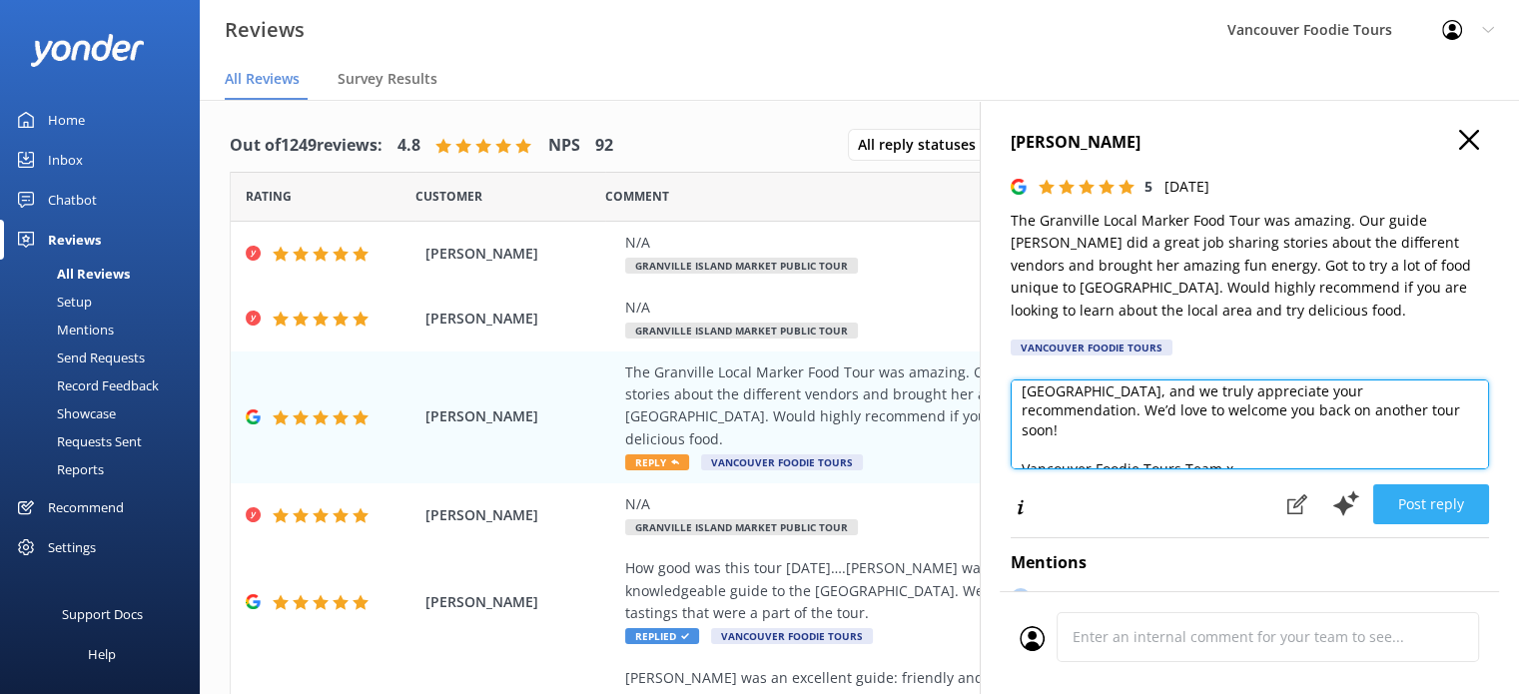
type textarea "Hi Julie, Thank you so much for your amazing review! We’re thrilled you enjoyed…"
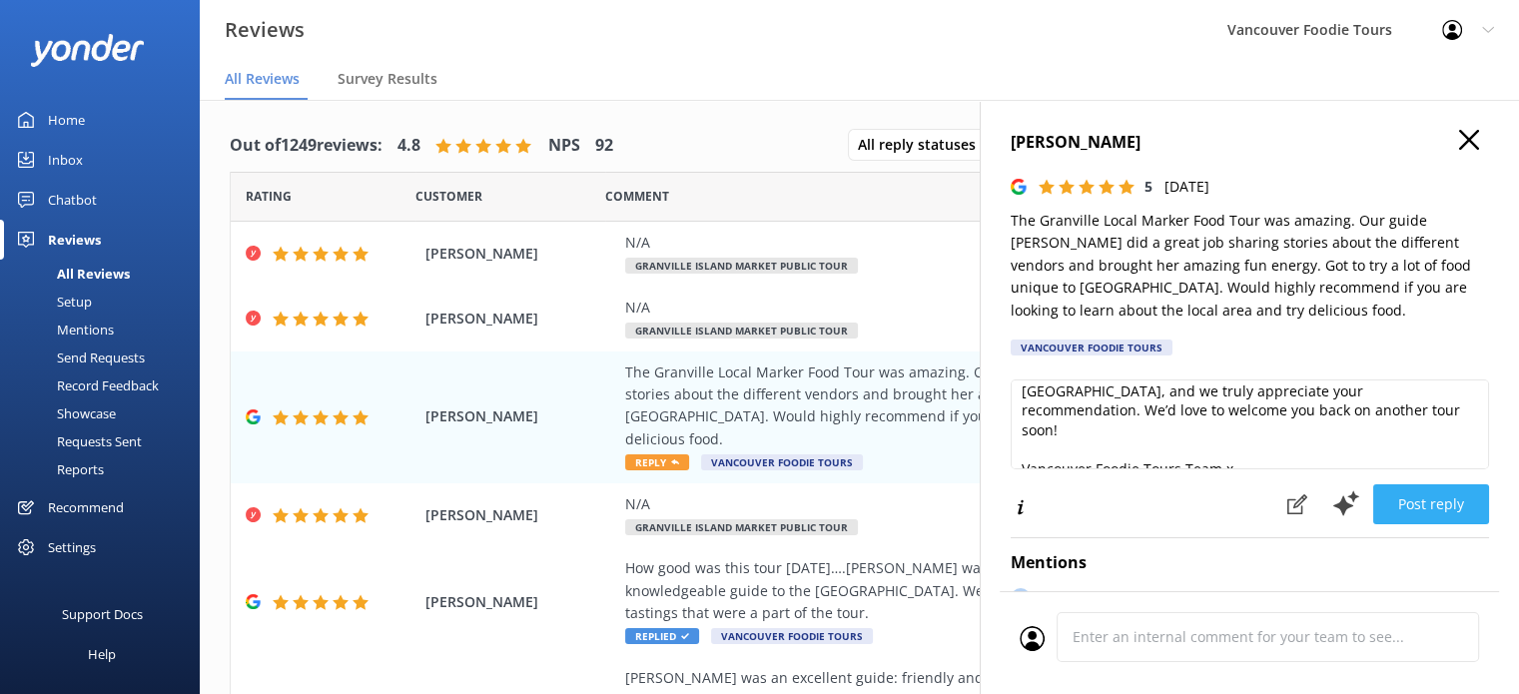
click at [1430, 514] on button "Post reply" at bounding box center [1431, 504] width 116 height 40
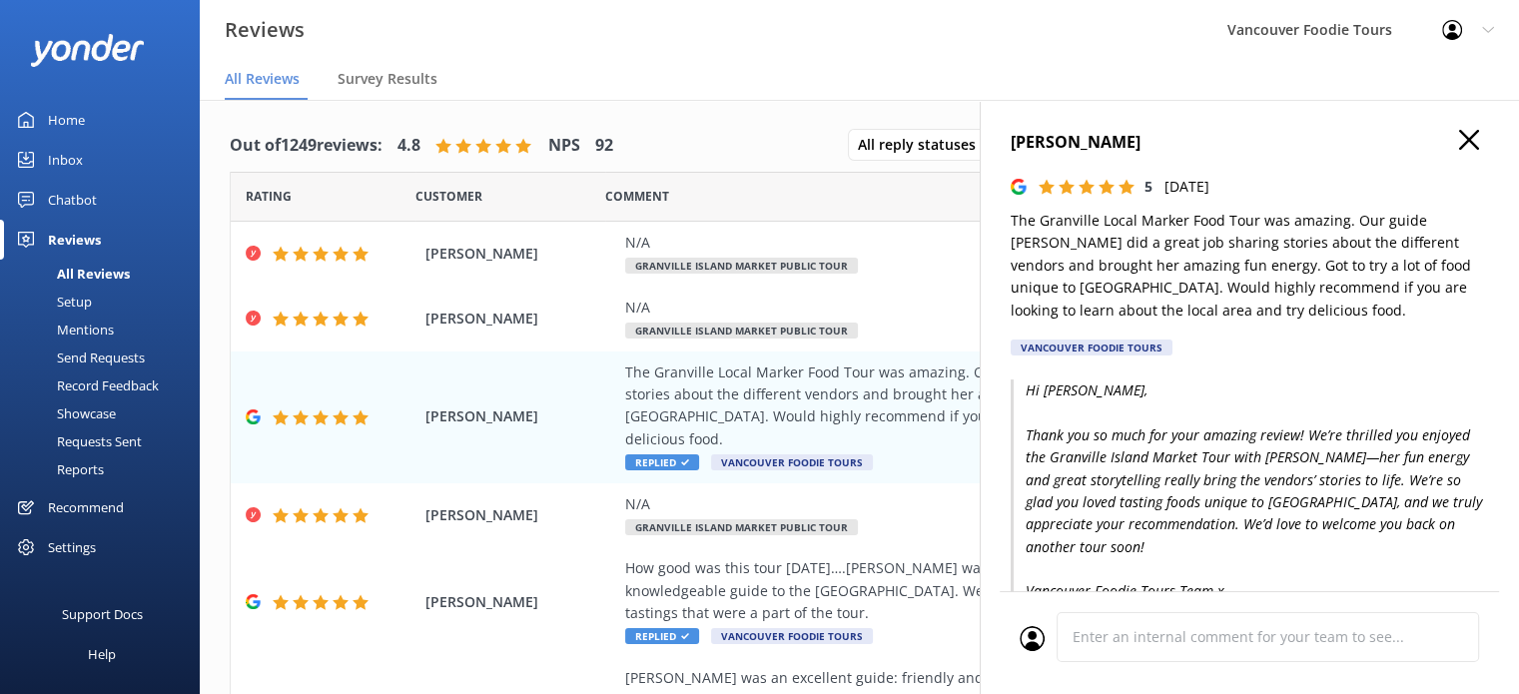
click at [1459, 139] on icon "button" at bounding box center [1469, 140] width 20 height 20
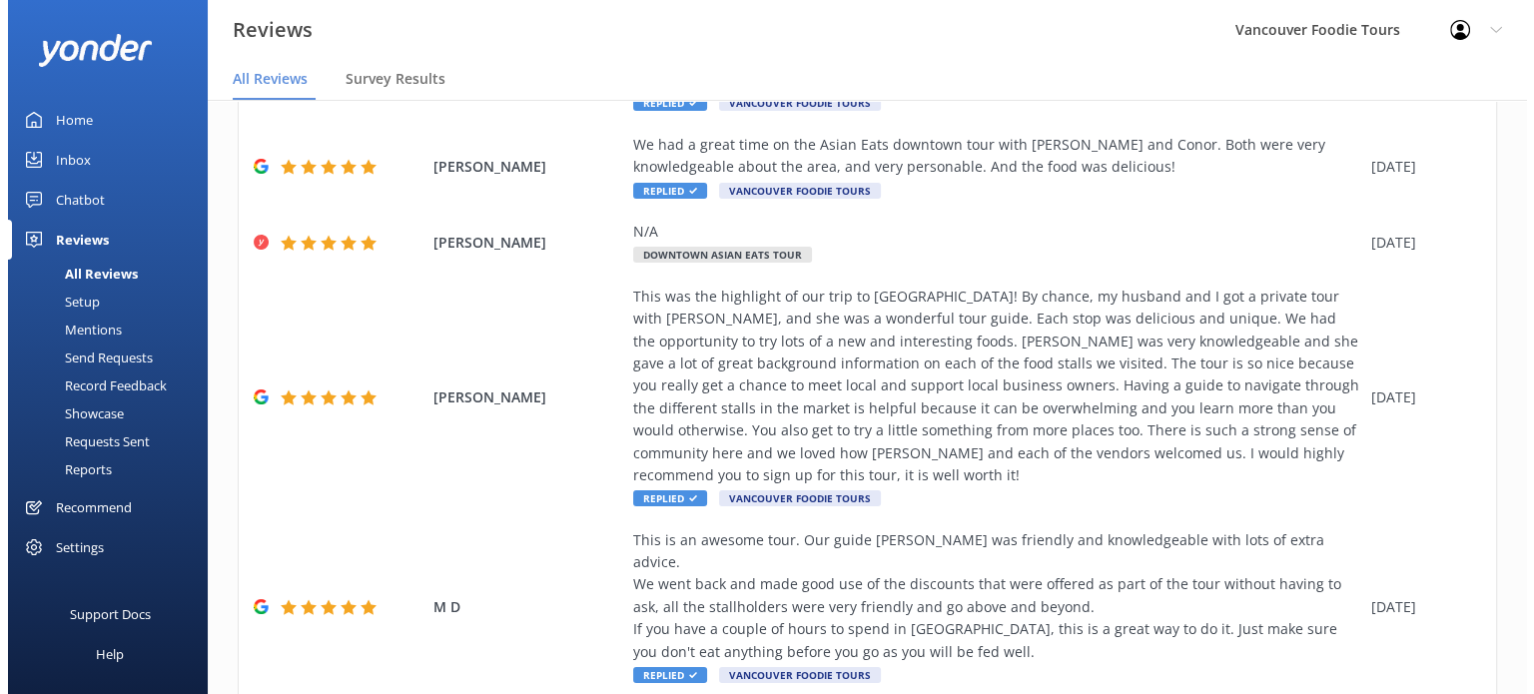
scroll to position [0, 0]
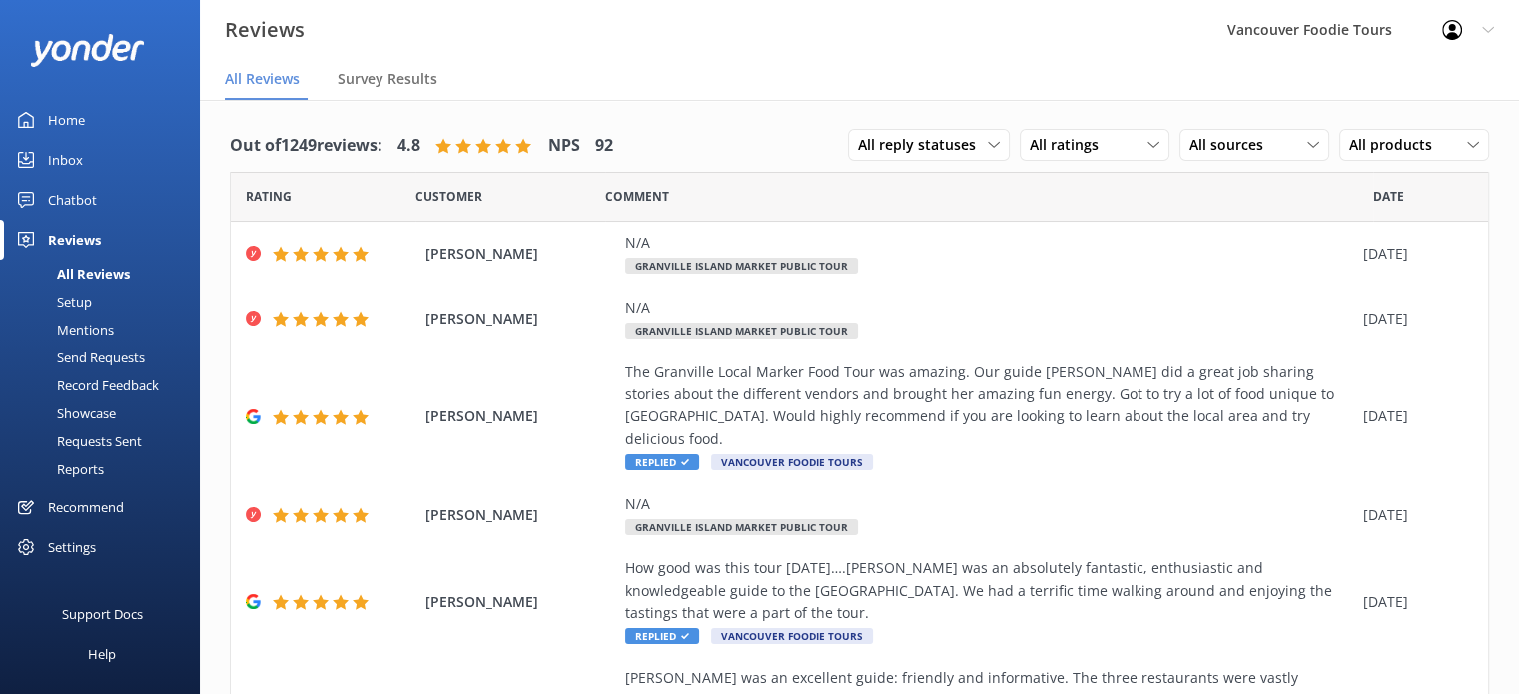
click at [108, 163] on link "Inbox" at bounding box center [100, 160] width 200 height 40
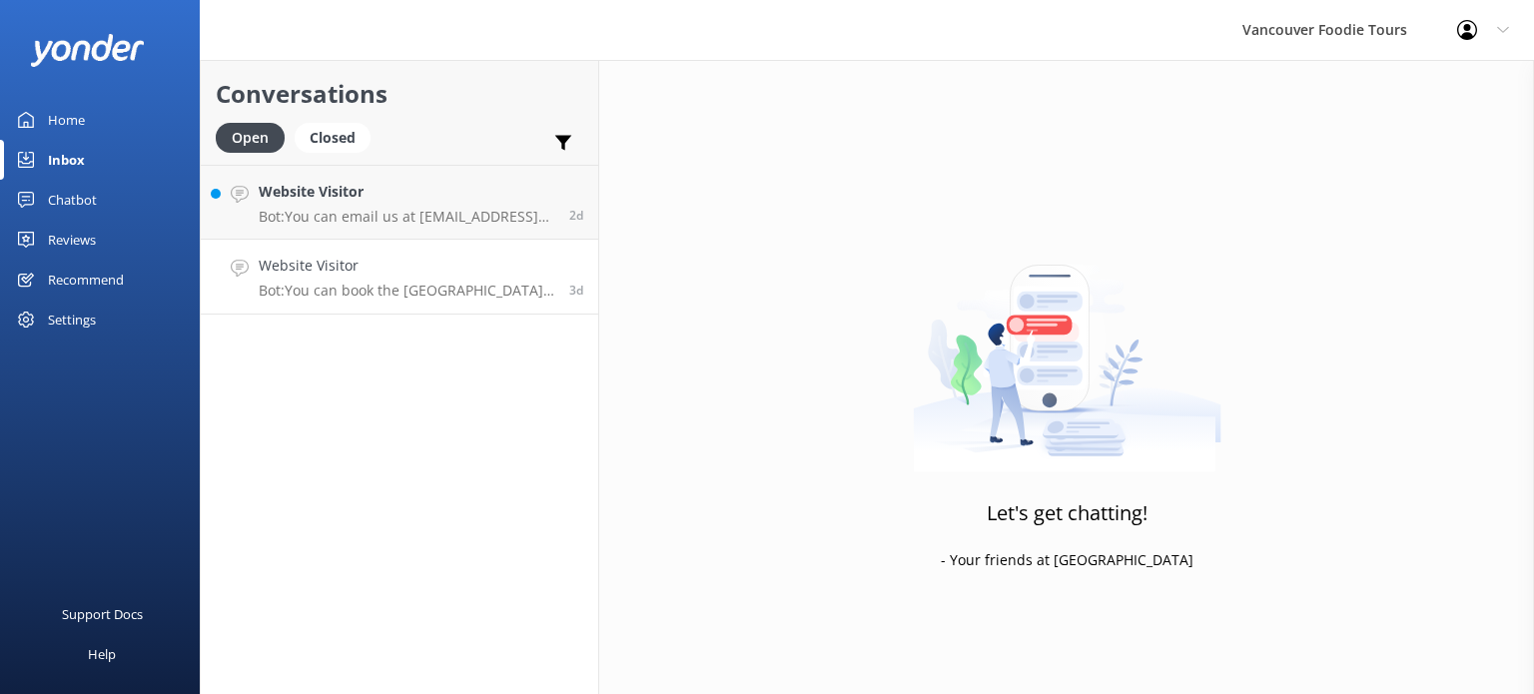
click at [349, 262] on h4 "Website Visitor" at bounding box center [407, 266] width 296 height 22
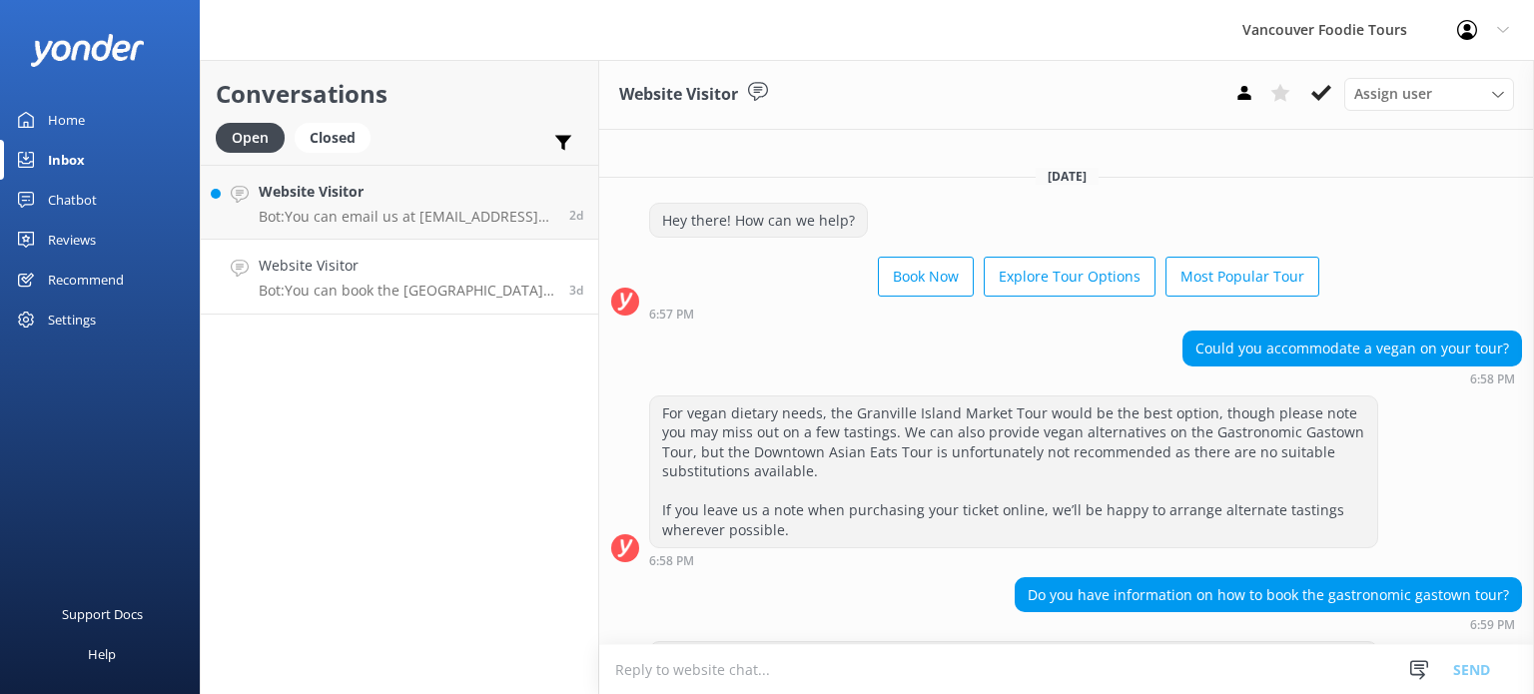
scroll to position [830, 0]
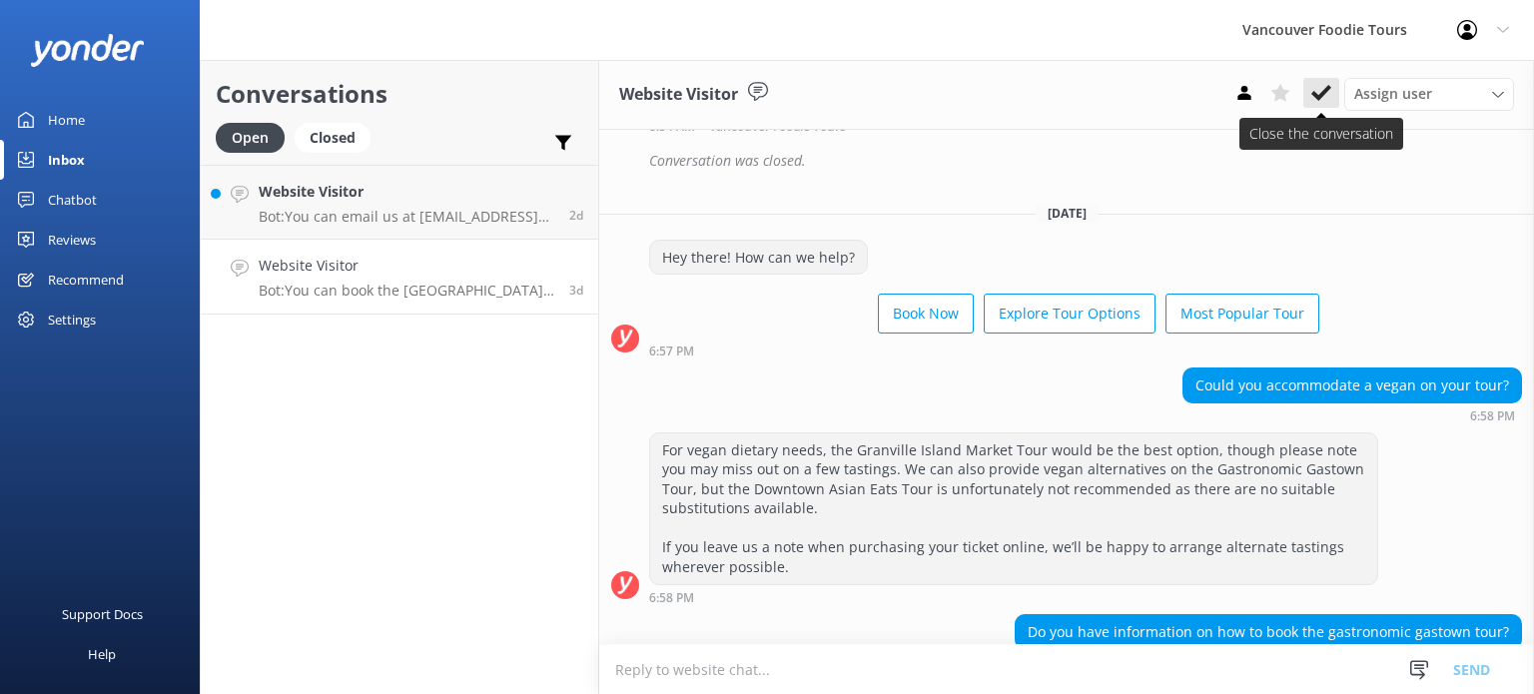
click at [1315, 87] on icon at bounding box center [1321, 93] width 20 height 20
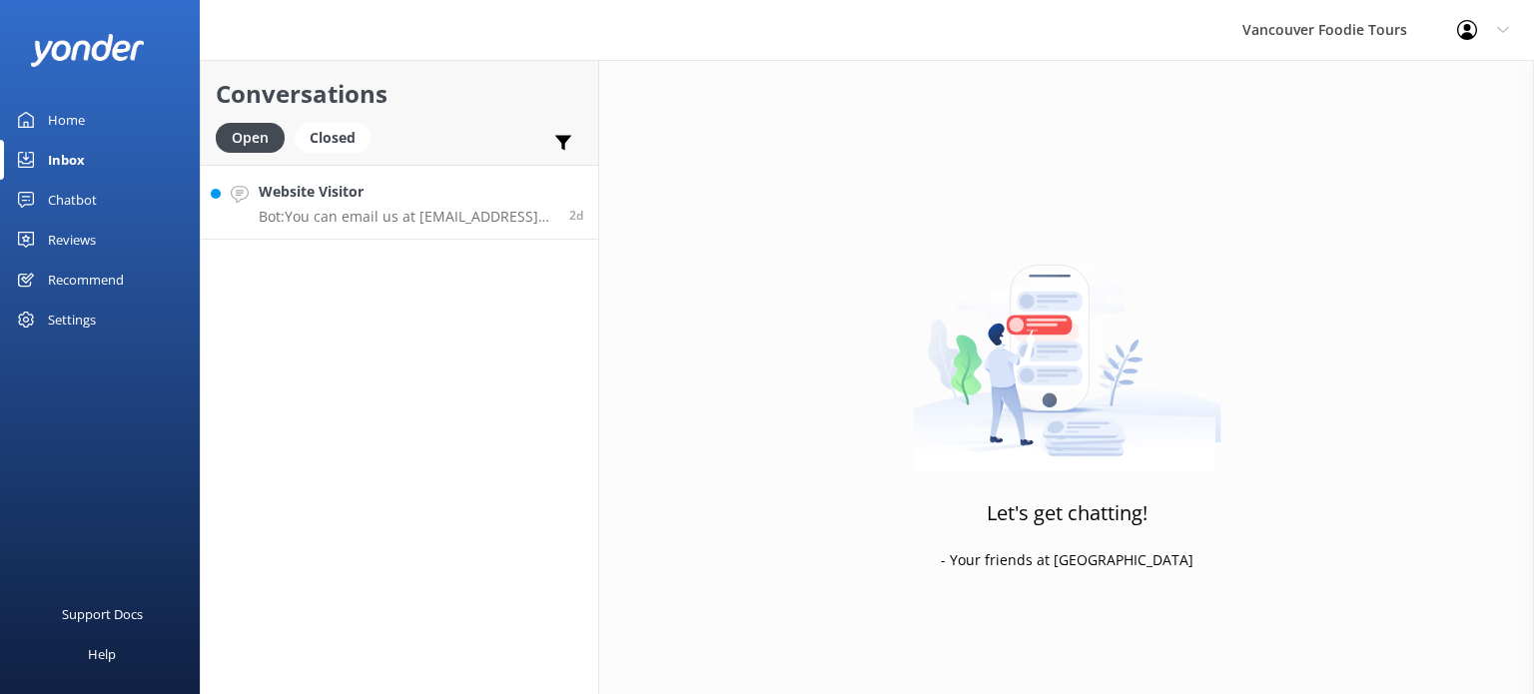
click at [408, 208] on p "Bot: You can email us at info@foodietours.ca or call us at: 604-295-8844. Feel …" at bounding box center [407, 217] width 296 height 18
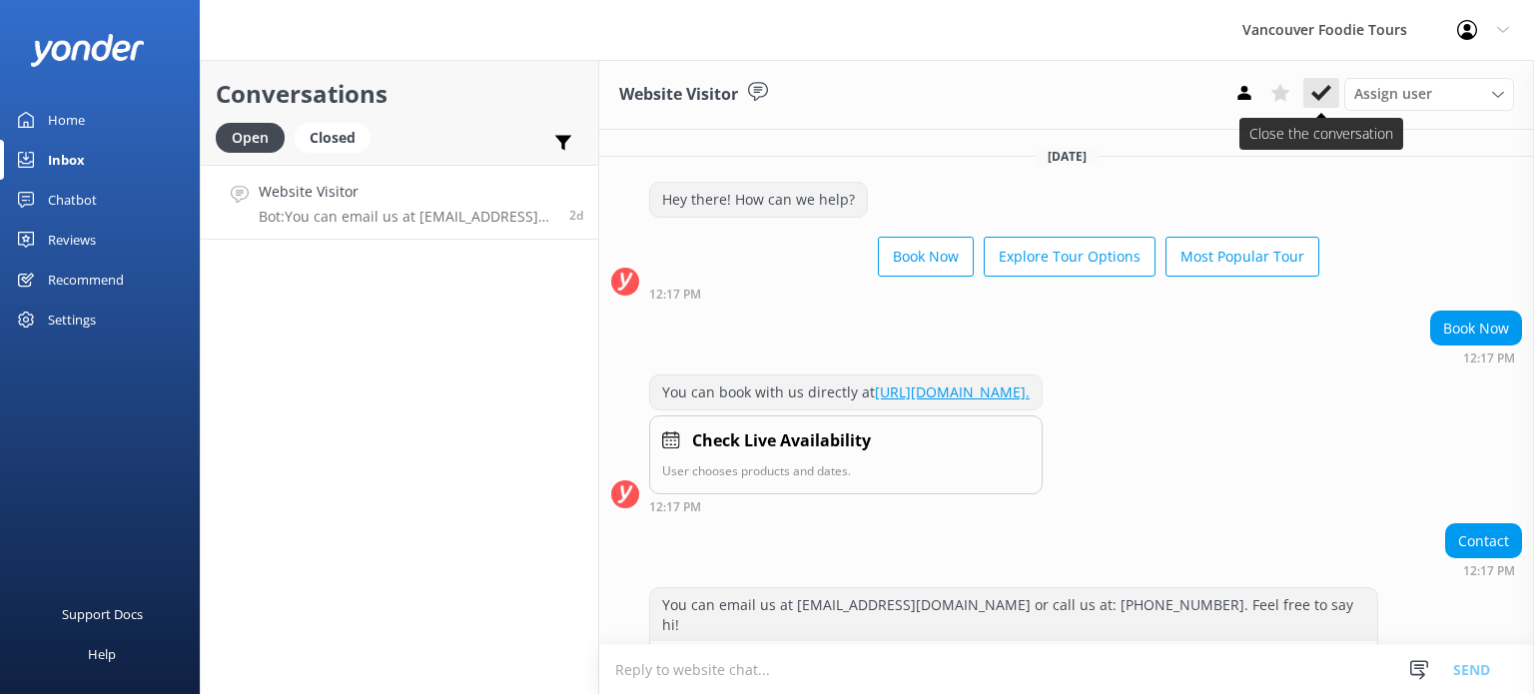
click at [1314, 86] on icon at bounding box center [1321, 93] width 20 height 20
